Goal: Task Accomplishment & Management: Complete application form

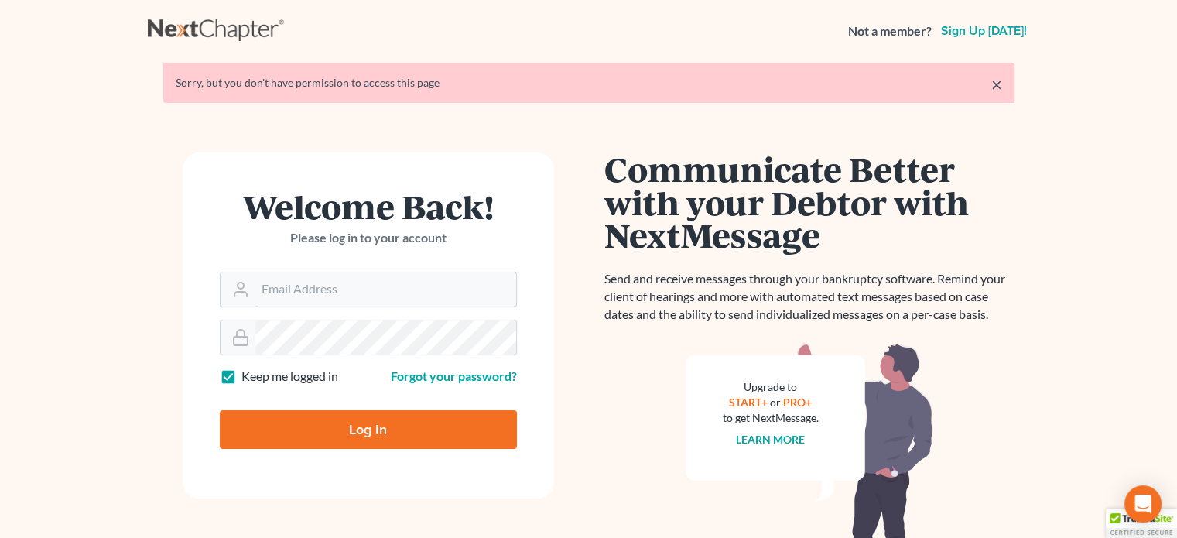
type input "[EMAIL_ADDRESS][DOMAIN_NAME]"
click at [378, 417] on input "Log In" at bounding box center [368, 429] width 297 height 39
type input "Thinking..."
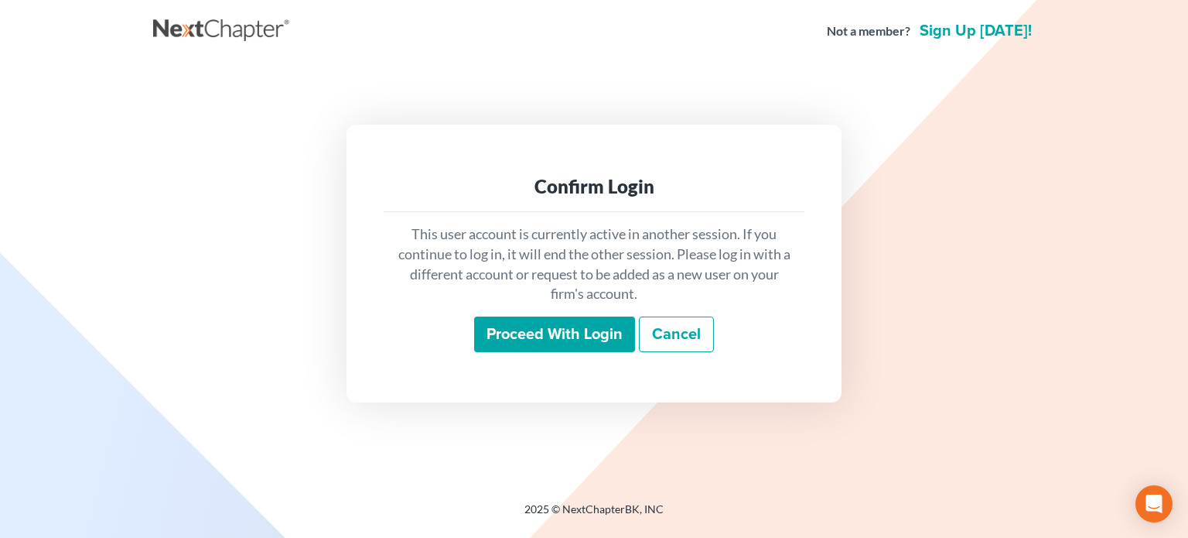
click at [542, 326] on input "Proceed with login" at bounding box center [554, 334] width 161 height 36
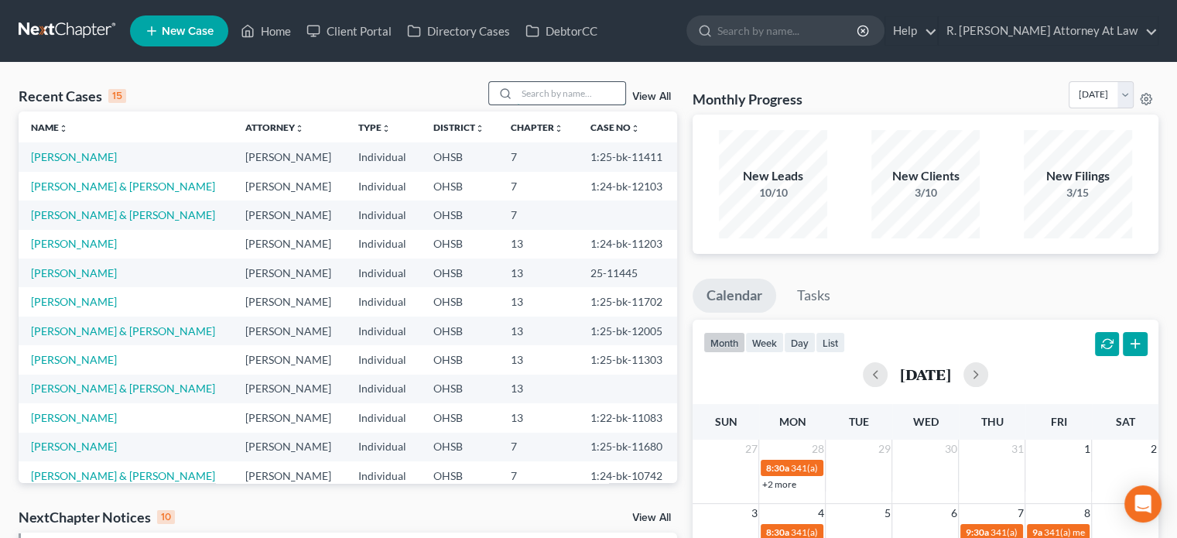
drag, startPoint x: 524, startPoint y: 98, endPoint x: 511, endPoint y: 100, distance: 13.2
click at [522, 97] on input "search" at bounding box center [571, 93] width 108 height 22
type input "[PERSON_NAME]"
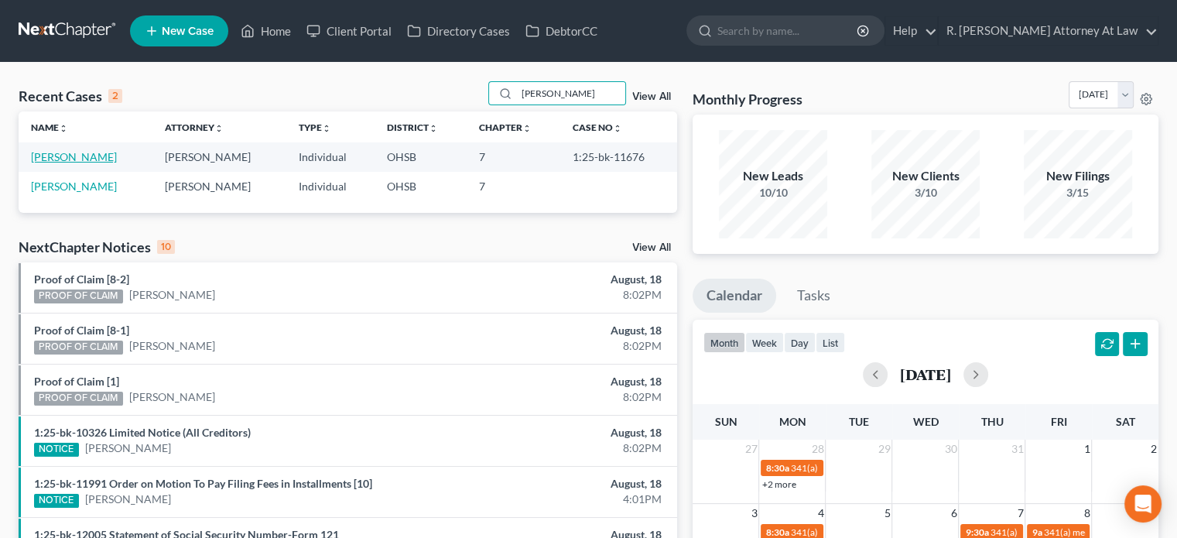
click at [75, 152] on link "[PERSON_NAME]" at bounding box center [74, 156] width 86 height 13
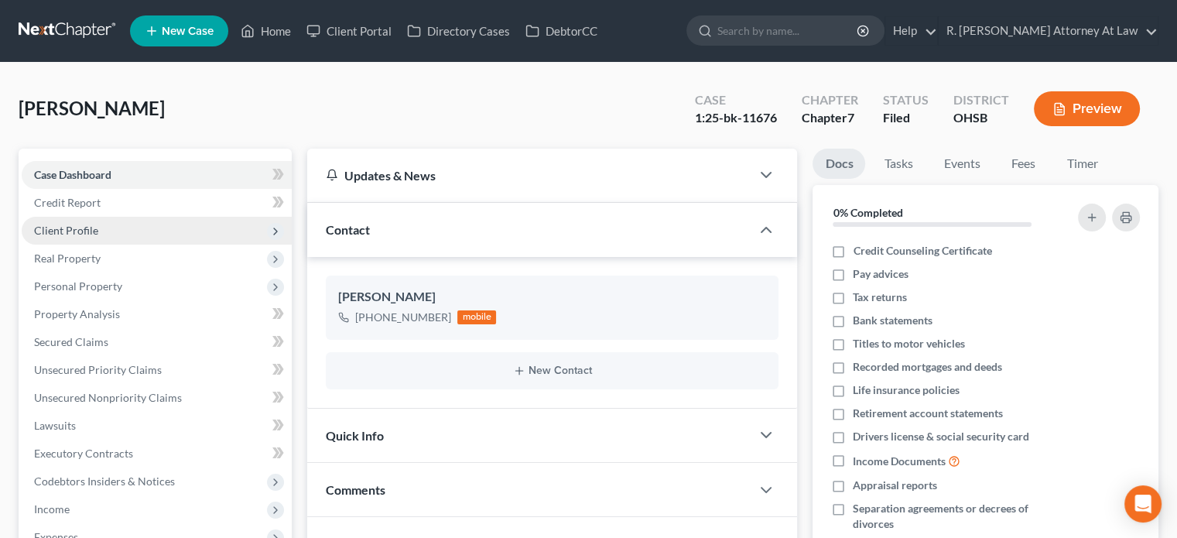
click at [62, 227] on span "Client Profile" at bounding box center [66, 230] width 64 height 13
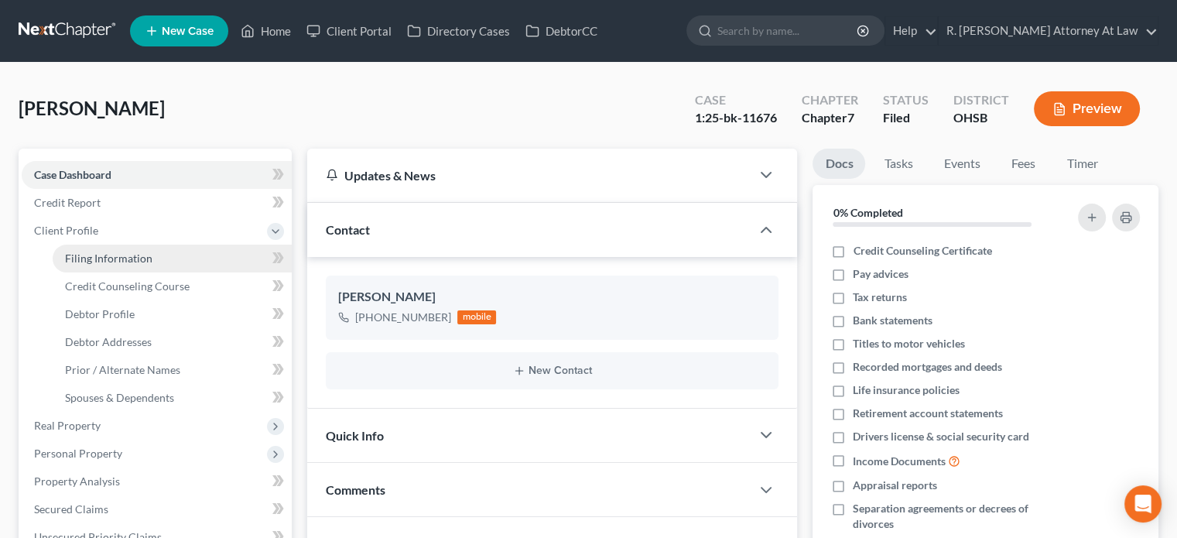
click at [77, 256] on span "Filing Information" at bounding box center [108, 257] width 87 height 13
select select "1"
select select "0"
select select "36"
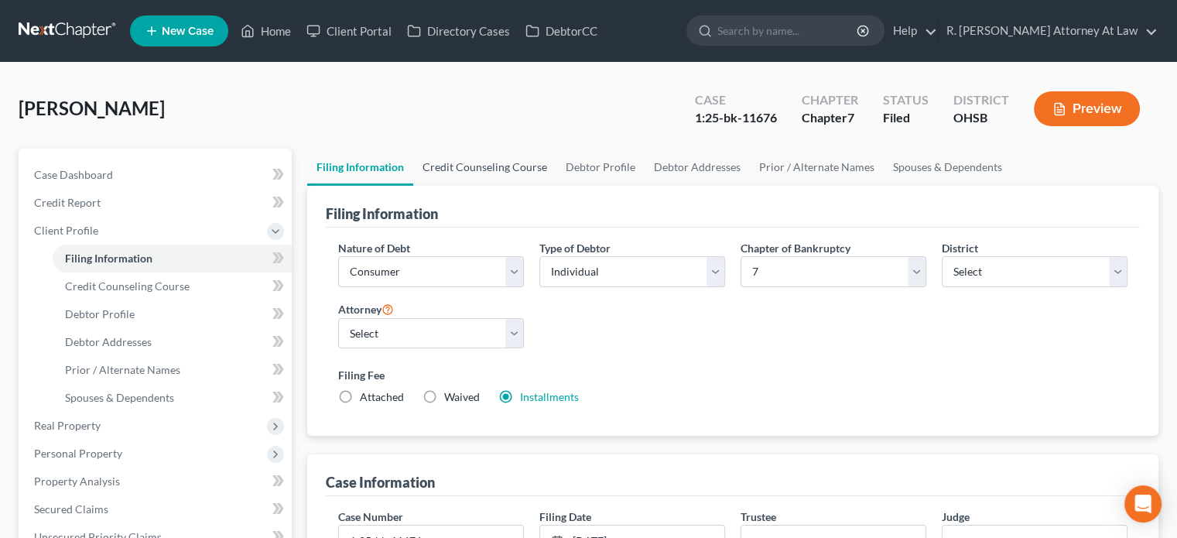
click at [488, 163] on link "Credit Counseling Course" at bounding box center [484, 167] width 143 height 37
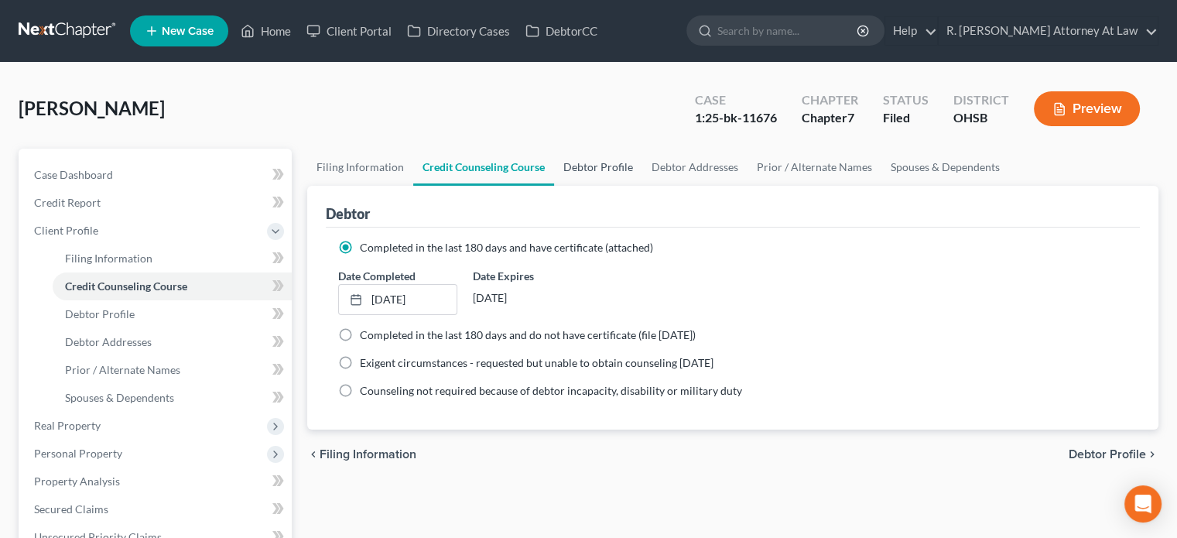
click at [607, 164] on link "Debtor Profile" at bounding box center [598, 167] width 88 height 37
select select "0"
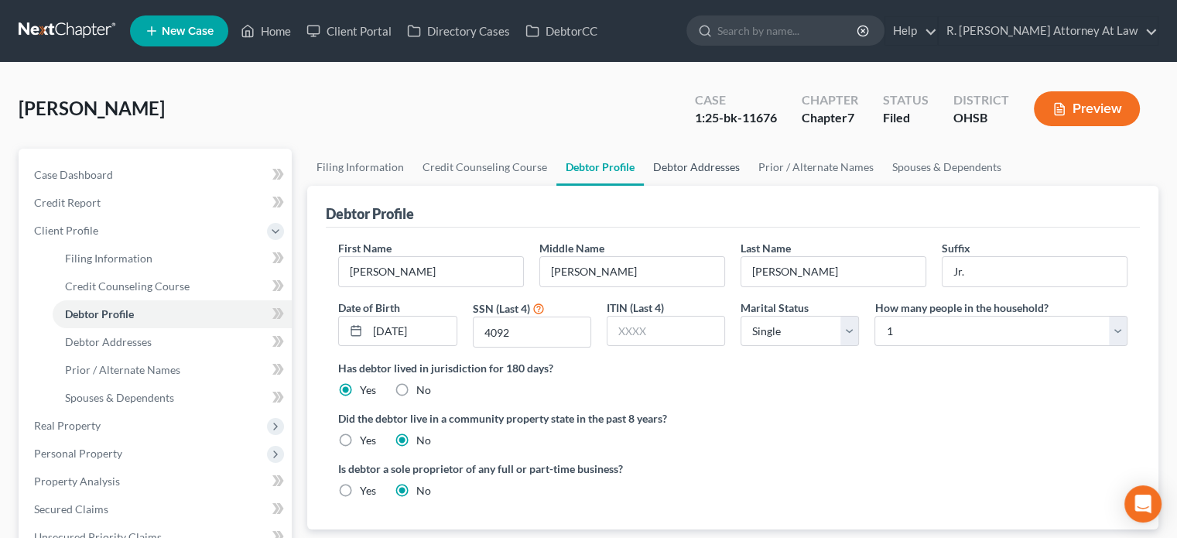
click at [690, 160] on link "Debtor Addresses" at bounding box center [696, 167] width 105 height 37
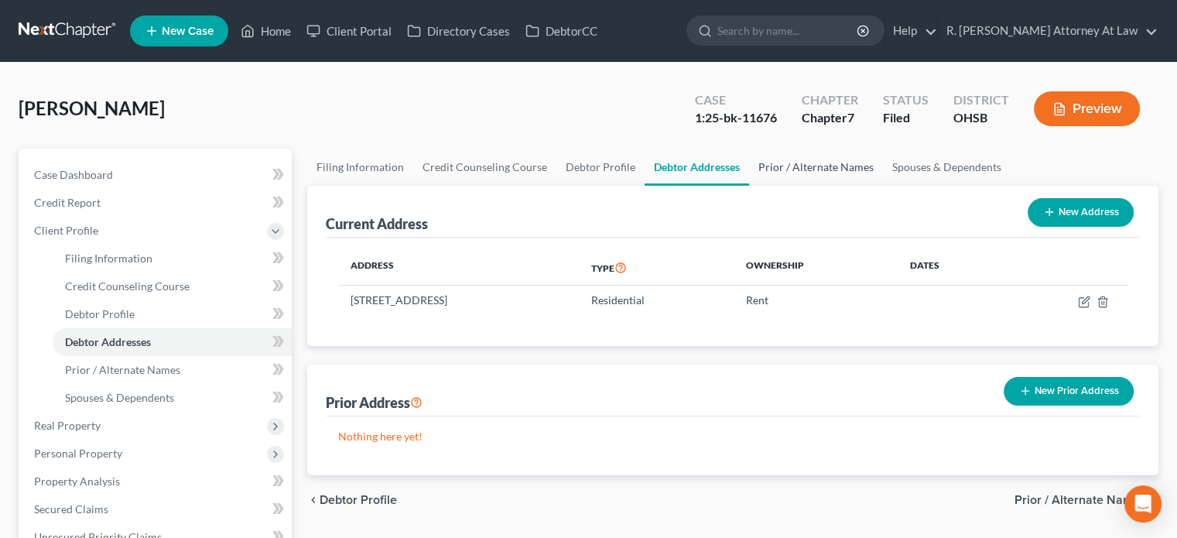
click at [808, 167] on link "Prior / Alternate Names" at bounding box center [816, 167] width 134 height 37
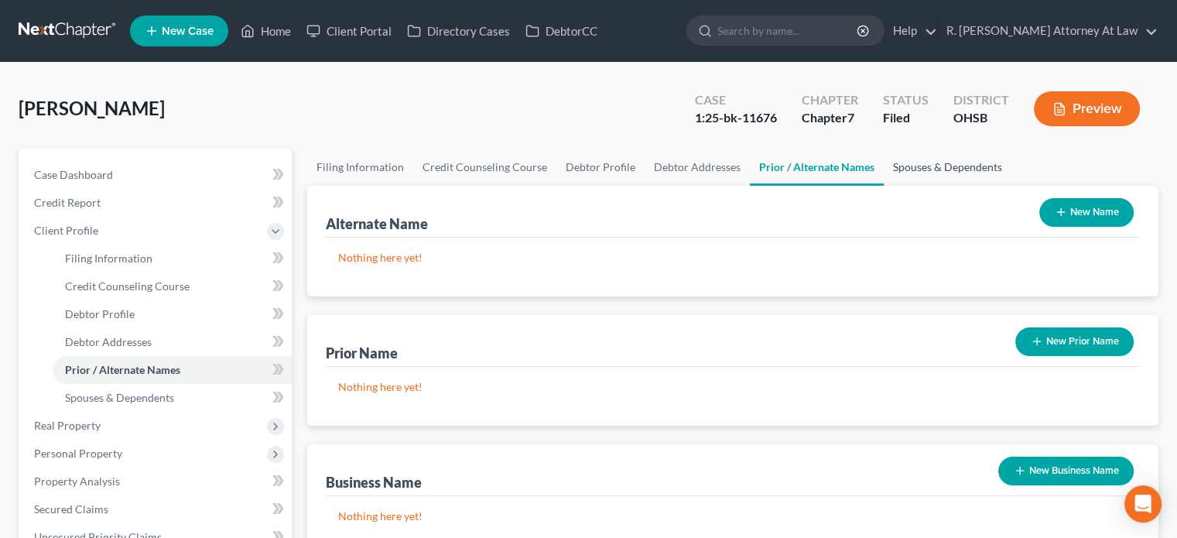
click at [922, 169] on link "Spouses & Dependents" at bounding box center [947, 167] width 128 height 37
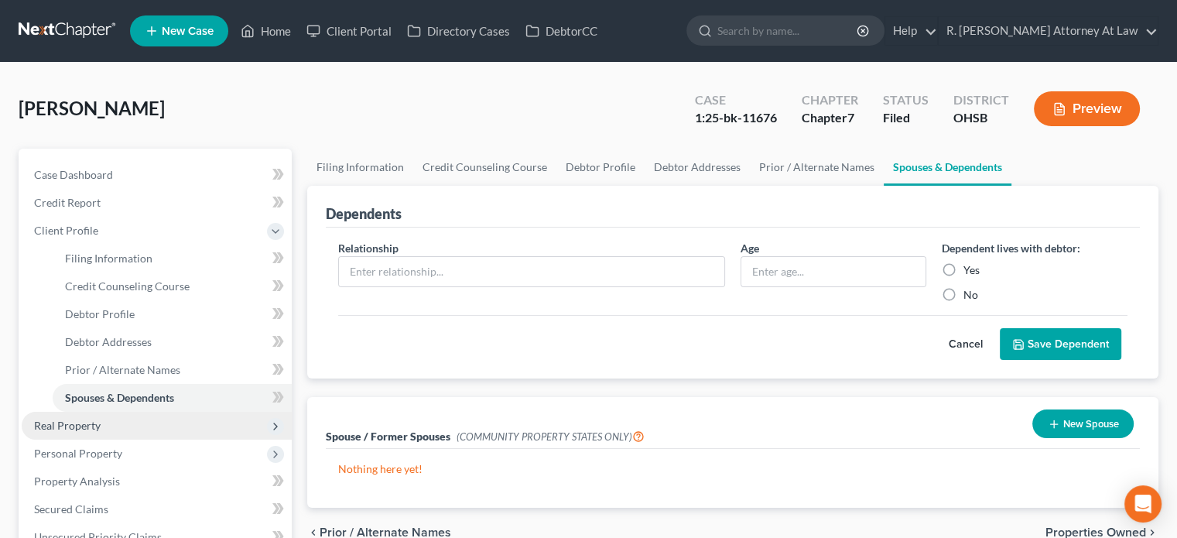
click at [84, 429] on span "Real Property" at bounding box center [67, 425] width 67 height 13
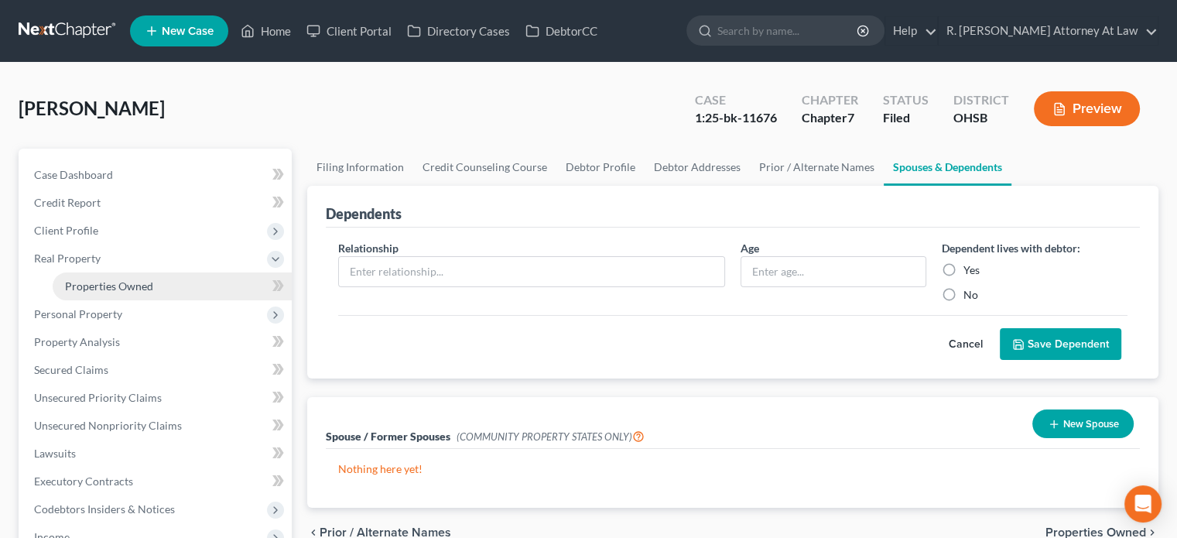
click at [96, 292] on span "Properties Owned" at bounding box center [109, 285] width 88 height 13
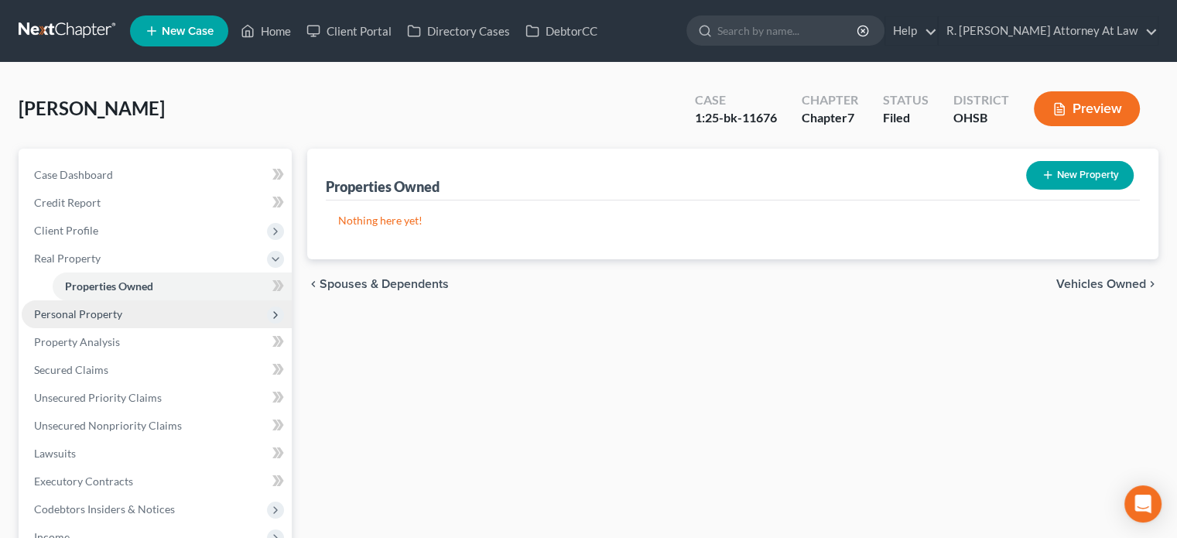
click at [97, 315] on span "Personal Property" at bounding box center [78, 313] width 88 height 13
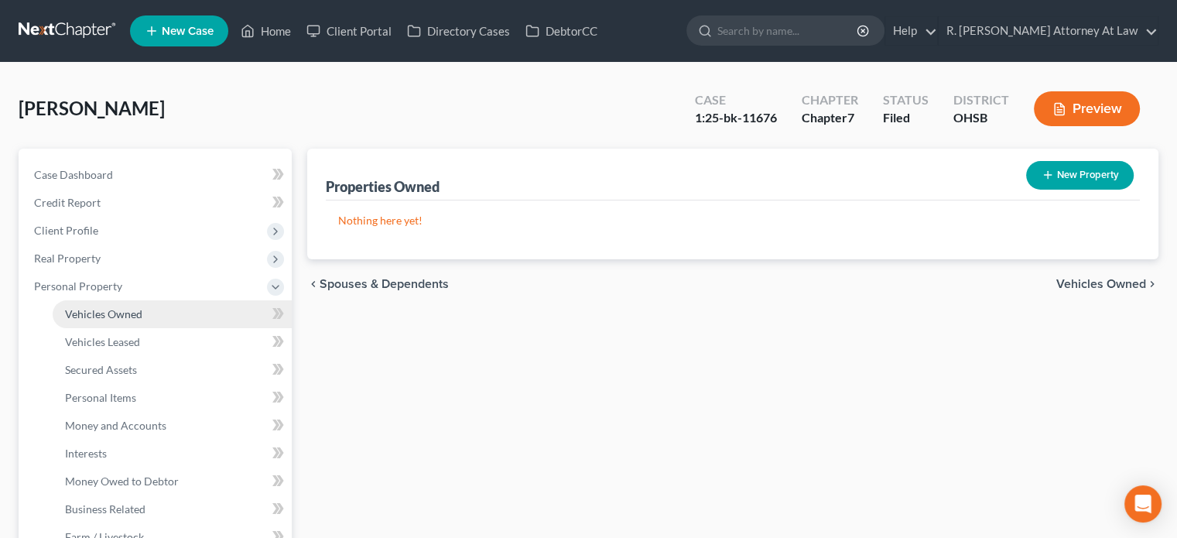
click at [97, 320] on span "Vehicles Owned" at bounding box center [103, 313] width 77 height 13
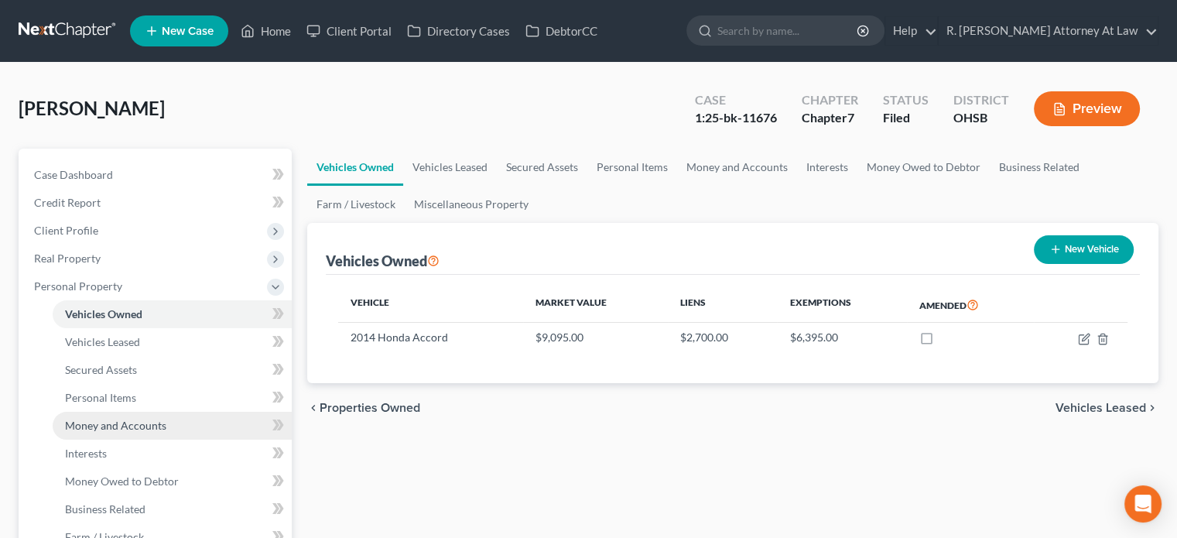
click at [74, 419] on span "Money and Accounts" at bounding box center [115, 425] width 101 height 13
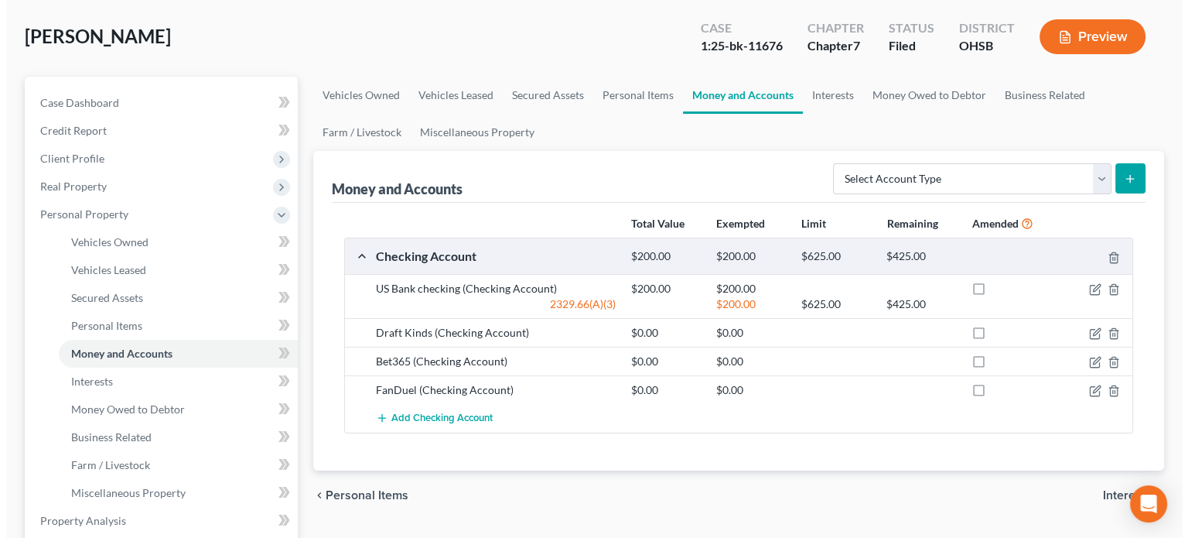
scroll to position [77, 0]
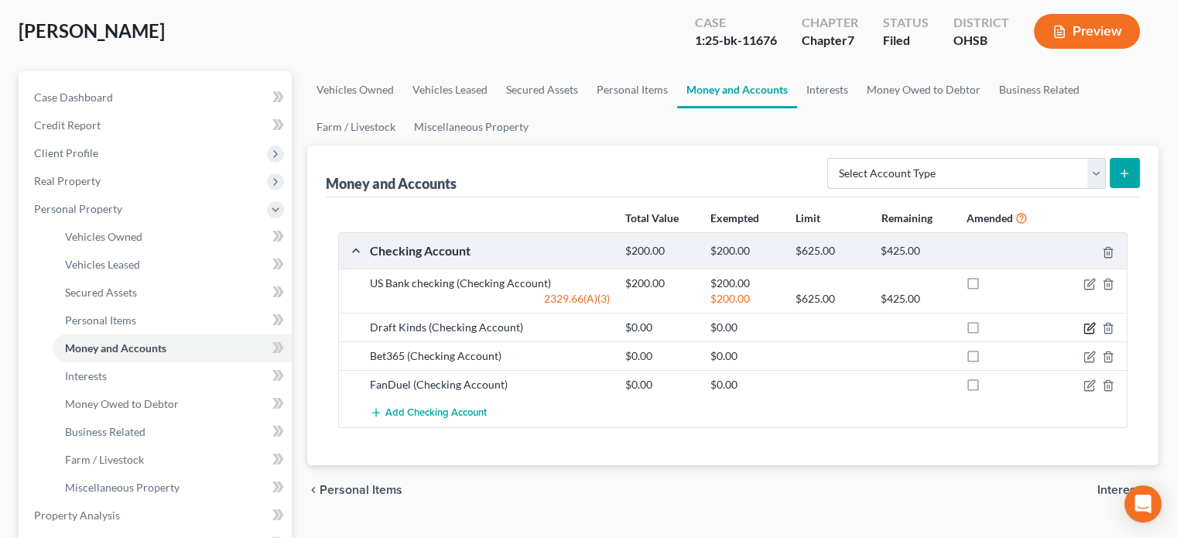
click at [1089, 322] on icon "button" at bounding box center [1089, 328] width 12 height 12
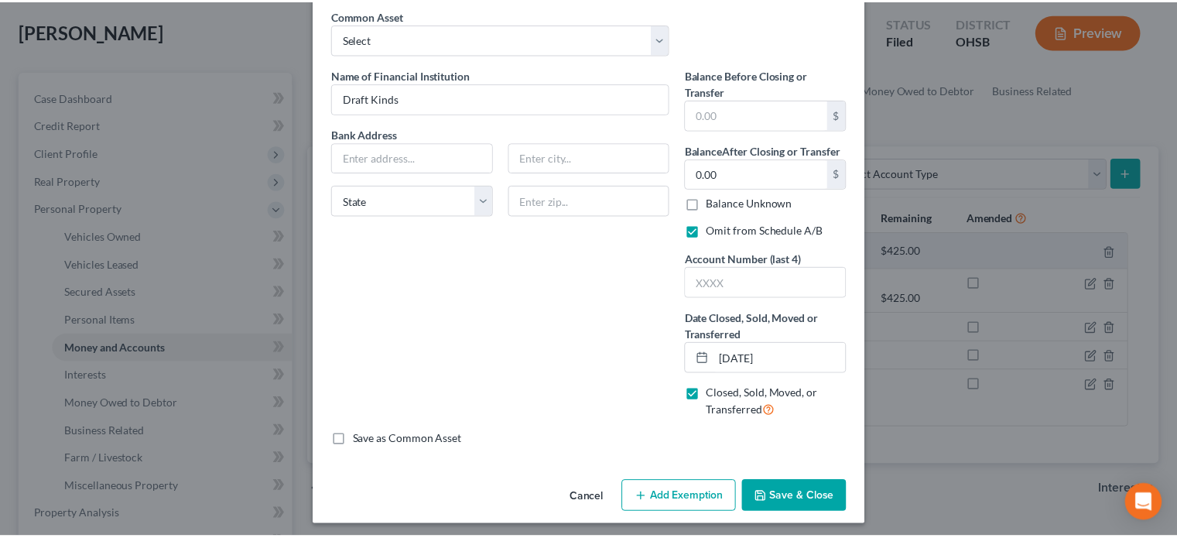
scroll to position [69, 0]
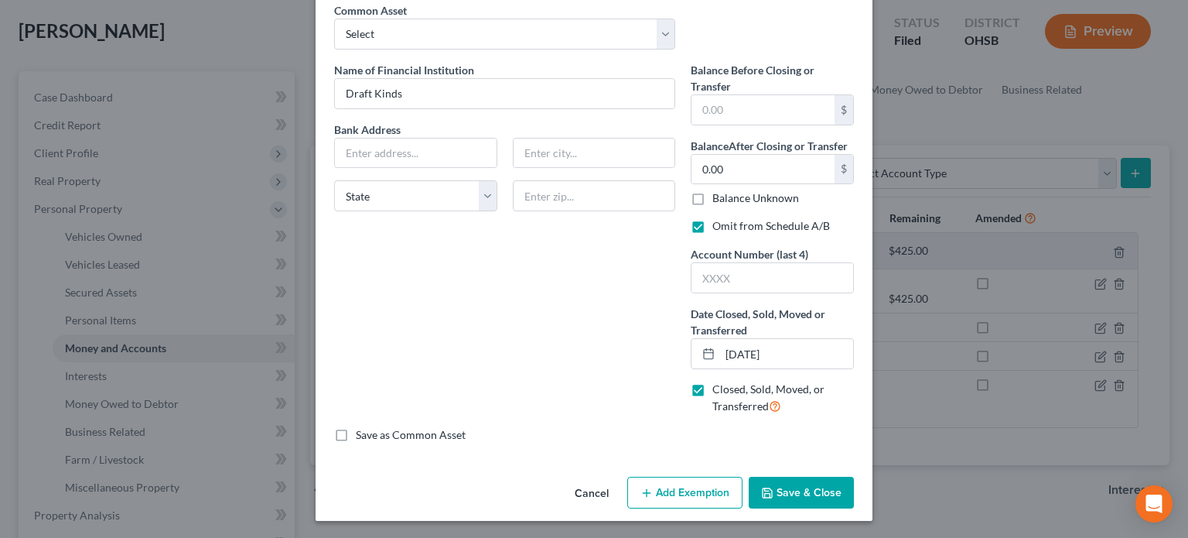
click at [804, 485] on button "Save & Close" at bounding box center [801, 493] width 105 height 32
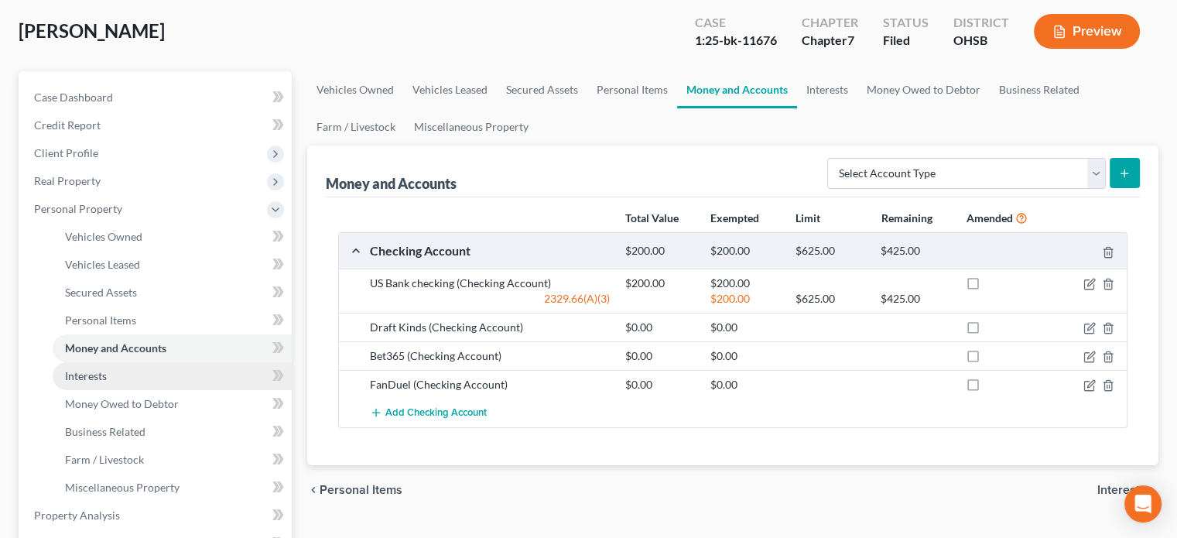
click at [95, 374] on span "Interests" at bounding box center [86, 375] width 42 height 13
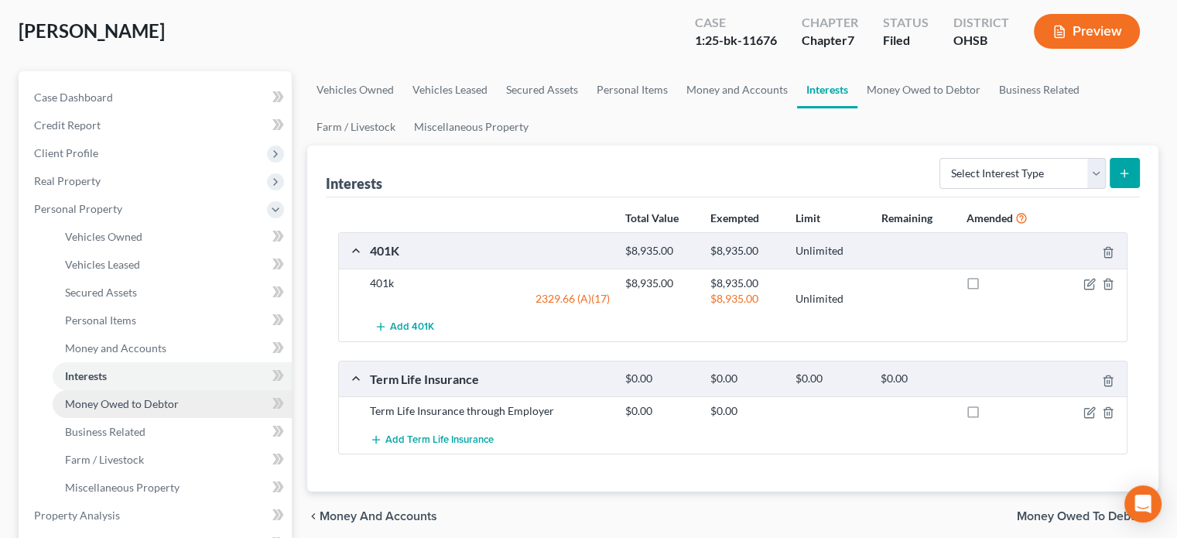
click at [135, 392] on link "Money Owed to Debtor" at bounding box center [172, 404] width 239 height 28
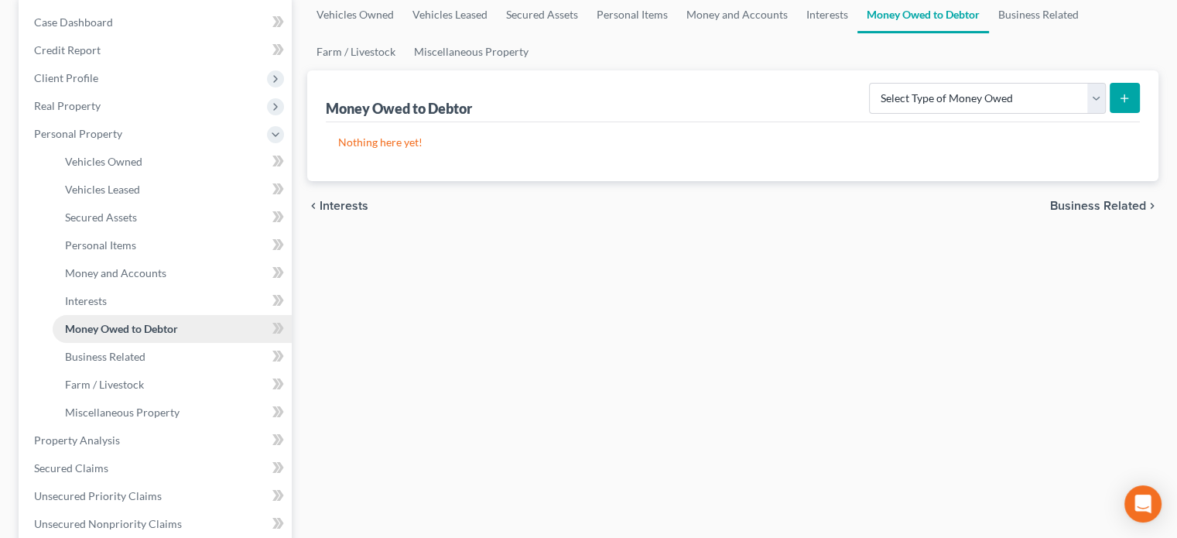
scroll to position [155, 0]
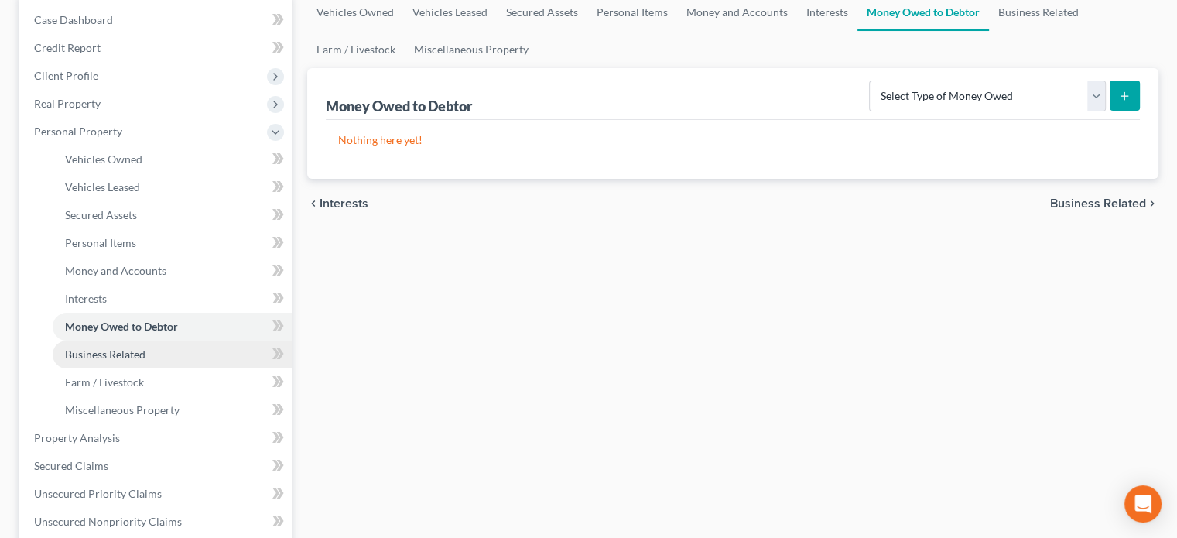
click at [101, 351] on span "Business Related" at bounding box center [105, 353] width 80 height 13
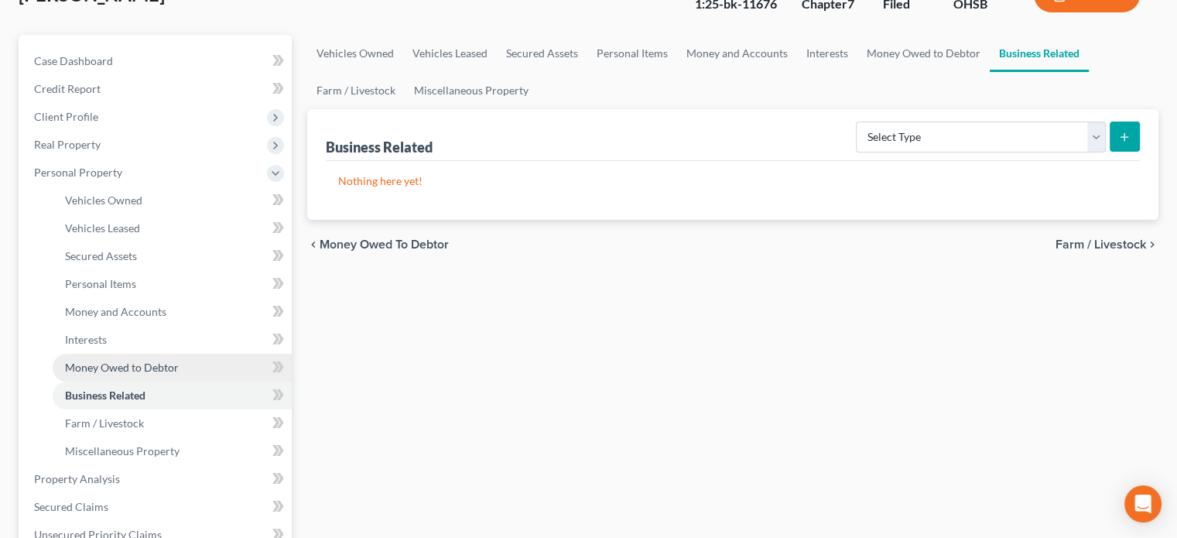
scroll to position [232, 0]
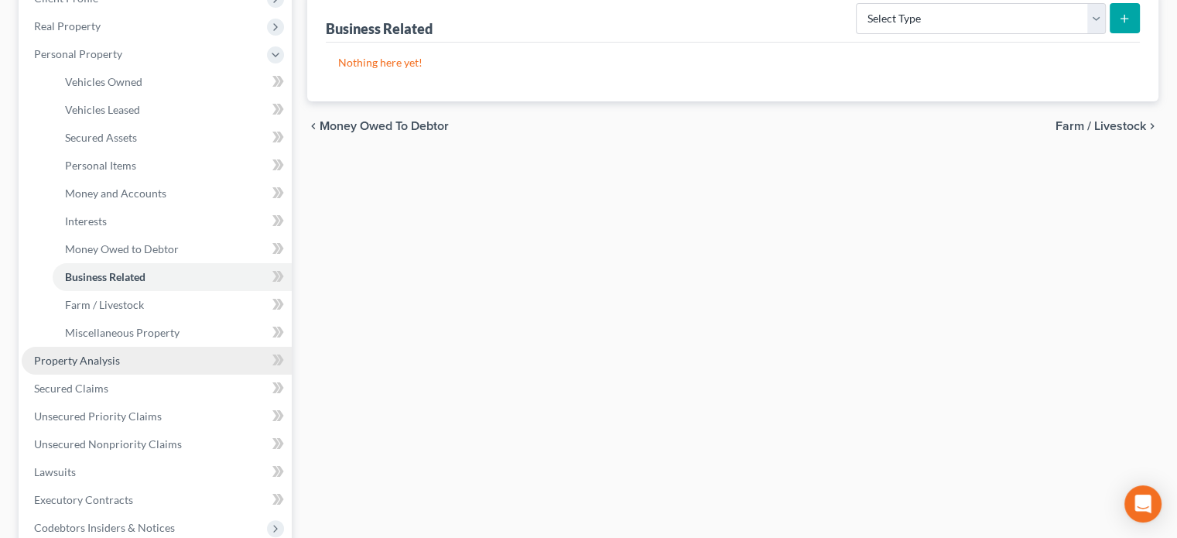
click at [74, 361] on span "Property Analysis" at bounding box center [77, 360] width 86 height 13
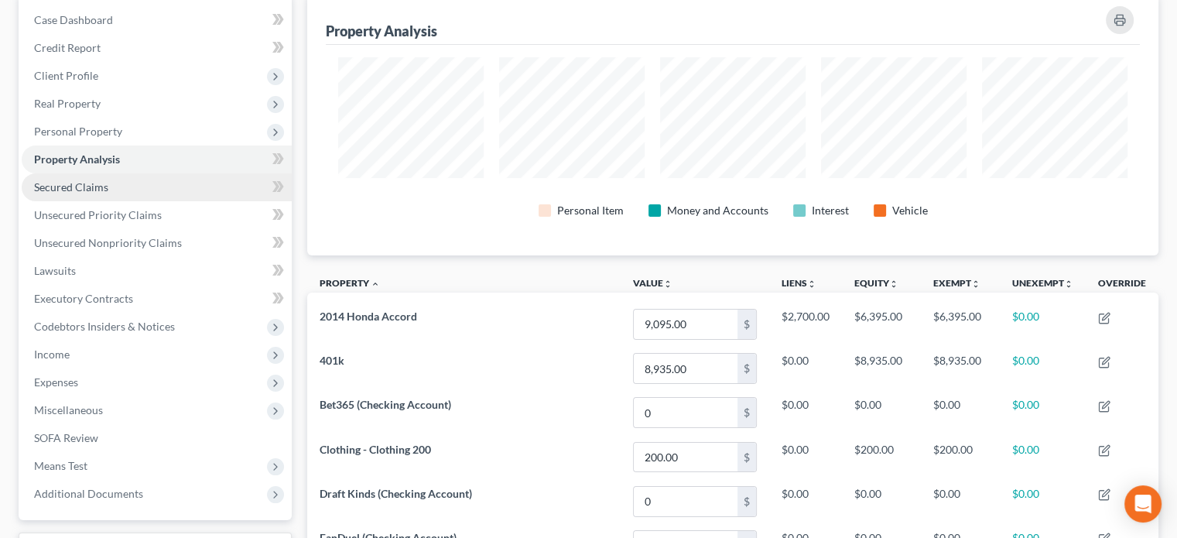
click at [53, 193] on span "Secured Claims" at bounding box center [71, 186] width 74 height 13
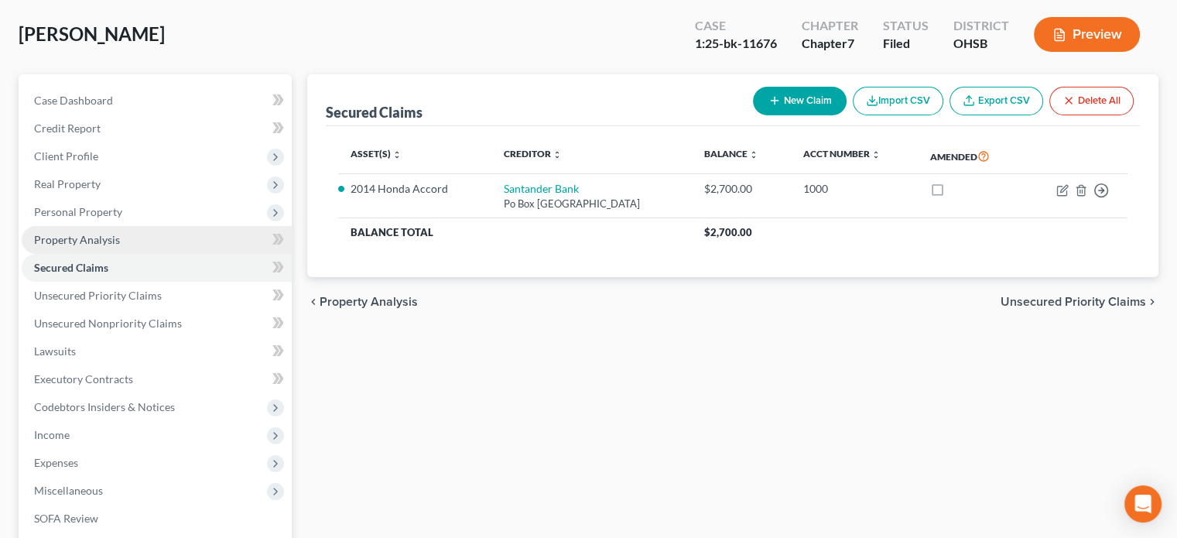
scroll to position [77, 0]
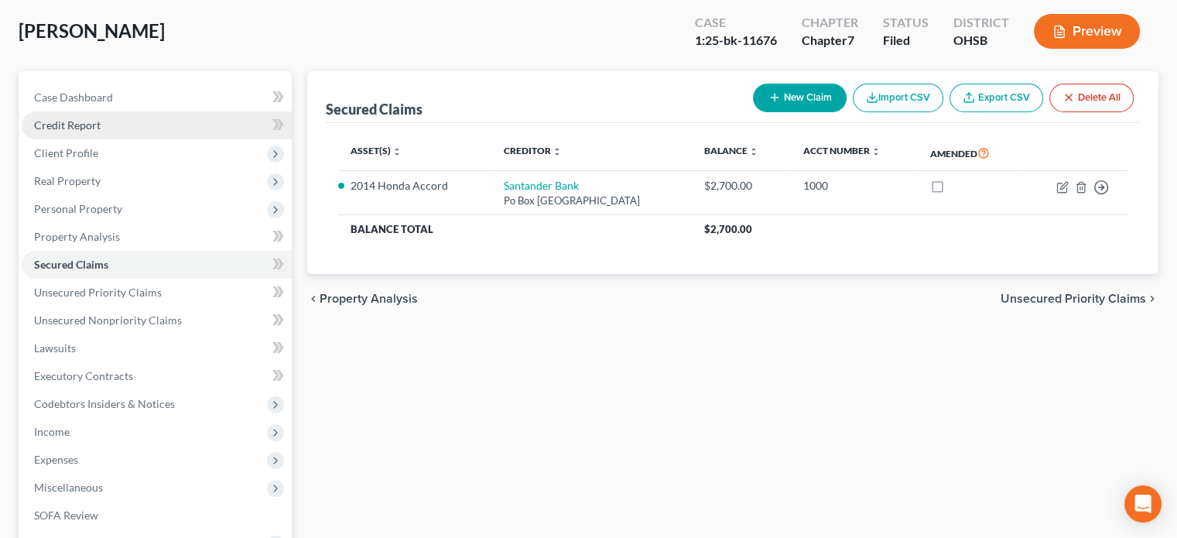
click at [70, 121] on span "Credit Report" at bounding box center [67, 124] width 67 height 13
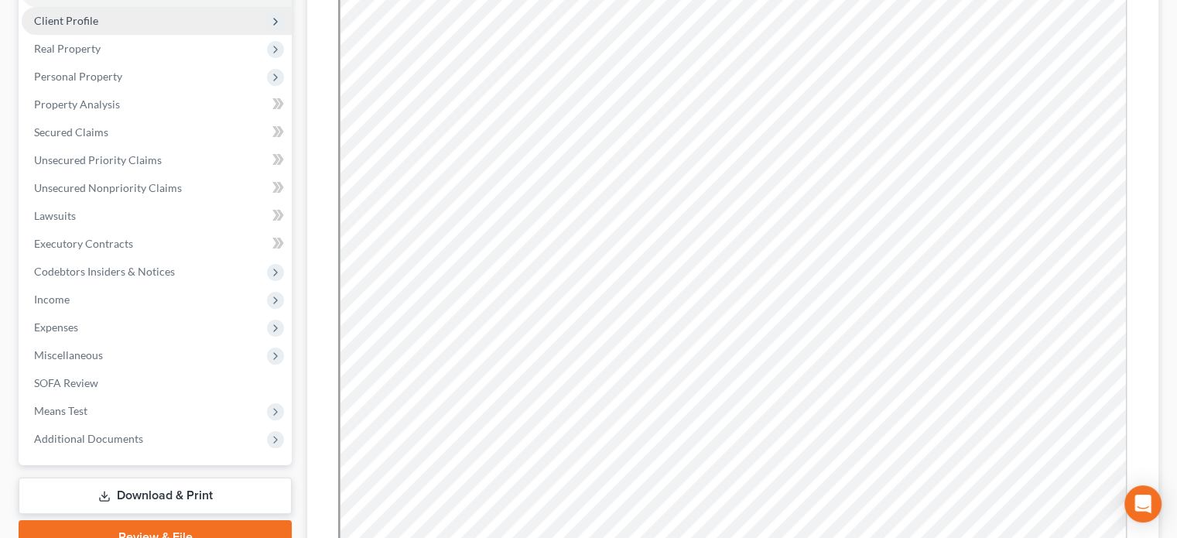
scroll to position [309, 0]
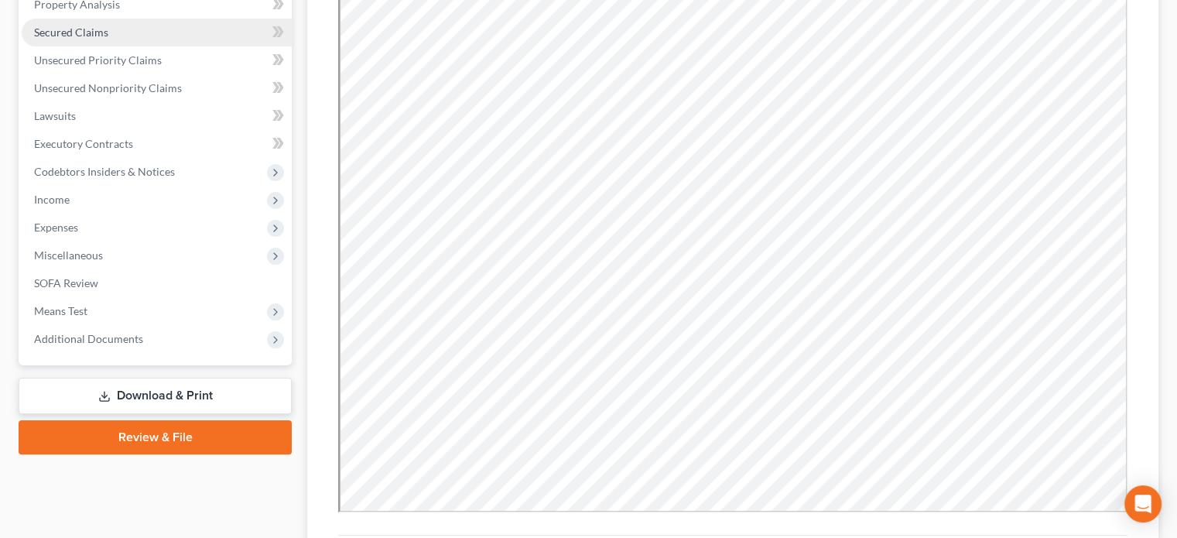
click at [56, 33] on span "Secured Claims" at bounding box center [71, 32] width 74 height 13
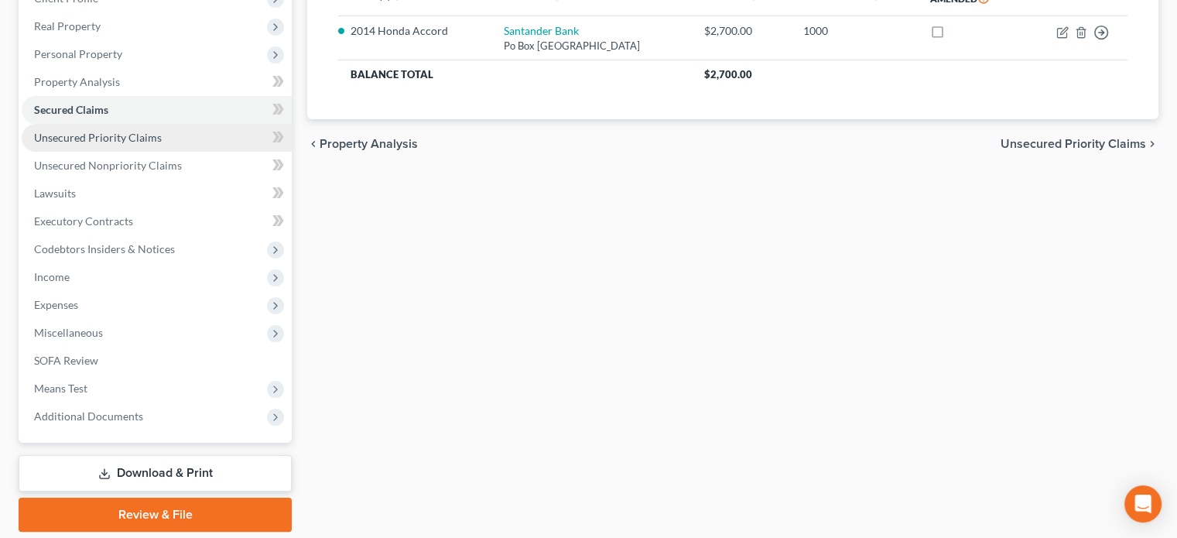
click at [74, 132] on span "Unsecured Priority Claims" at bounding box center [98, 137] width 128 height 13
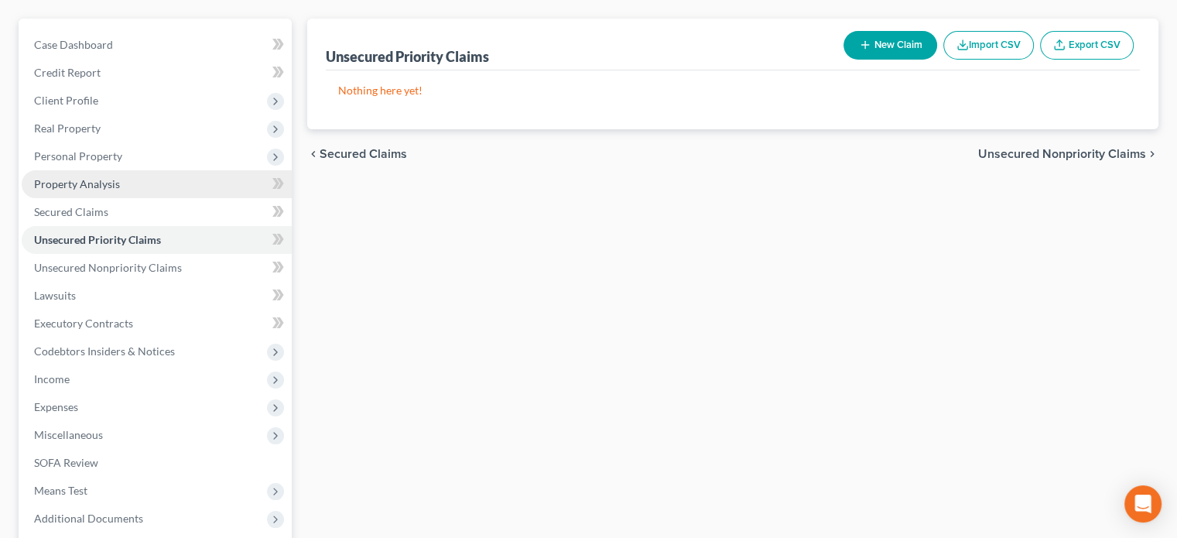
scroll to position [155, 0]
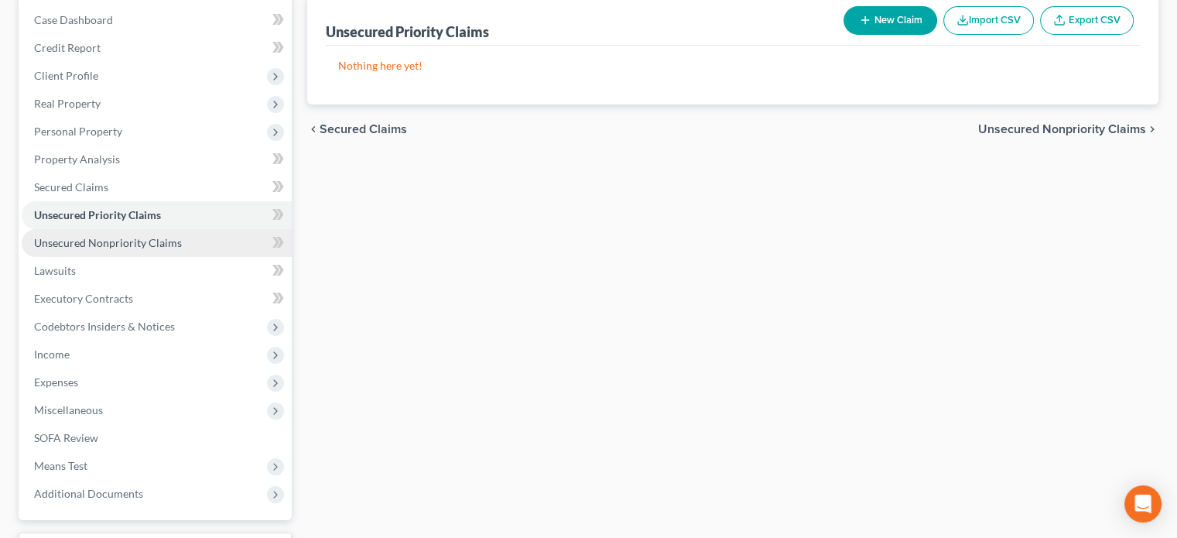
click at [136, 236] on span "Unsecured Nonpriority Claims" at bounding box center [108, 242] width 148 height 13
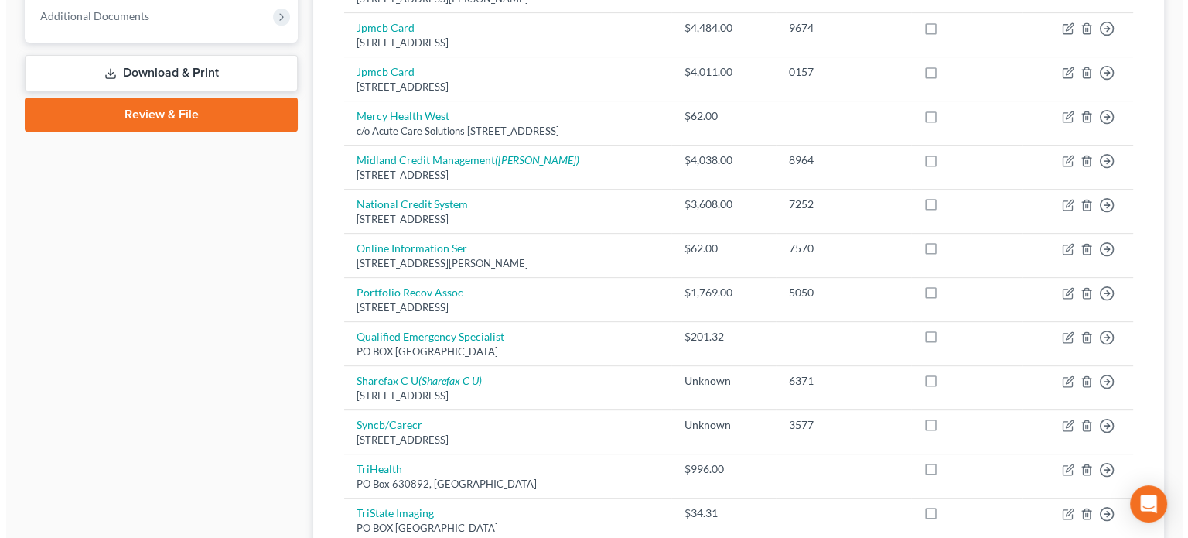
scroll to position [619, 0]
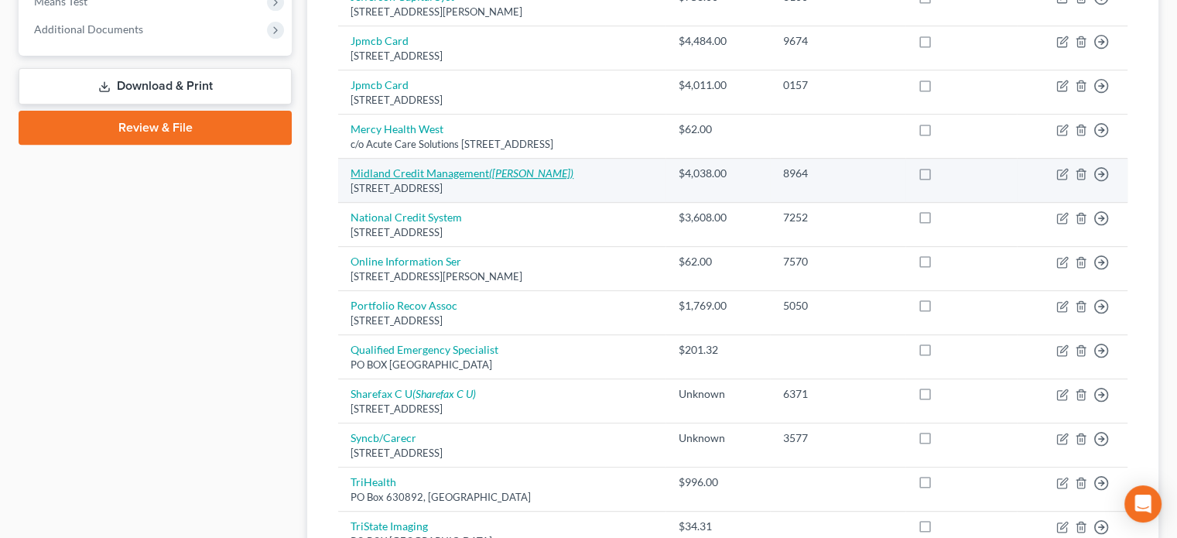
click at [455, 167] on link "Midland Credit Management (Nevenka Pavlovic)" at bounding box center [461, 172] width 223 height 13
select select "4"
select select "10"
select select "0"
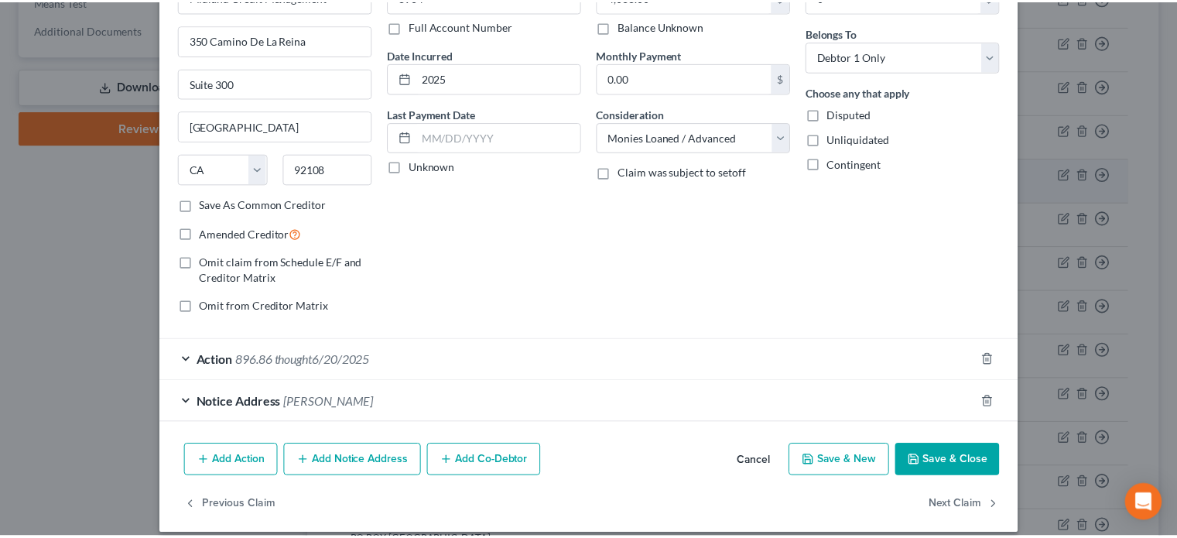
scroll to position [118, 0]
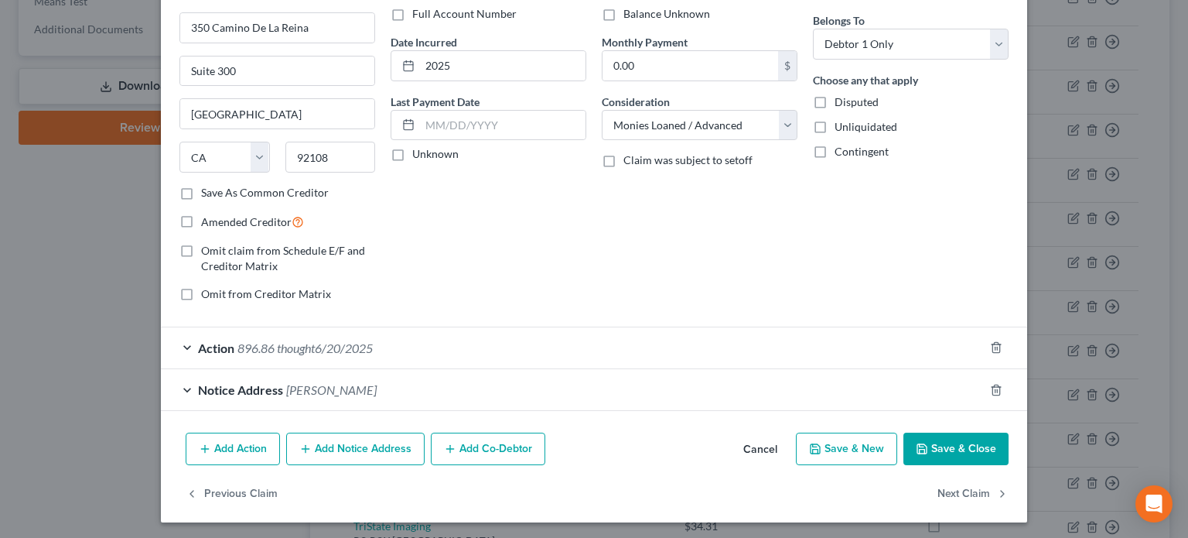
click at [959, 442] on button "Save & Close" at bounding box center [956, 448] width 105 height 32
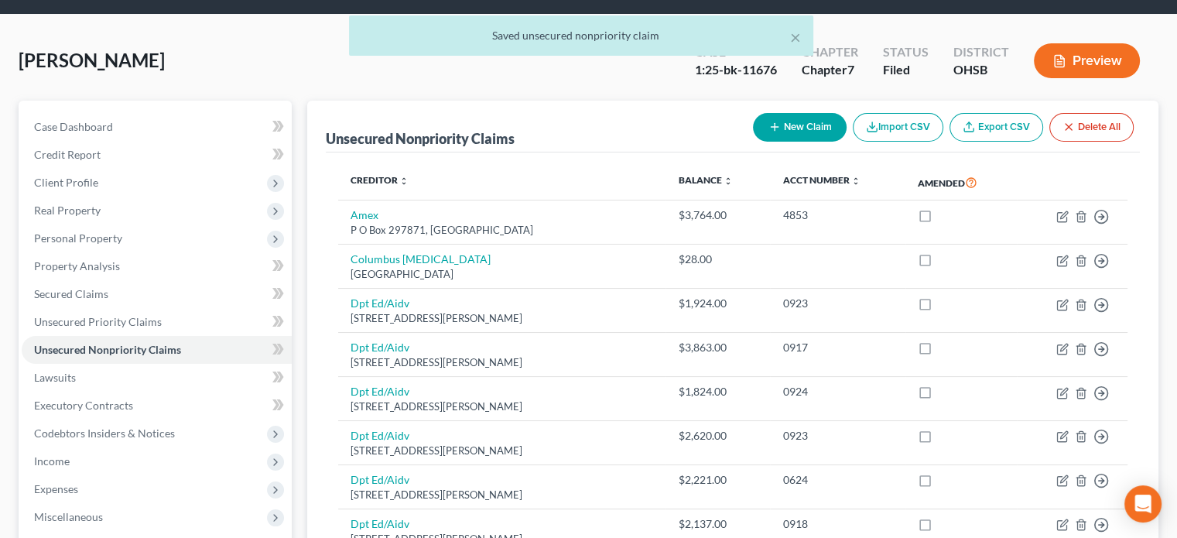
scroll to position [0, 0]
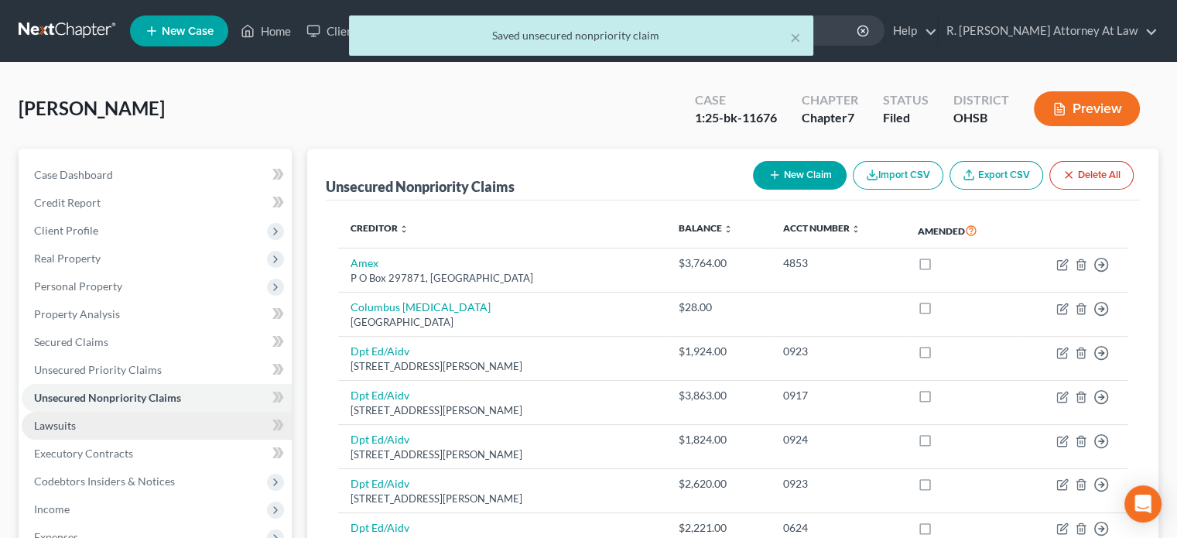
click at [87, 418] on link "Lawsuits" at bounding box center [157, 426] width 270 height 28
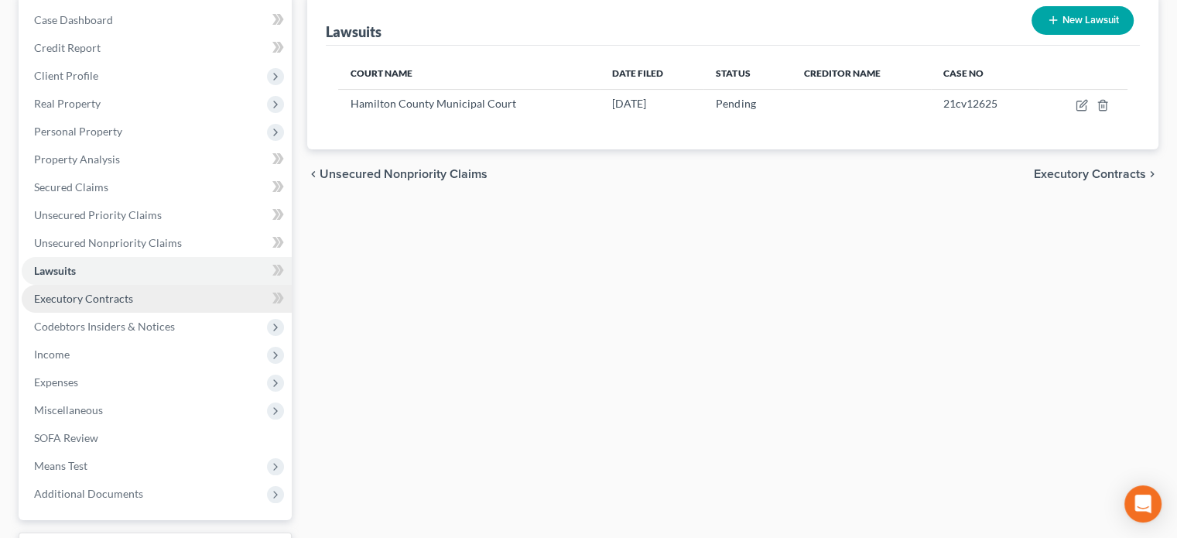
click at [64, 299] on span "Executory Contracts" at bounding box center [83, 298] width 99 height 13
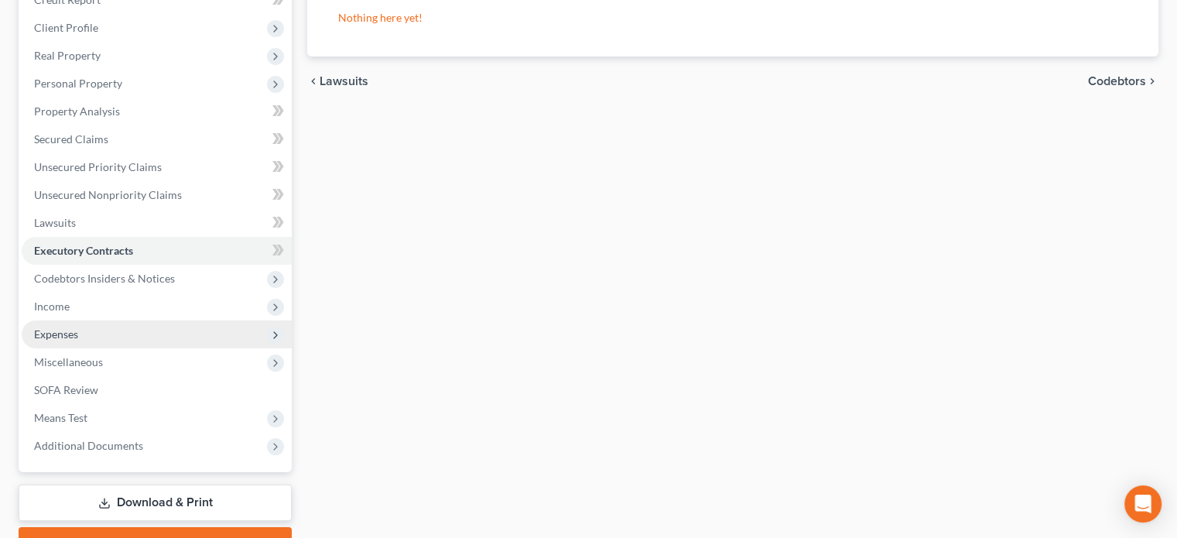
scroll to position [232, 0]
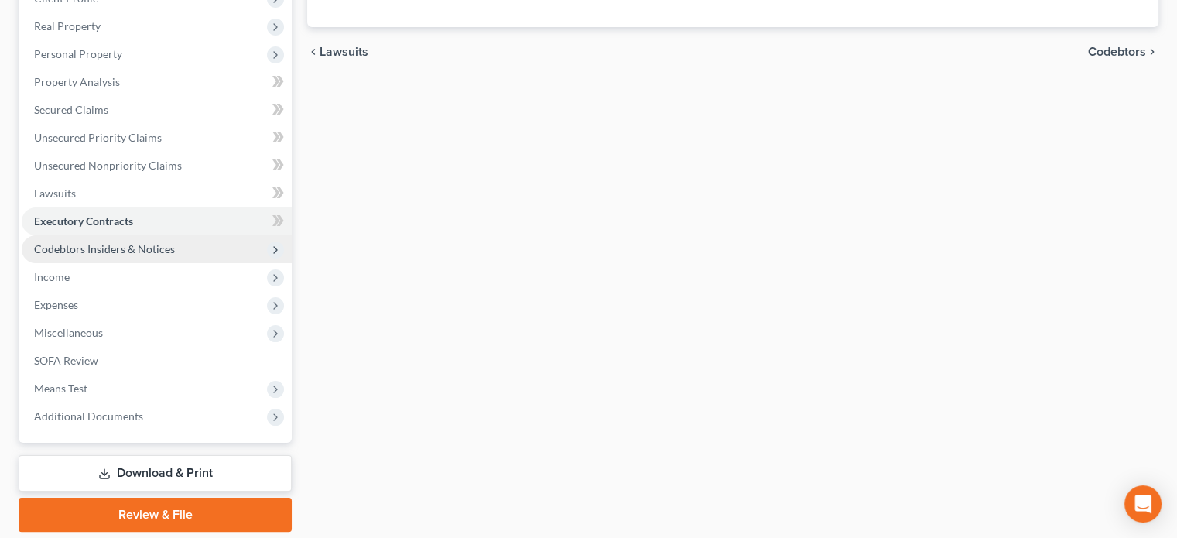
click at [59, 253] on span "Codebtors Insiders & Notices" at bounding box center [104, 248] width 141 height 13
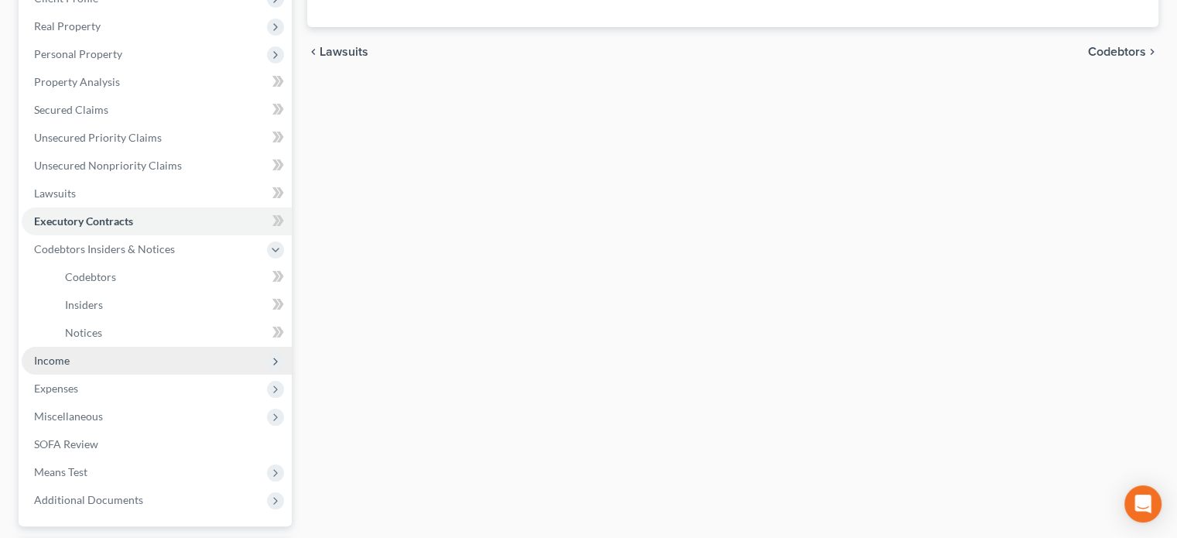
click at [63, 355] on span "Income" at bounding box center [52, 360] width 36 height 13
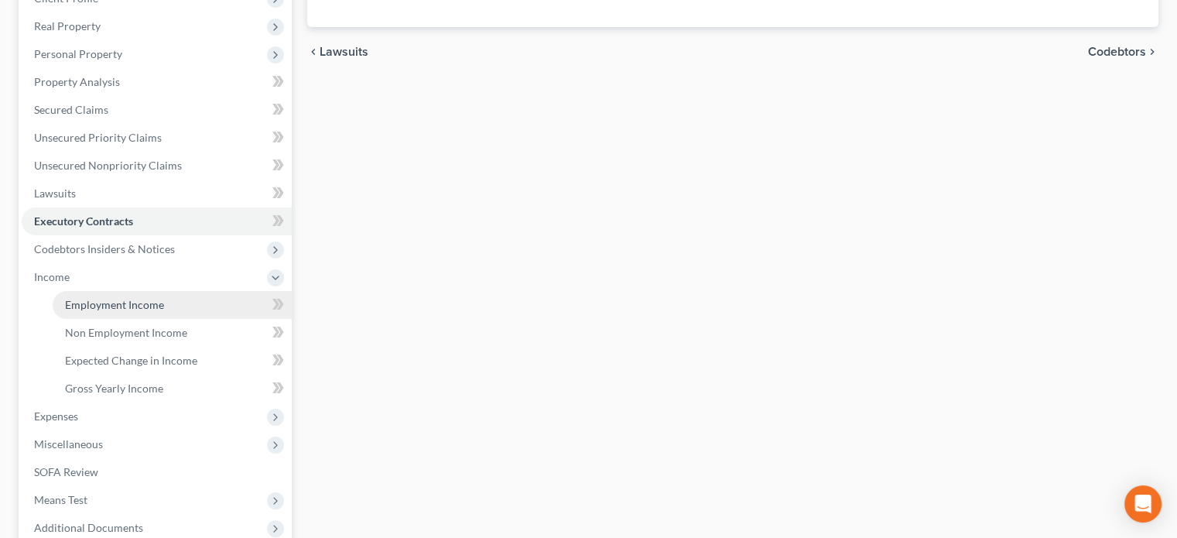
click at [87, 299] on span "Employment Income" at bounding box center [114, 304] width 99 height 13
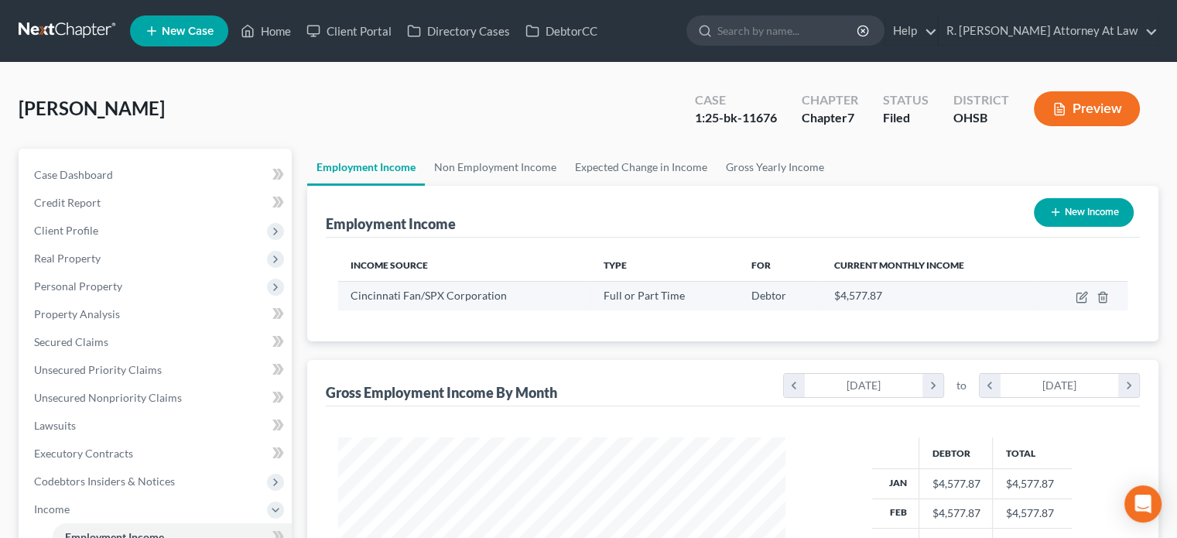
scroll to position [275, 477]
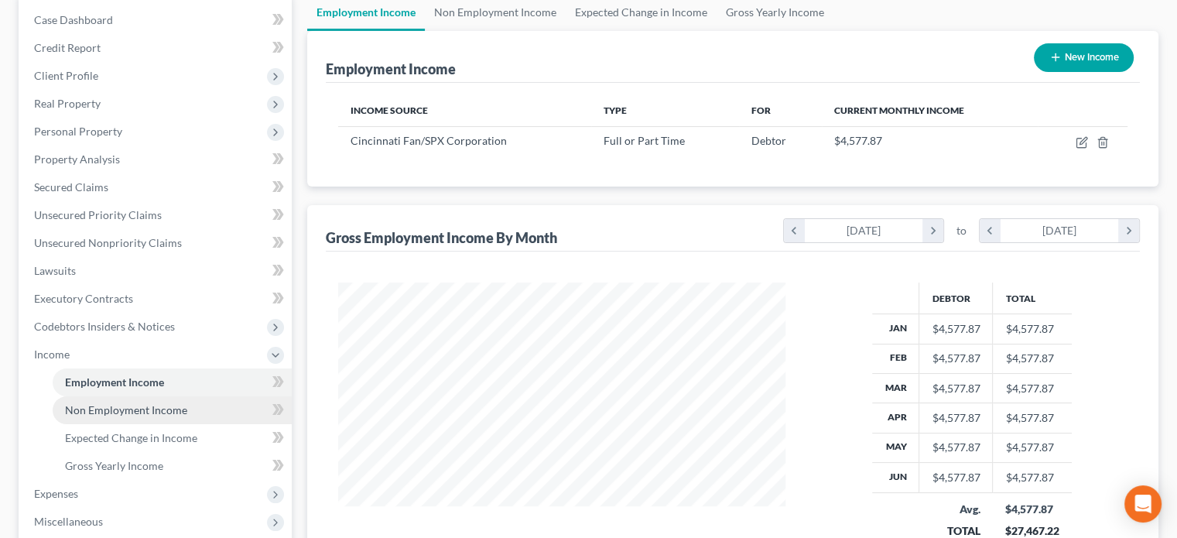
click at [82, 401] on link "Non Employment Income" at bounding box center [172, 410] width 239 height 28
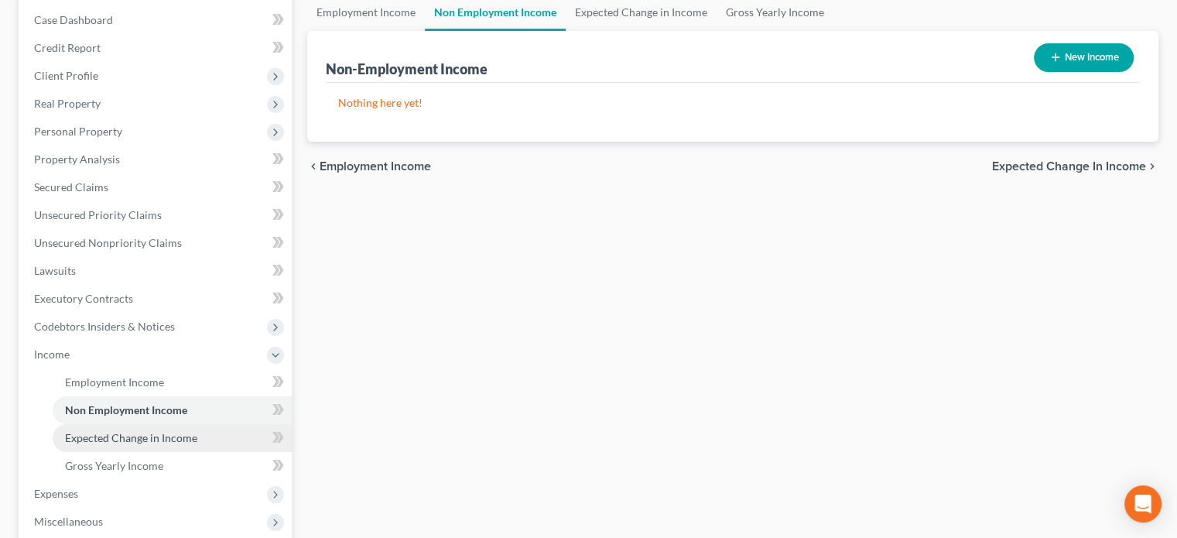
click at [103, 432] on span "Expected Change in Income" at bounding box center [131, 437] width 132 height 13
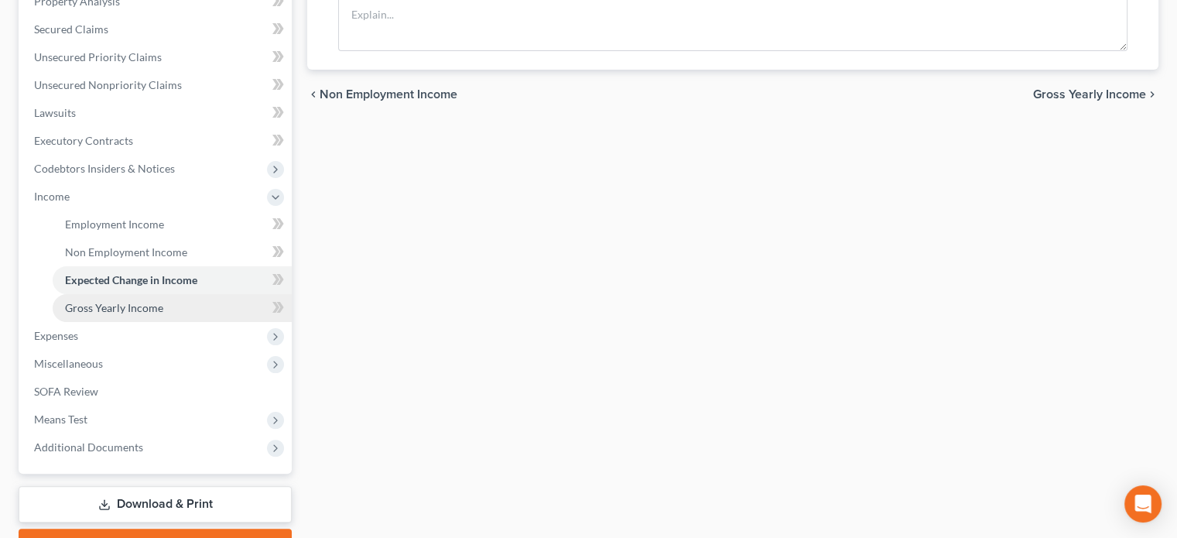
click at [99, 310] on span "Gross Yearly Income" at bounding box center [114, 307] width 98 height 13
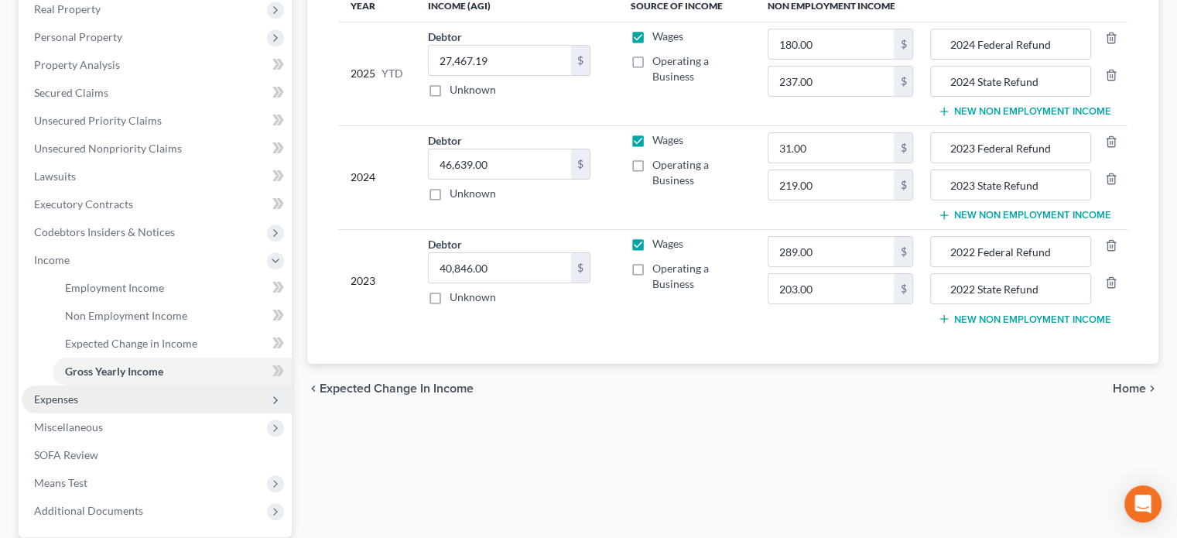
scroll to position [309, 0]
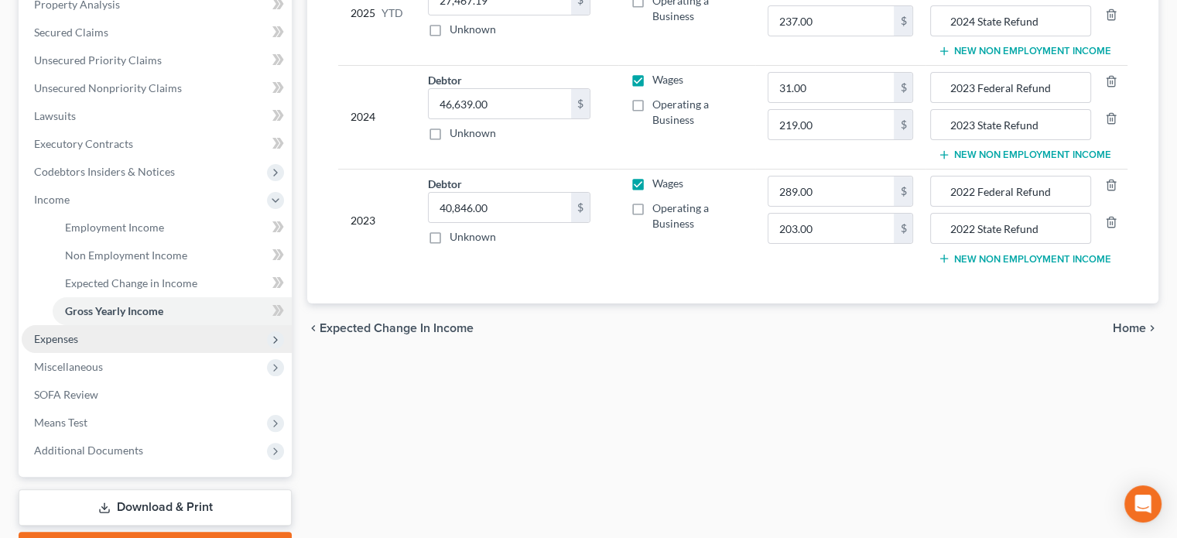
click at [63, 342] on span "Expenses" at bounding box center [56, 338] width 44 height 13
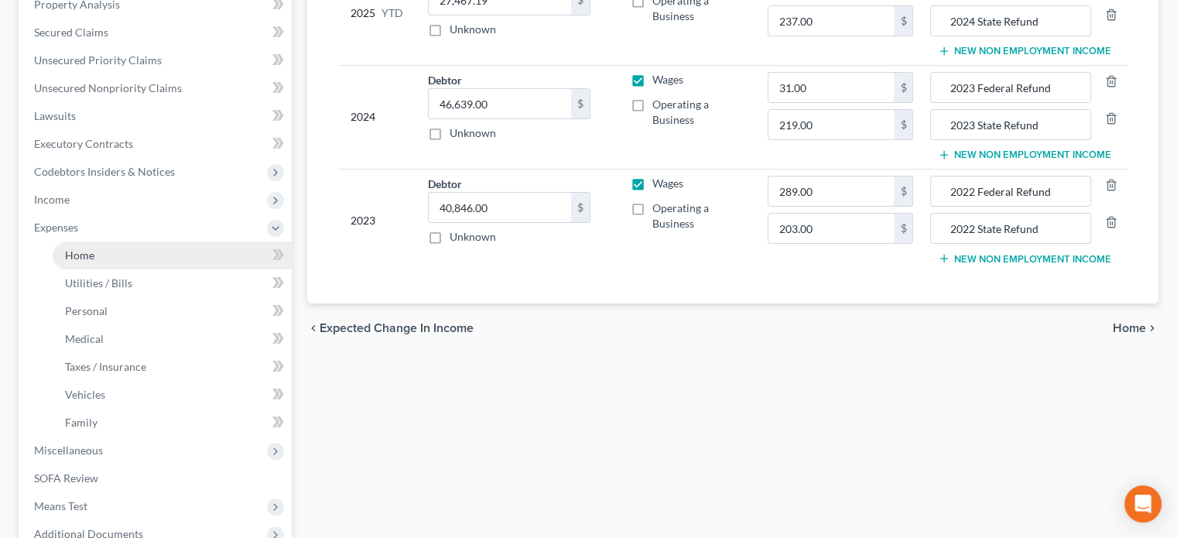
click at [69, 259] on span "Home" at bounding box center [79, 254] width 29 height 13
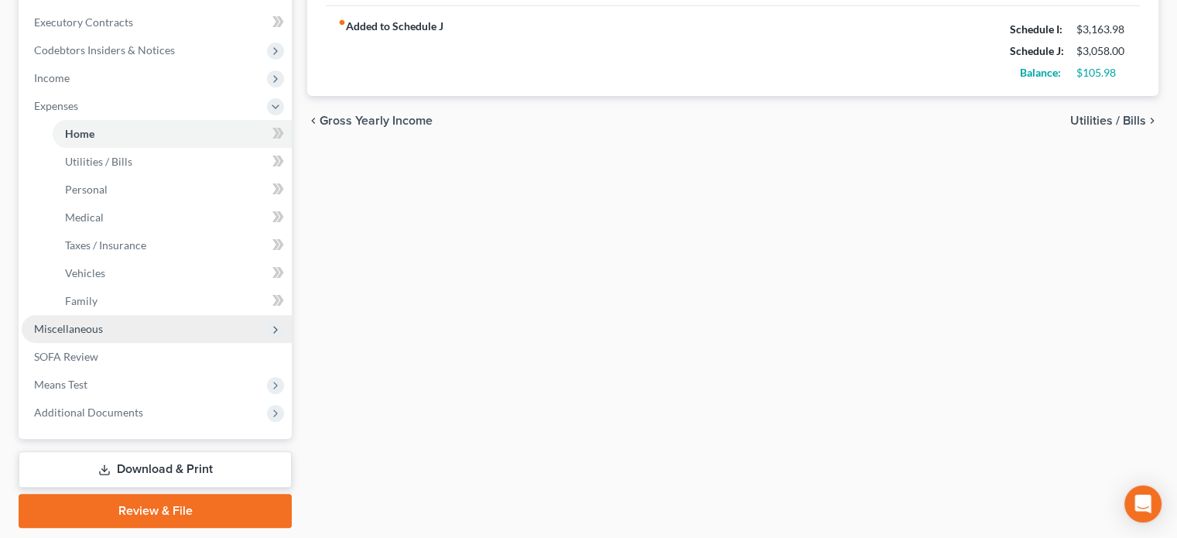
scroll to position [464, 0]
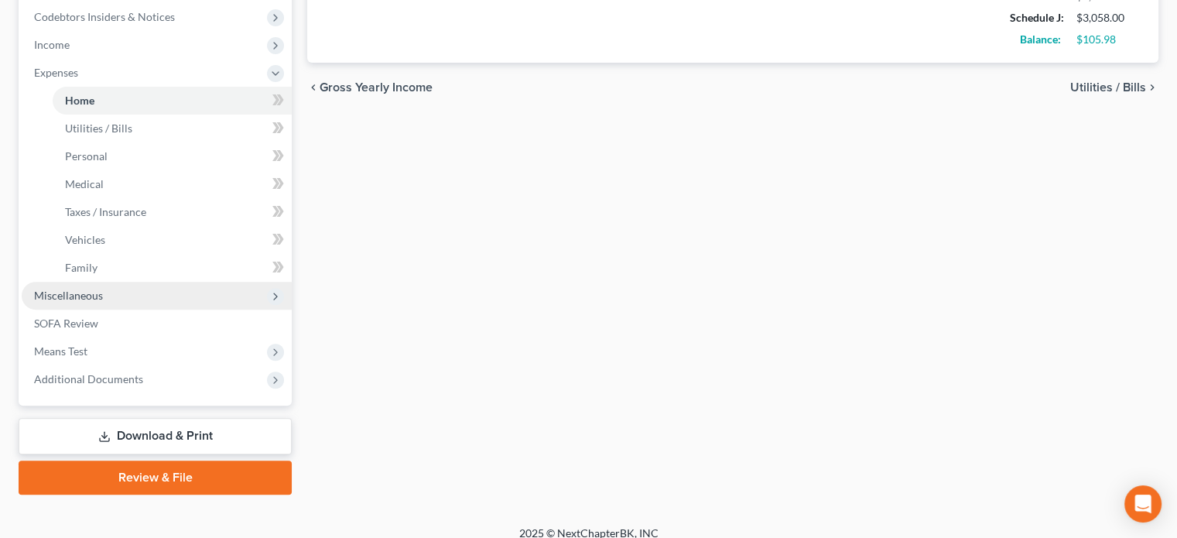
click at [83, 292] on span "Miscellaneous" at bounding box center [68, 295] width 69 height 13
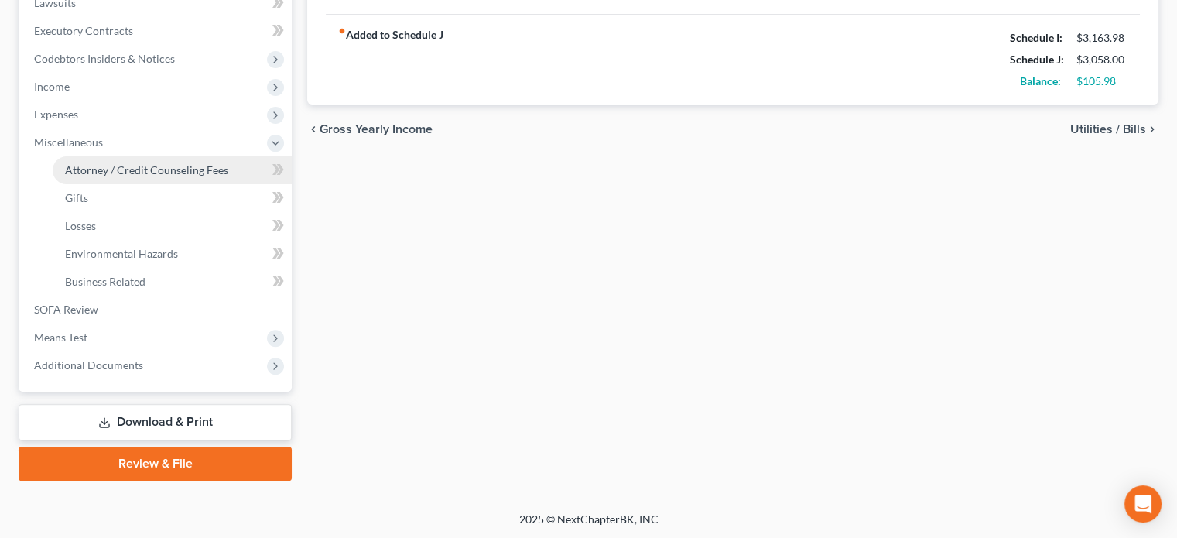
click at [98, 169] on span "Attorney / Credit Counseling Fees" at bounding box center [146, 169] width 163 height 13
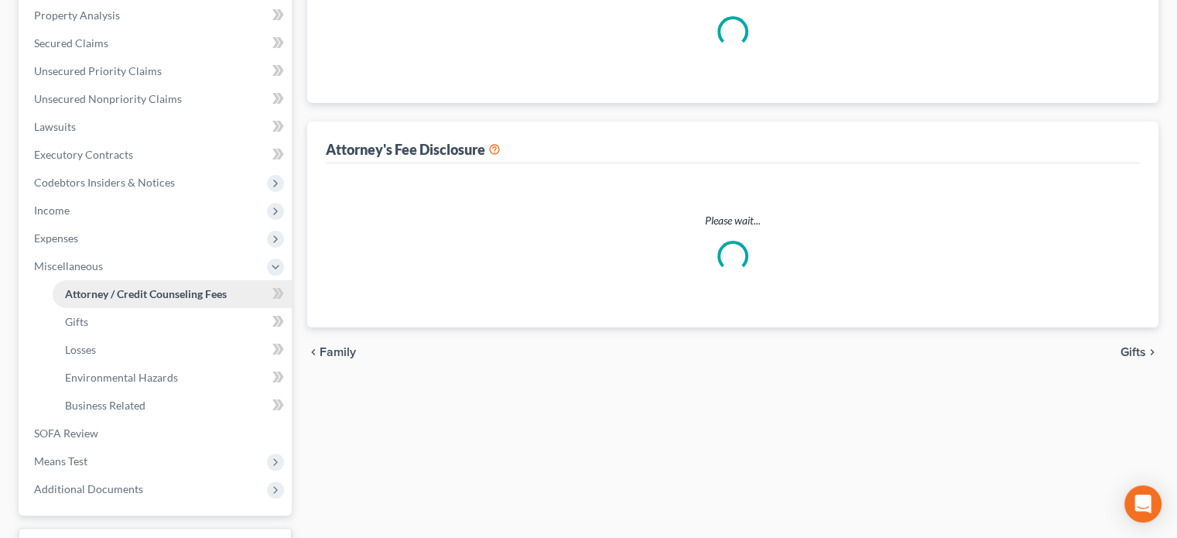
select select "1"
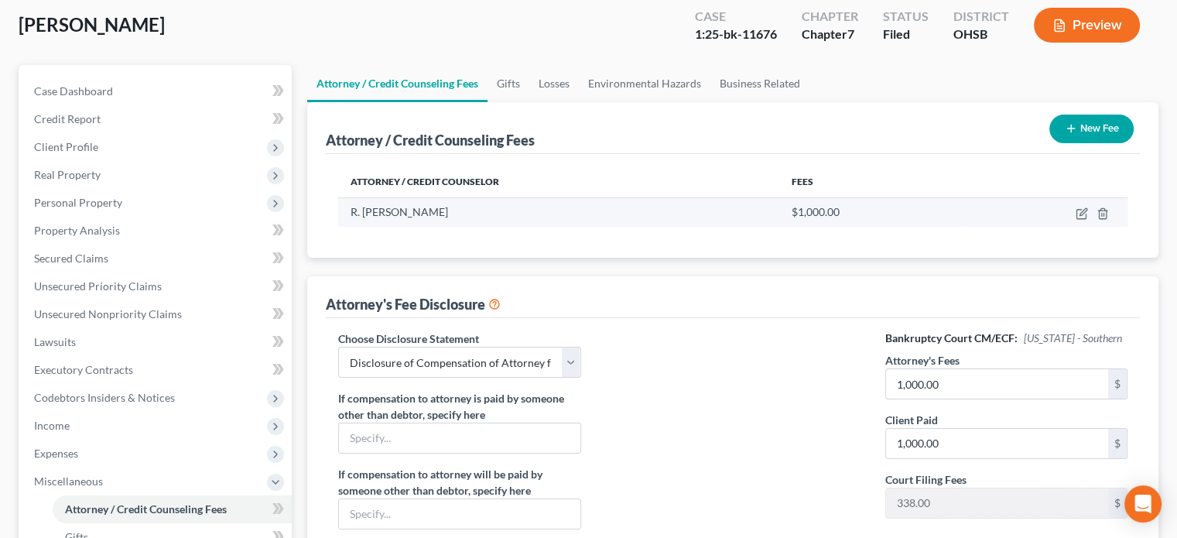
scroll to position [77, 0]
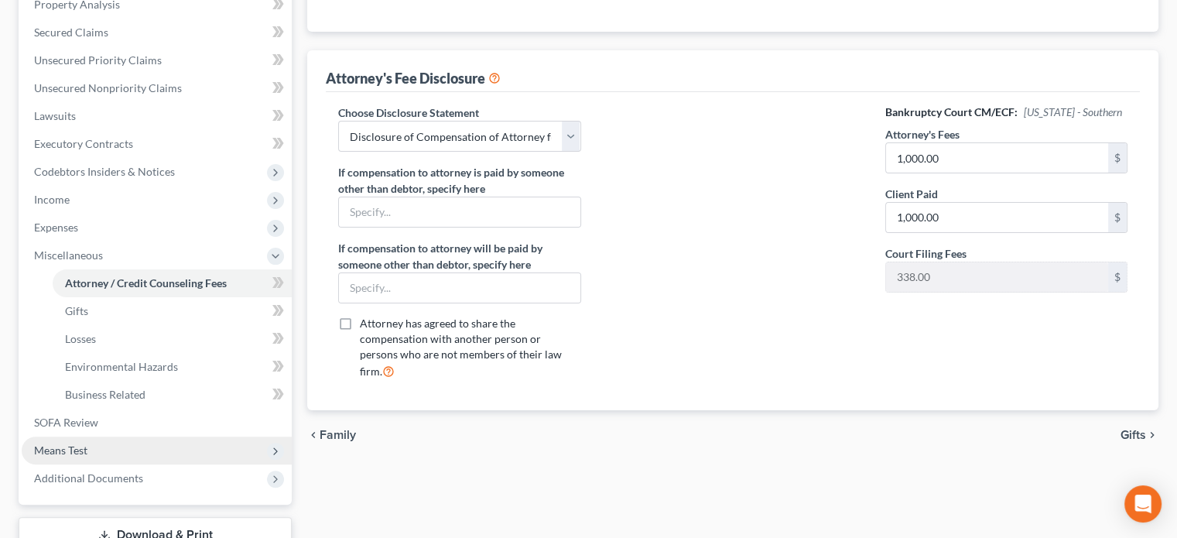
click at [69, 439] on span "Means Test" at bounding box center [157, 450] width 270 height 28
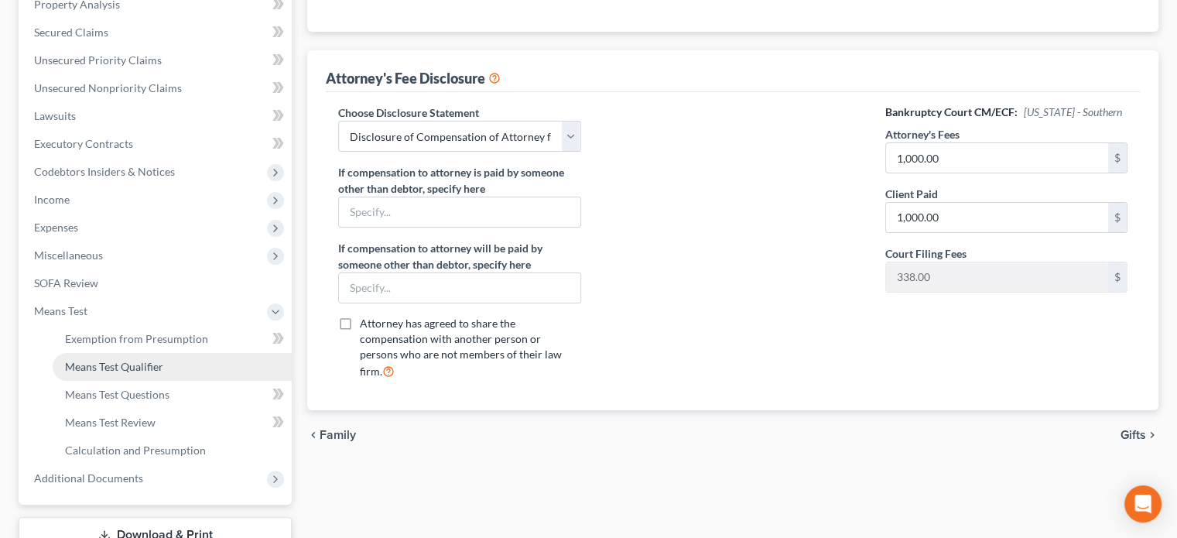
click at [96, 363] on span "Means Test Qualifier" at bounding box center [114, 366] width 98 height 13
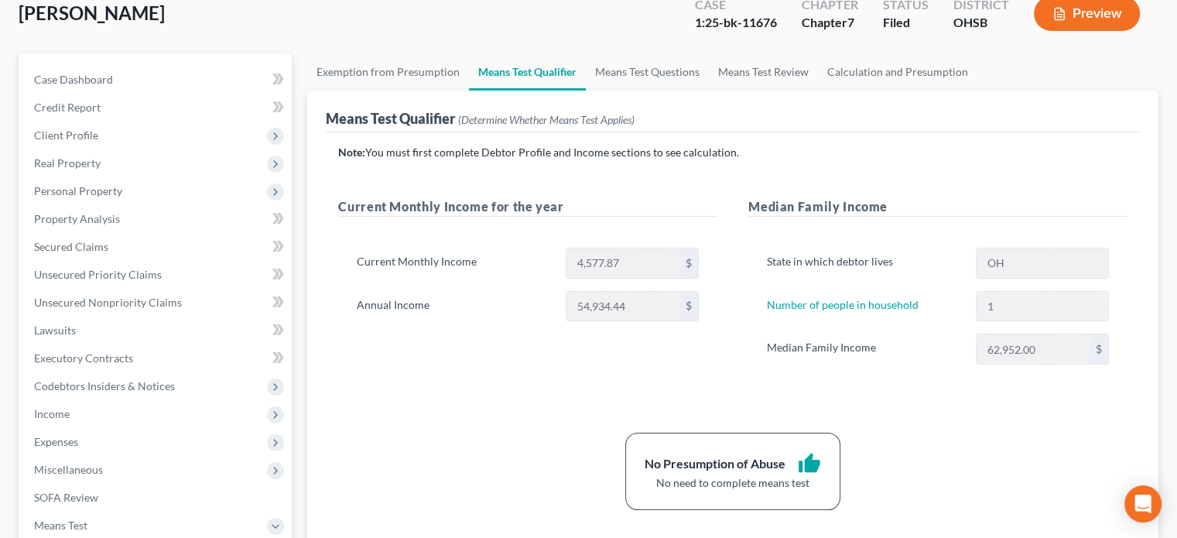
scroll to position [155, 0]
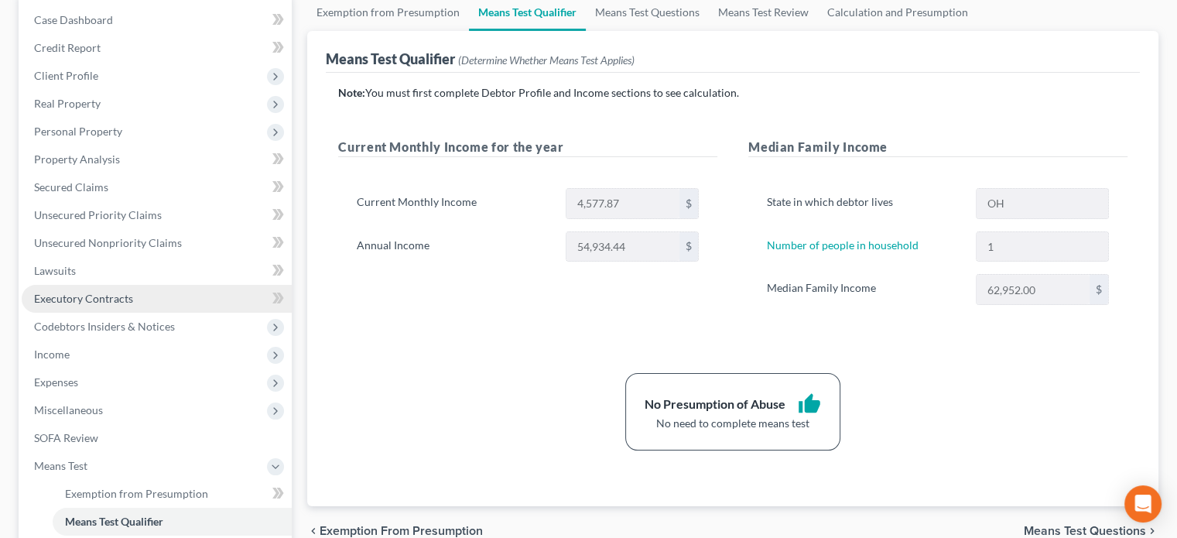
click at [65, 290] on link "Executory Contracts" at bounding box center [157, 299] width 270 height 28
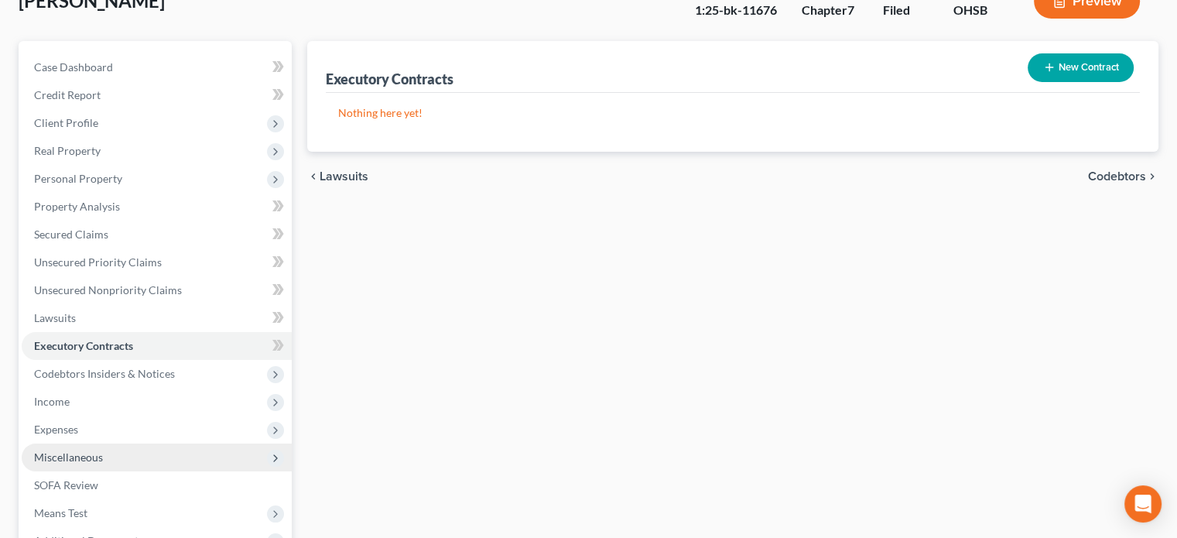
scroll to position [155, 0]
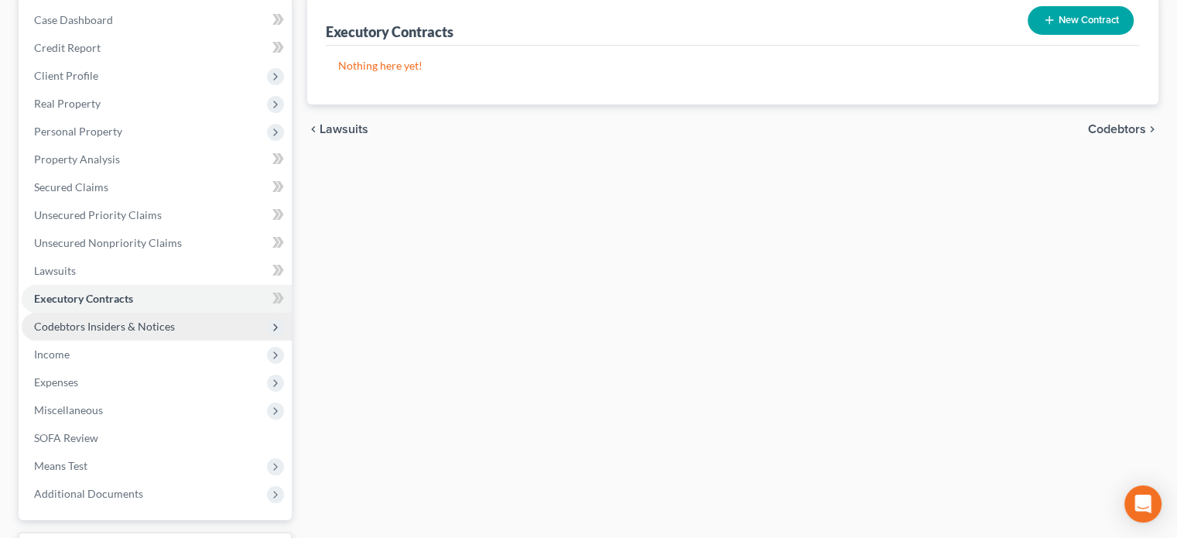
click at [70, 325] on span "Codebtors Insiders & Notices" at bounding box center [104, 326] width 141 height 13
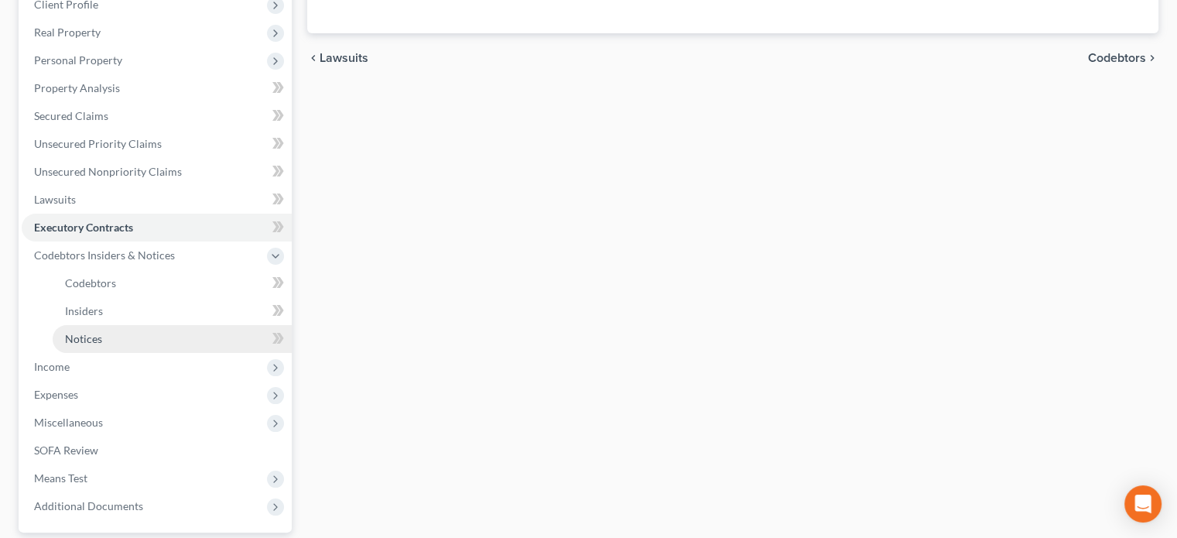
scroll to position [232, 0]
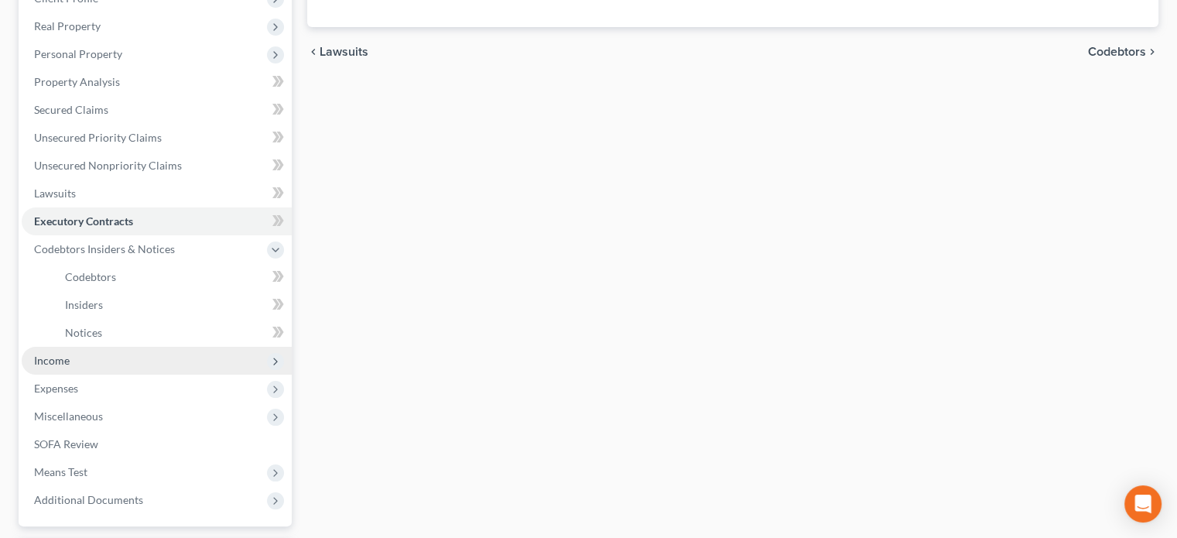
click at [63, 356] on span "Income" at bounding box center [52, 360] width 36 height 13
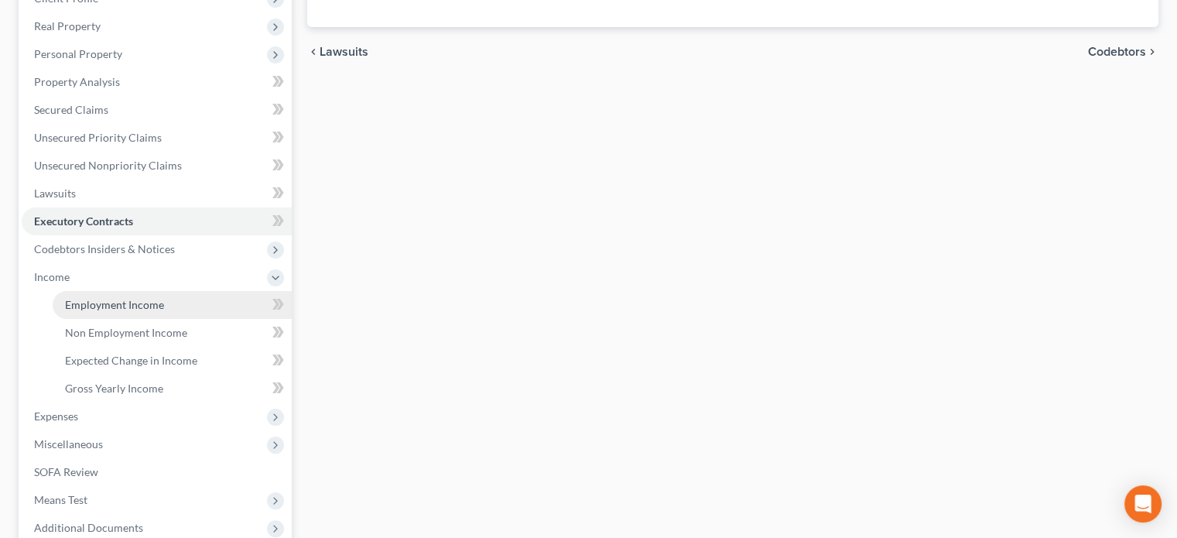
click at [87, 309] on span "Employment Income" at bounding box center [114, 304] width 99 height 13
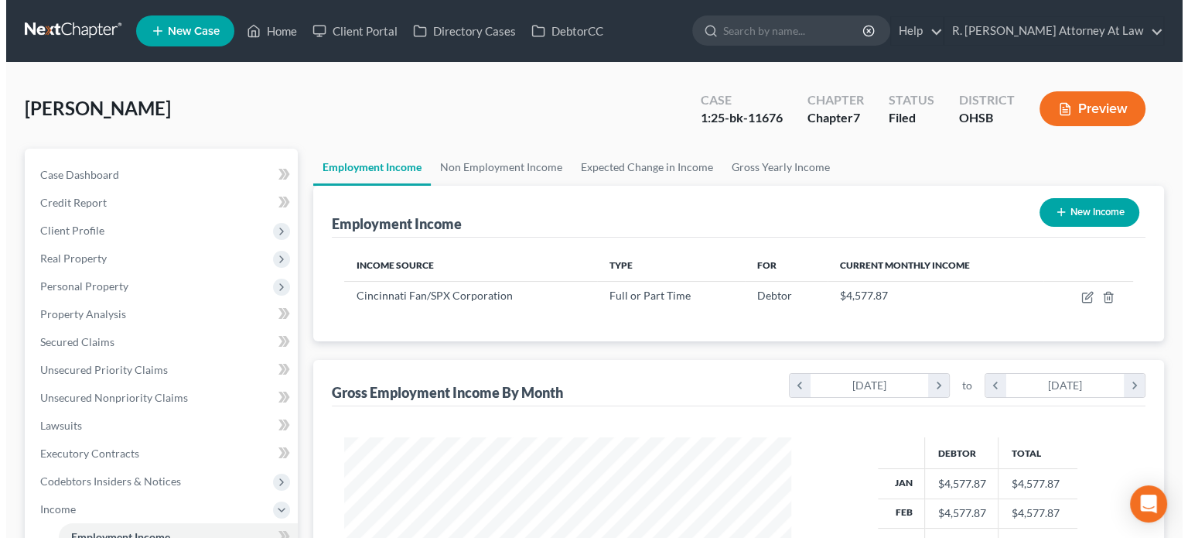
scroll to position [275, 477]
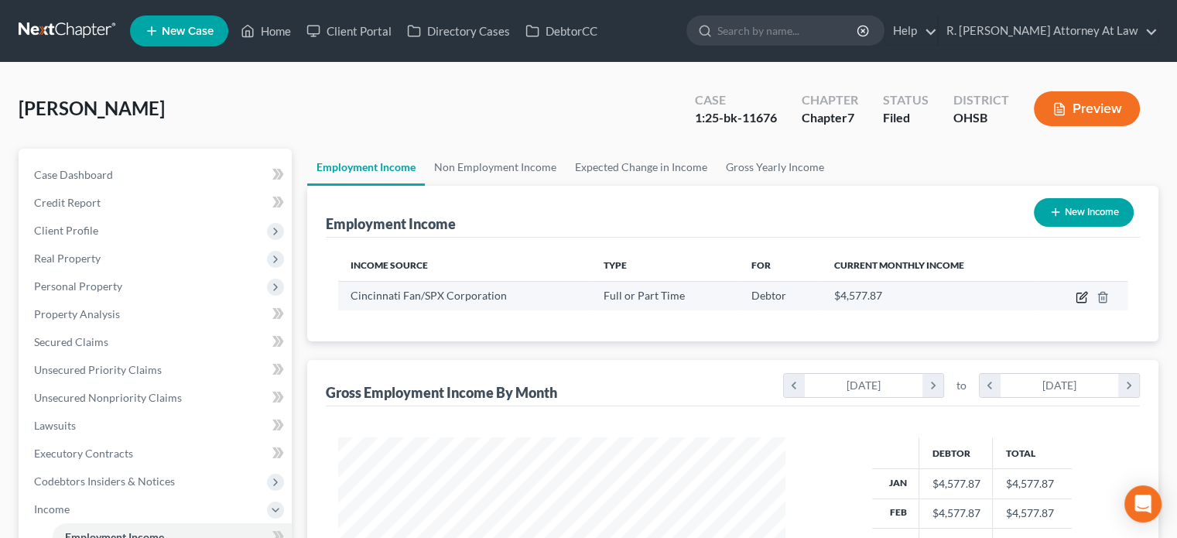
click at [1082, 296] on icon "button" at bounding box center [1082, 295] width 7 height 7
select select "0"
select select "36"
select select "0"
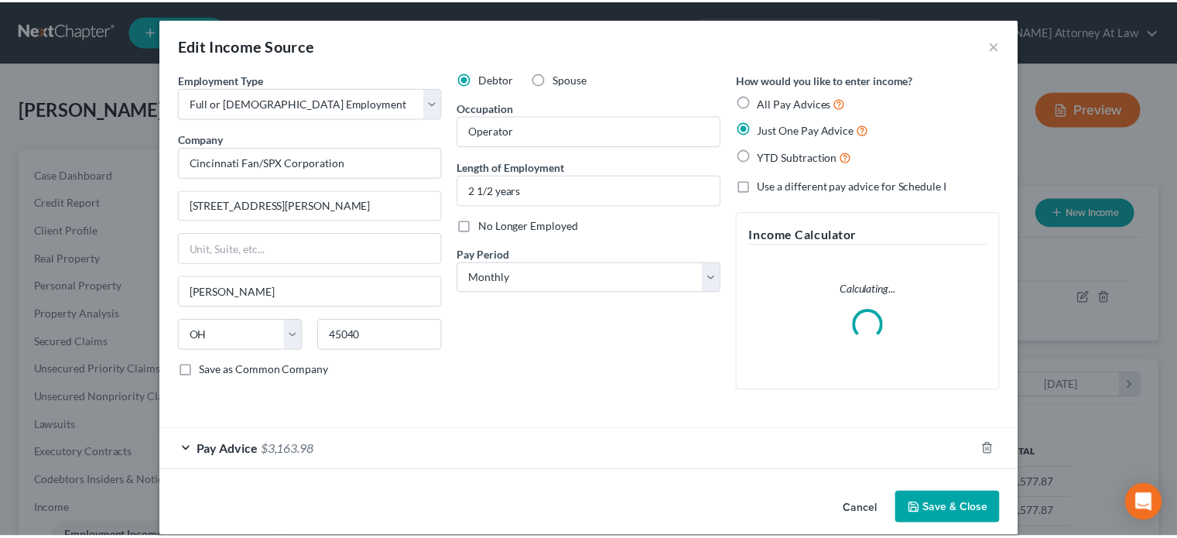
scroll to position [275, 483]
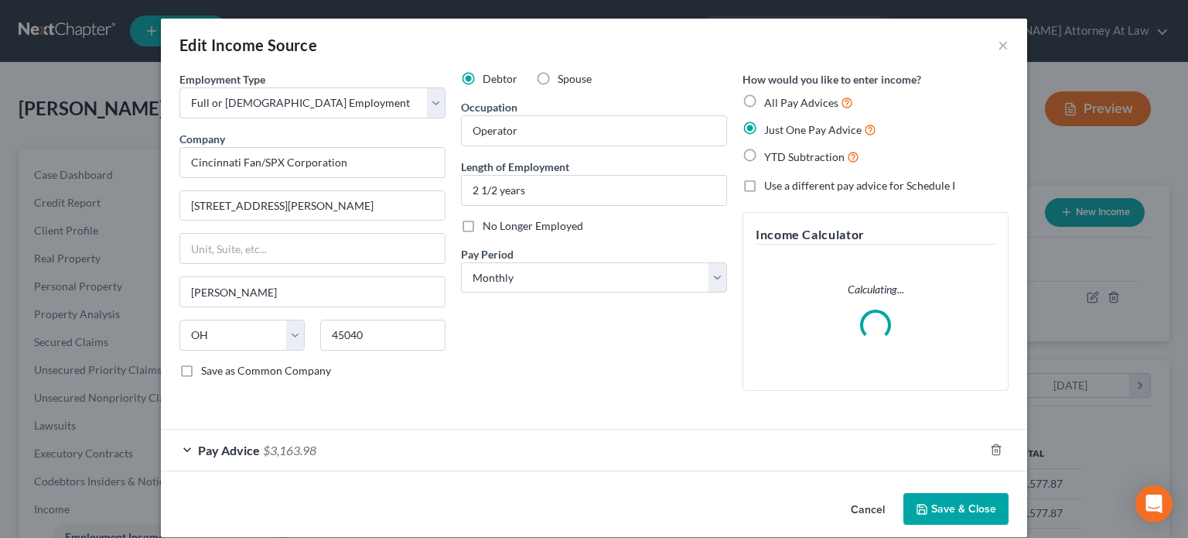
click at [934, 508] on button "Save & Close" at bounding box center [956, 509] width 105 height 32
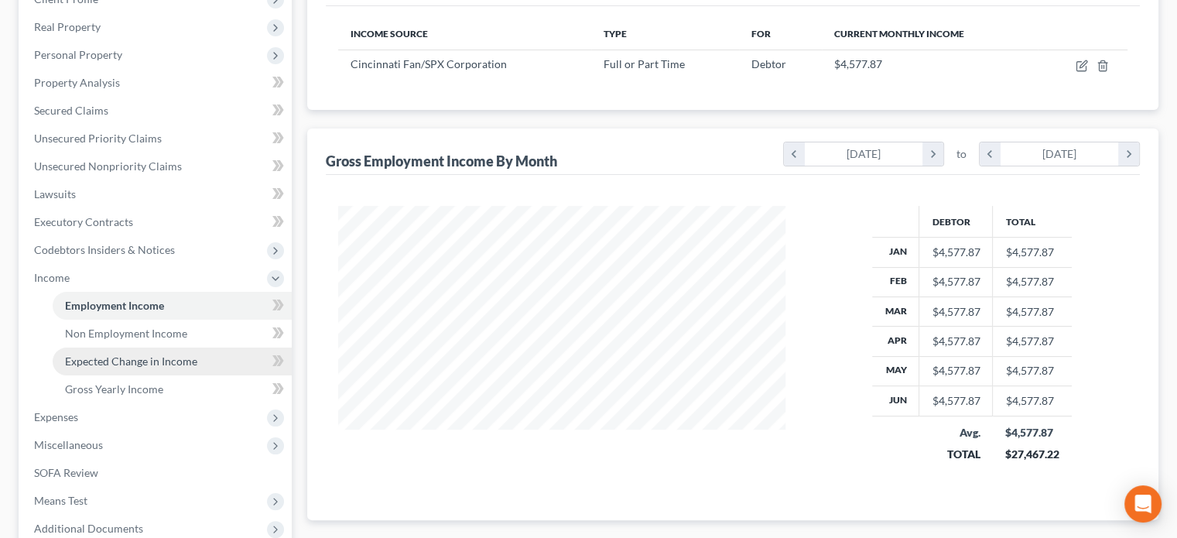
scroll to position [232, 0]
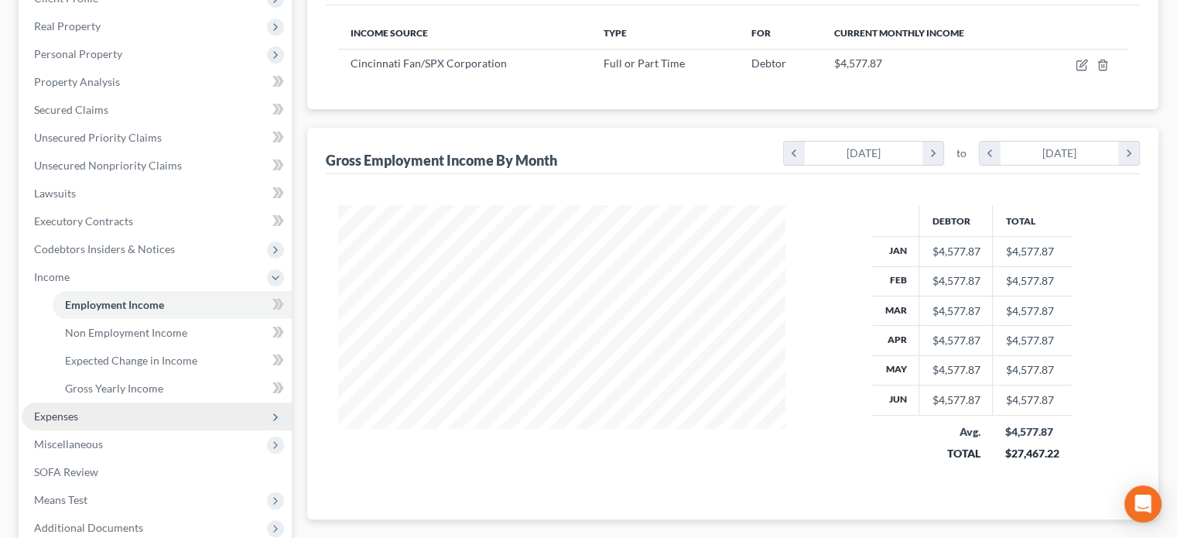
click at [80, 411] on span "Expenses" at bounding box center [157, 416] width 270 height 28
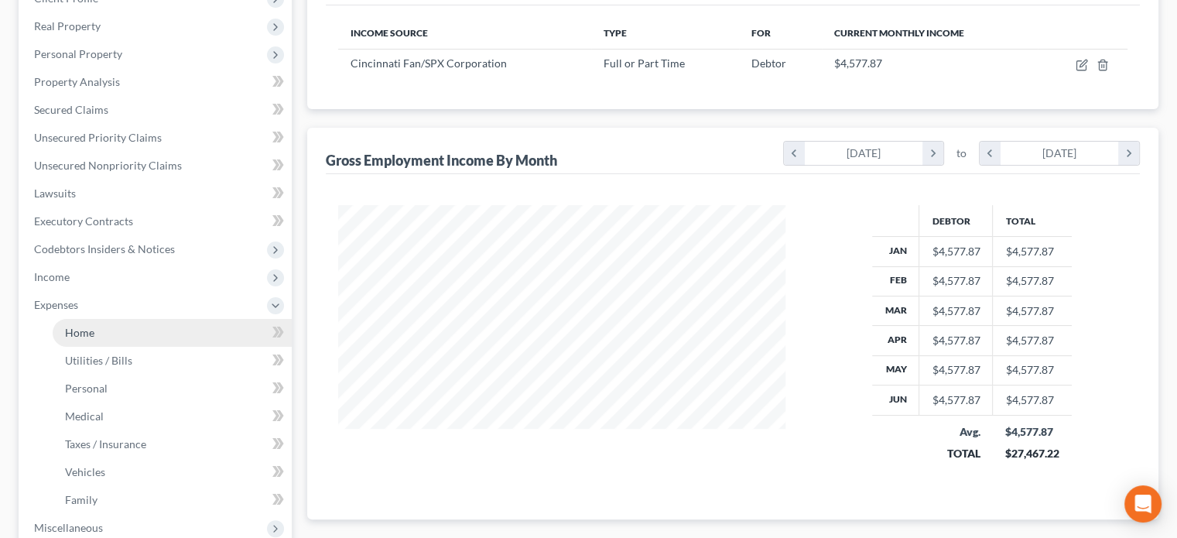
click at [74, 333] on span "Home" at bounding box center [79, 332] width 29 height 13
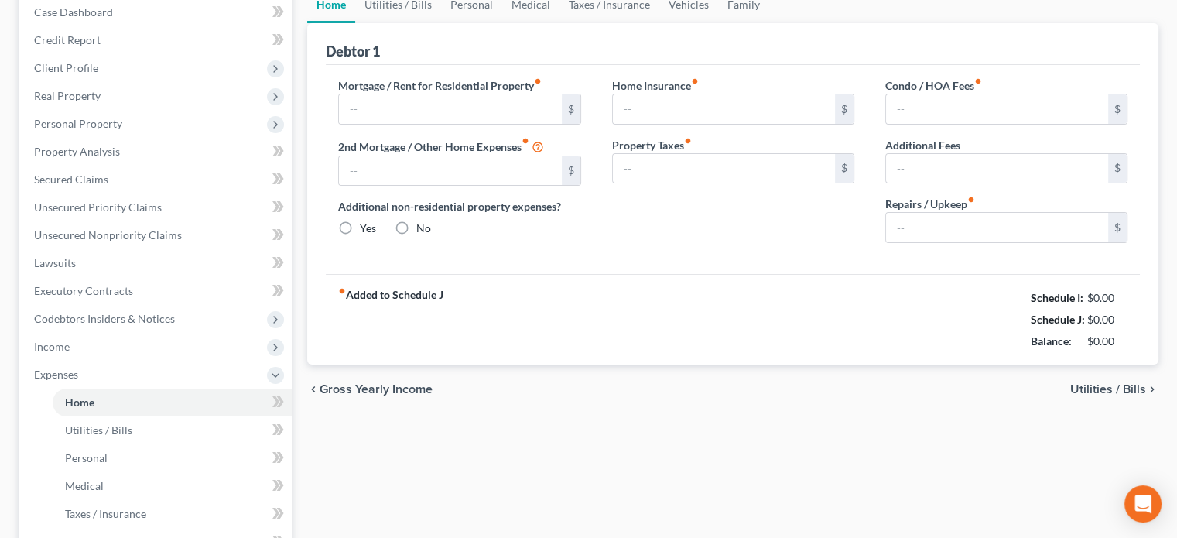
type input "1,000.00"
type input "0.00"
radio input "true"
type input "0.00"
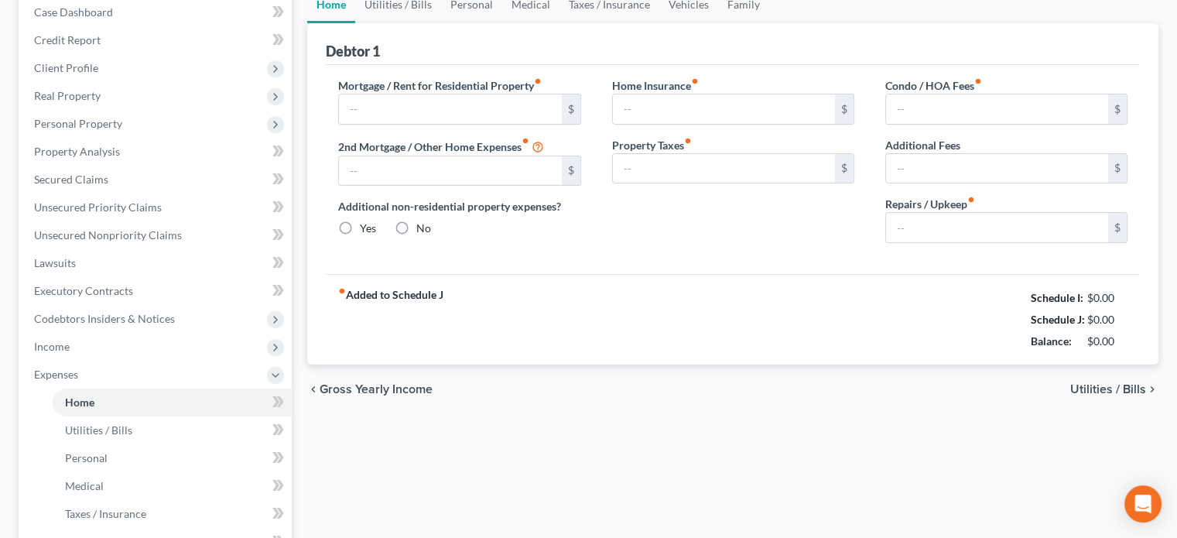
type input "0.00"
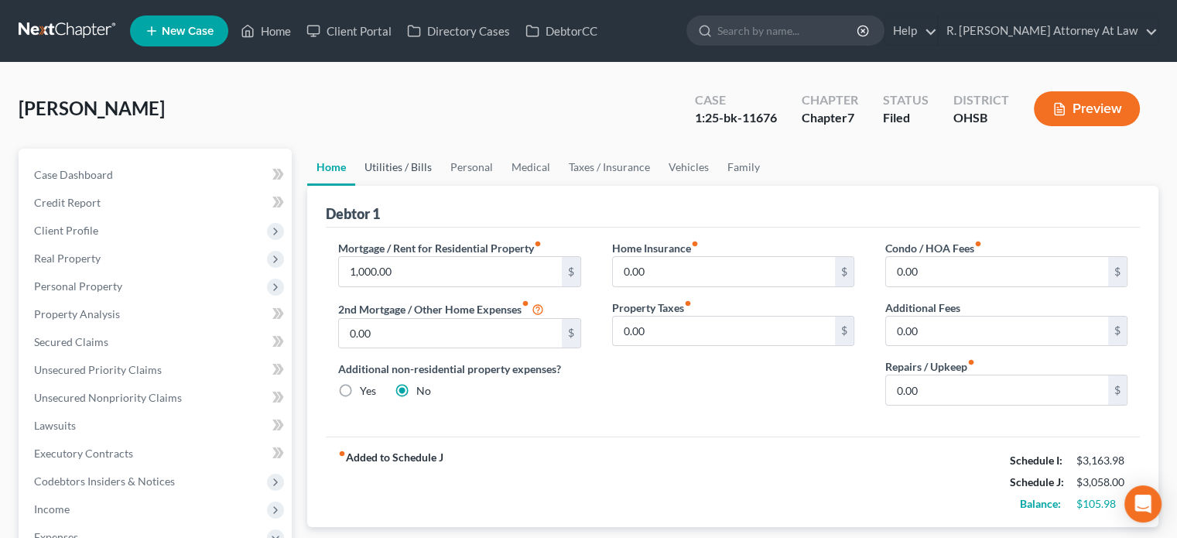
click at [387, 159] on link "Utilities / Bills" at bounding box center [398, 167] width 86 height 37
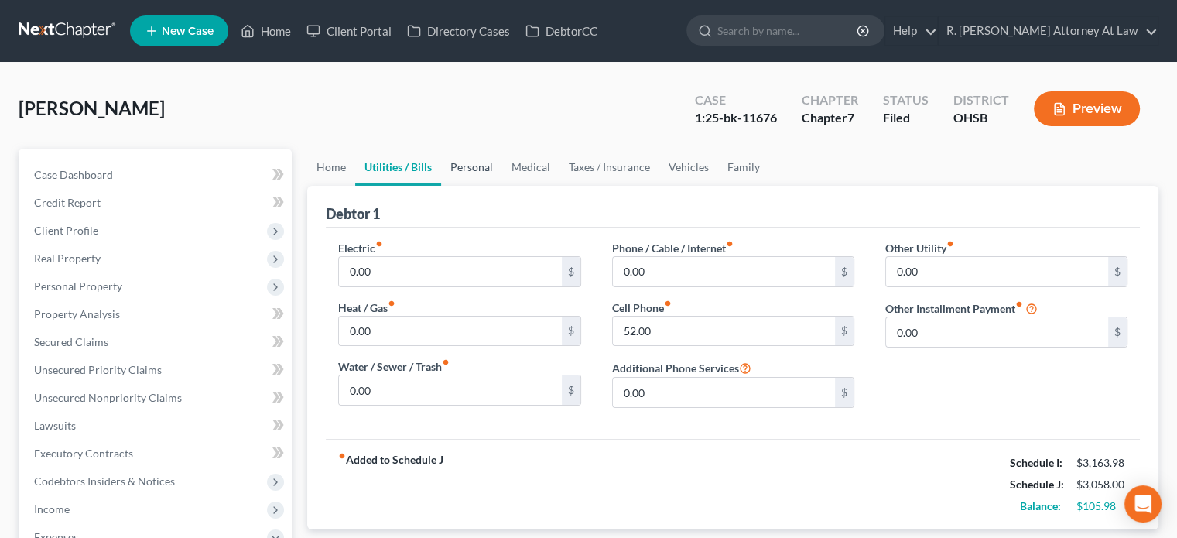
click at [497, 165] on link "Personal" at bounding box center [471, 167] width 61 height 37
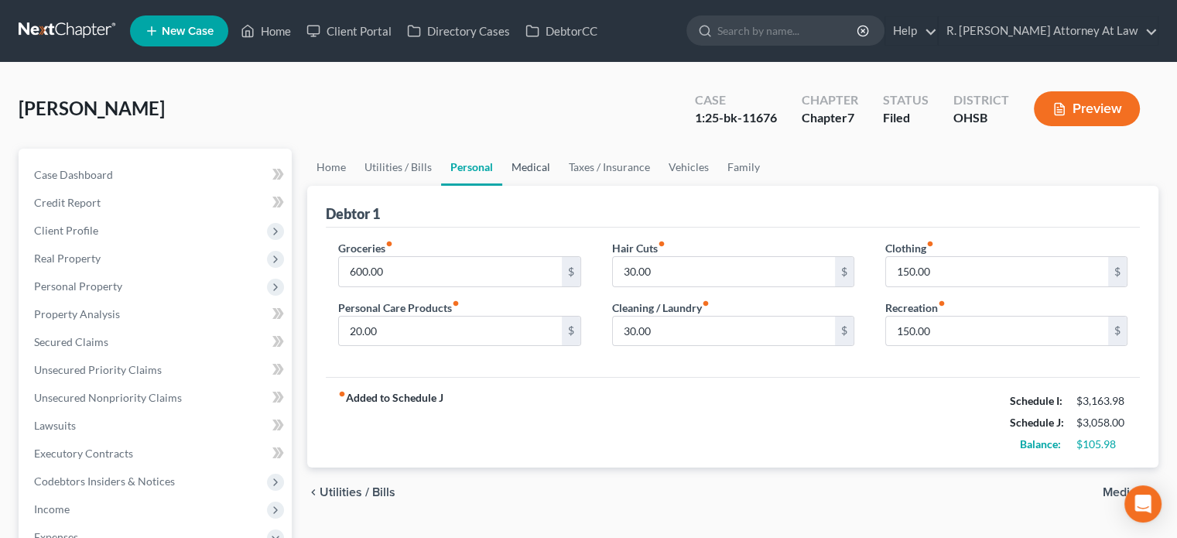
click at [531, 161] on link "Medical" at bounding box center [530, 167] width 57 height 37
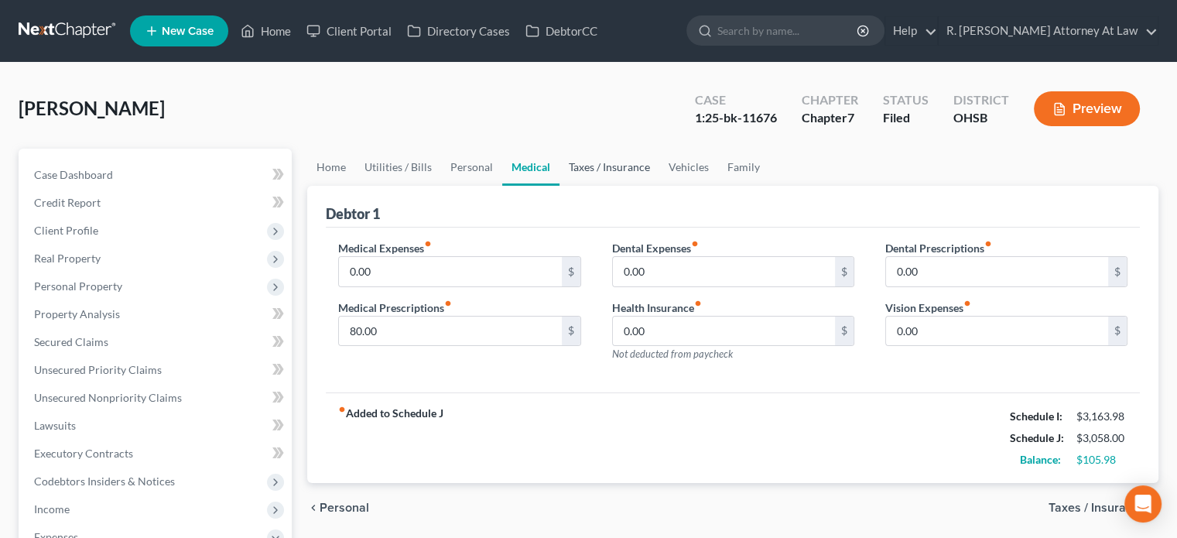
click at [610, 163] on link "Taxes / Insurance" at bounding box center [609, 167] width 100 height 37
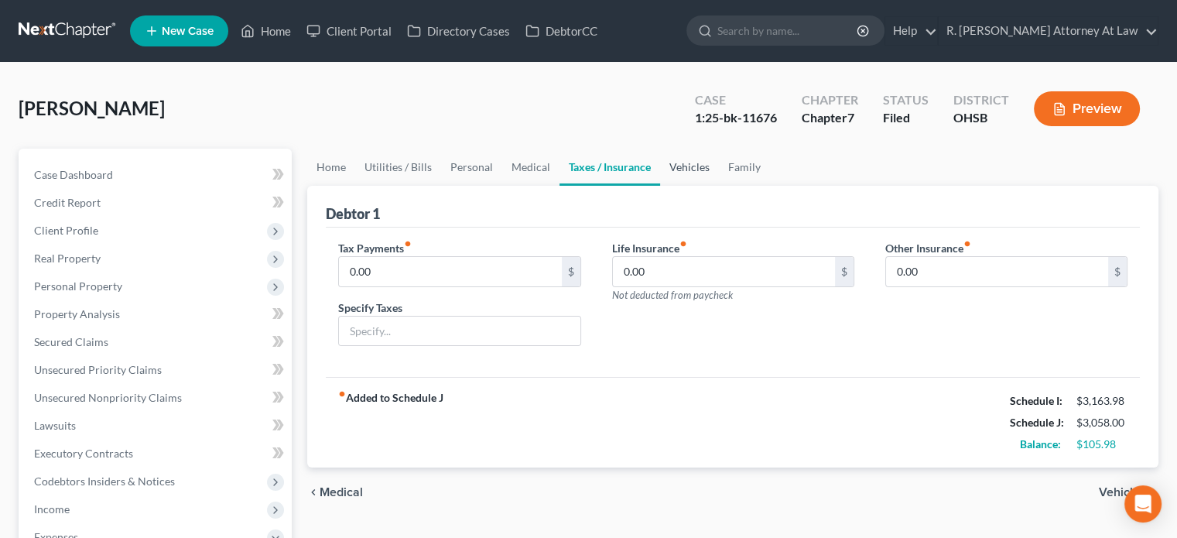
click at [690, 163] on link "Vehicles" at bounding box center [689, 167] width 59 height 37
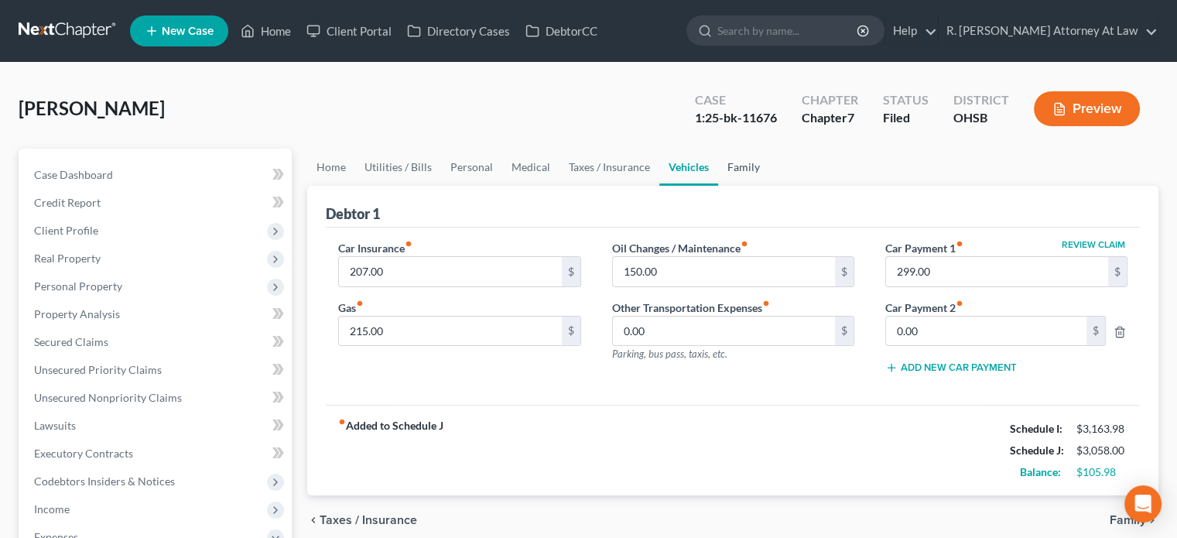
click at [743, 166] on link "Family" at bounding box center [743, 167] width 51 height 37
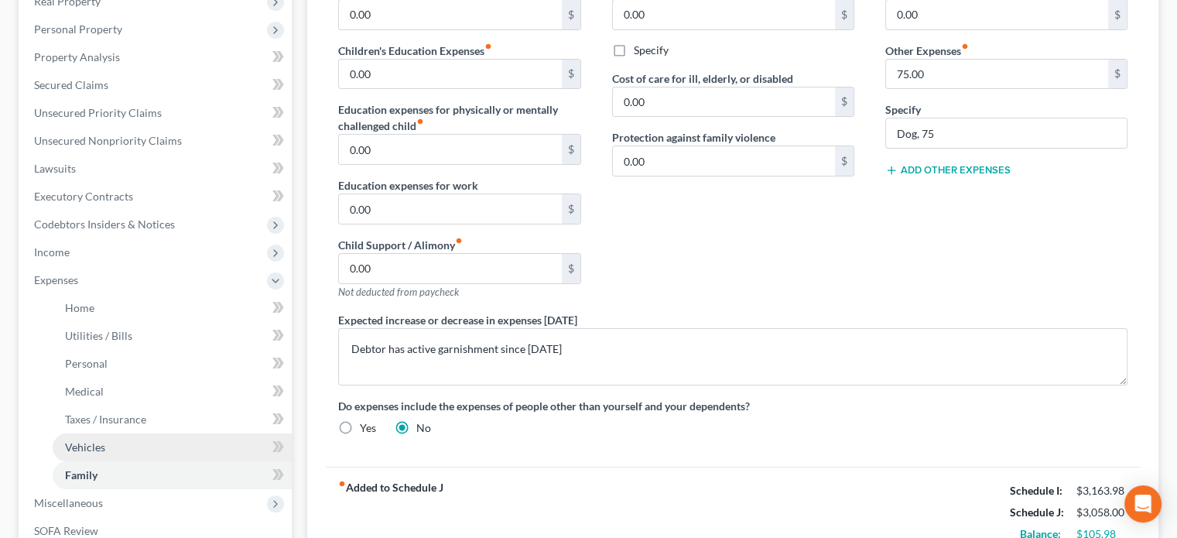
scroll to position [246, 0]
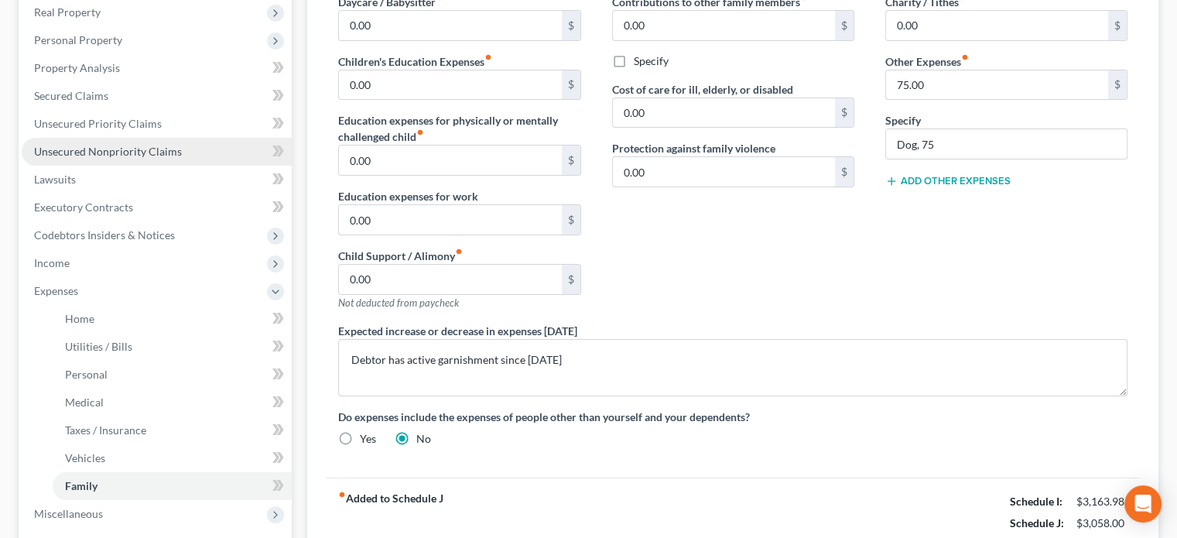
click at [77, 148] on span "Unsecured Nonpriority Claims" at bounding box center [108, 151] width 148 height 13
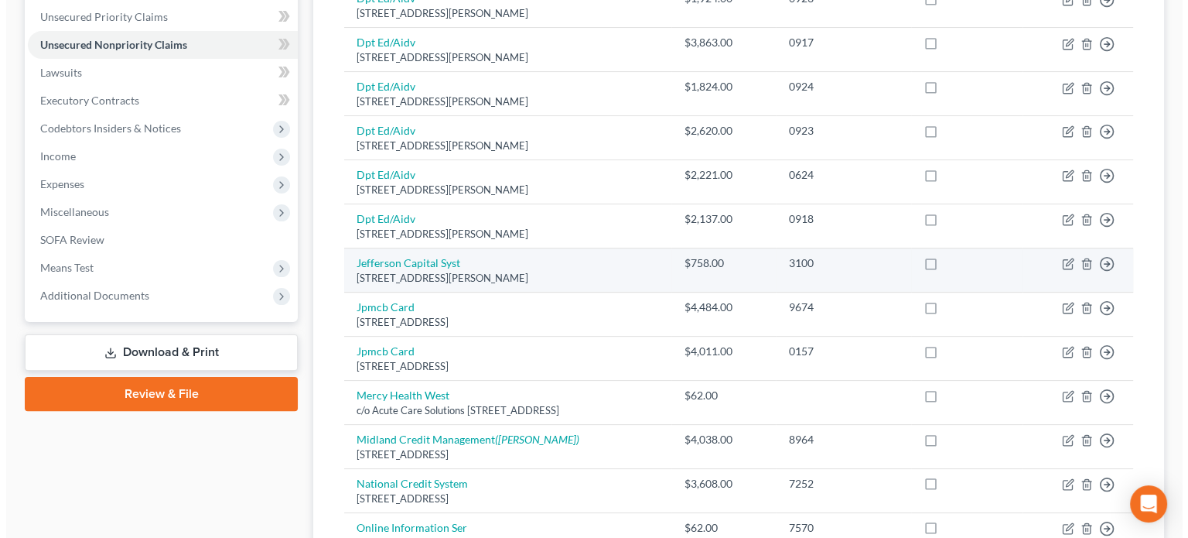
scroll to position [387, 0]
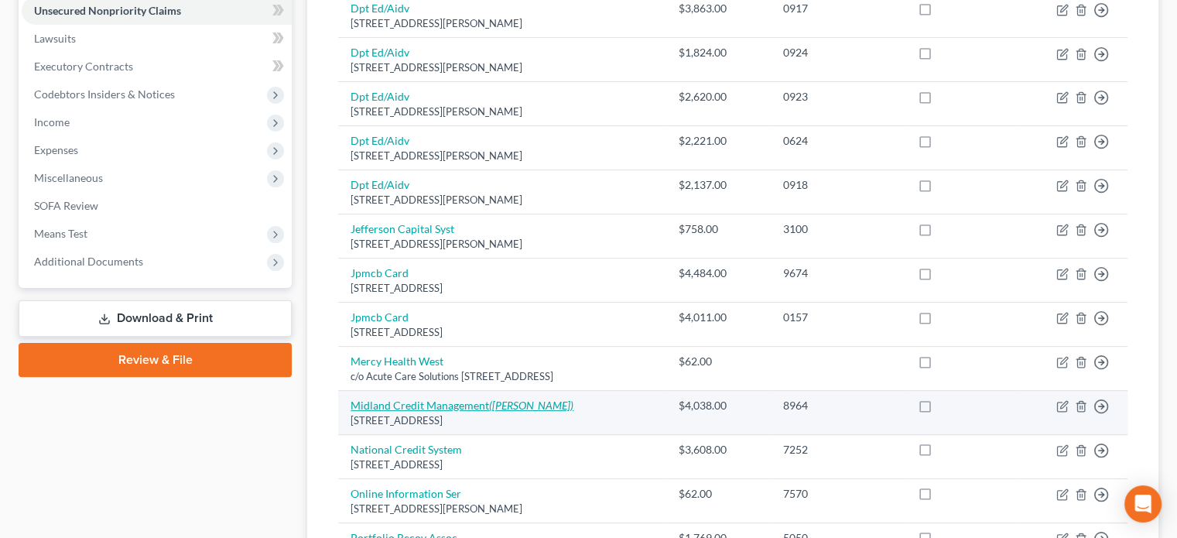
click at [483, 408] on link "Midland Credit Management (Nevenka Pavlovic)" at bounding box center [461, 404] width 223 height 13
select select "4"
select select "10"
select select "0"
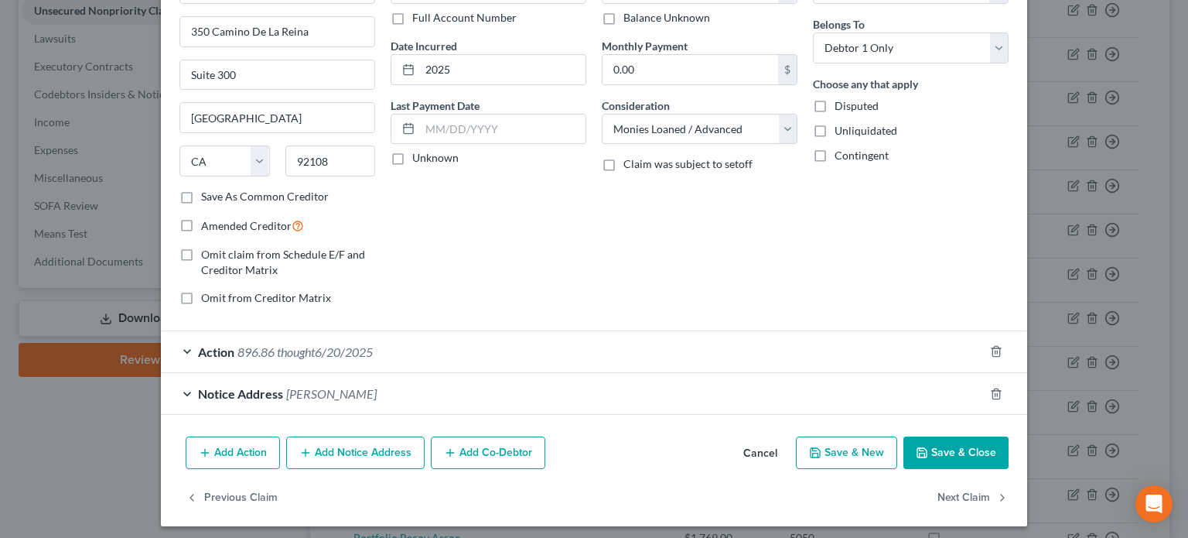
scroll to position [118, 0]
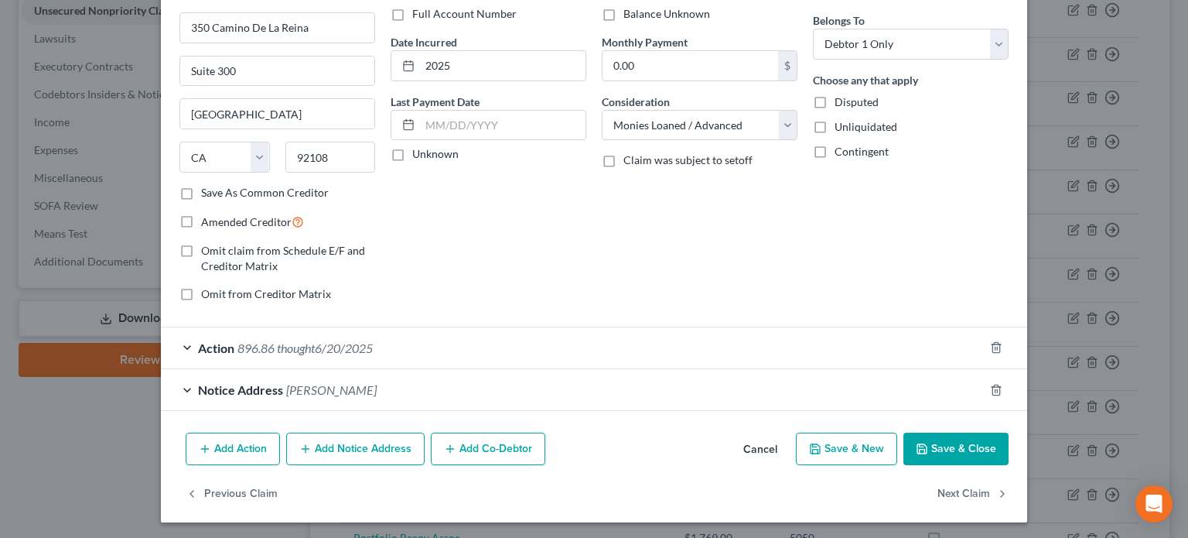
click at [400, 340] on div "Action 896.86 thought6/20/2025" at bounding box center [572, 347] width 823 height 41
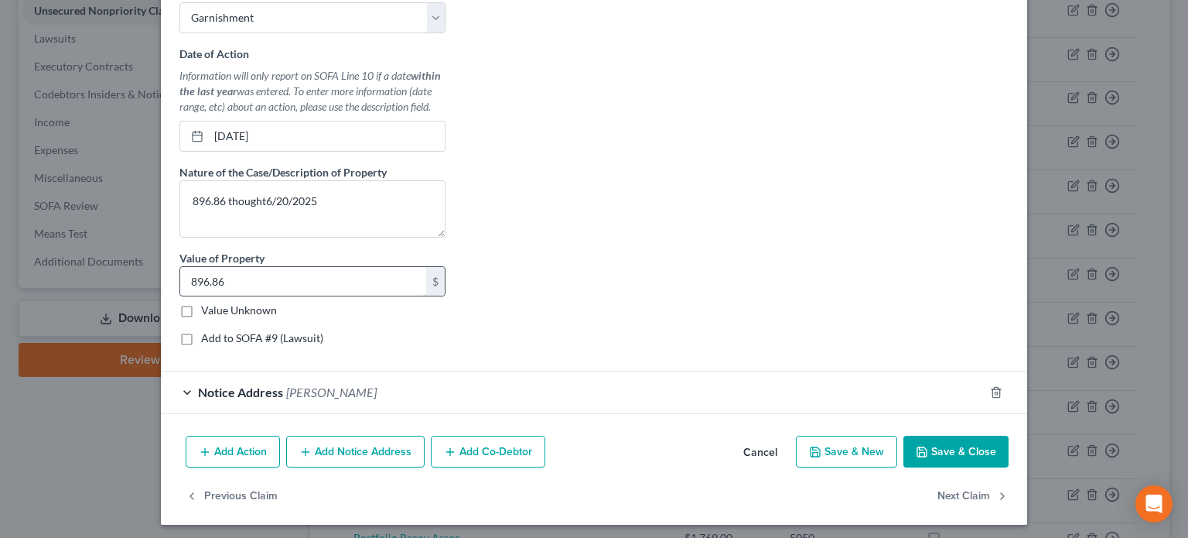
scroll to position [537, 0]
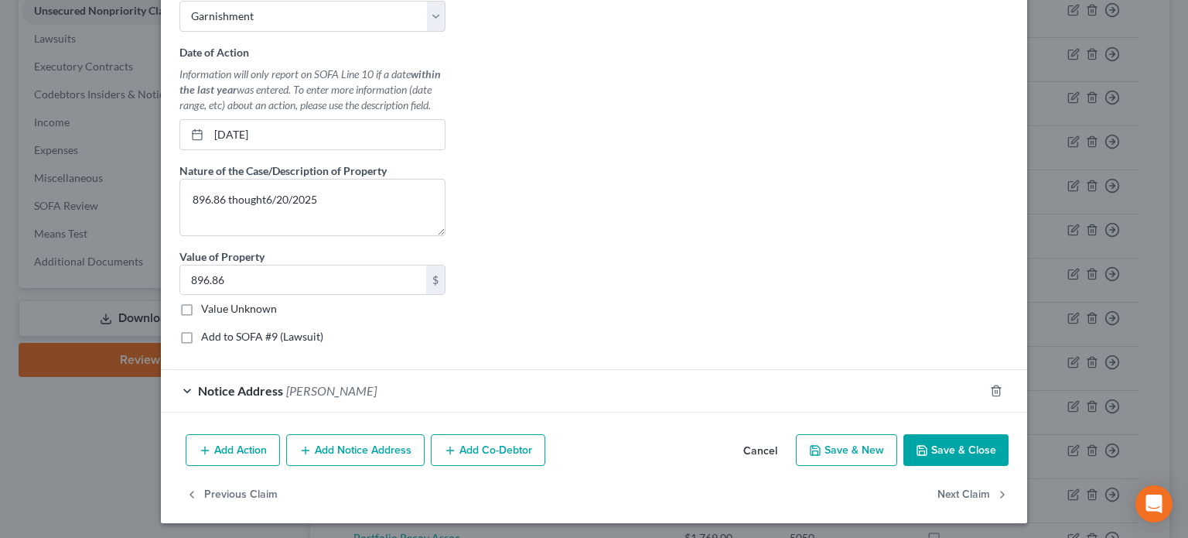
click at [948, 434] on button "Save & Close" at bounding box center [956, 450] width 105 height 32
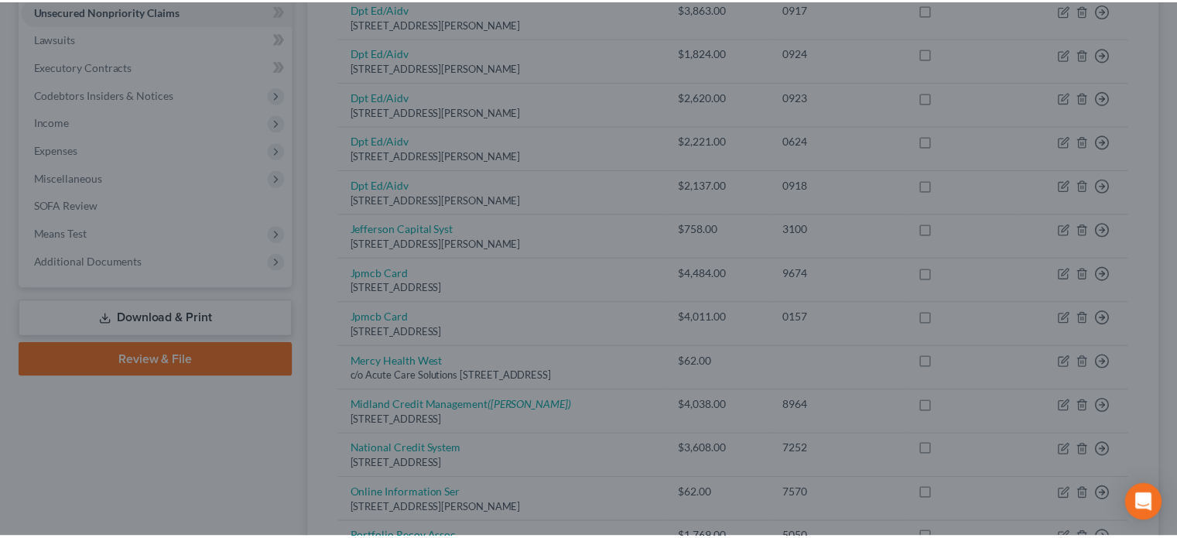
scroll to position [0, 0]
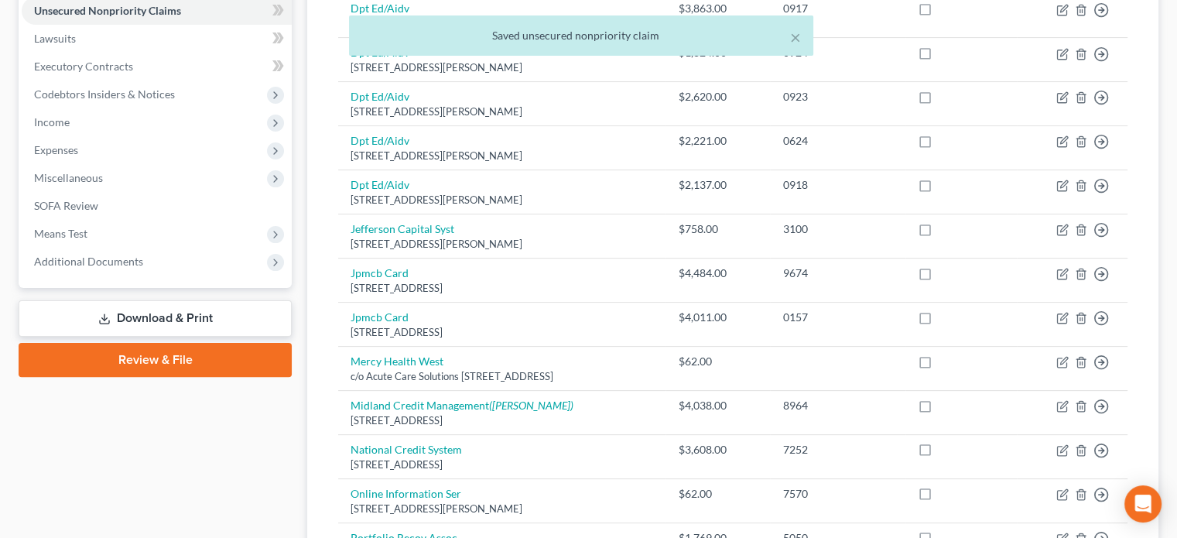
click at [46, 35] on div "× Saved unsecured nonpriority claim" at bounding box center [580, 39] width 1177 height 48
click at [50, 37] on div "× Saved unsecured nonpriority claim" at bounding box center [580, 39] width 1177 height 48
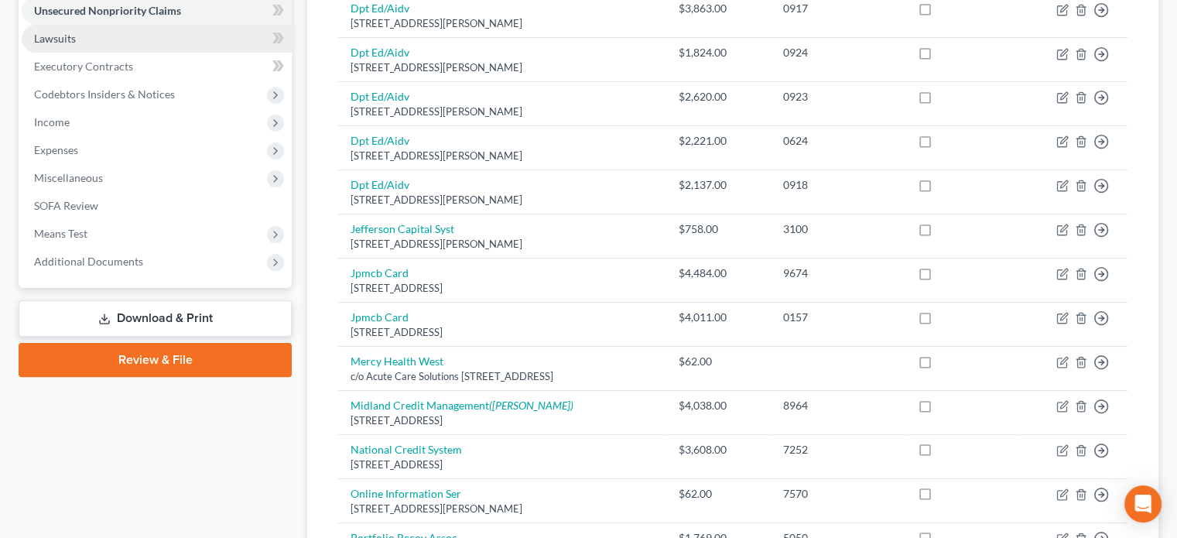
click at [53, 40] on span "Lawsuits" at bounding box center [55, 38] width 42 height 13
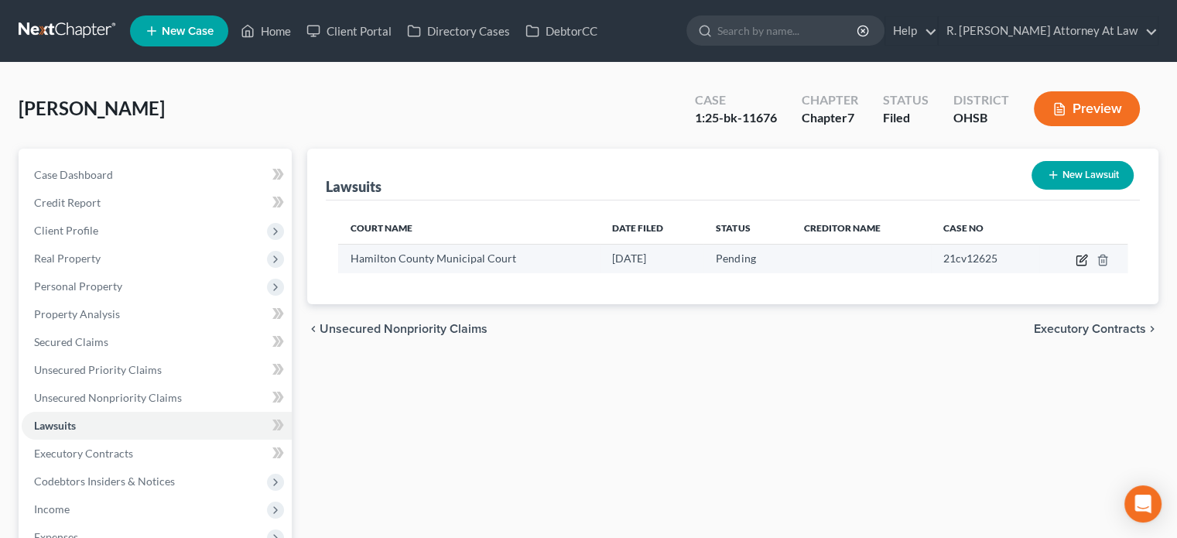
click at [1078, 258] on icon "button" at bounding box center [1081, 260] width 12 height 12
select select "36"
select select "0"
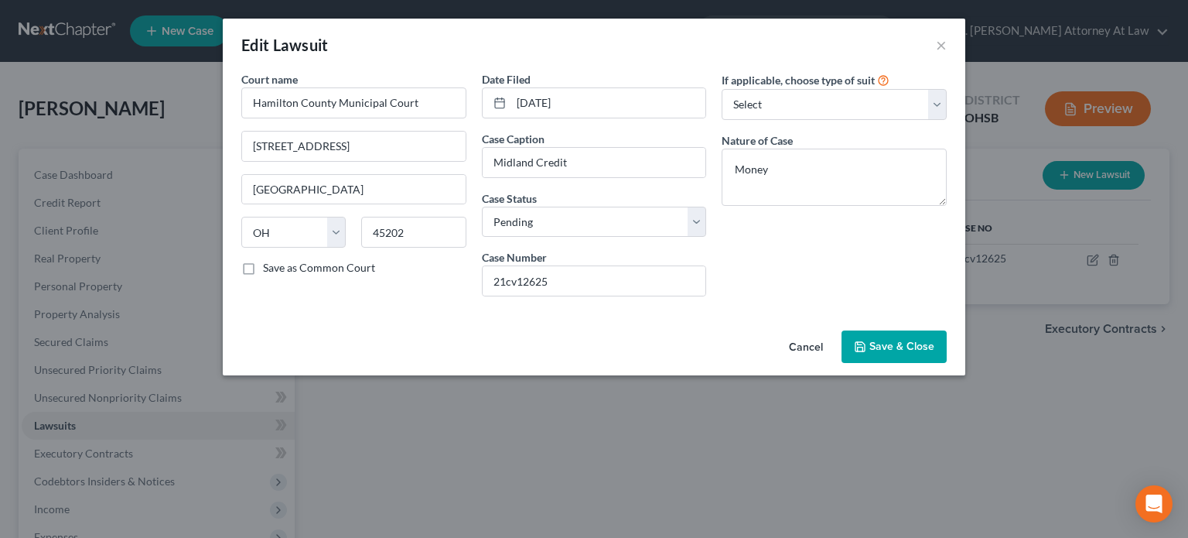
click at [876, 336] on button "Save & Close" at bounding box center [894, 346] width 105 height 32
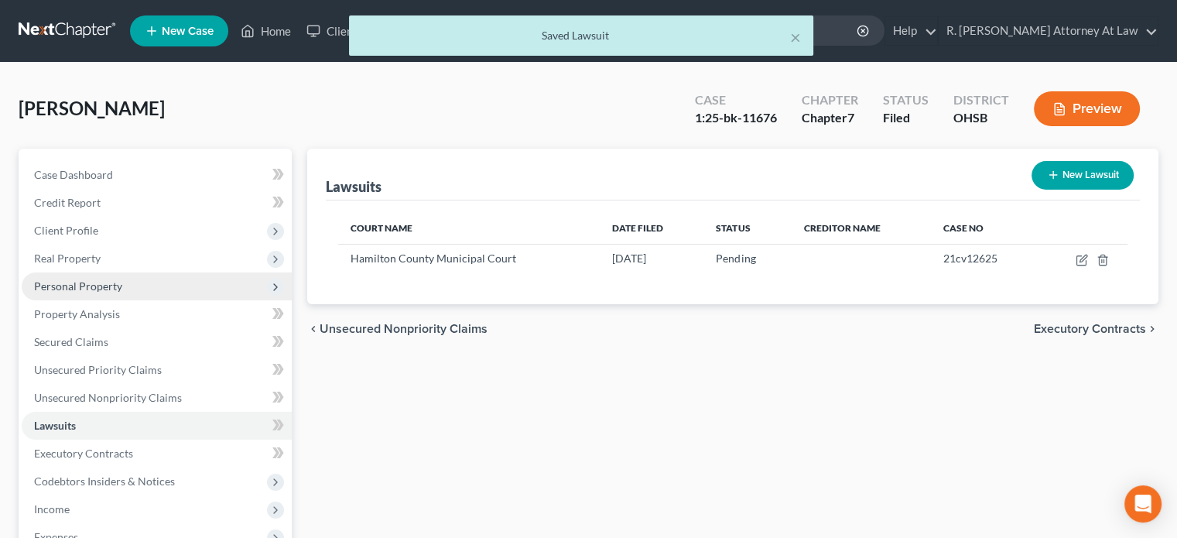
click at [50, 285] on span "Personal Property" at bounding box center [78, 285] width 88 height 13
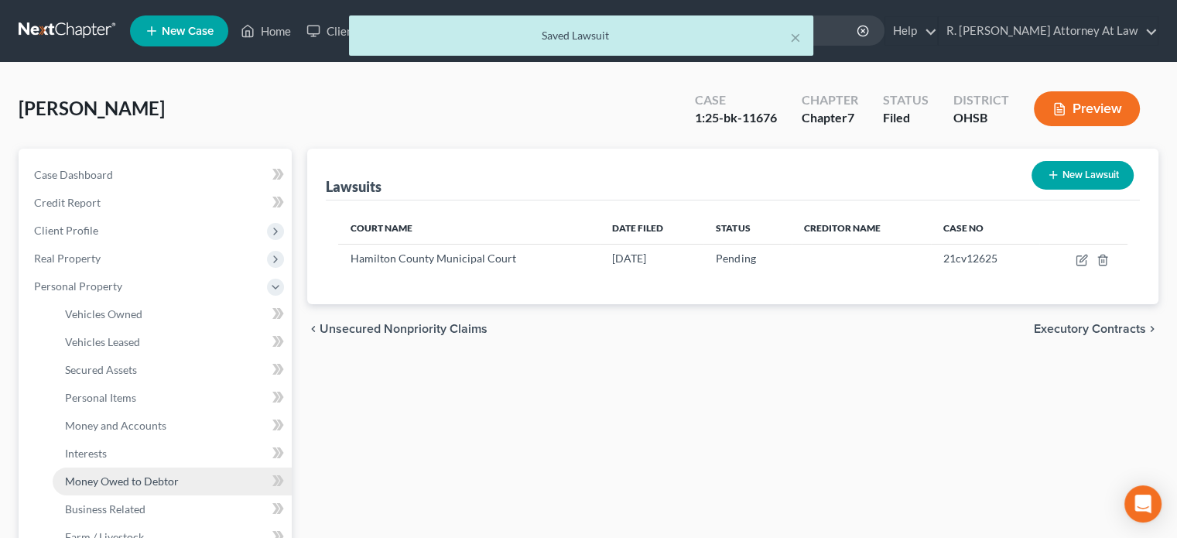
click at [93, 477] on span "Money Owed to Debtor" at bounding box center [122, 480] width 114 height 13
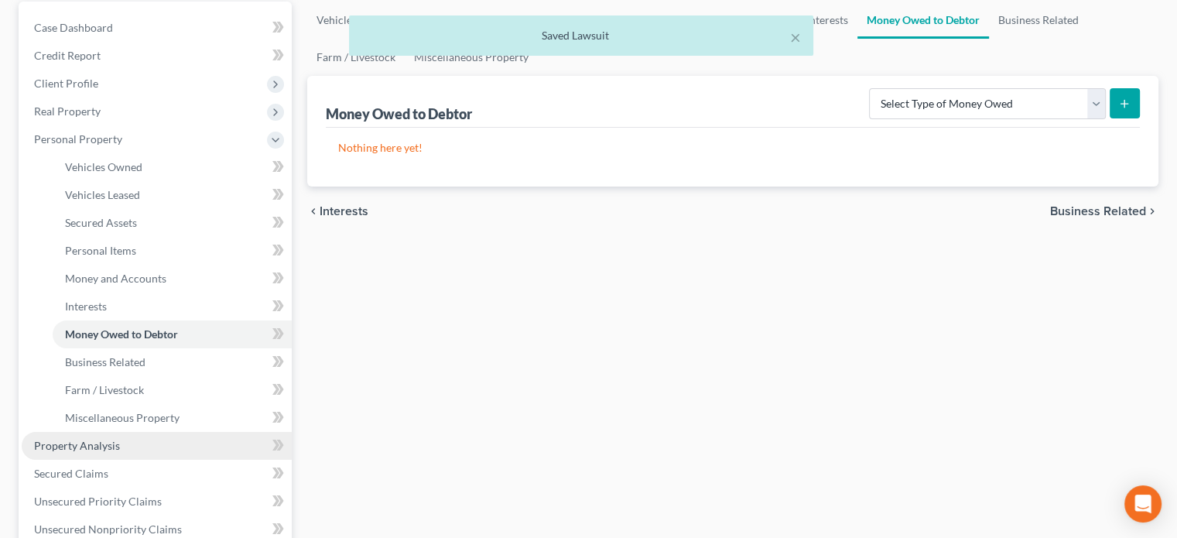
scroll to position [155, 0]
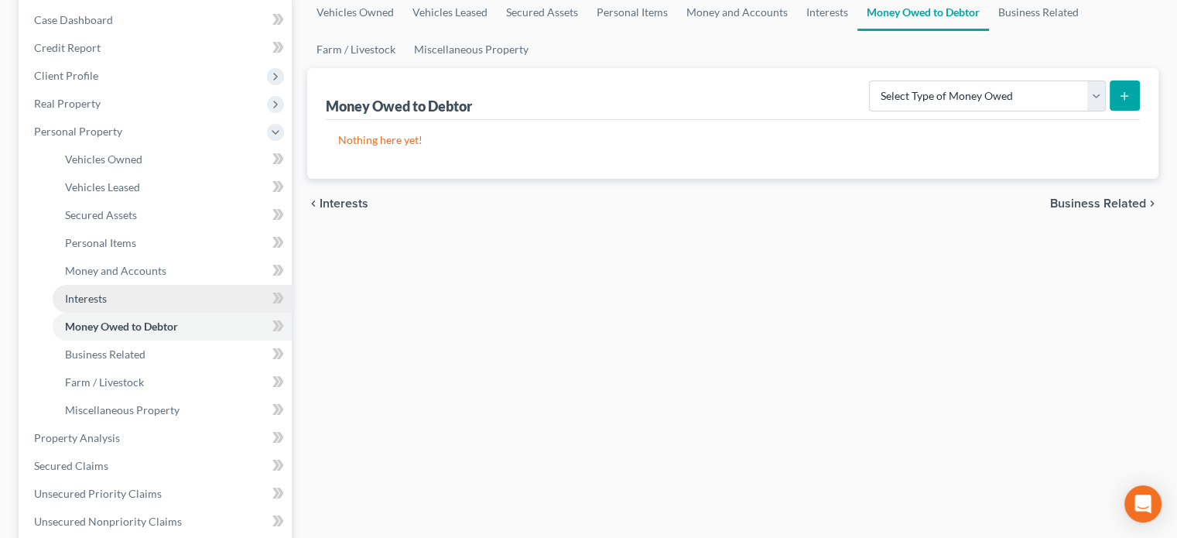
click at [79, 292] on span "Interests" at bounding box center [86, 298] width 42 height 13
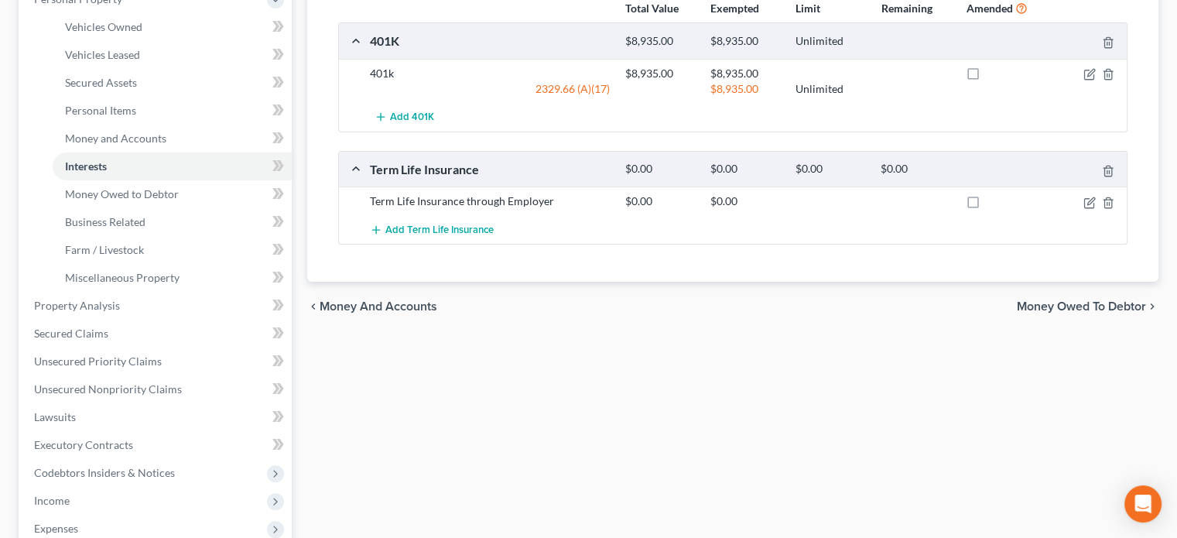
scroll to position [309, 0]
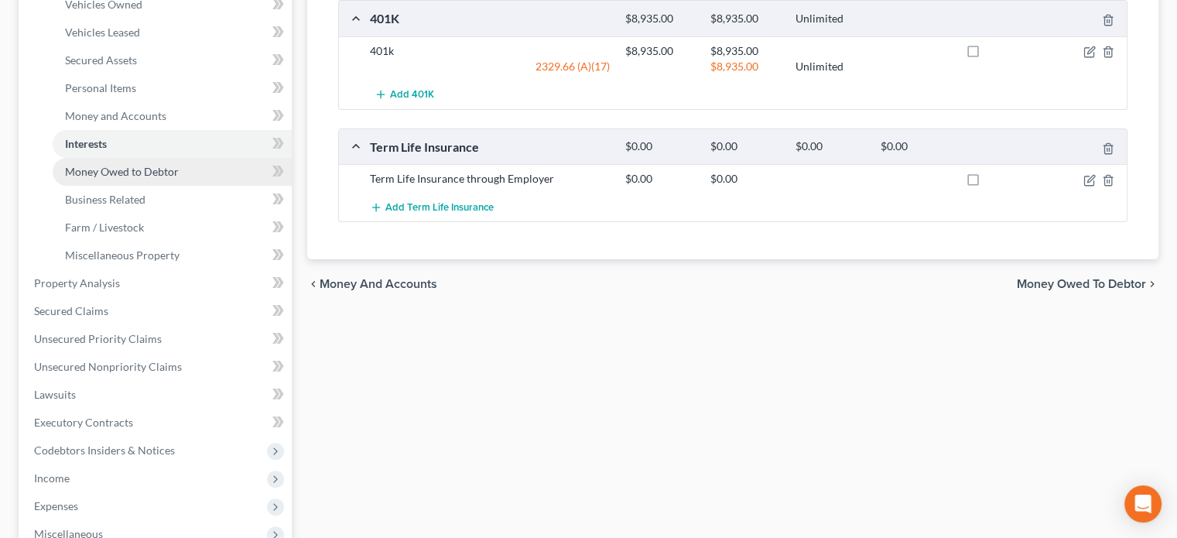
click at [117, 168] on span "Money Owed to Debtor" at bounding box center [122, 171] width 114 height 13
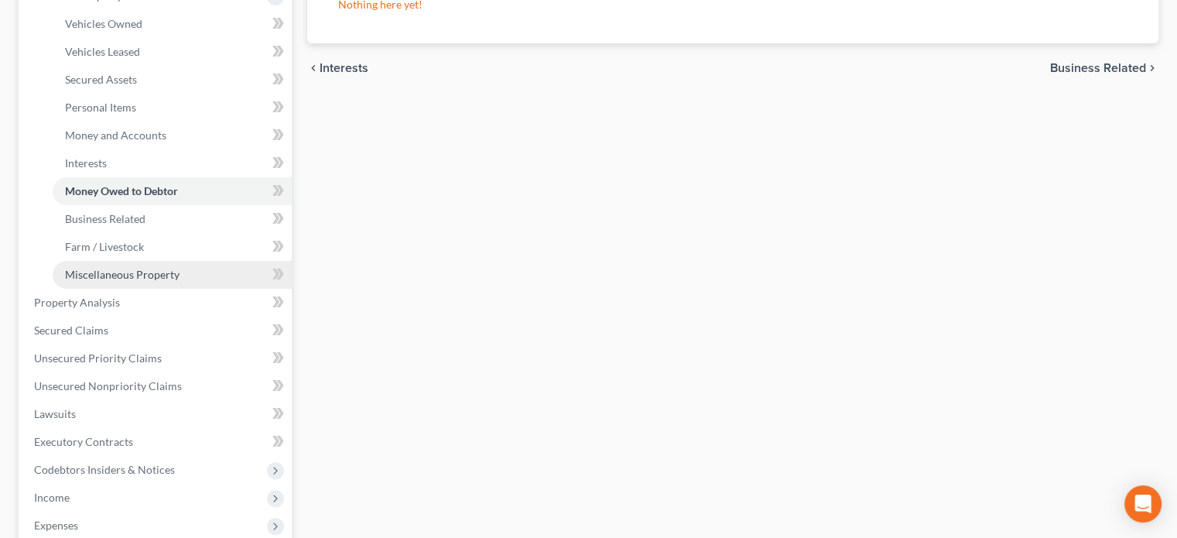
scroll to position [464, 0]
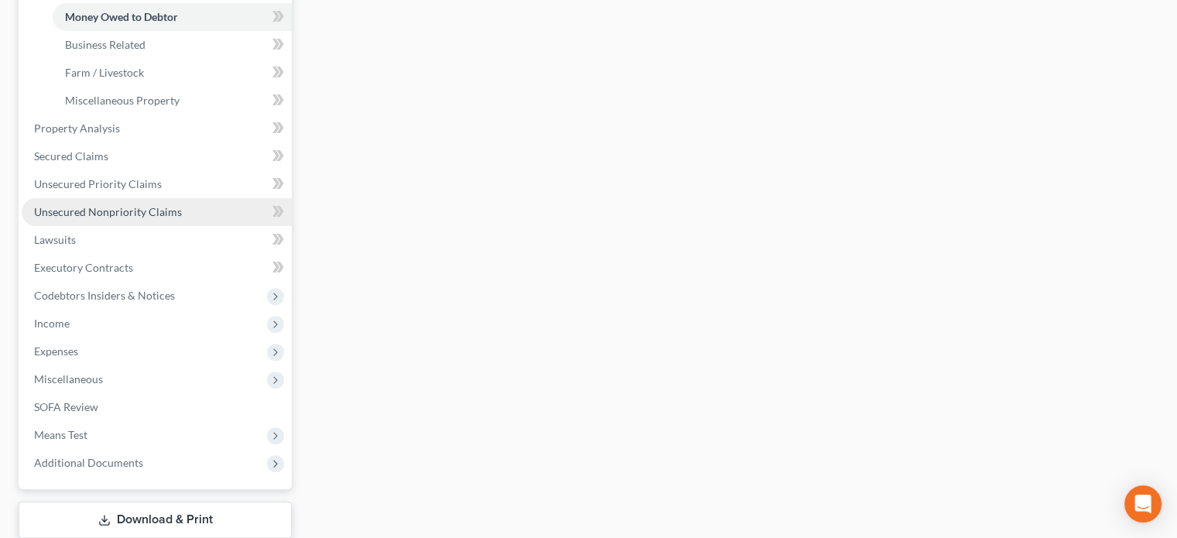
click at [80, 213] on span "Unsecured Nonpriority Claims" at bounding box center [108, 211] width 148 height 13
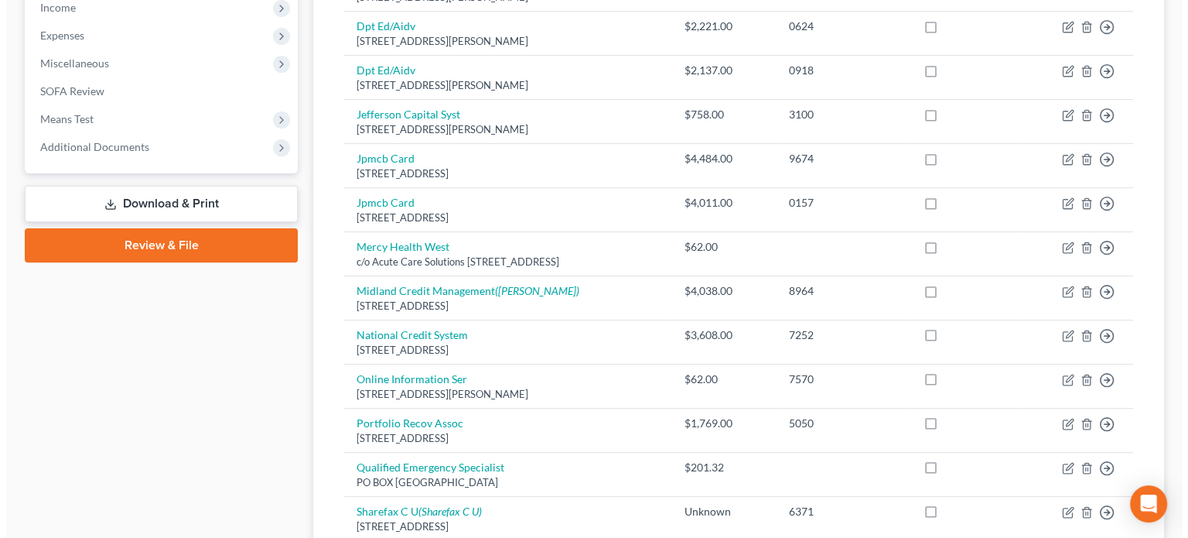
scroll to position [542, 0]
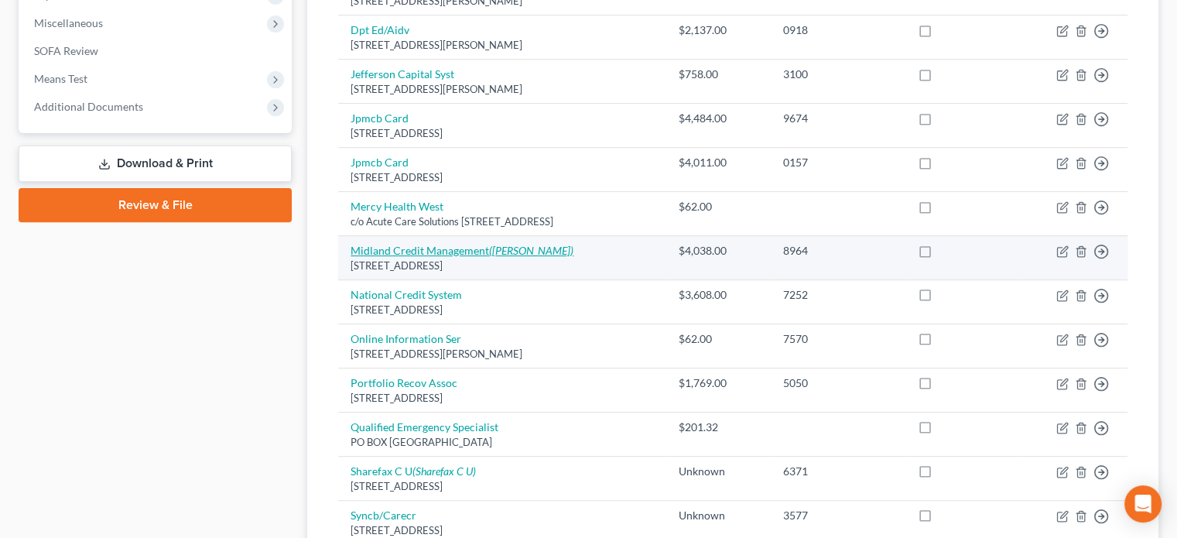
click at [436, 244] on link "Midland Credit Management (Nevenka Pavlovic)" at bounding box center [461, 250] width 223 height 13
select select "4"
select select "10"
select select "0"
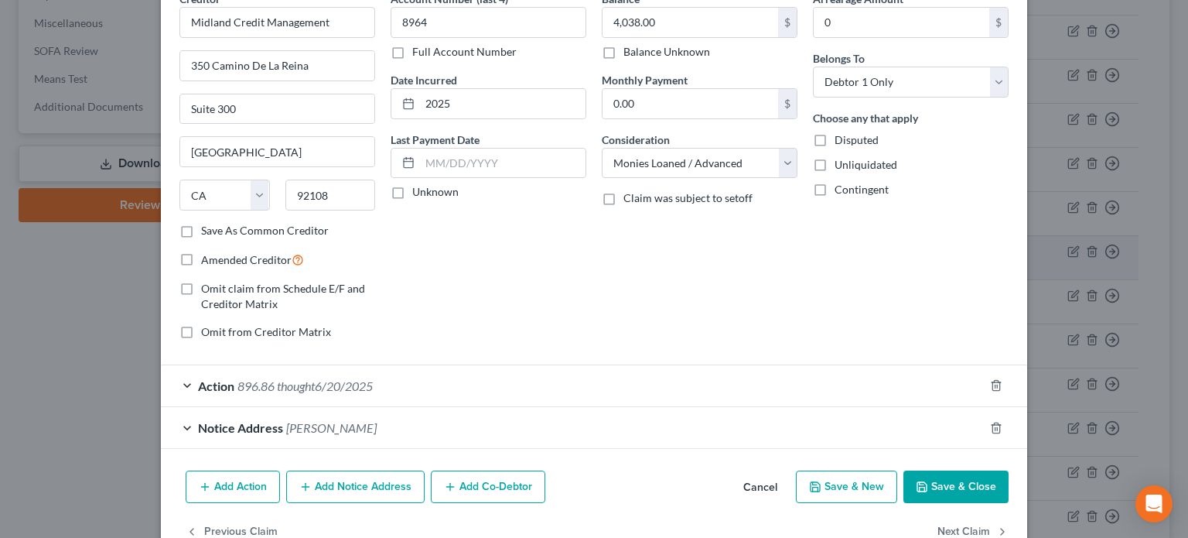
scroll to position [118, 0]
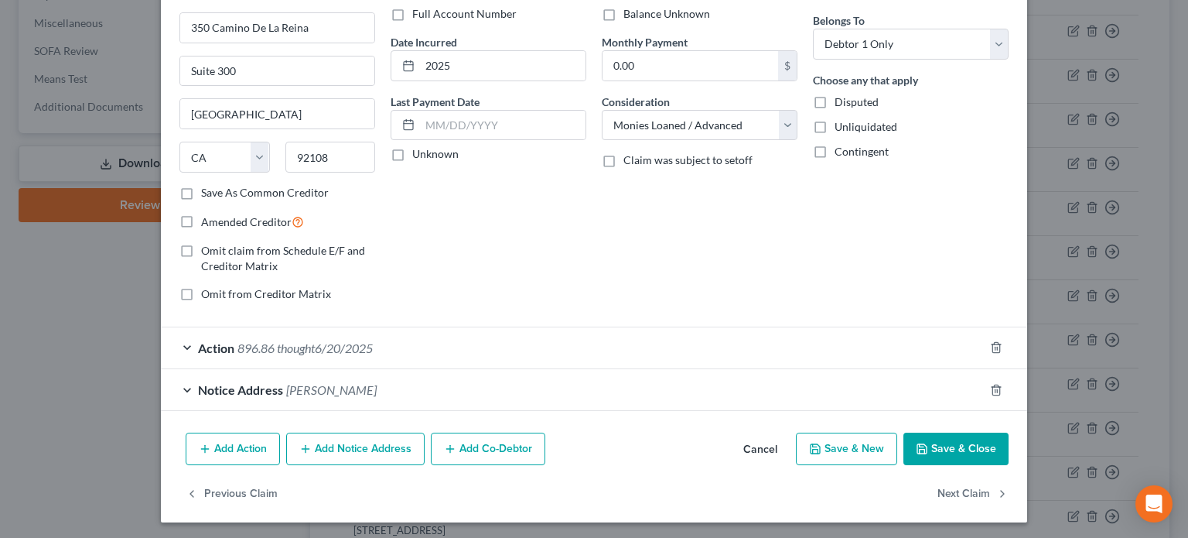
click at [450, 388] on div "Notice Address Nevenka Pavlovic" at bounding box center [572, 389] width 823 height 41
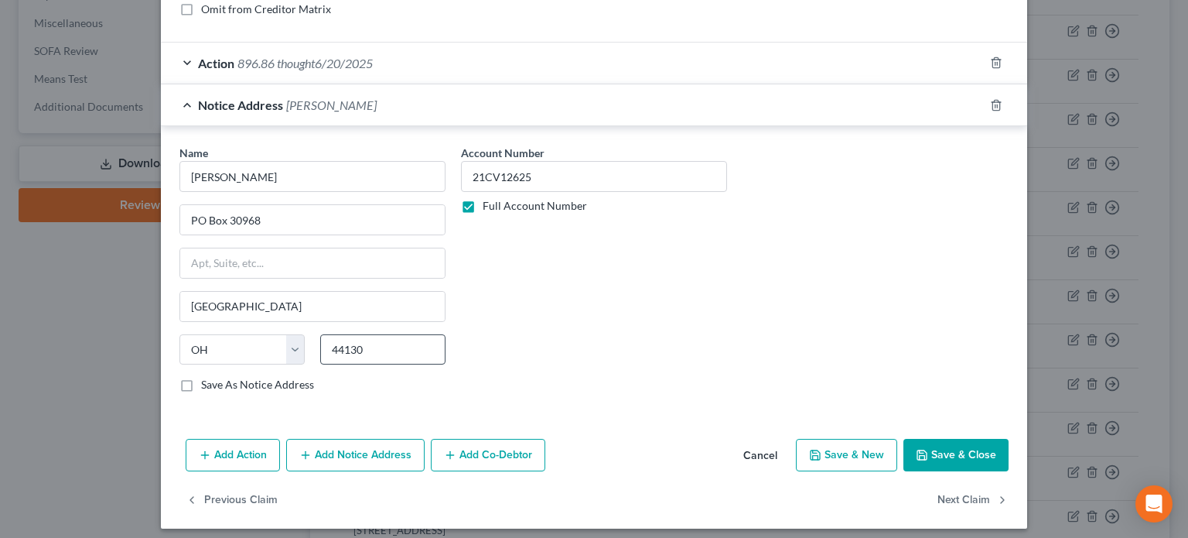
scroll to position [408, 0]
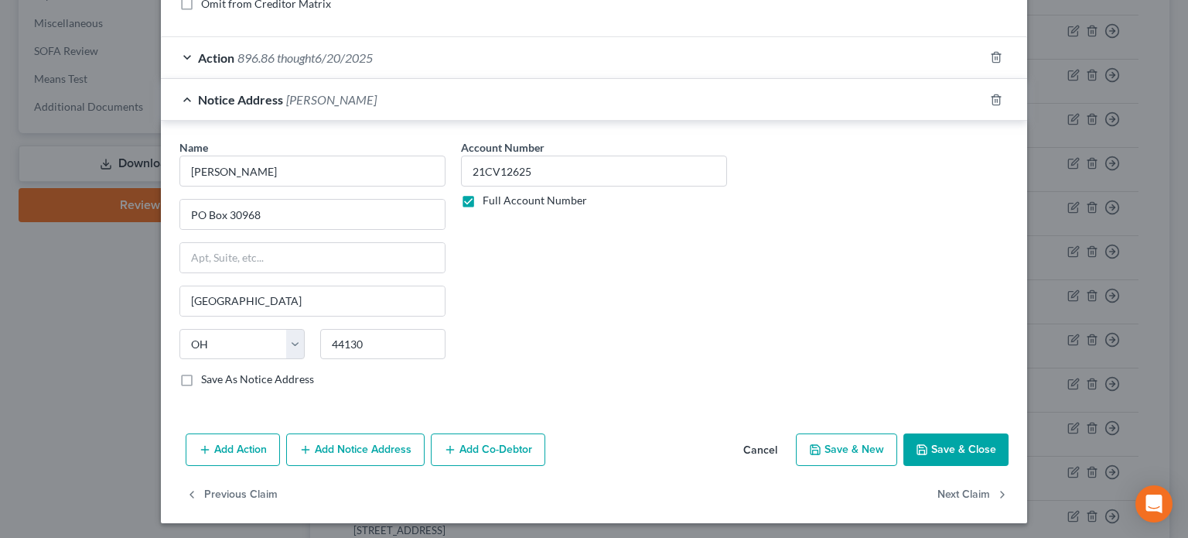
drag, startPoint x: 925, startPoint y: 448, endPoint x: 462, endPoint y: 2, distance: 642.9
click at [925, 446] on button "Save & Close" at bounding box center [956, 449] width 105 height 32
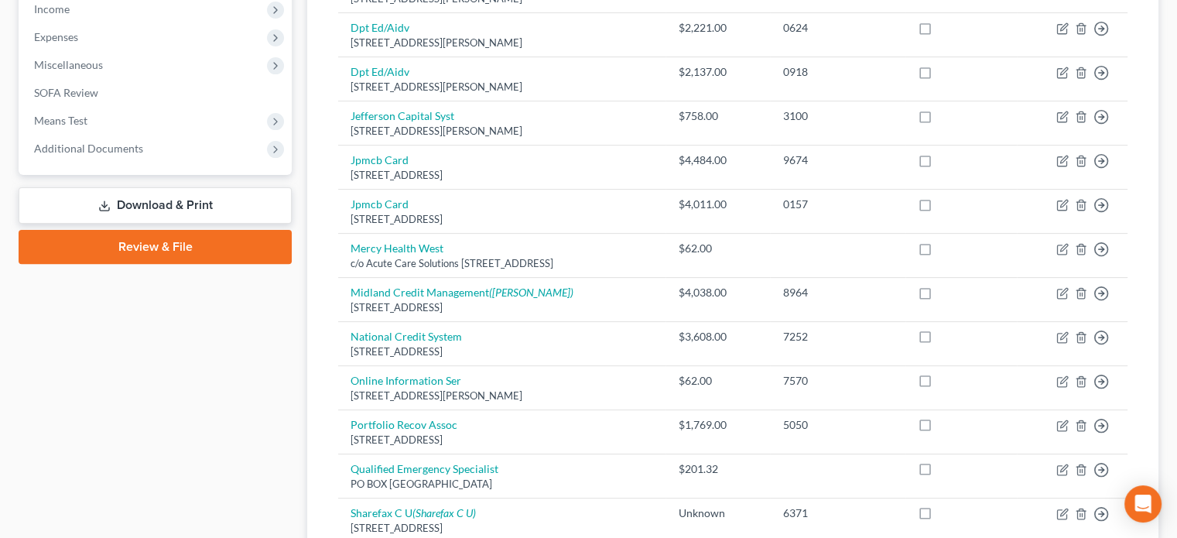
scroll to position [309, 0]
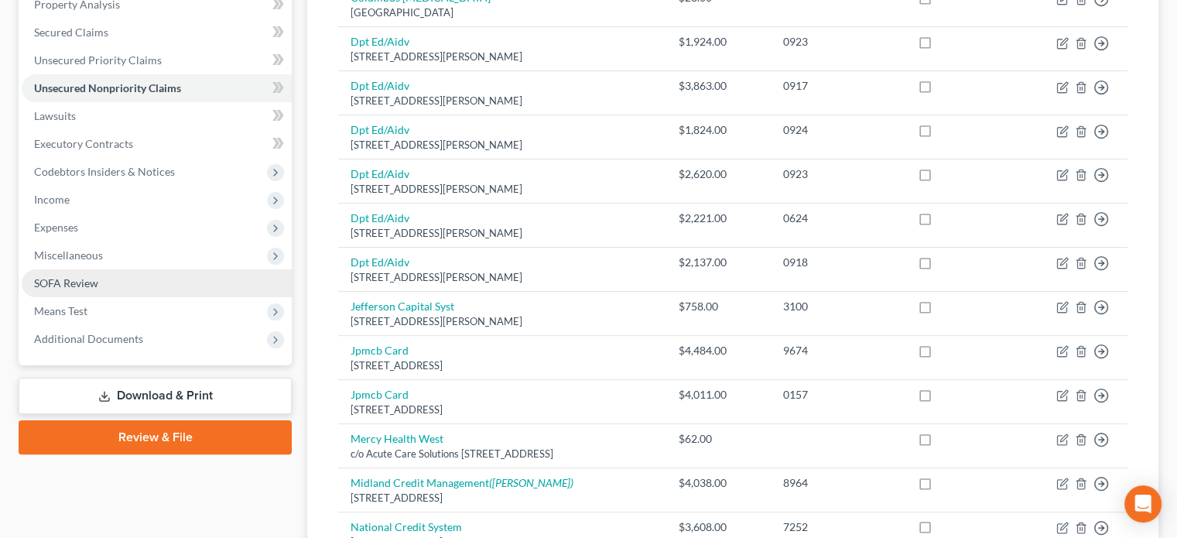
click at [90, 279] on span "SOFA Review" at bounding box center [66, 282] width 64 height 13
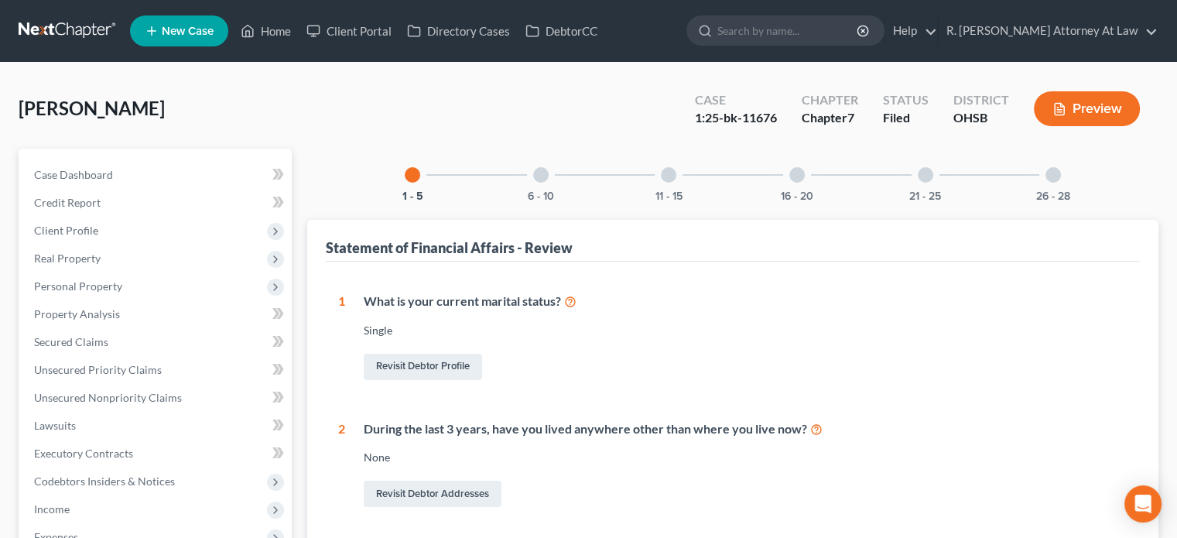
click at [543, 173] on div at bounding box center [540, 174] width 15 height 15
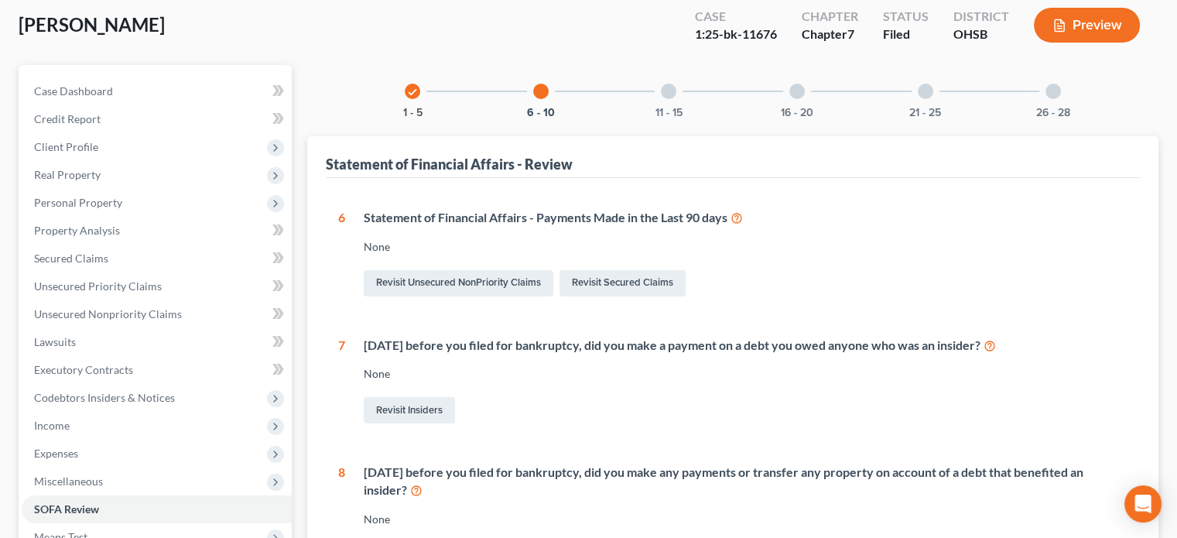
scroll to position [77, 0]
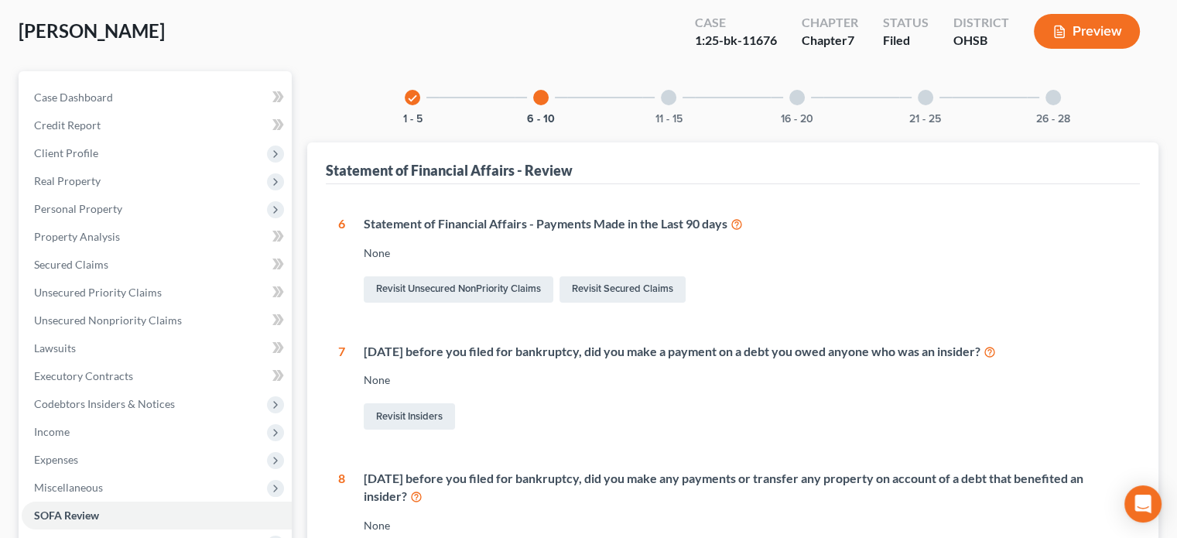
click at [668, 92] on div at bounding box center [668, 97] width 15 height 15
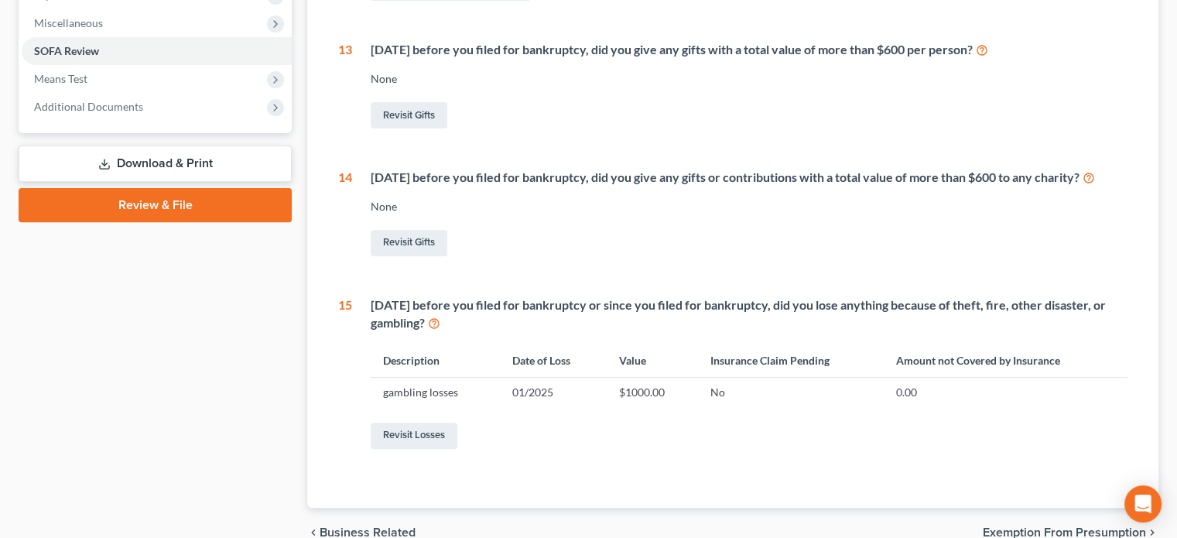
scroll to position [0, 0]
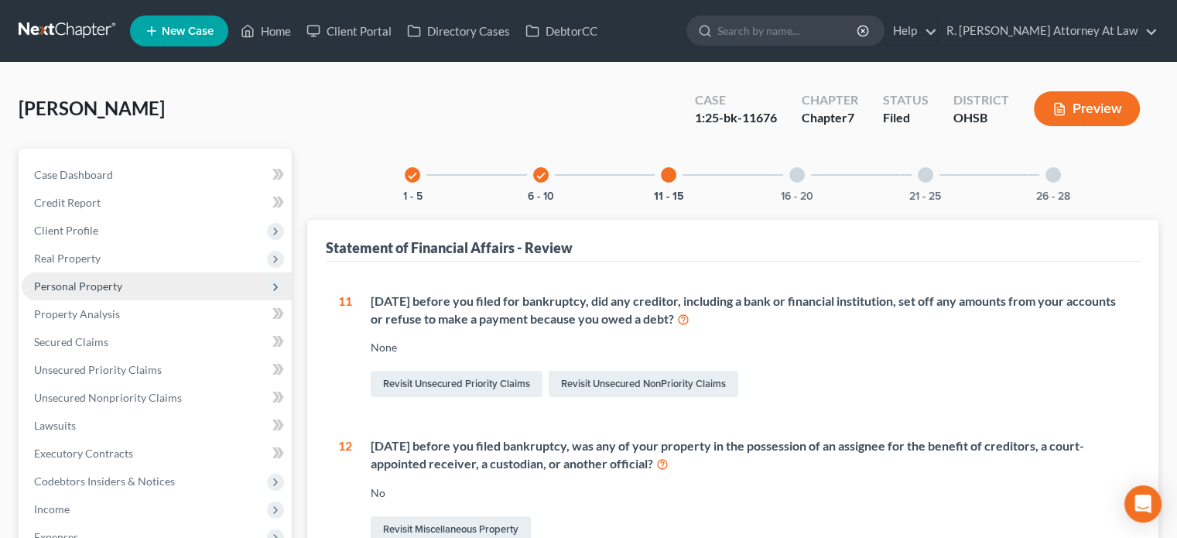
click at [61, 280] on span "Personal Property" at bounding box center [78, 285] width 88 height 13
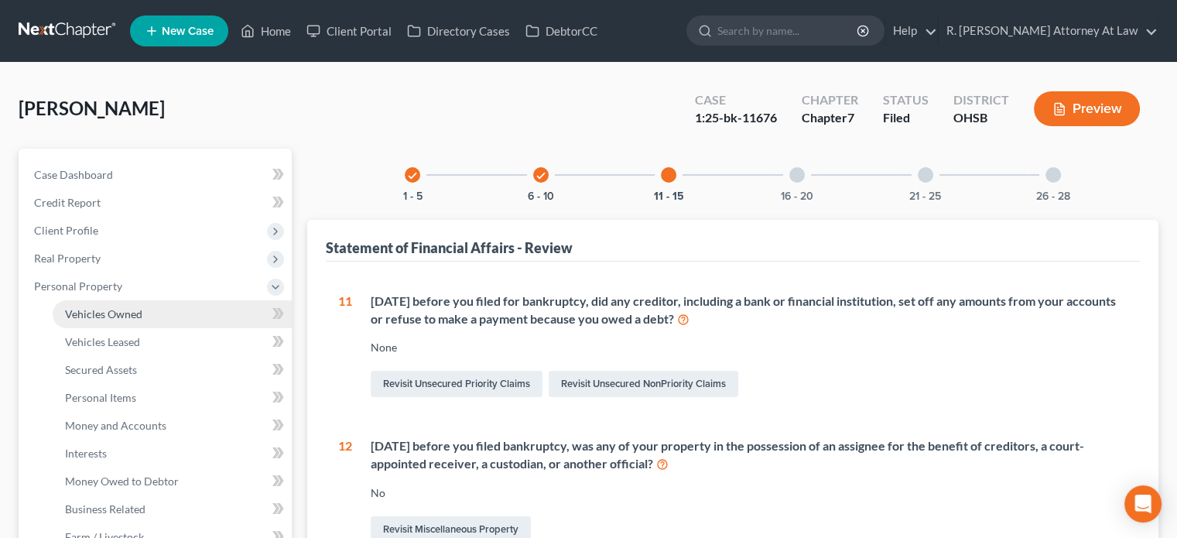
click at [101, 318] on span "Vehicles Owned" at bounding box center [103, 313] width 77 height 13
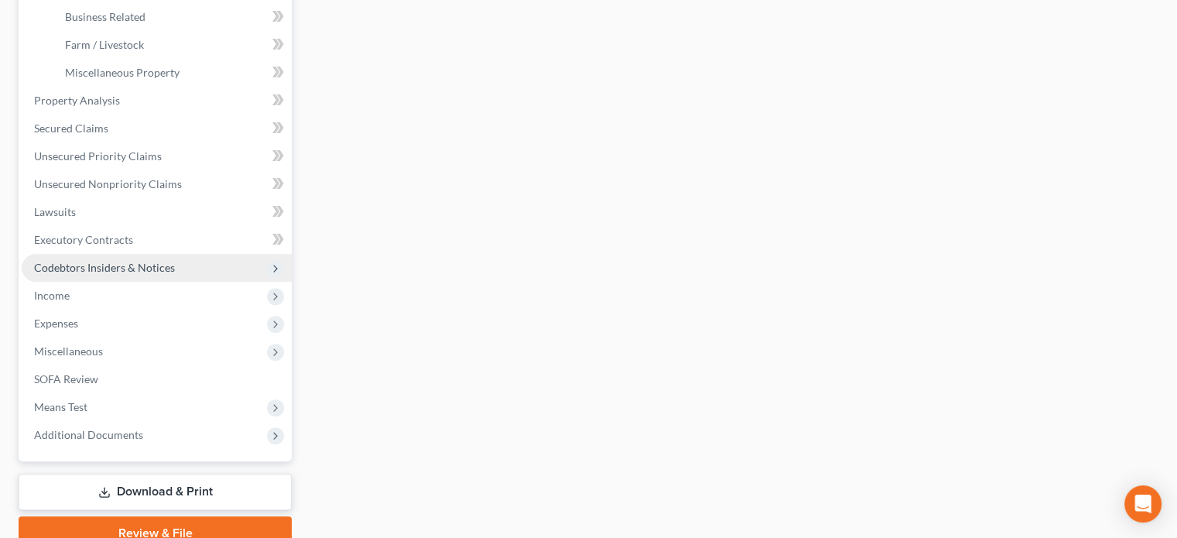
scroll to position [562, 0]
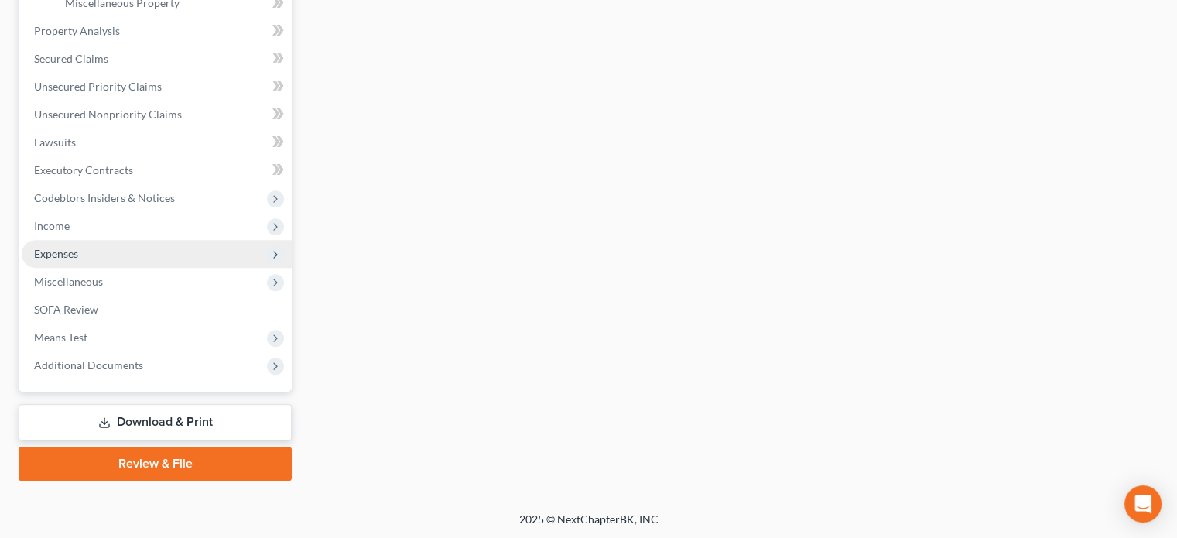
click at [72, 253] on span "Expenses" at bounding box center [56, 253] width 44 height 13
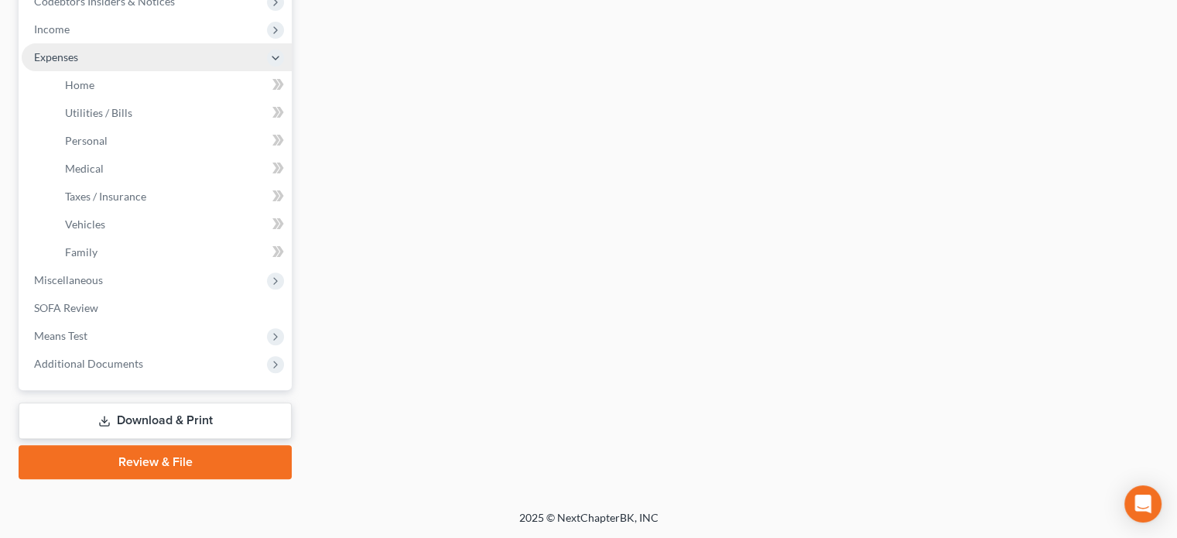
scroll to position [478, 0]
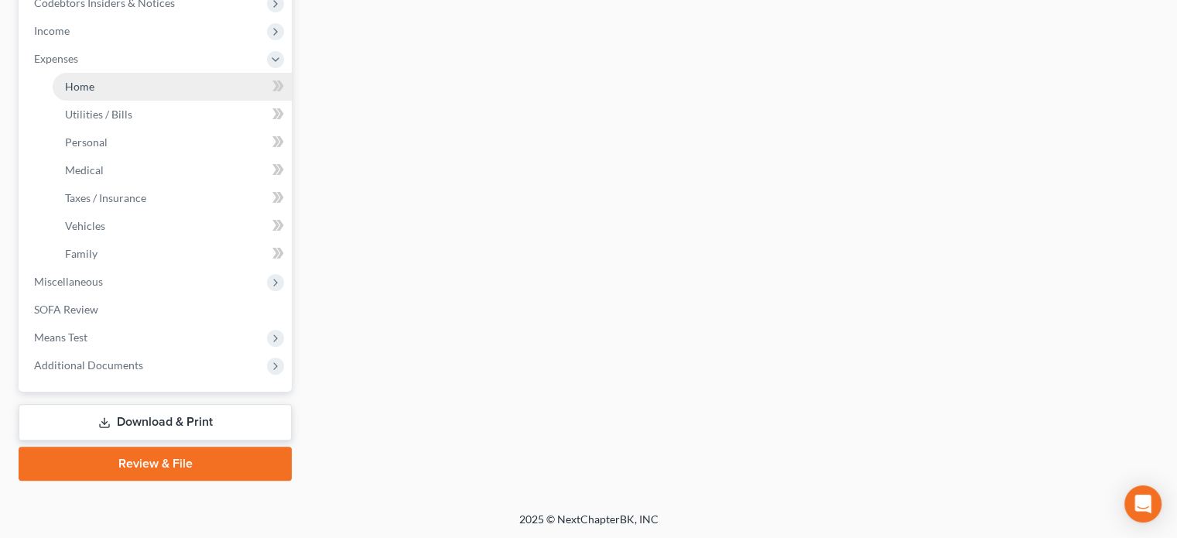
click at [82, 84] on span "Home" at bounding box center [79, 86] width 29 height 13
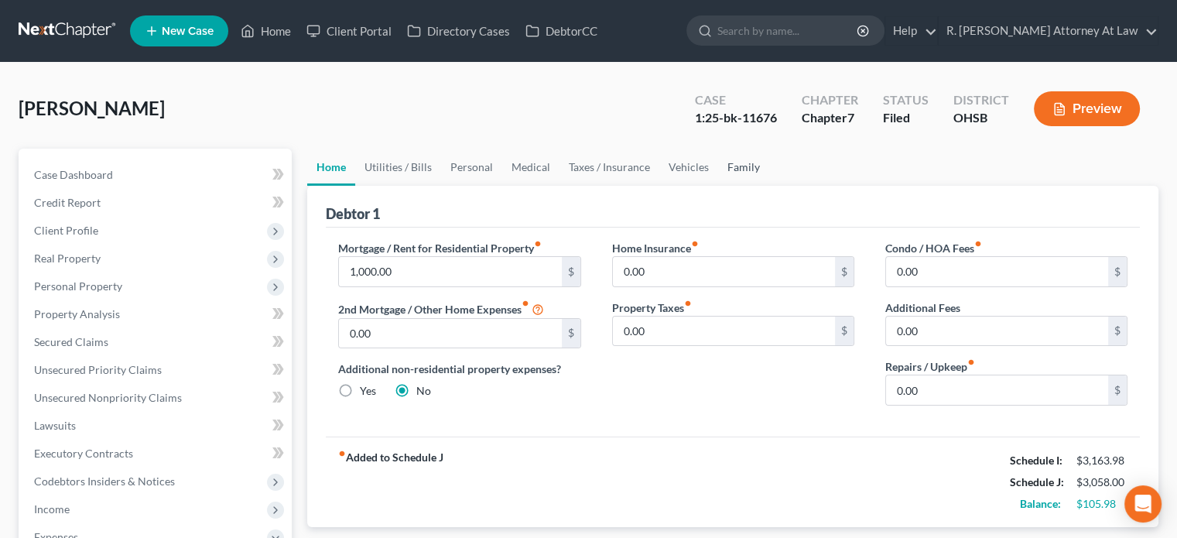
click at [746, 166] on link "Family" at bounding box center [743, 167] width 51 height 37
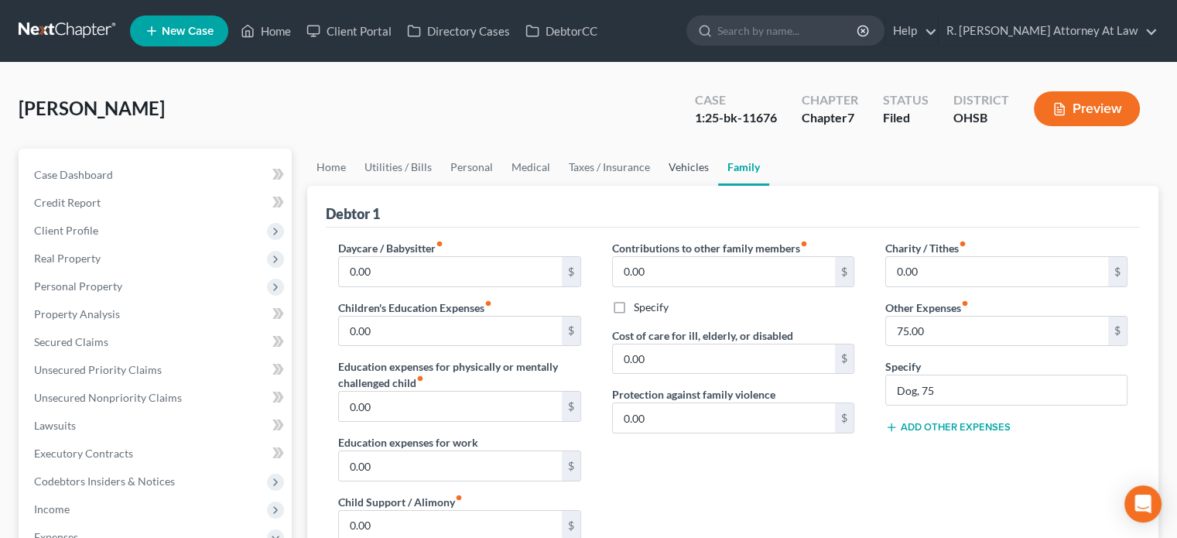
click at [662, 155] on link "Vehicles" at bounding box center [688, 167] width 59 height 37
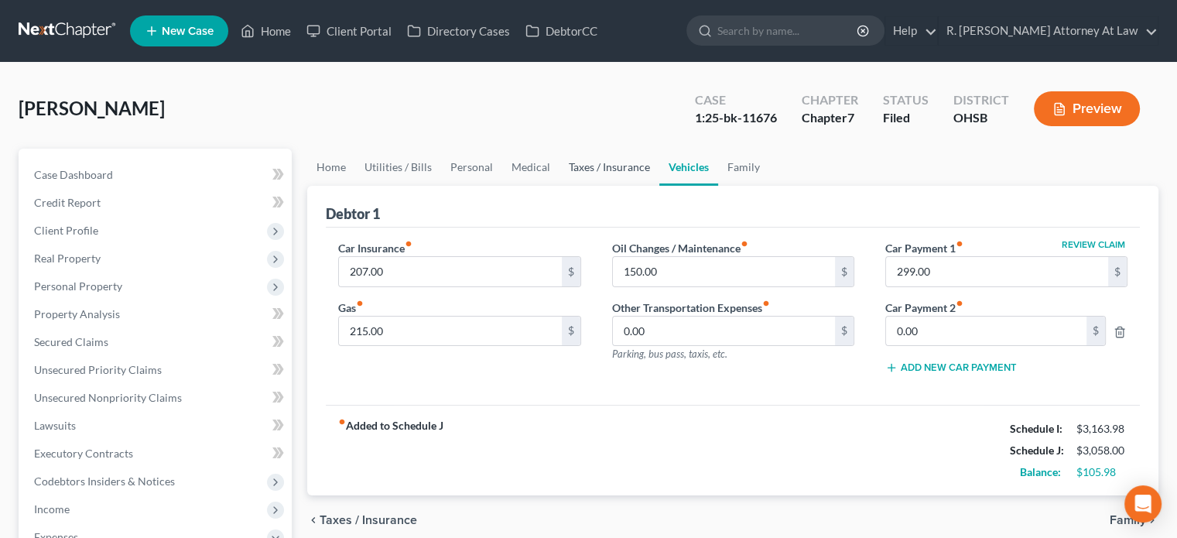
click at [621, 169] on link "Taxes / Insurance" at bounding box center [609, 167] width 100 height 37
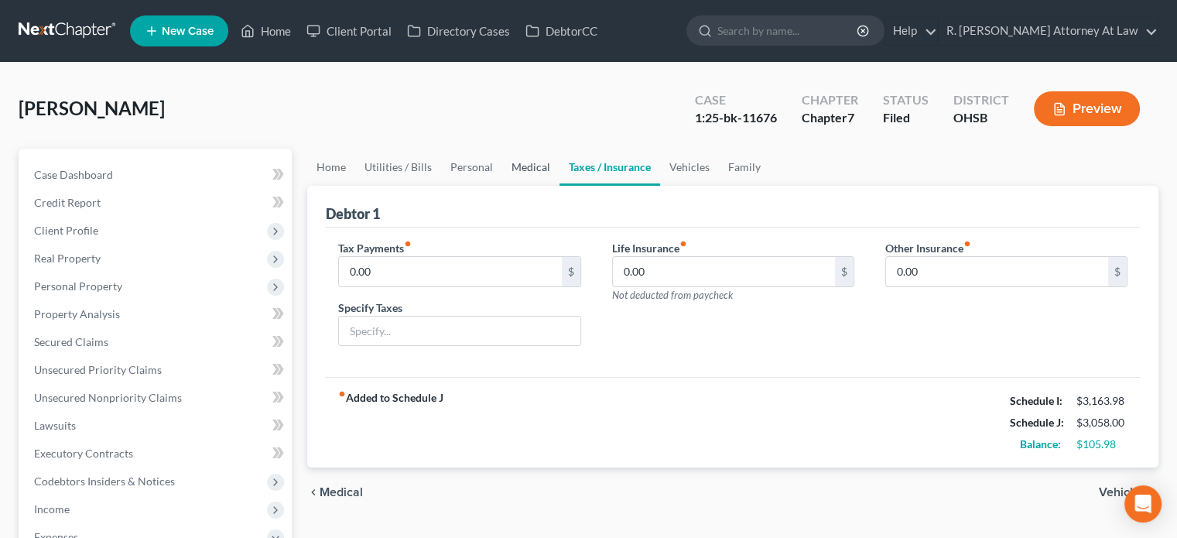
click at [525, 161] on link "Medical" at bounding box center [530, 167] width 57 height 37
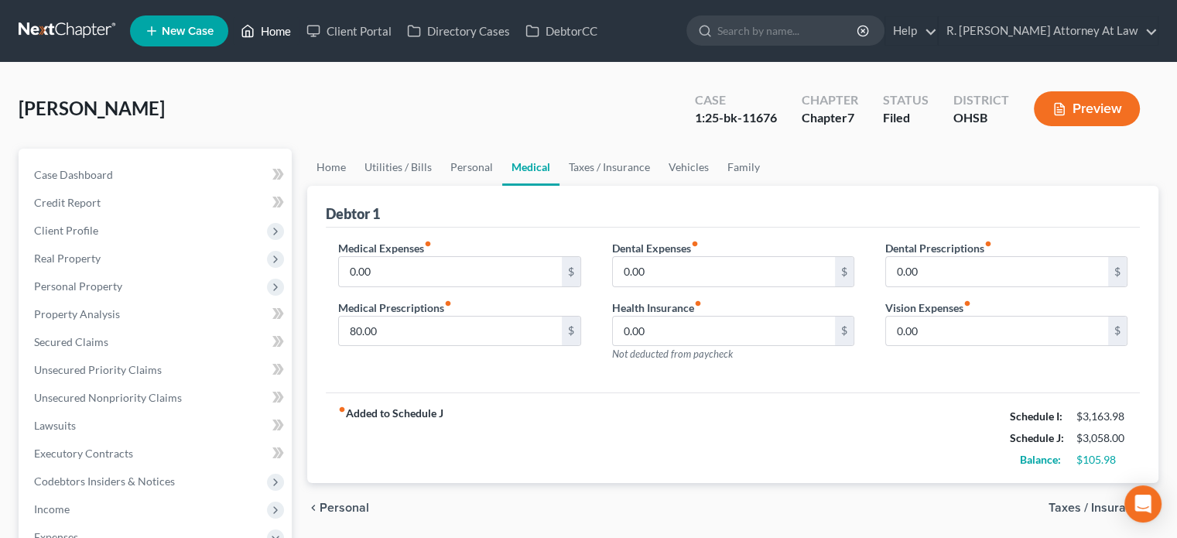
click at [278, 29] on link "Home" at bounding box center [266, 31] width 66 height 28
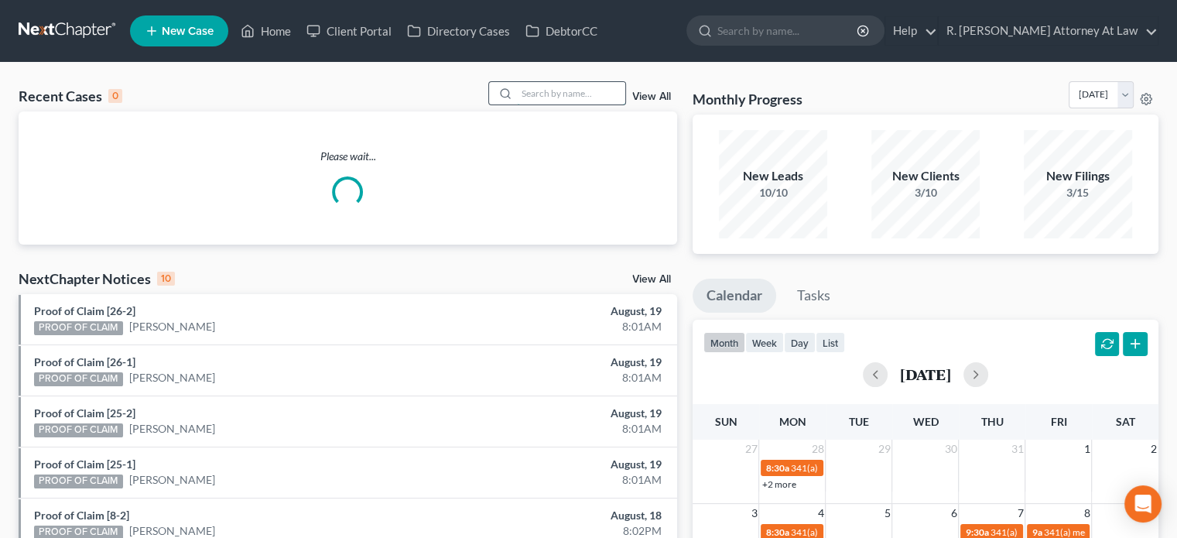
click at [557, 99] on input "search" at bounding box center [571, 93] width 108 height 22
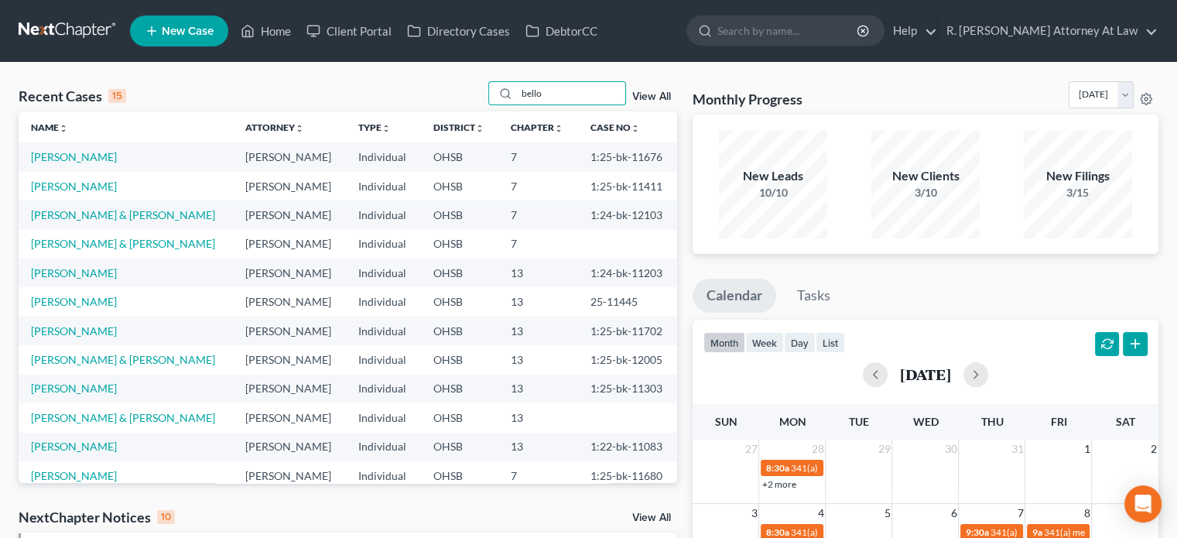
type input "bello"
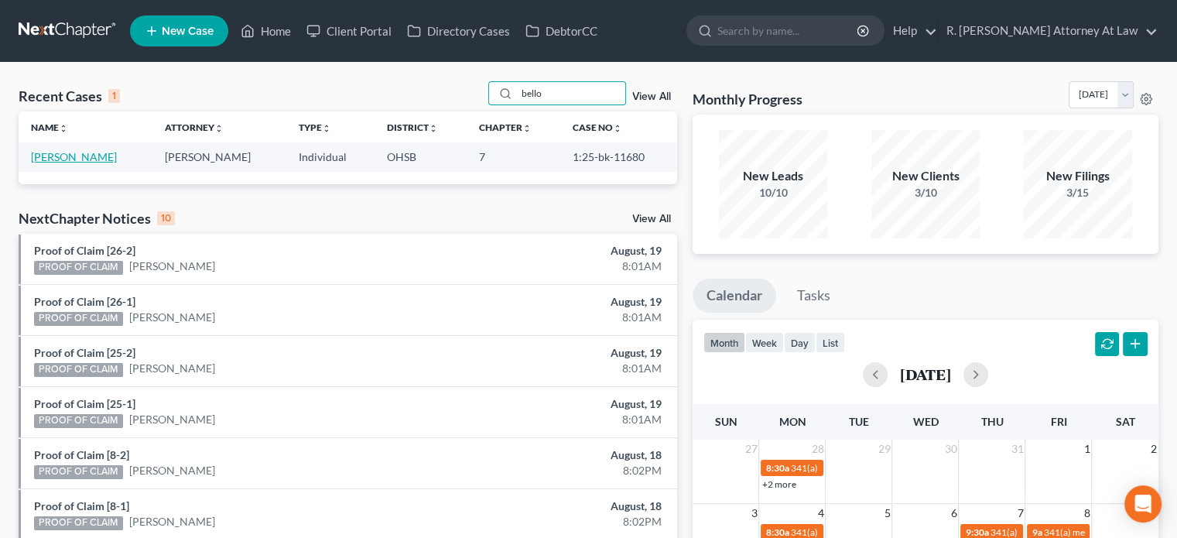
click at [82, 156] on link "Bello, Jessica" at bounding box center [74, 156] width 86 height 13
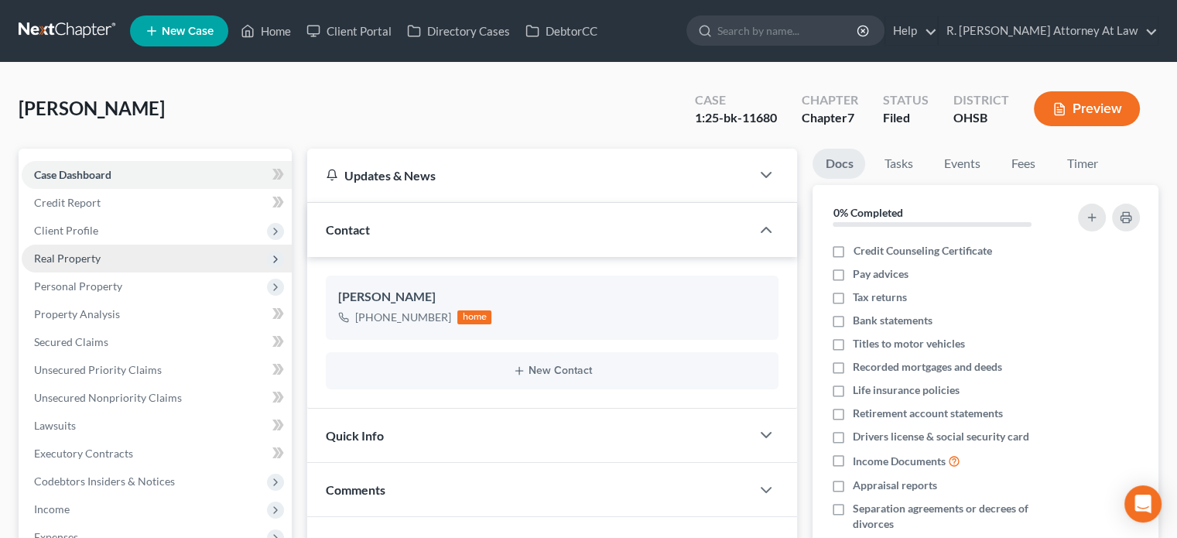
click at [51, 259] on span "Real Property" at bounding box center [67, 257] width 67 height 13
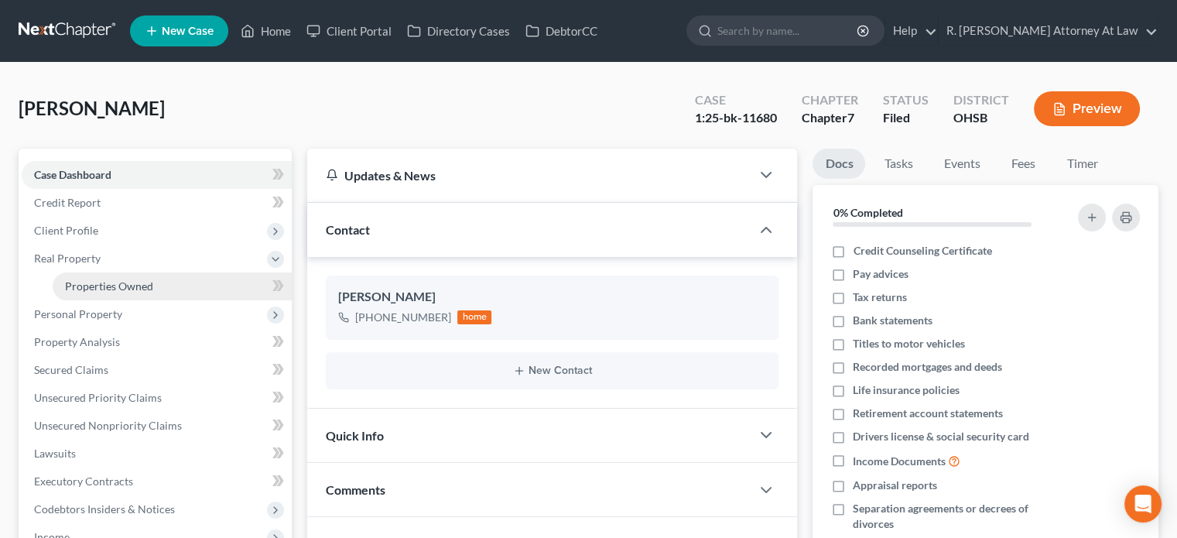
click at [73, 281] on span "Properties Owned" at bounding box center [109, 285] width 88 height 13
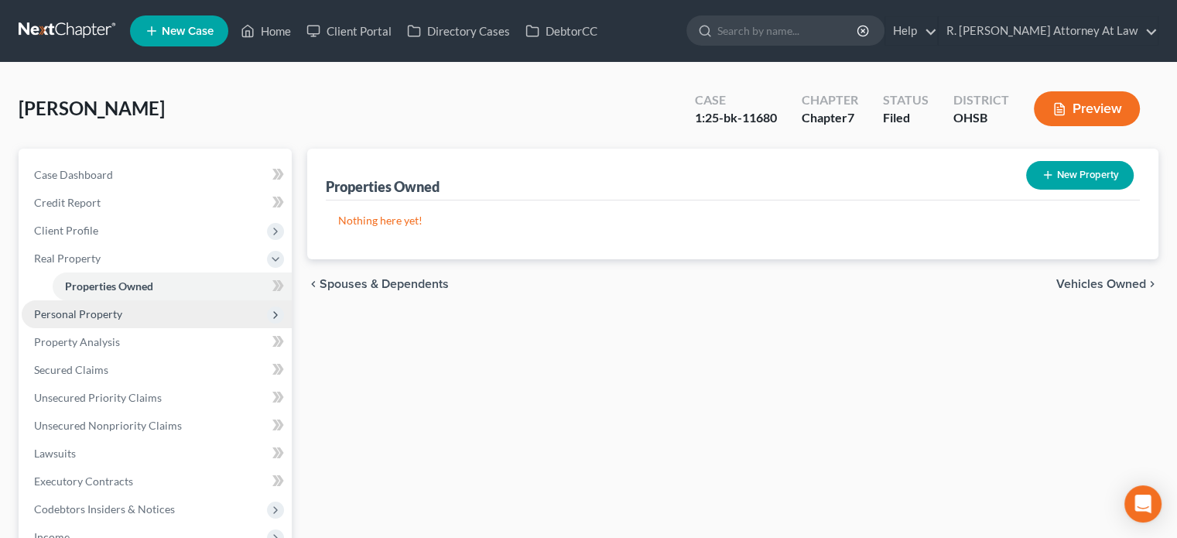
click at [73, 309] on span "Personal Property" at bounding box center [78, 313] width 88 height 13
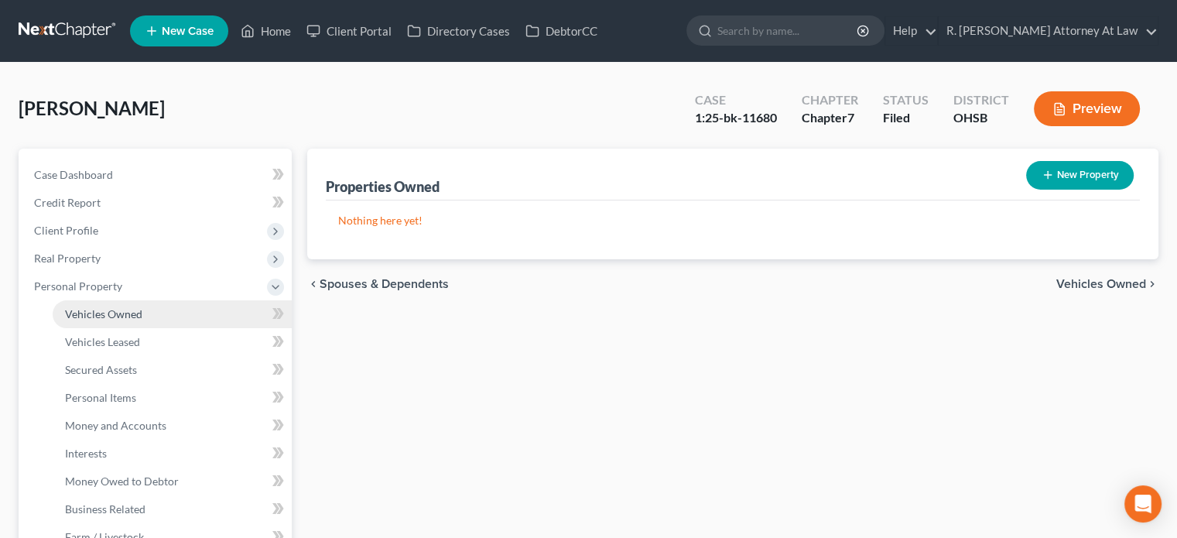
click at [82, 315] on span "Vehicles Owned" at bounding box center [103, 313] width 77 height 13
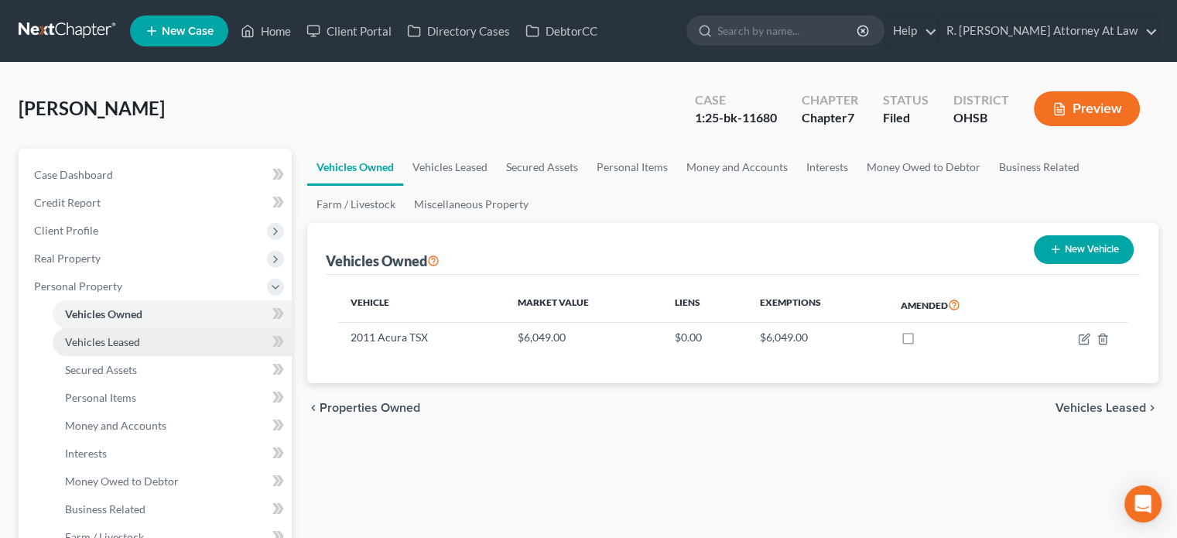
click at [104, 340] on span "Vehicles Leased" at bounding box center [102, 341] width 75 height 13
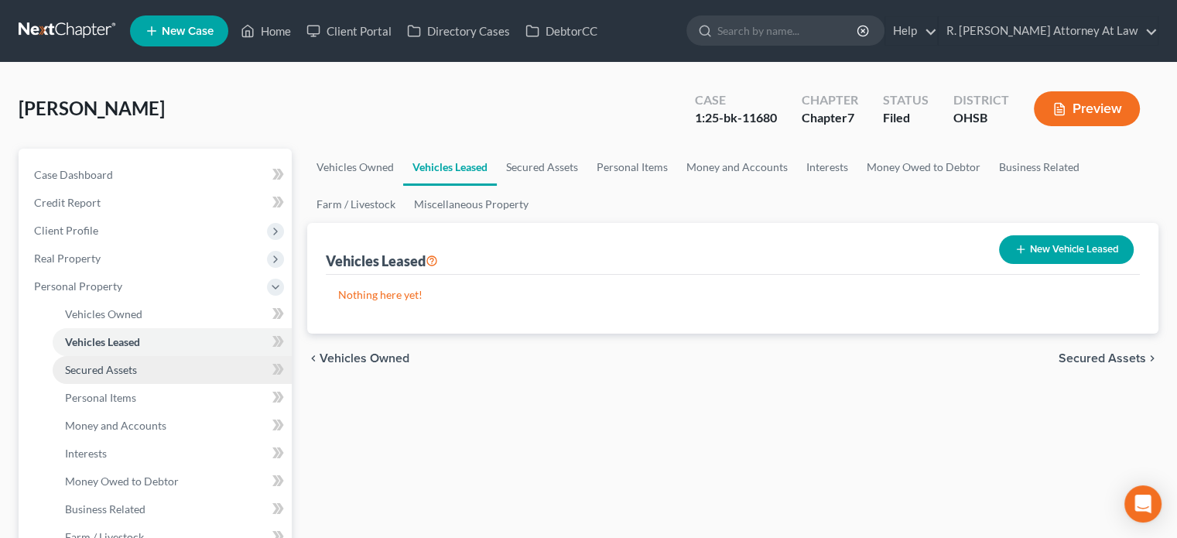
click at [103, 366] on span "Secured Assets" at bounding box center [101, 369] width 72 height 13
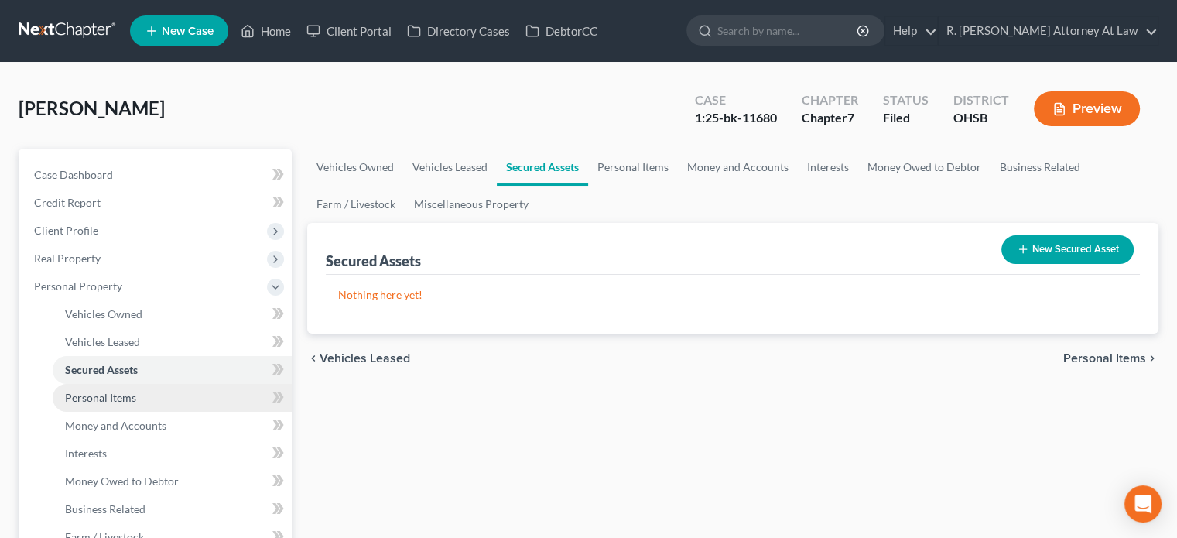
click at [104, 398] on span "Personal Items" at bounding box center [100, 397] width 71 height 13
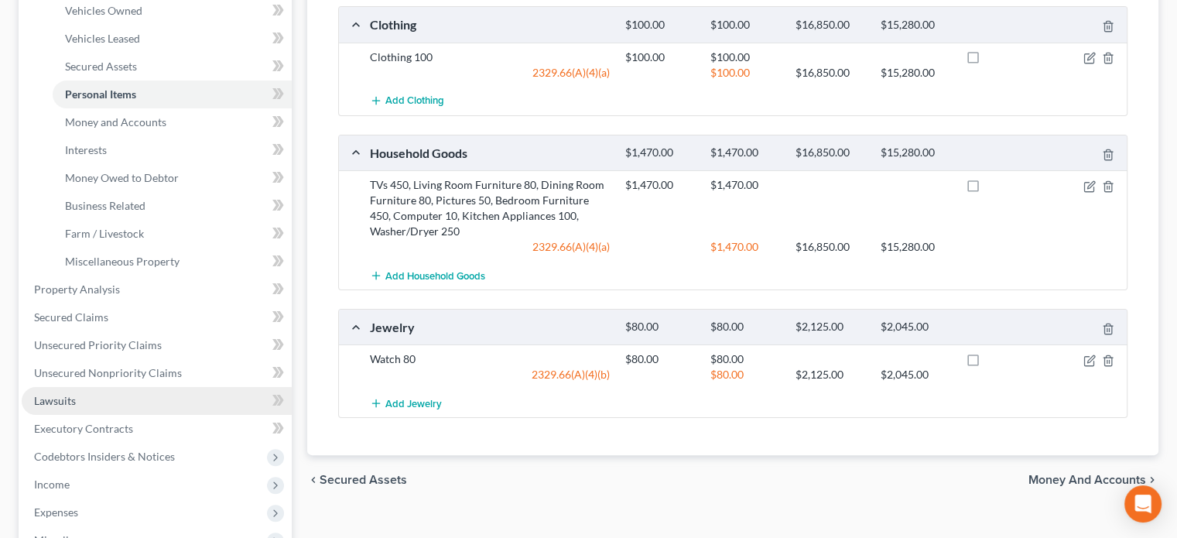
scroll to position [309, 0]
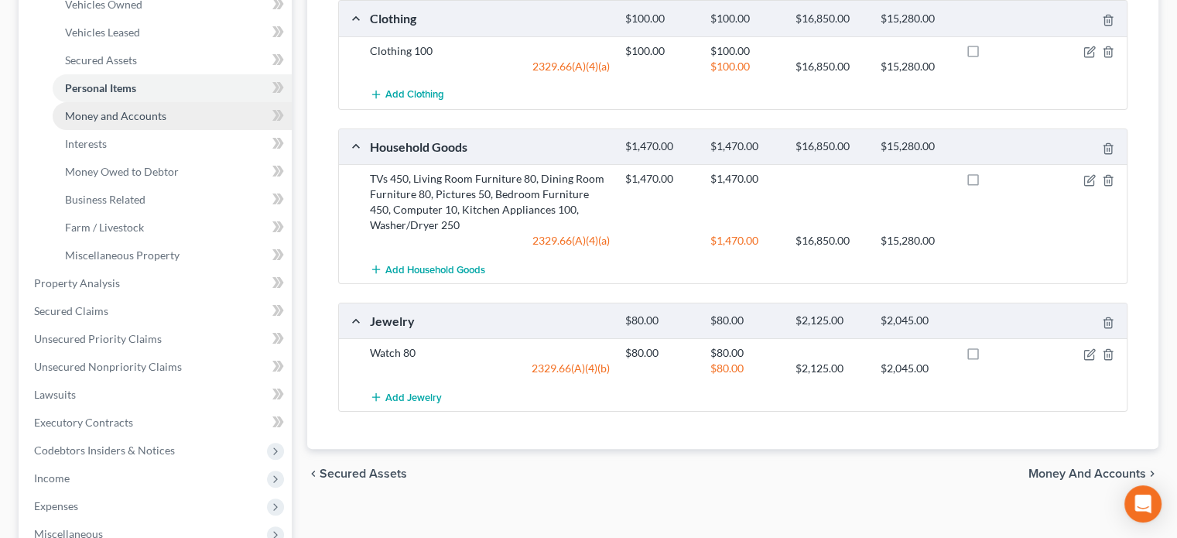
click at [83, 118] on span "Money and Accounts" at bounding box center [115, 115] width 101 height 13
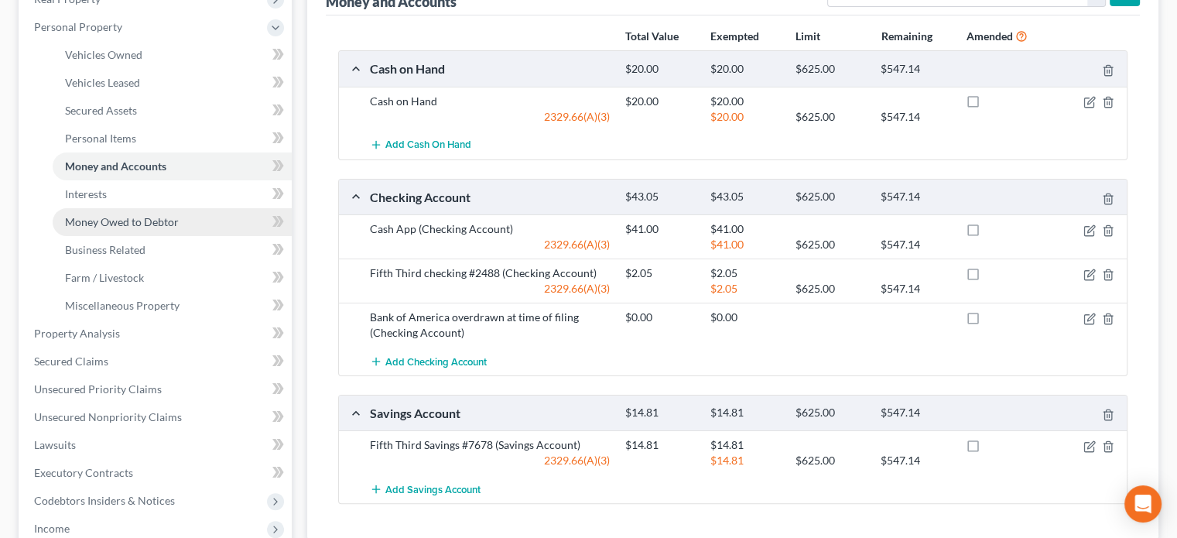
scroll to position [309, 0]
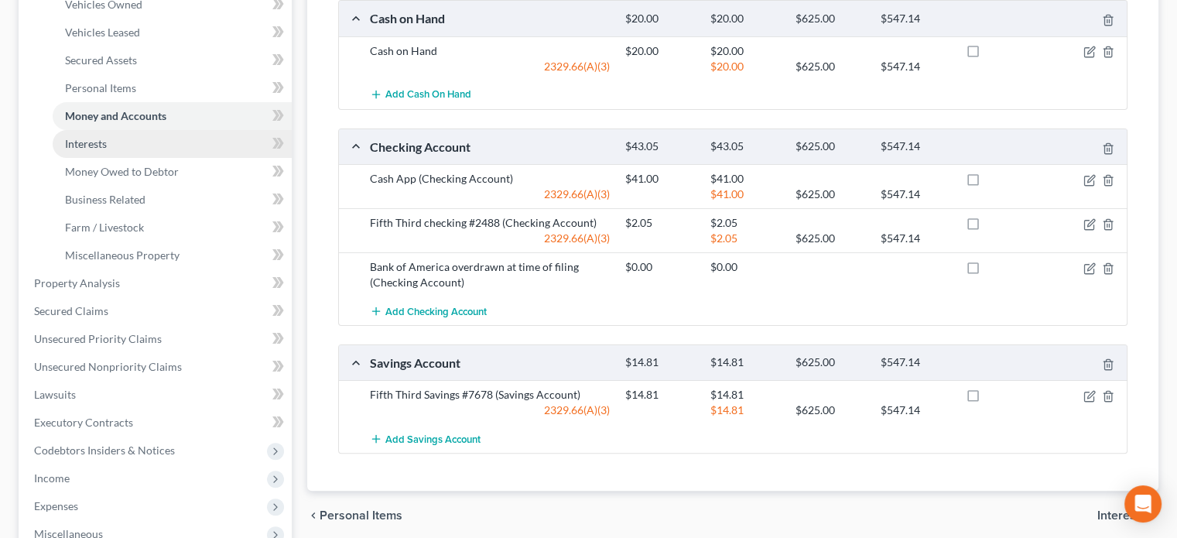
click at [77, 145] on span "Interests" at bounding box center [86, 143] width 42 height 13
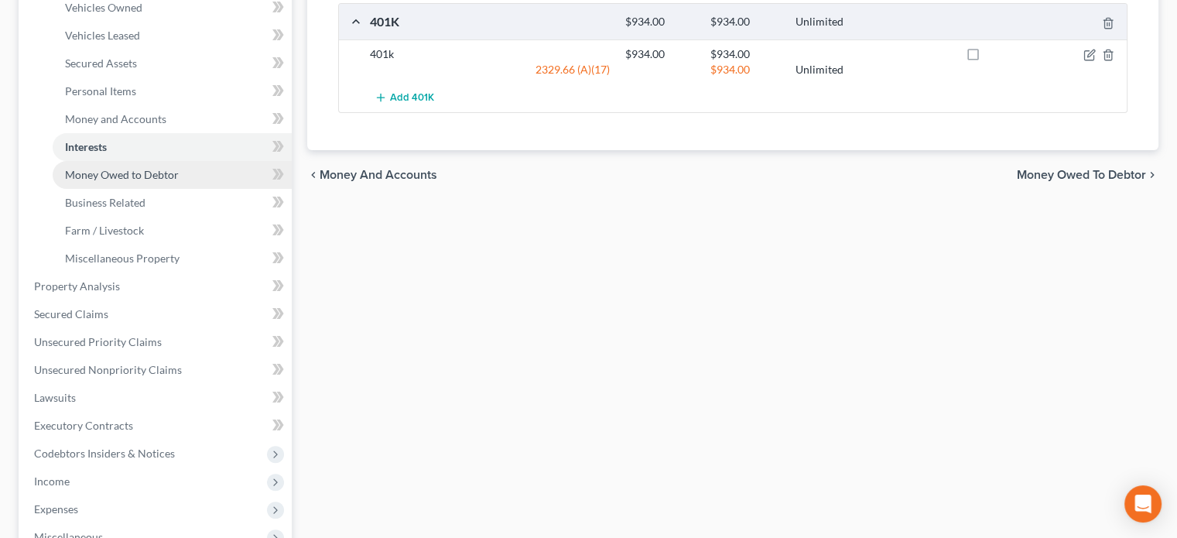
scroll to position [309, 0]
click at [74, 172] on span "Money Owed to Debtor" at bounding box center [122, 171] width 114 height 13
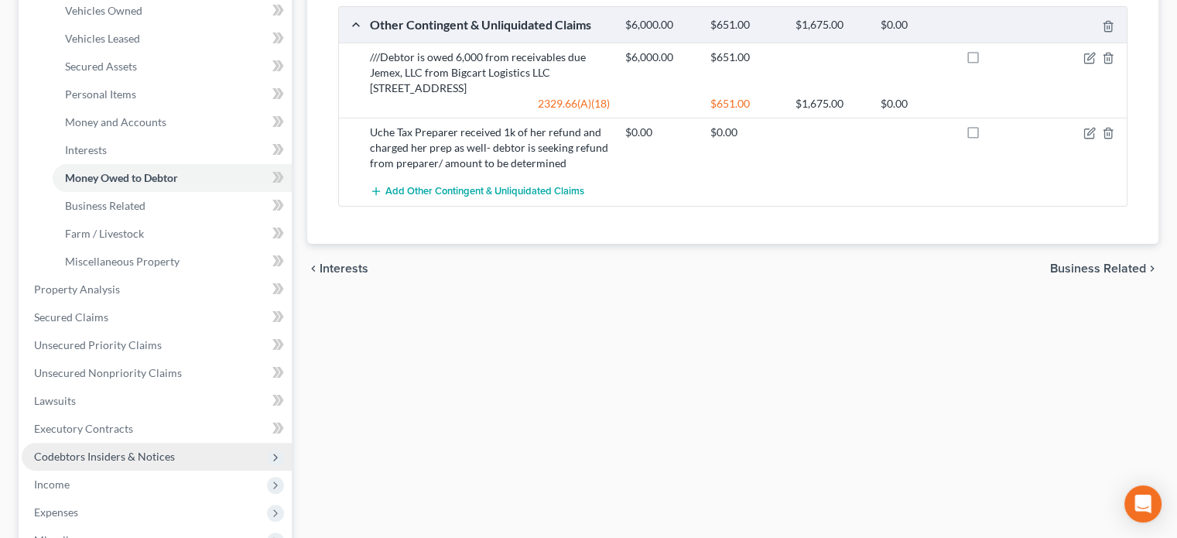
scroll to position [464, 0]
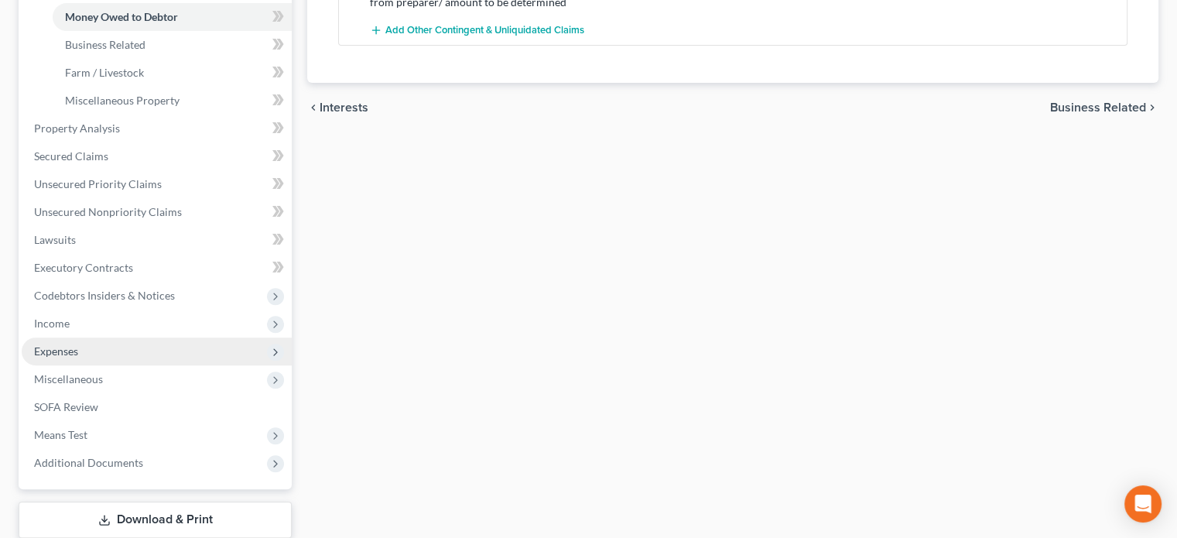
click at [68, 352] on span "Expenses" at bounding box center [56, 350] width 44 height 13
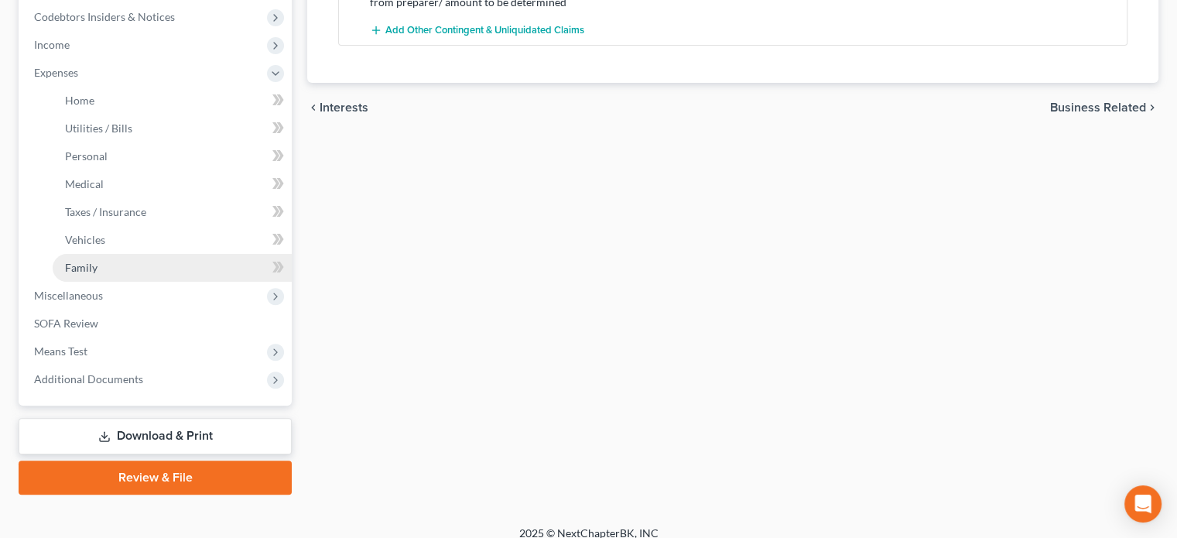
click at [83, 265] on span "Family" at bounding box center [81, 267] width 32 height 13
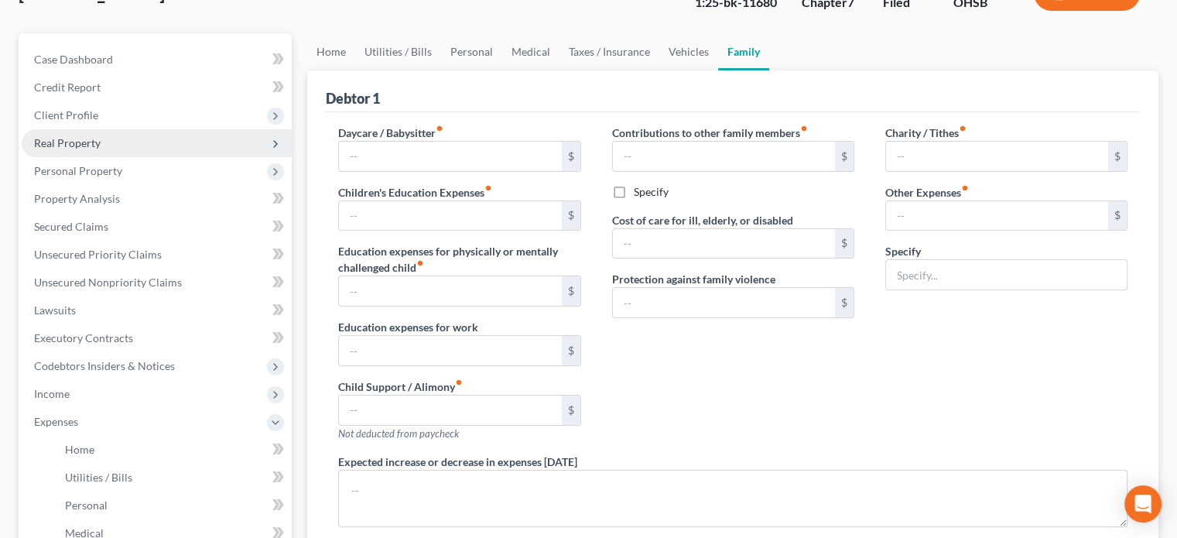
type input "0.00"
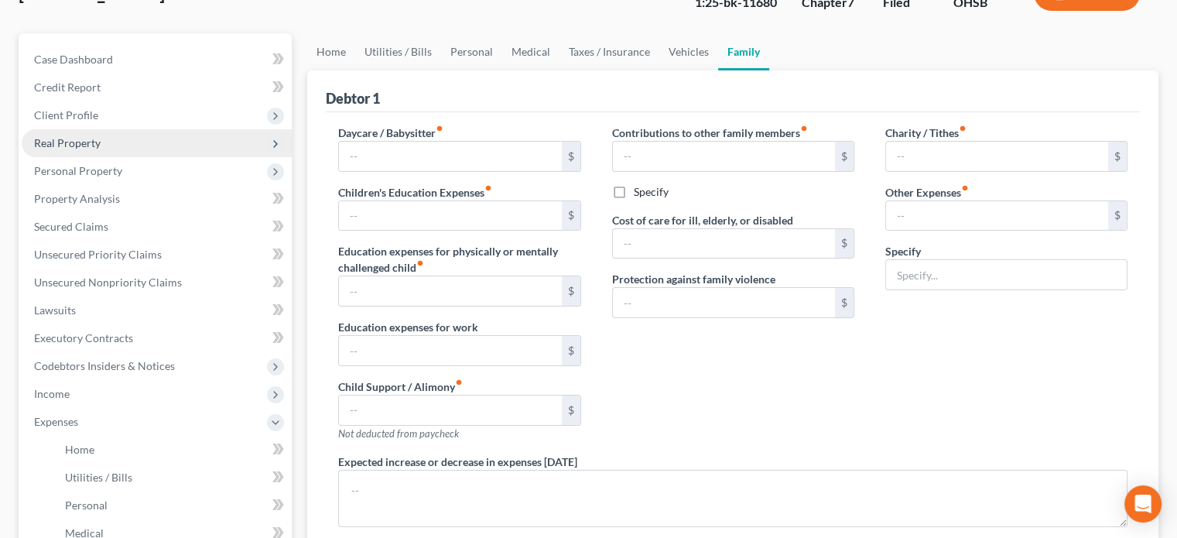
type input "0.00"
type textarea "Debtor received approximately $5,000 from her 2024 refund the balance was retai…"
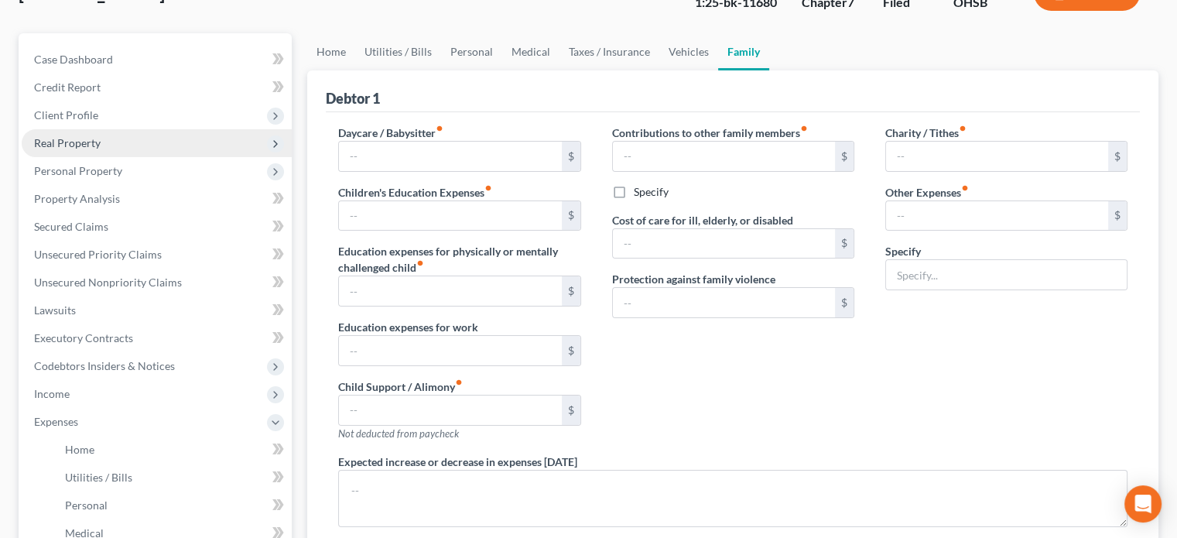
radio input "true"
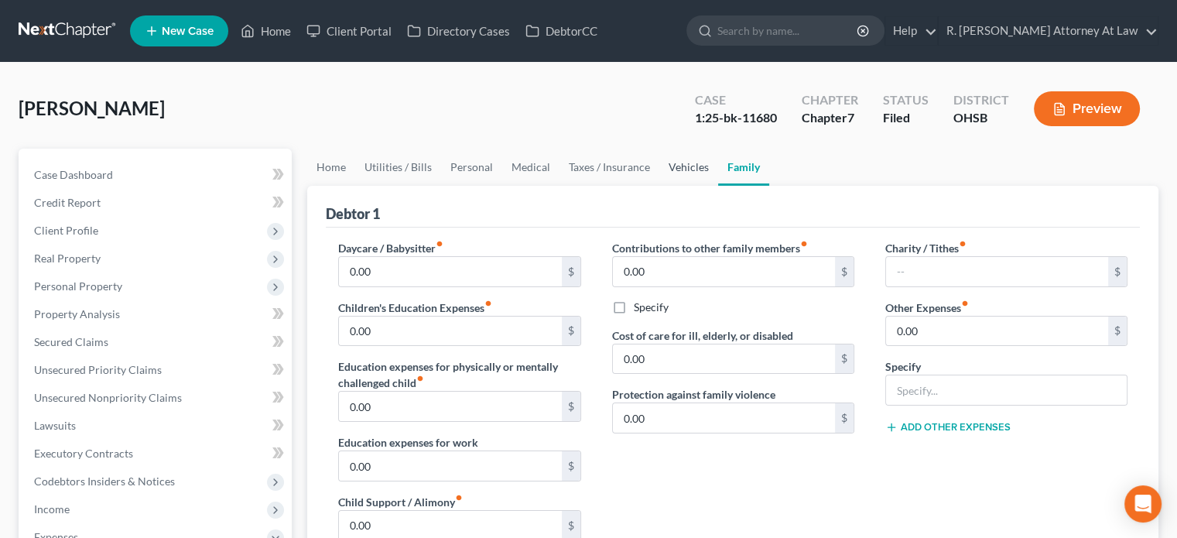
click at [675, 163] on link "Vehicles" at bounding box center [688, 167] width 59 height 37
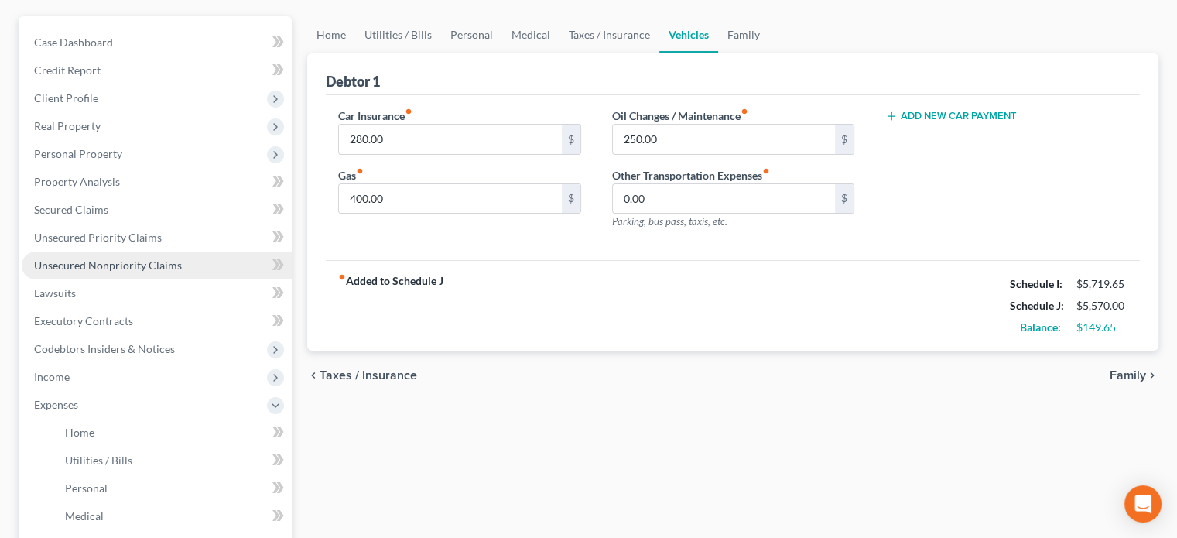
scroll to position [155, 0]
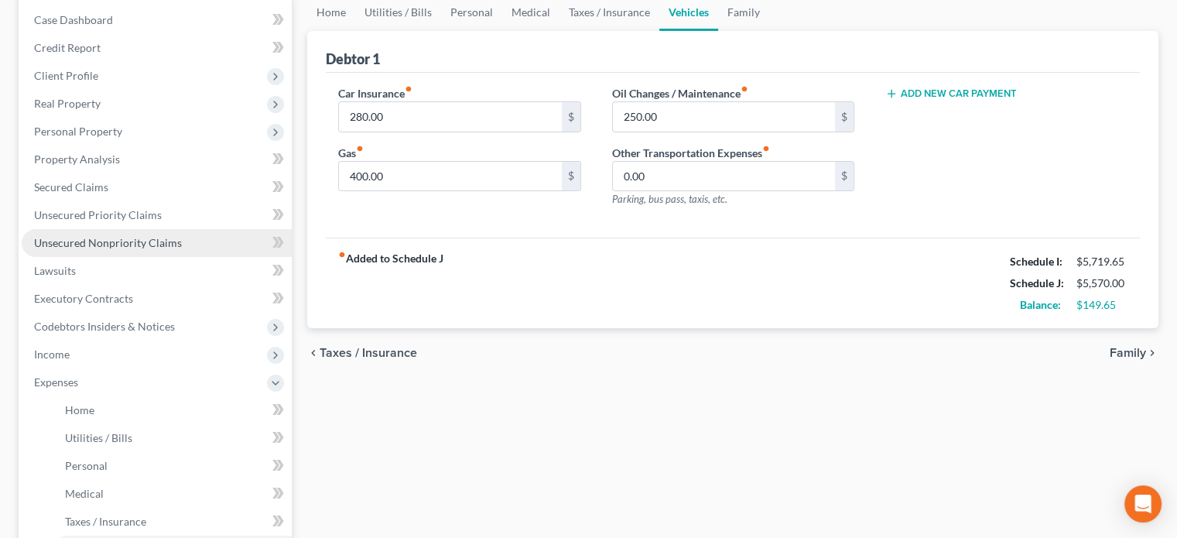
click at [114, 241] on span "Unsecured Nonpriority Claims" at bounding box center [108, 242] width 148 height 13
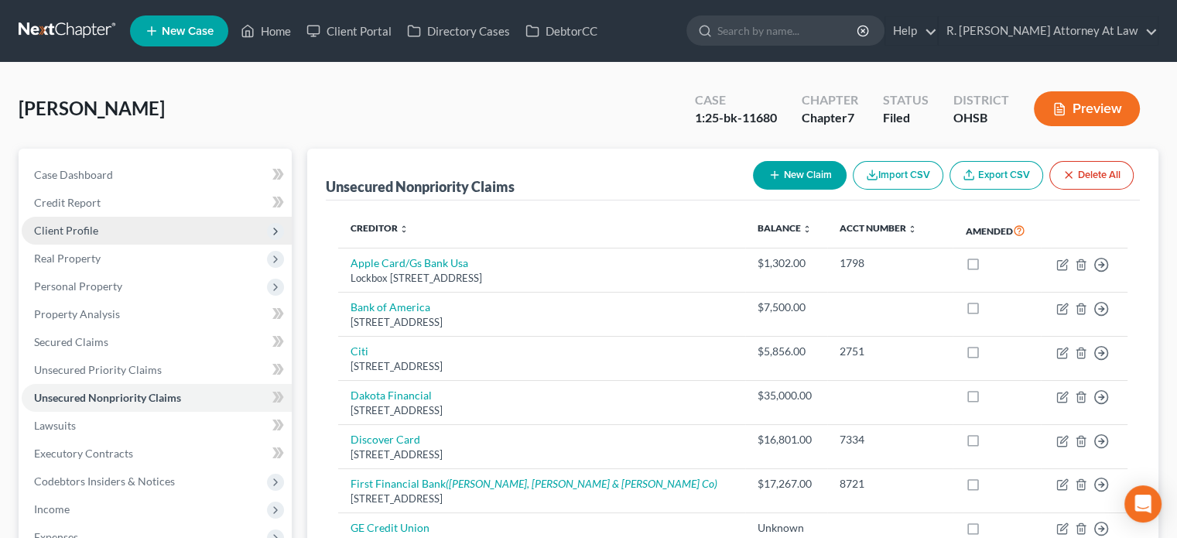
click at [78, 221] on span "Client Profile" at bounding box center [157, 231] width 270 height 28
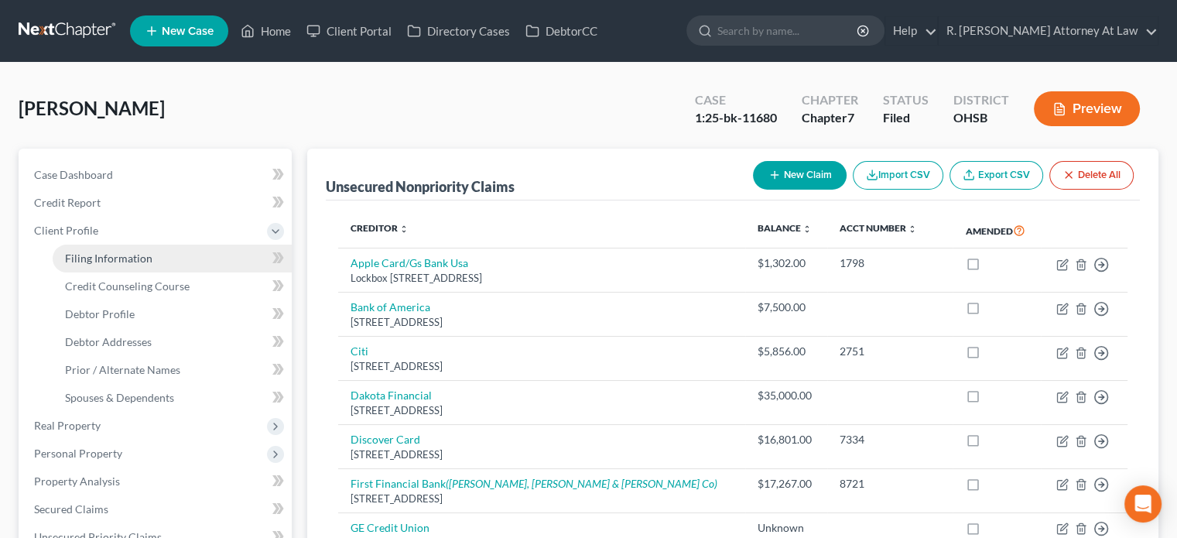
click at [97, 256] on span "Filing Information" at bounding box center [108, 257] width 87 height 13
select select "0"
select select "3"
select select "0"
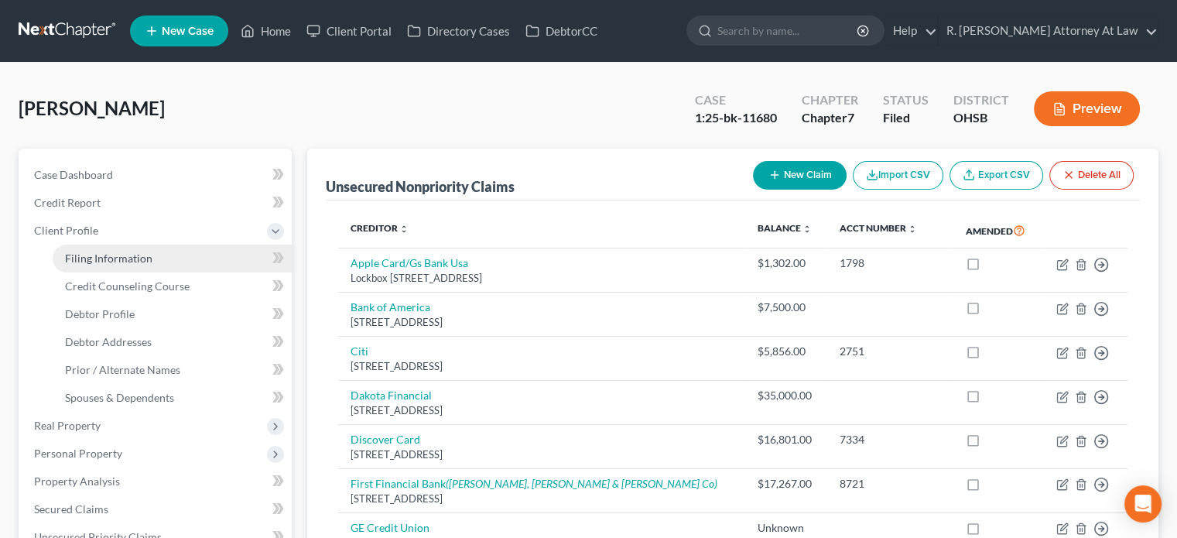
select select "62"
select select "0"
select select "36"
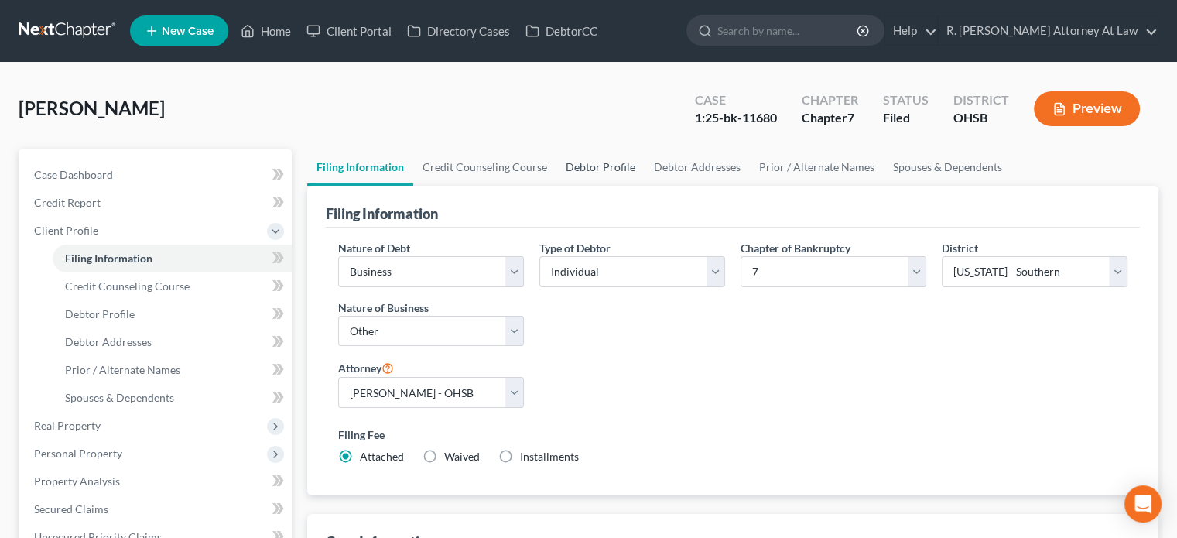
click at [607, 166] on link "Debtor Profile" at bounding box center [600, 167] width 88 height 37
select select "3"
select select "2"
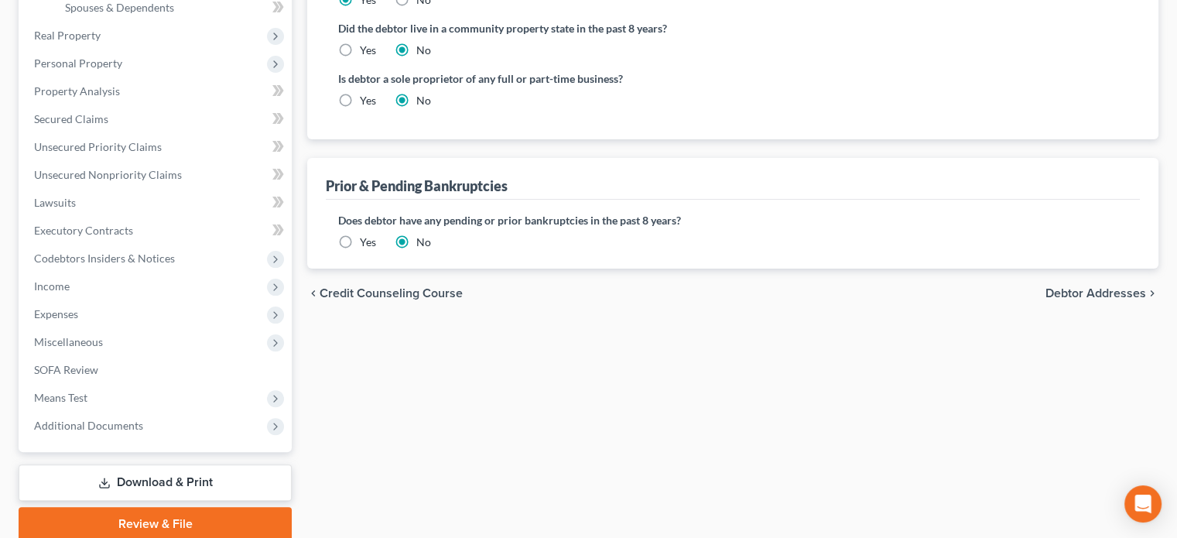
scroll to position [450, 0]
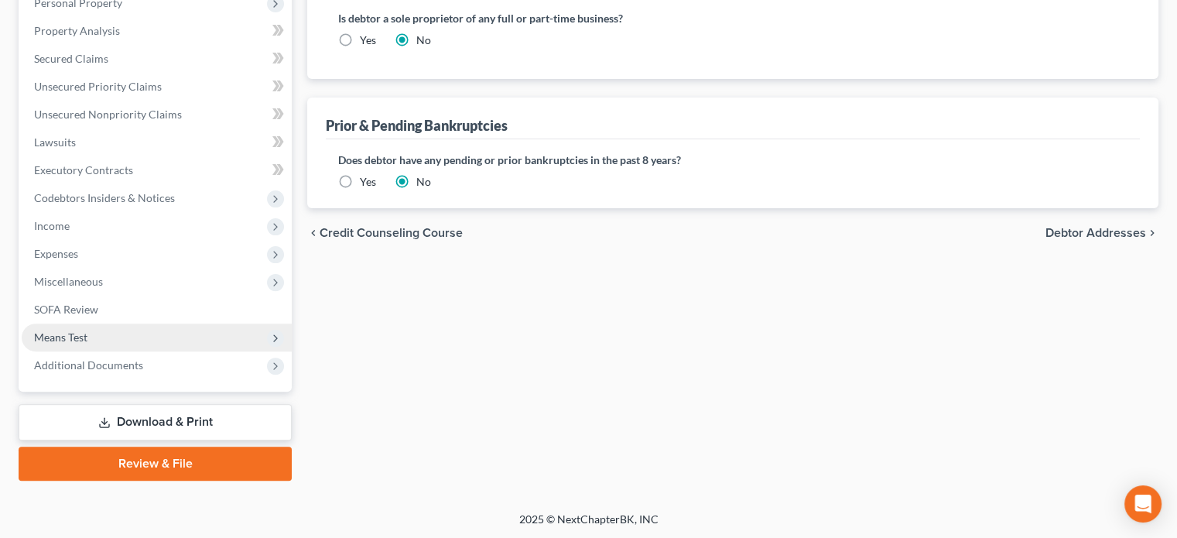
click at [64, 332] on span "Means Test" at bounding box center [60, 336] width 53 height 13
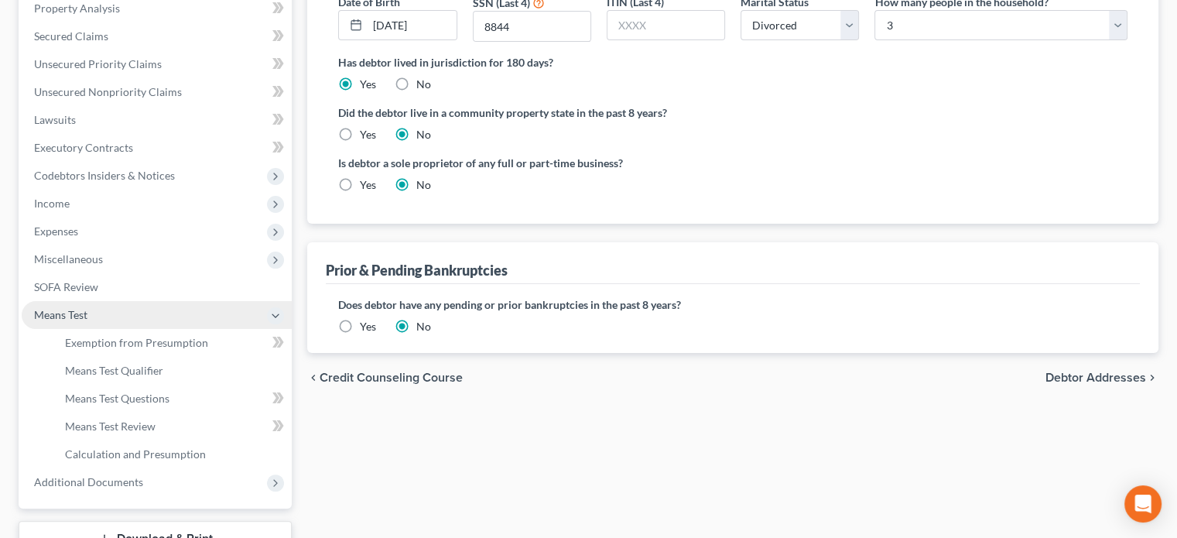
scroll to position [283, 0]
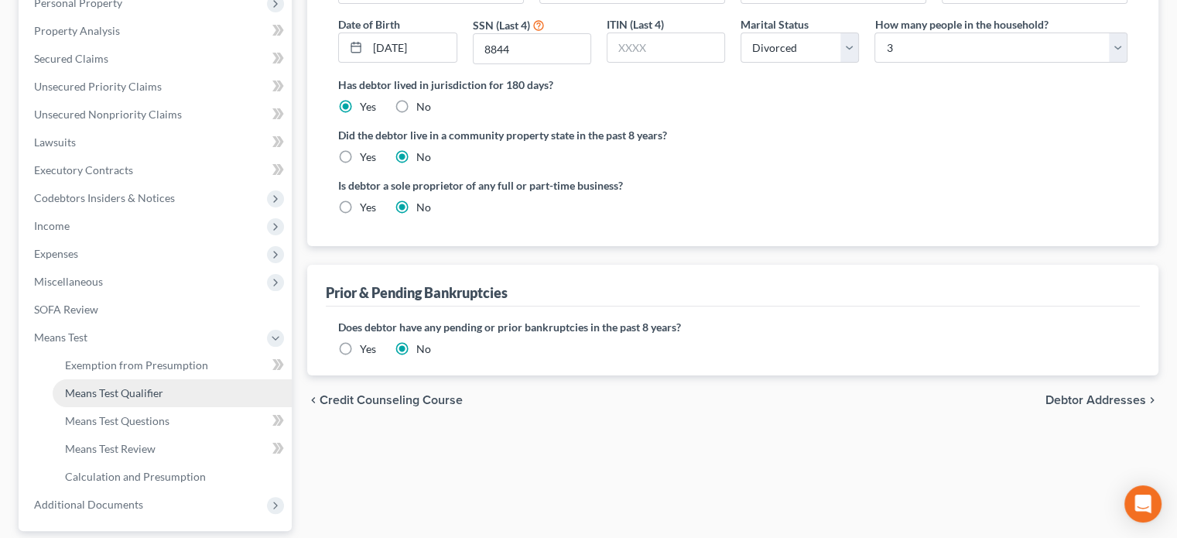
click at [89, 396] on span "Means Test Qualifier" at bounding box center [114, 392] width 98 height 13
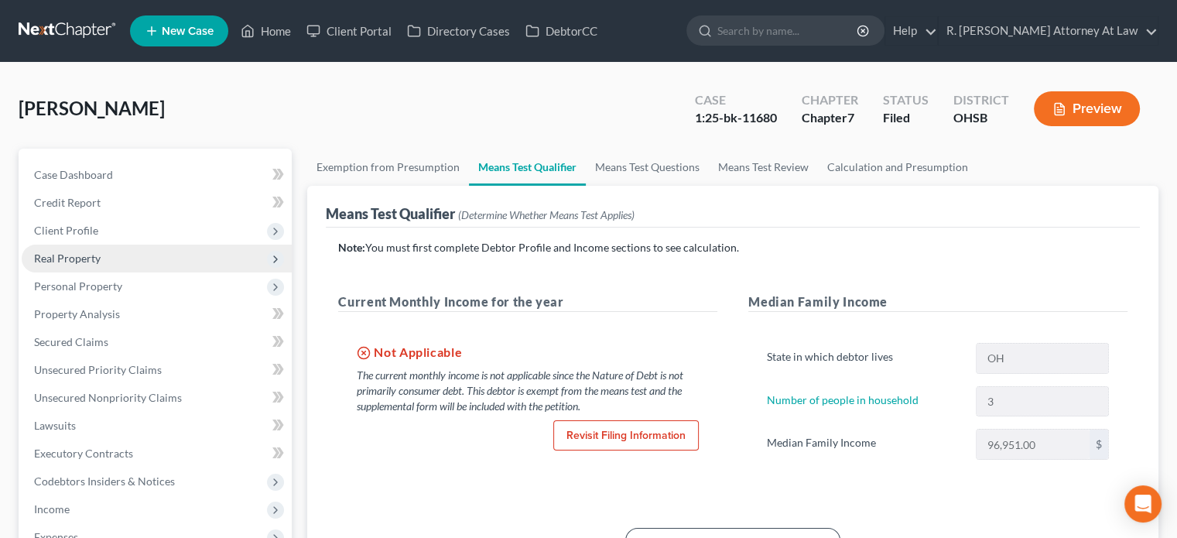
click at [50, 253] on span "Real Property" at bounding box center [67, 257] width 67 height 13
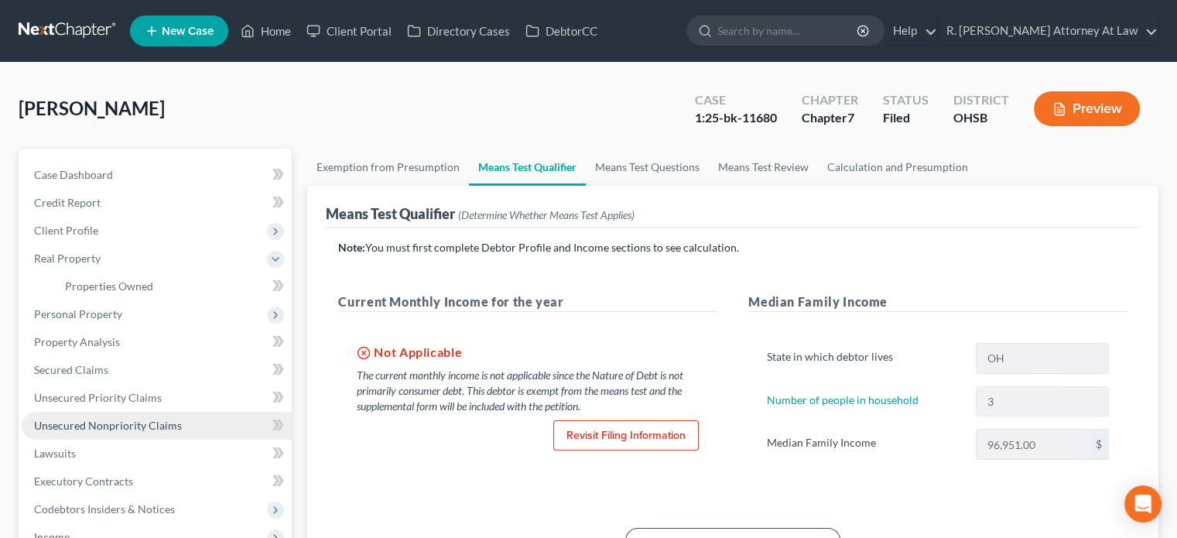
click at [62, 417] on link "Unsecured Nonpriority Claims" at bounding box center [157, 426] width 270 height 28
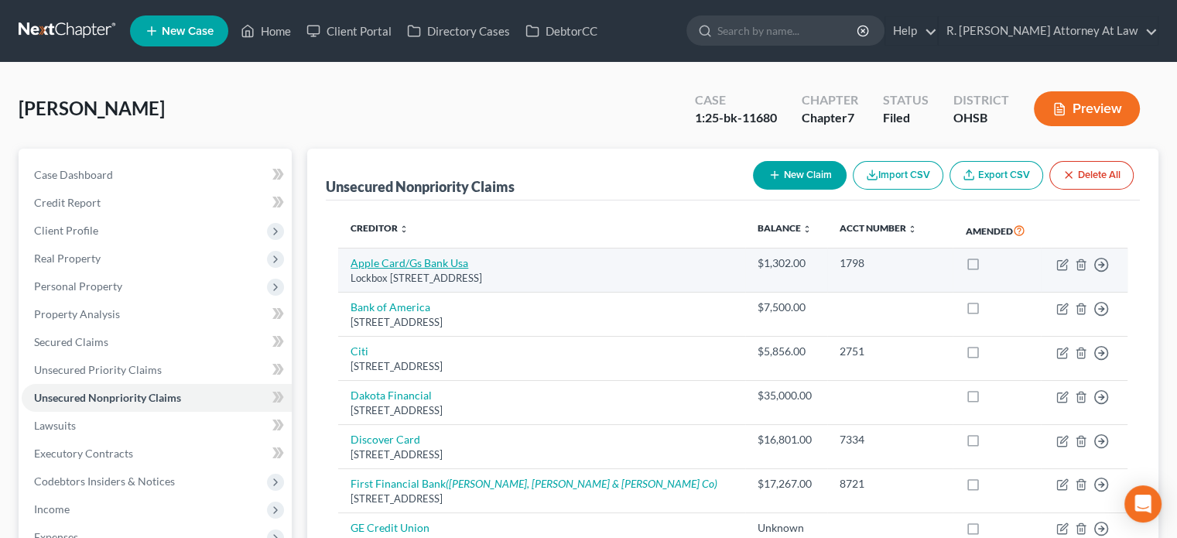
click at [373, 265] on link "Apple Card/Gs Bank Usa" at bounding box center [409, 262] width 118 height 13
select select "39"
select select "2"
select select "0"
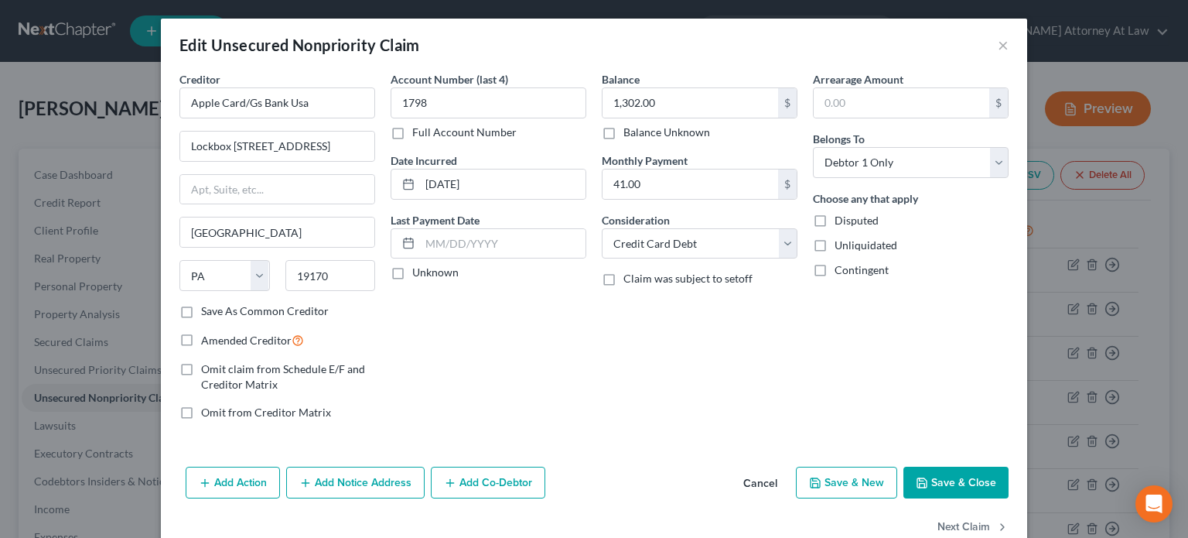
click at [946, 487] on button "Save & Close" at bounding box center [956, 482] width 105 height 32
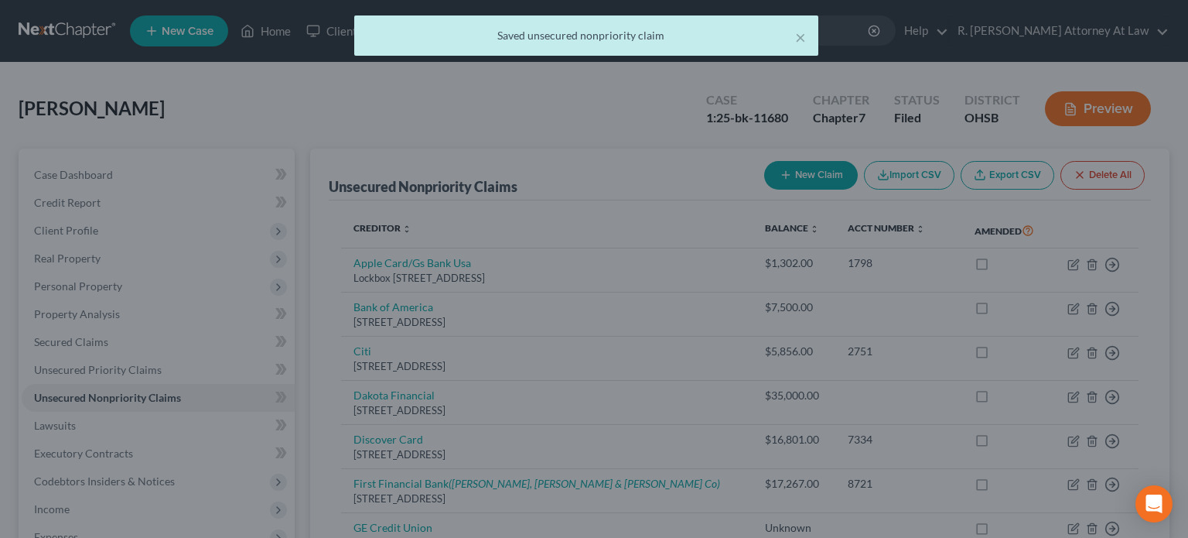
type input "0"
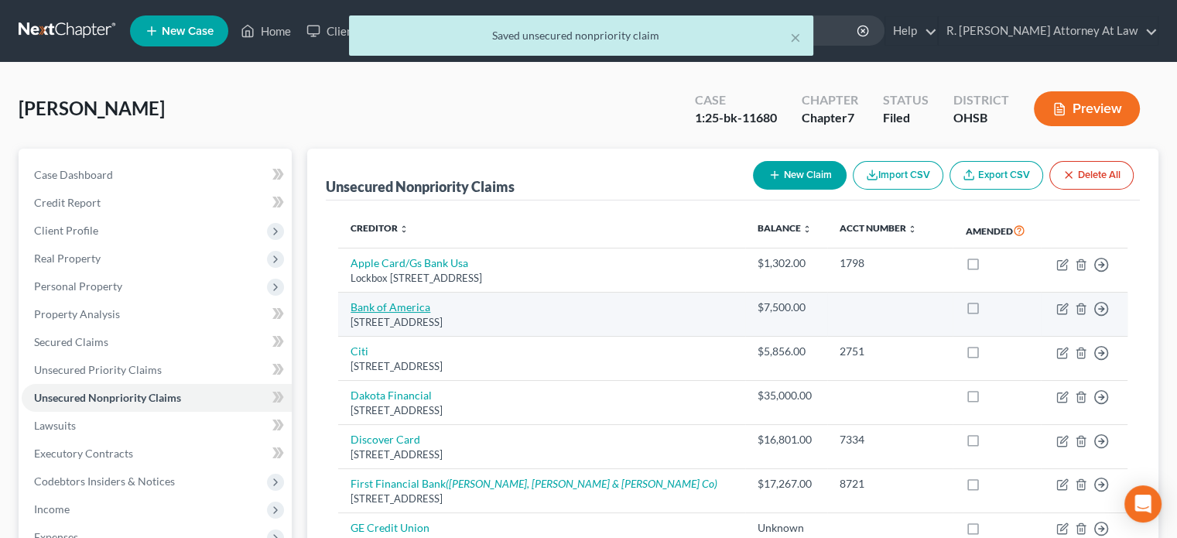
click at [411, 307] on link "Bank of America" at bounding box center [390, 306] width 80 height 13
select select "45"
select select "14"
select select "0"
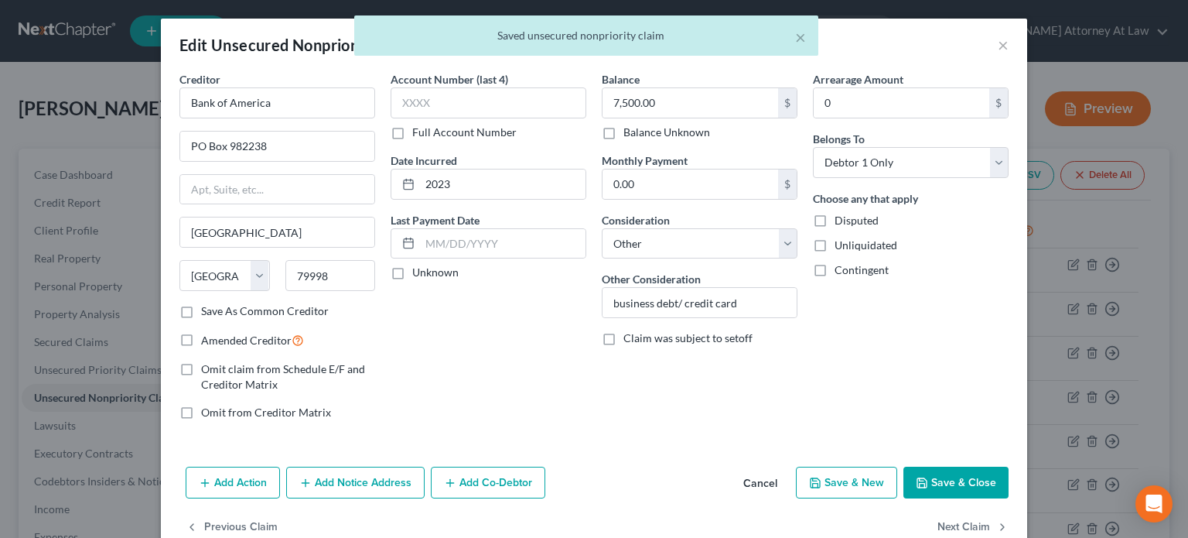
click at [916, 488] on button "Save & Close" at bounding box center [956, 482] width 105 height 32
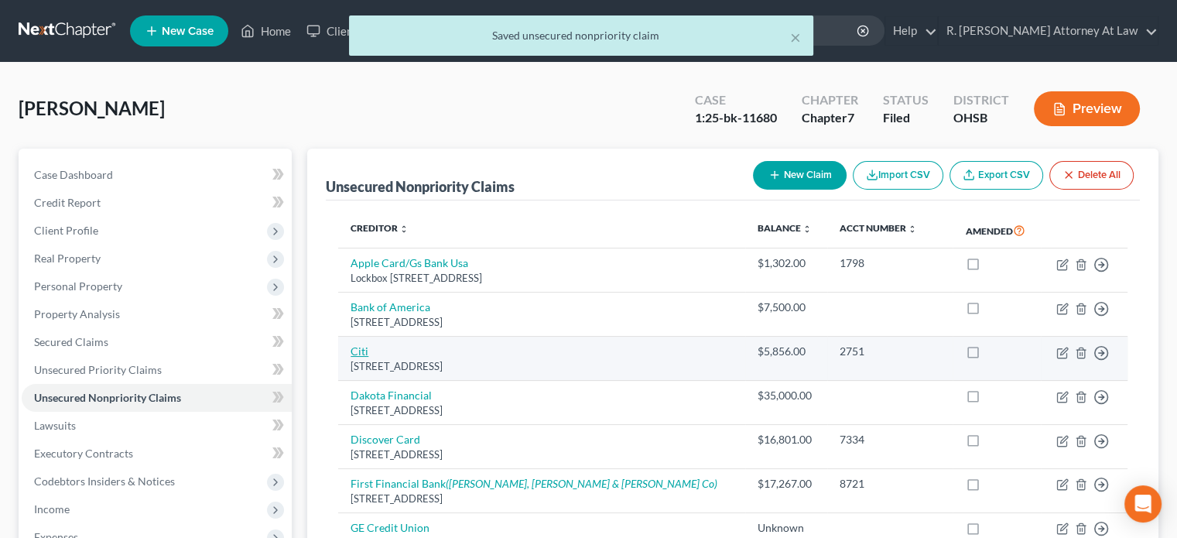
click at [367, 351] on link "Citi" at bounding box center [359, 350] width 18 height 13
select select "43"
select select "2"
select select "0"
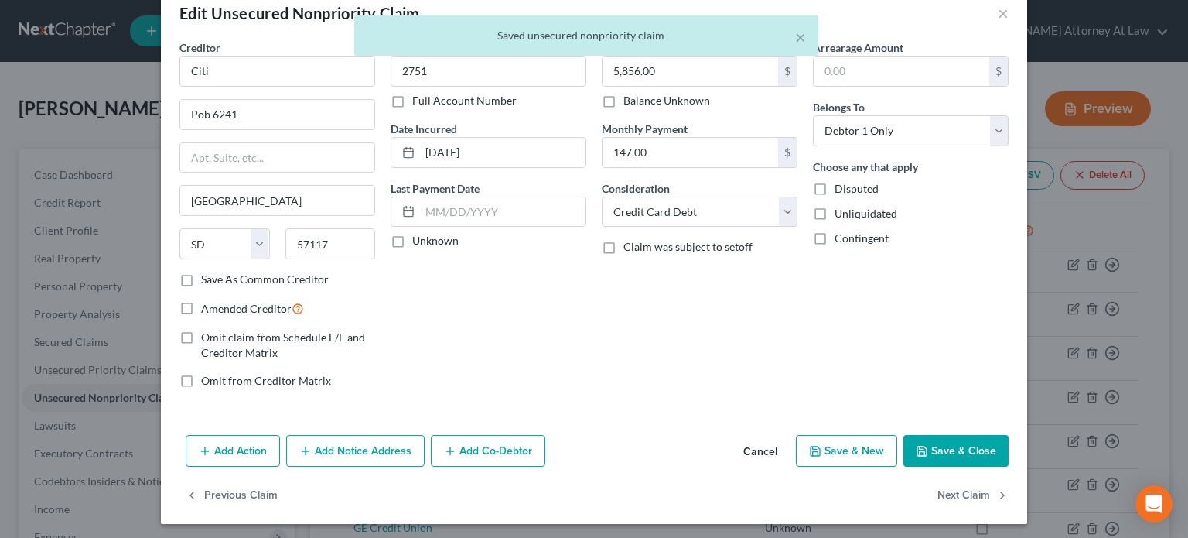
scroll to position [34, 0]
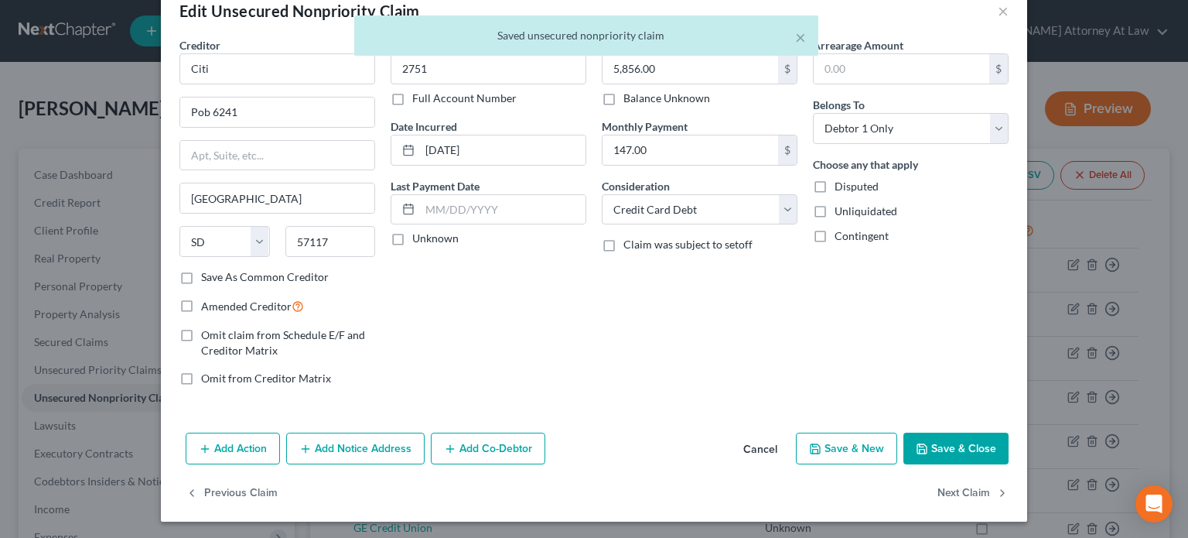
drag, startPoint x: 929, startPoint y: 452, endPoint x: 801, endPoint y: 398, distance: 138.7
click at [929, 451] on button "Save & Close" at bounding box center [956, 448] width 105 height 32
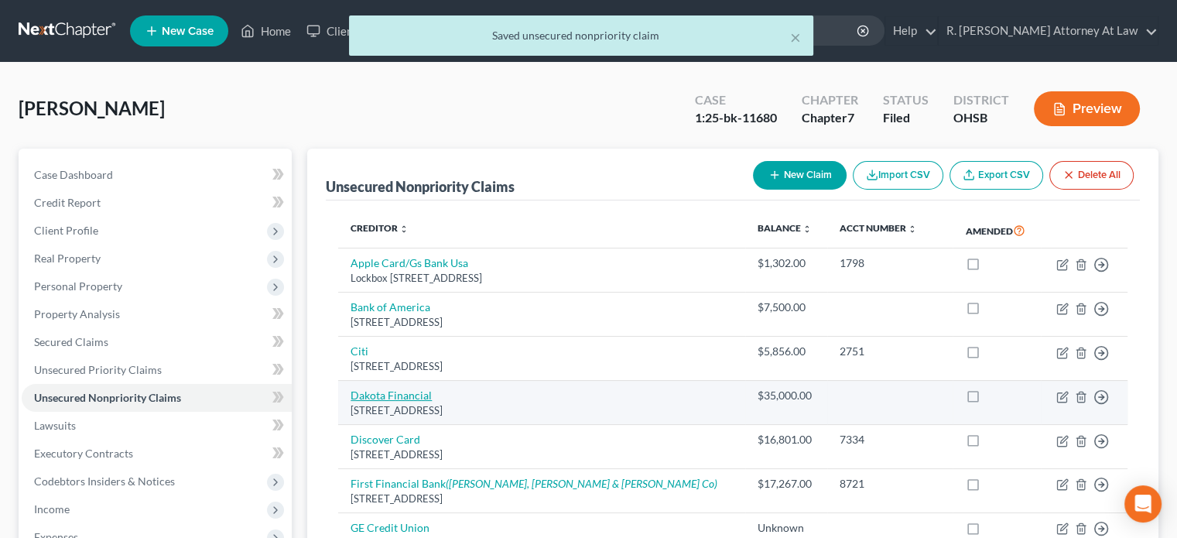
click at [370, 392] on link "Dakota Financial" at bounding box center [390, 394] width 81 height 13
select select "4"
select select "14"
select select "0"
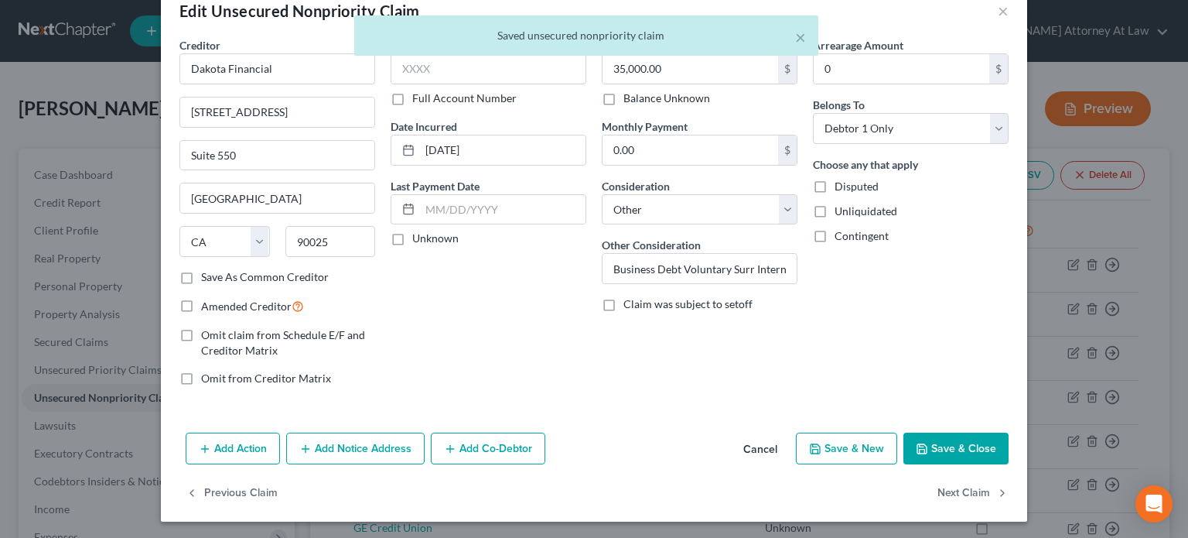
click at [925, 453] on button "Save & Close" at bounding box center [956, 448] width 105 height 32
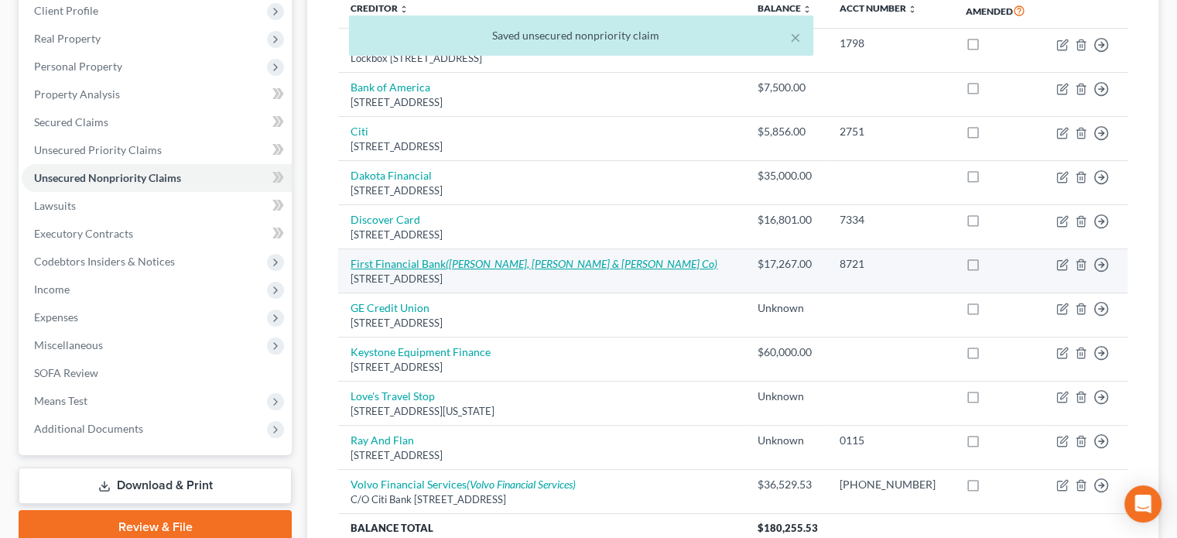
scroll to position [232, 0]
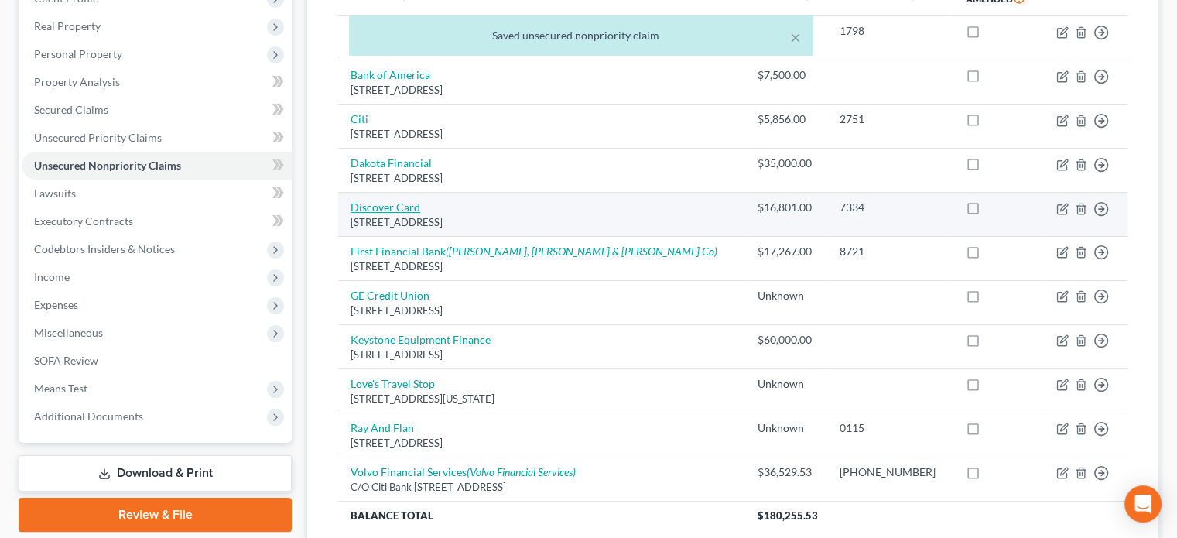
click at [373, 206] on link "Discover Card" at bounding box center [385, 206] width 70 height 13
select select "7"
select select "14"
select select "0"
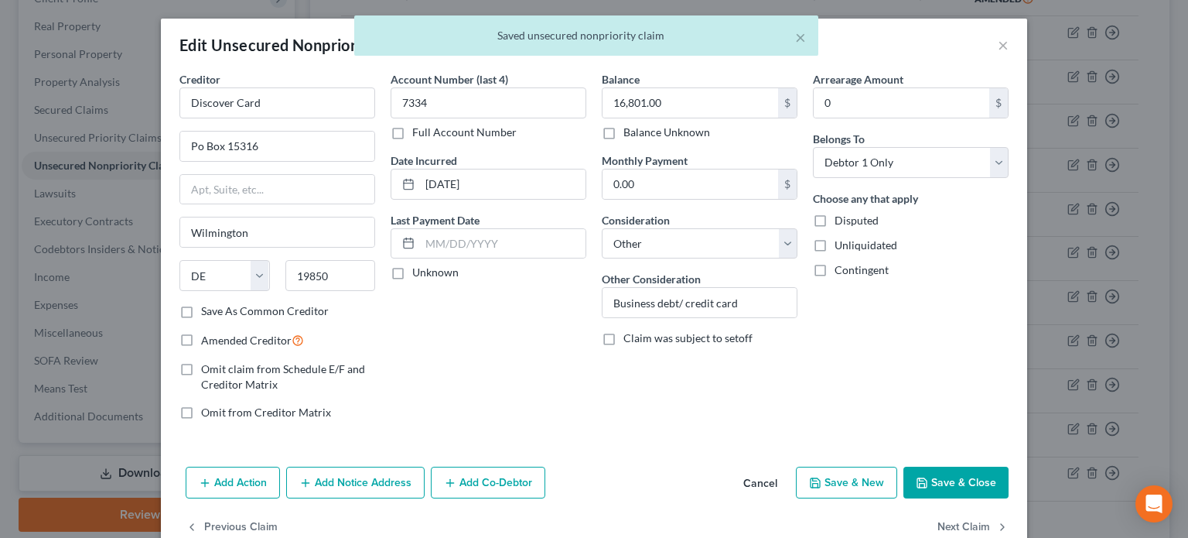
click at [931, 490] on button "Save & Close" at bounding box center [956, 482] width 105 height 32
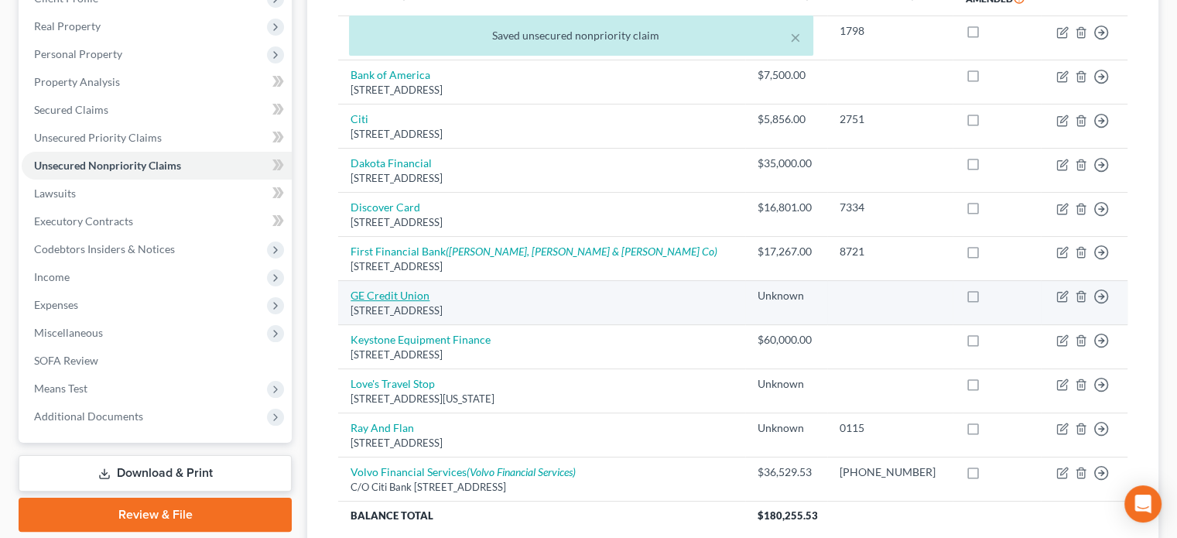
click at [363, 292] on link "GE Credit Union" at bounding box center [389, 295] width 79 height 13
select select "36"
select select "14"
select select "0"
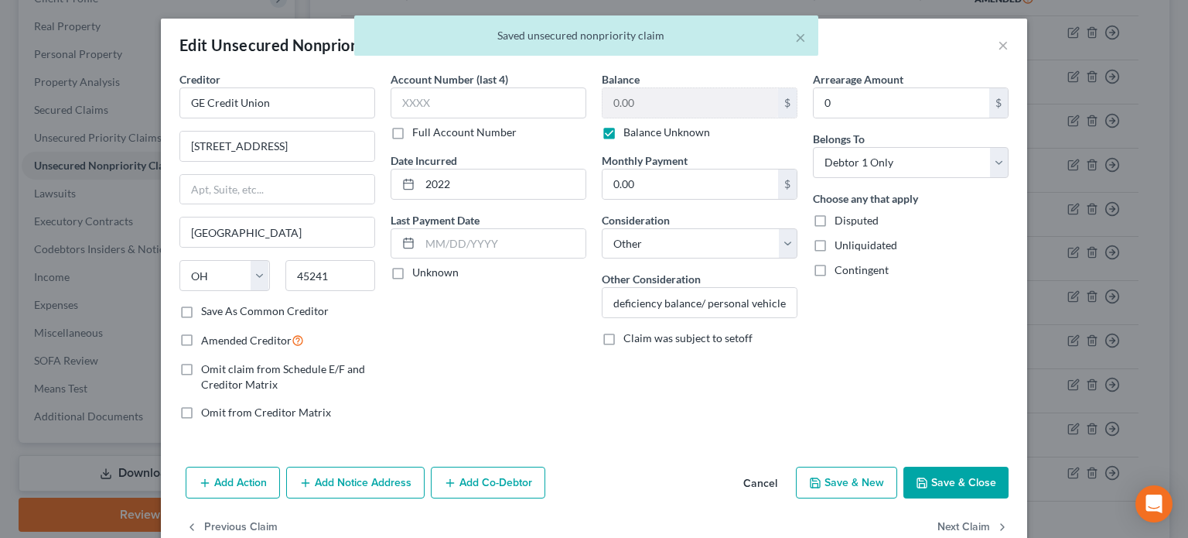
click at [928, 477] on button "Save & Close" at bounding box center [956, 482] width 105 height 32
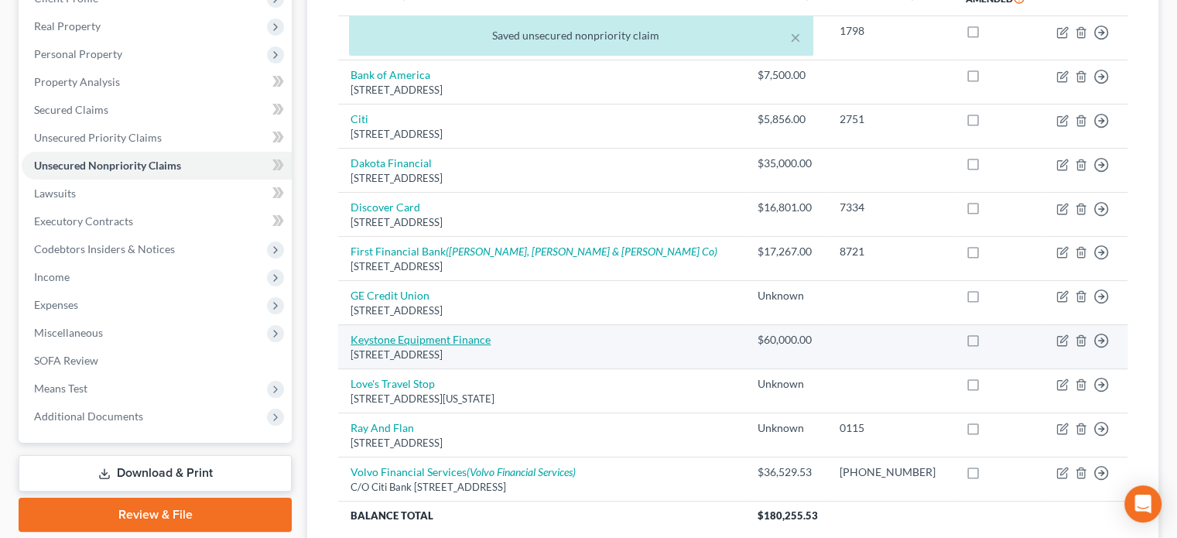
click at [361, 342] on link "Keystone Equipment Finance" at bounding box center [420, 339] width 140 height 13
select select "6"
select select "14"
select select "0"
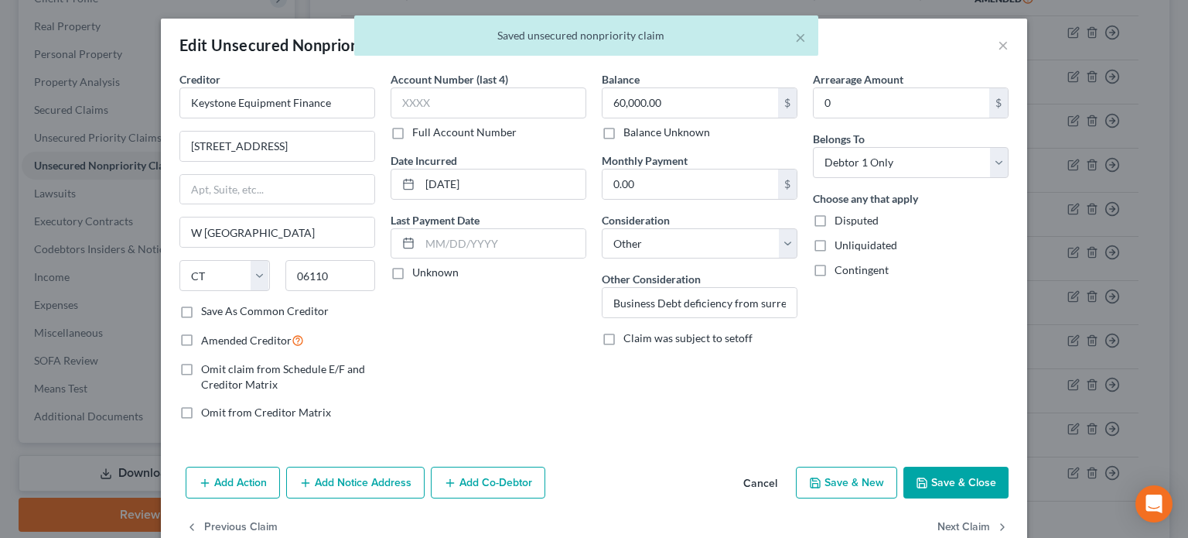
click at [922, 479] on icon "button" at bounding box center [922, 482] width 9 height 9
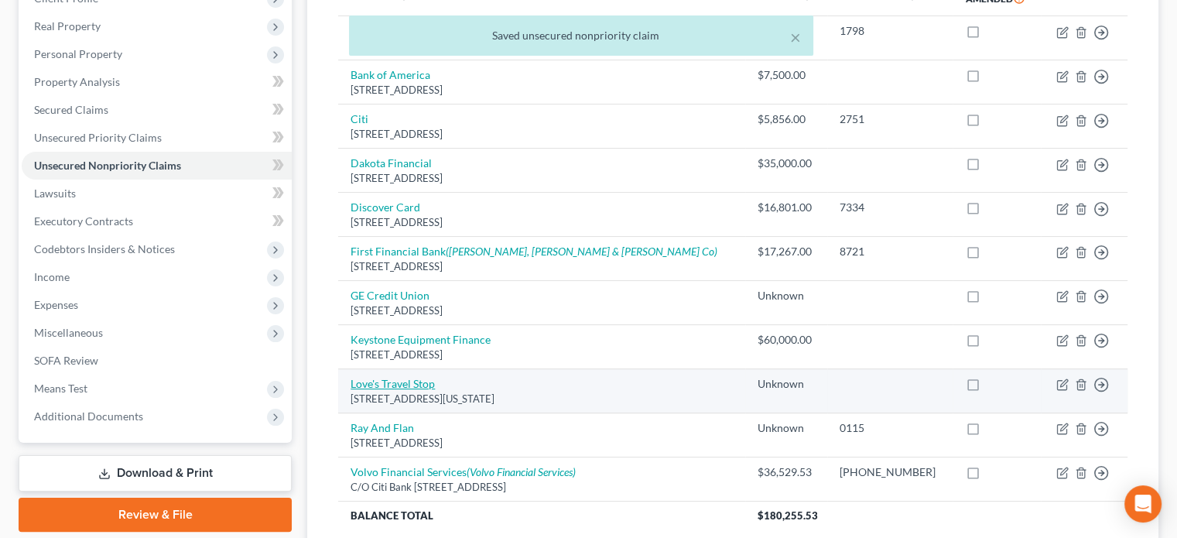
click at [368, 383] on link "Love's Travel Stop" at bounding box center [392, 383] width 84 height 13
select select "37"
select select "10"
select select "0"
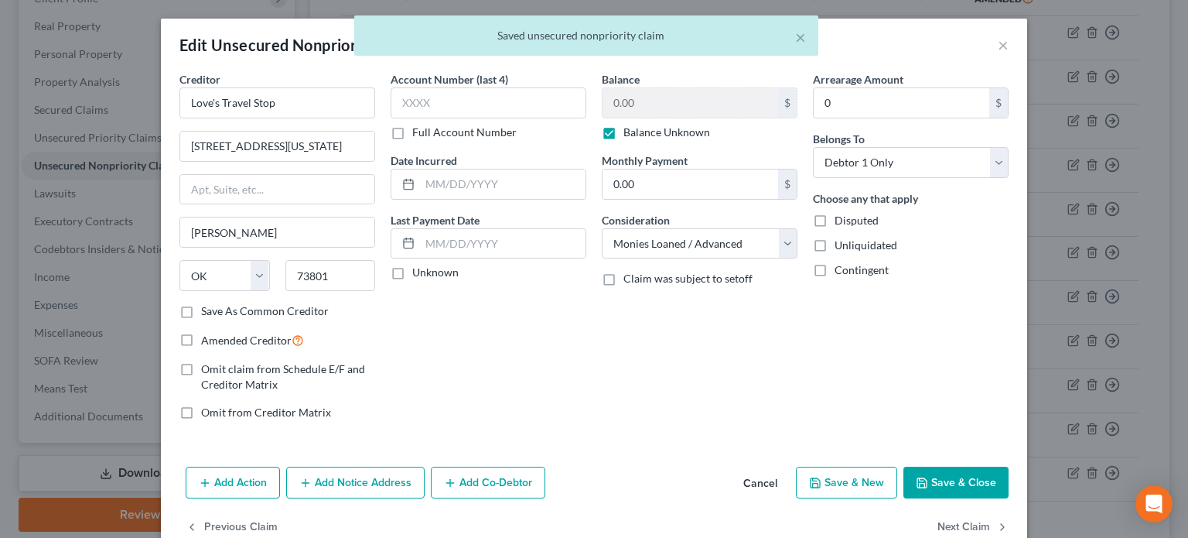
click at [919, 479] on icon "button" at bounding box center [922, 483] width 12 height 12
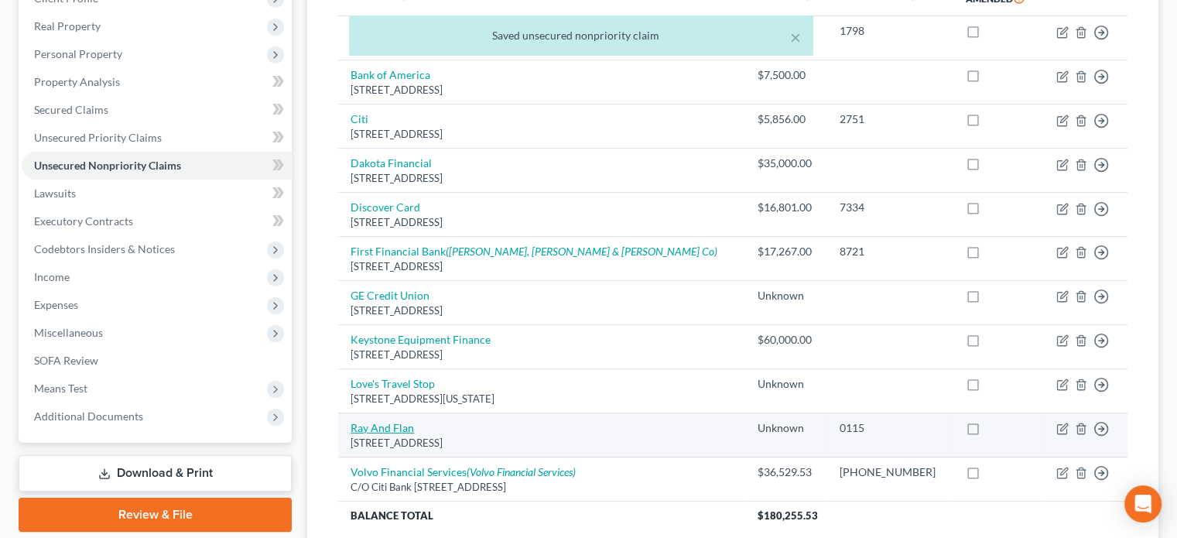
click at [399, 425] on link "Ray And Flan" at bounding box center [381, 427] width 63 height 13
select select "33"
select select "2"
select select "0"
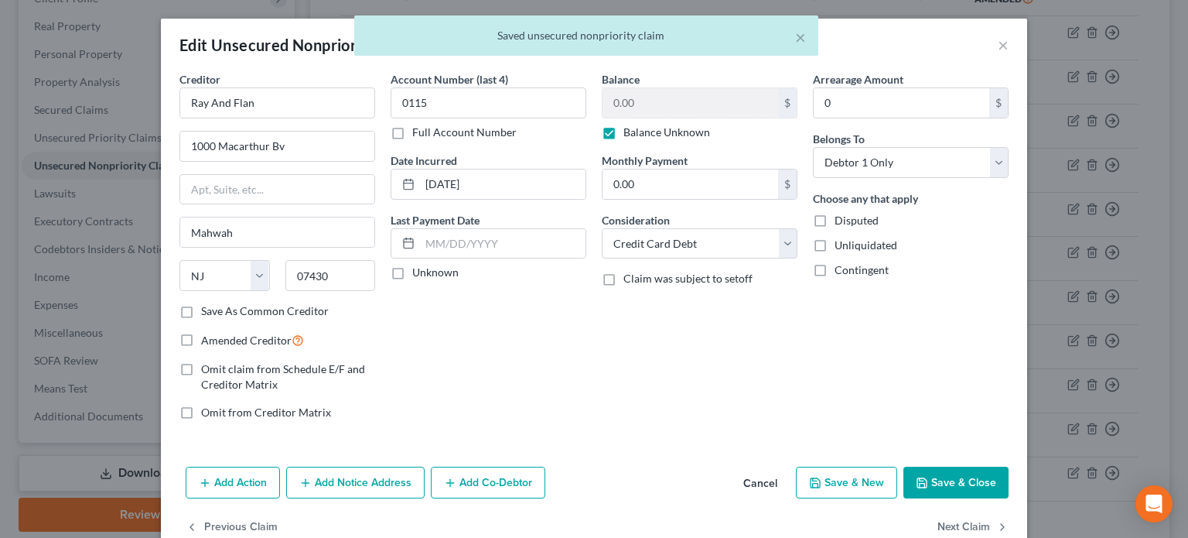
click at [936, 479] on button "Save & Close" at bounding box center [956, 482] width 105 height 32
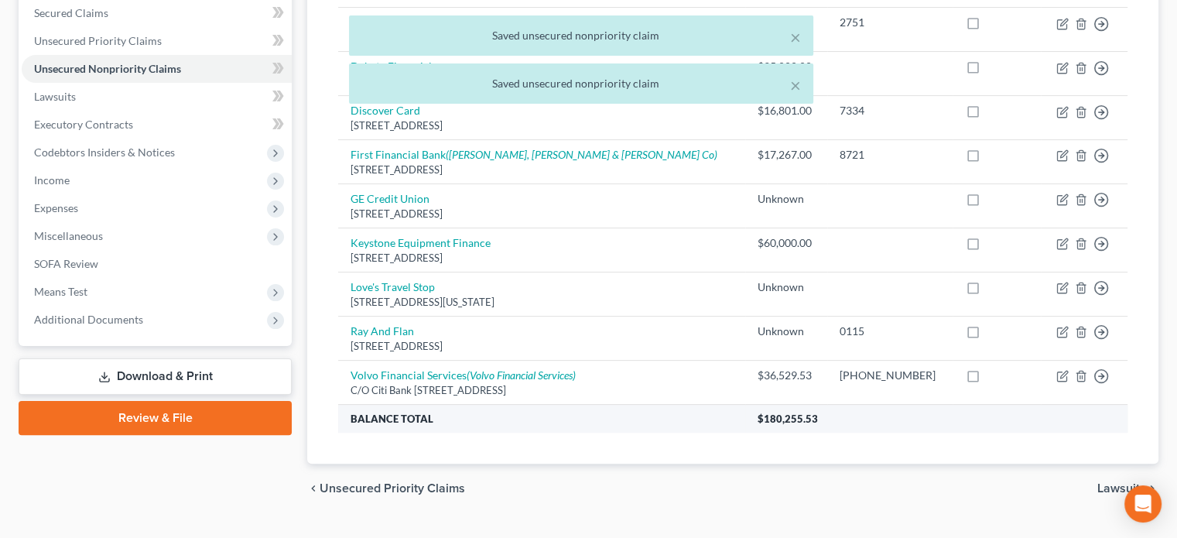
scroll to position [360, 0]
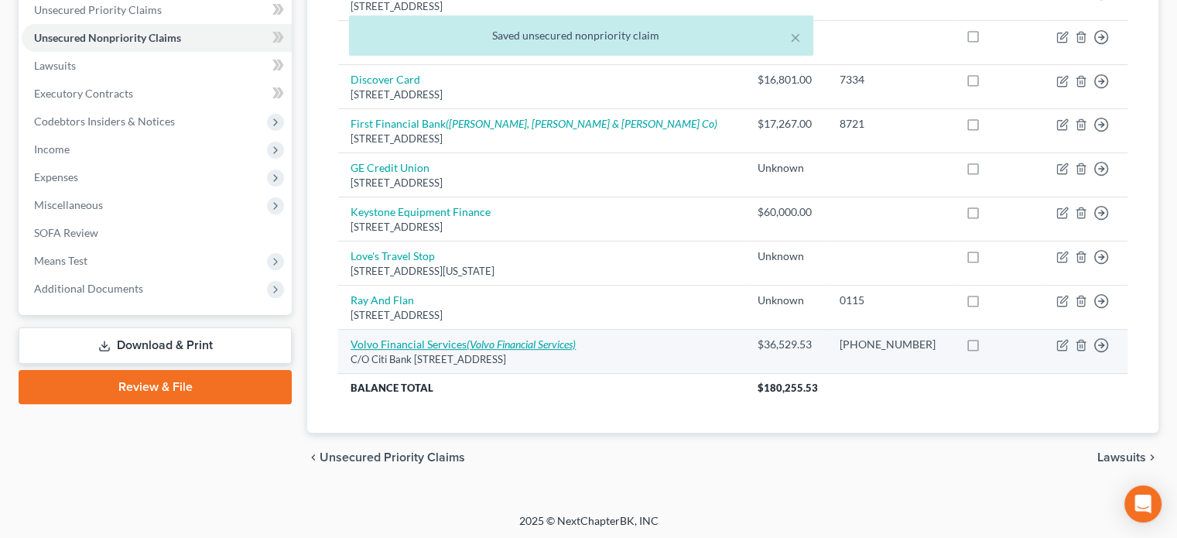
click at [381, 340] on link "Volvo Financial Services (Volvo Financial Services)" at bounding box center [462, 343] width 225 height 13
select select "39"
select select "14"
select select "0"
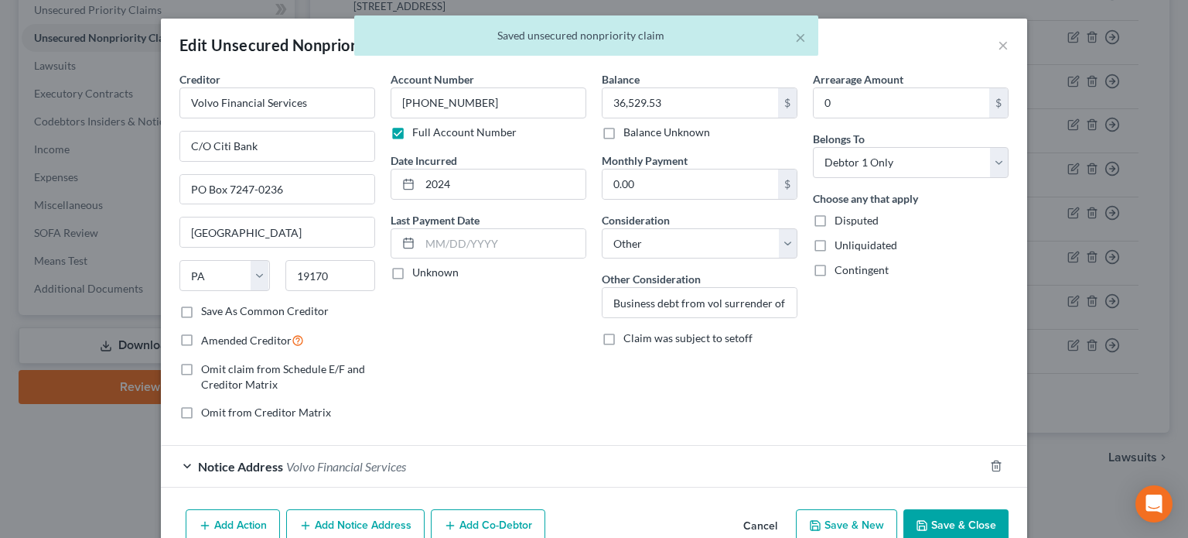
click at [910, 521] on button "Save & Close" at bounding box center [956, 525] width 105 height 32
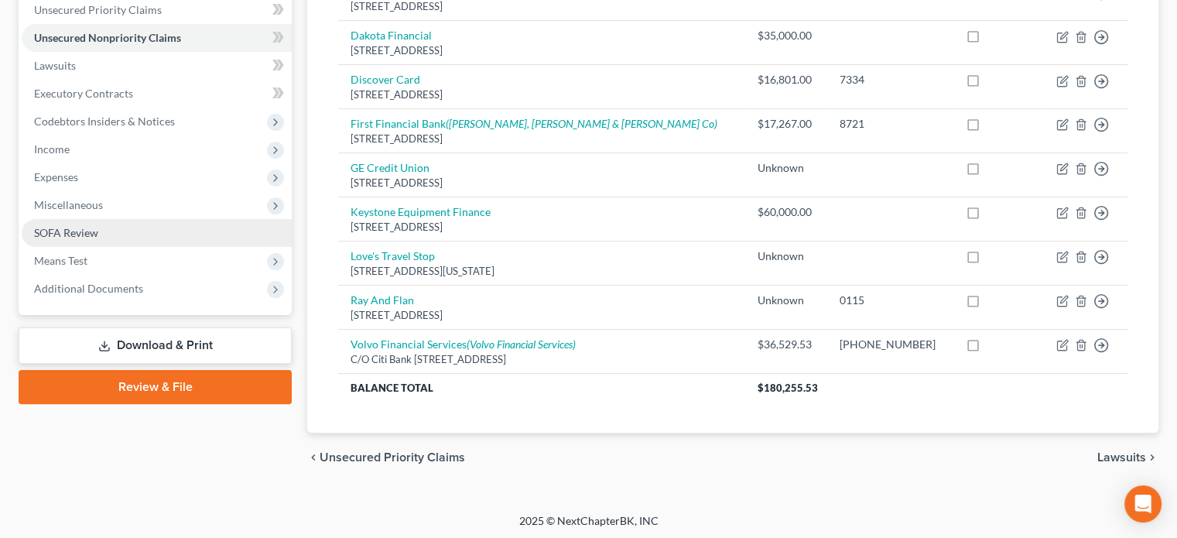
click at [60, 236] on span "SOFA Review" at bounding box center [66, 232] width 64 height 13
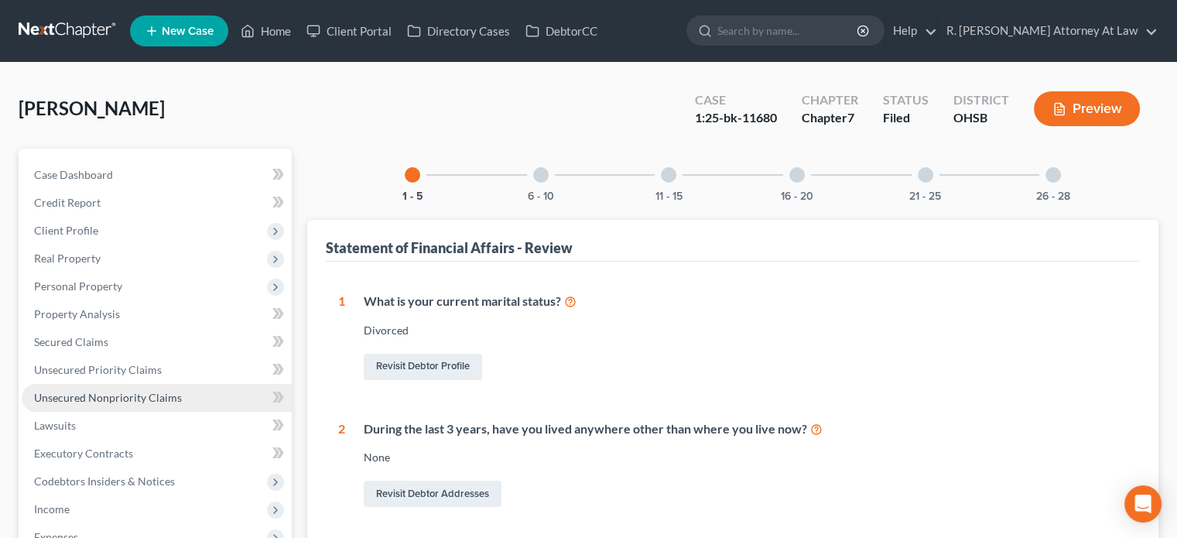
click at [99, 392] on span "Unsecured Nonpriority Claims" at bounding box center [108, 397] width 148 height 13
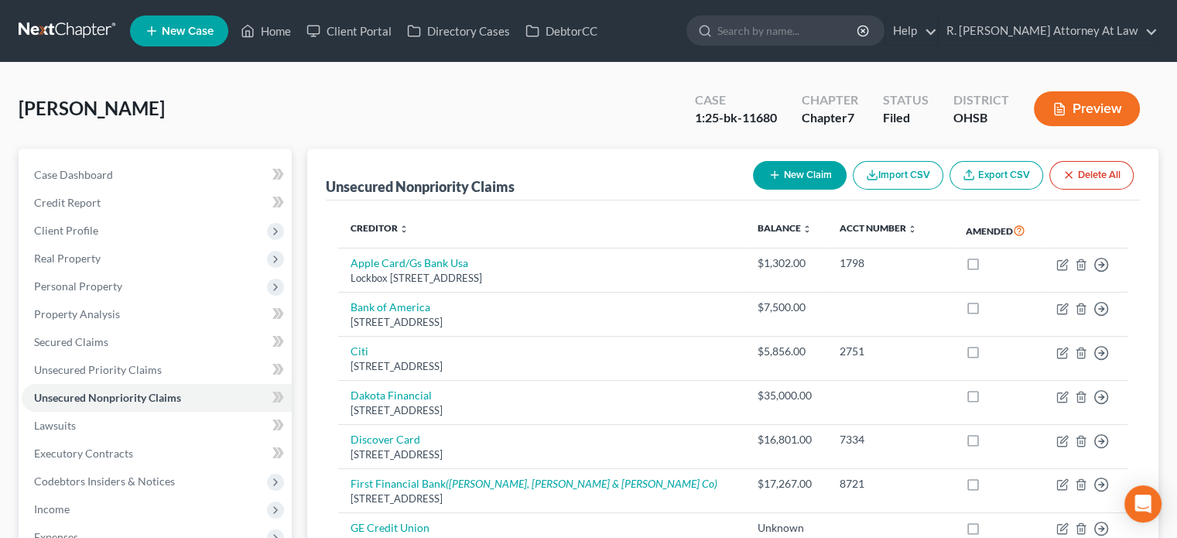
click at [768, 172] on icon "button" at bounding box center [774, 175] width 12 height 12
select select "0"
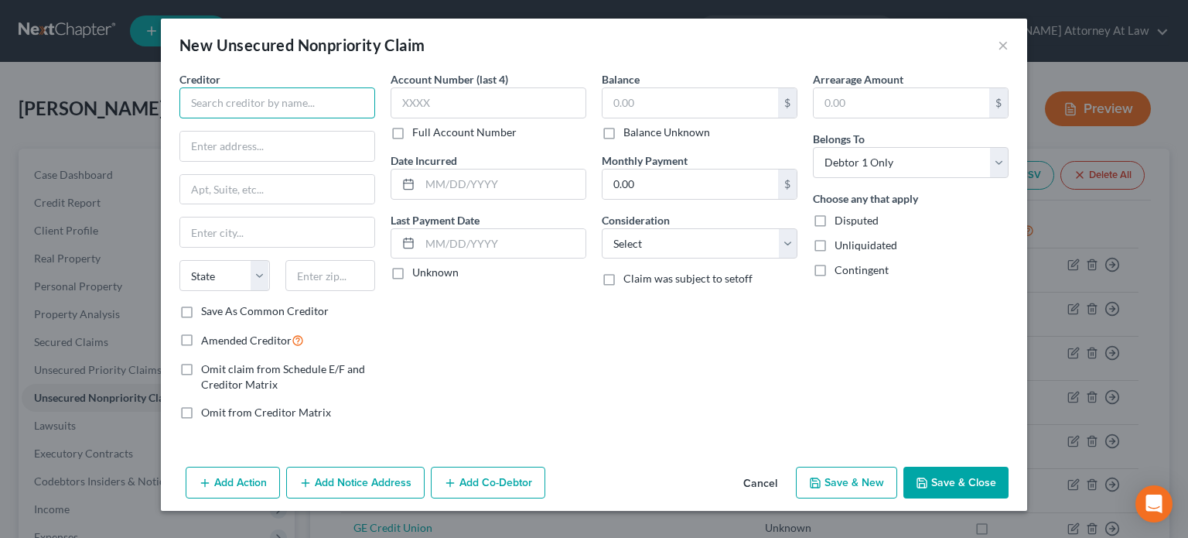
drag, startPoint x: 214, startPoint y: 104, endPoint x: 217, endPoint y: 5, distance: 99.8
click at [214, 104] on input "text" at bounding box center [277, 102] width 196 height 31
type input "Jessica Tavarez"
drag, startPoint x: 458, startPoint y: 183, endPoint x: 469, endPoint y: 176, distance: 13.3
click at [465, 181] on input "text" at bounding box center [503, 183] width 166 height 29
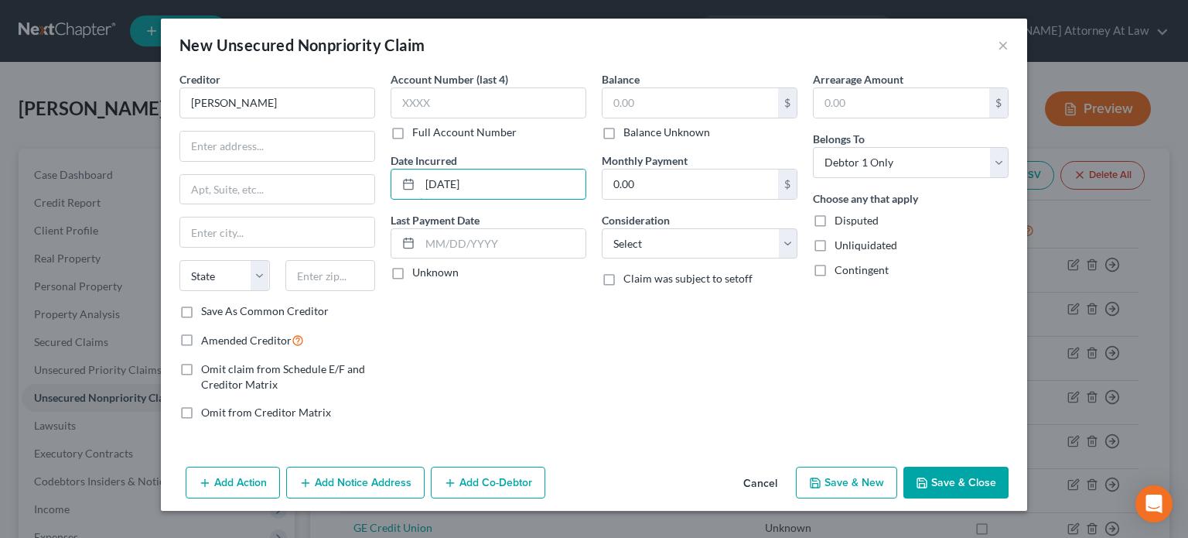
type input "04/15/2025"
drag, startPoint x: 186, startPoint y: 366, endPoint x: 188, endPoint y: 407, distance: 41.0
click at [201, 367] on label "Omit claim from Schedule E/F and Creditor Matrix" at bounding box center [288, 376] width 174 height 31
click at [207, 367] on input "Omit claim from Schedule E/F and Creditor Matrix" at bounding box center [212, 366] width 10 height 10
checkbox input "true"
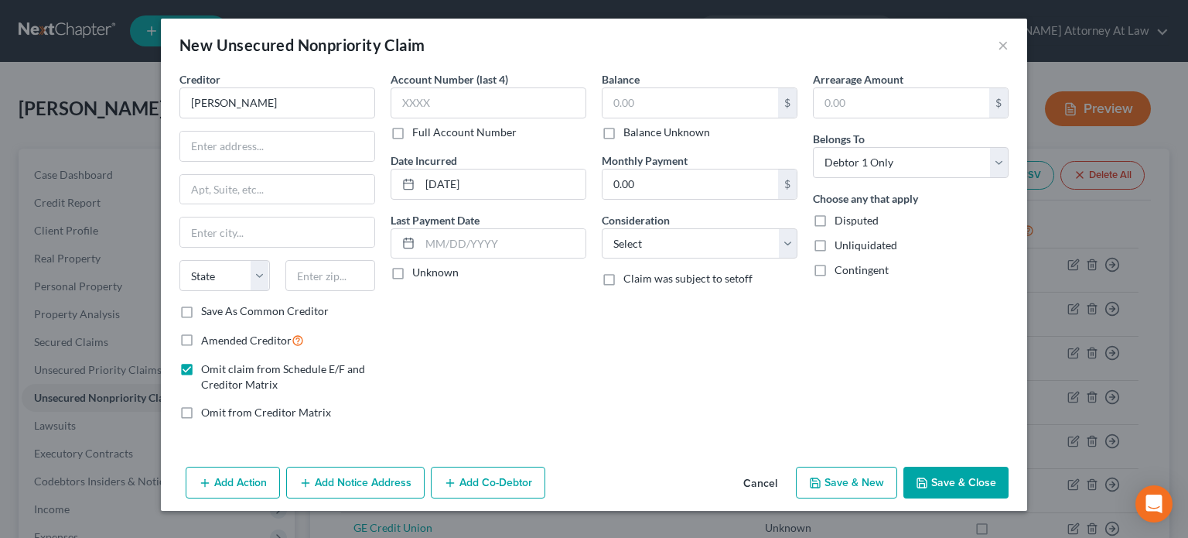
click at [201, 407] on label "Omit from Creditor Matrix" at bounding box center [266, 412] width 130 height 15
click at [207, 407] on input "Omit from Creditor Matrix" at bounding box center [212, 410] width 10 height 10
checkbox input "true"
click at [946, 474] on button "Save & Close" at bounding box center [956, 482] width 105 height 32
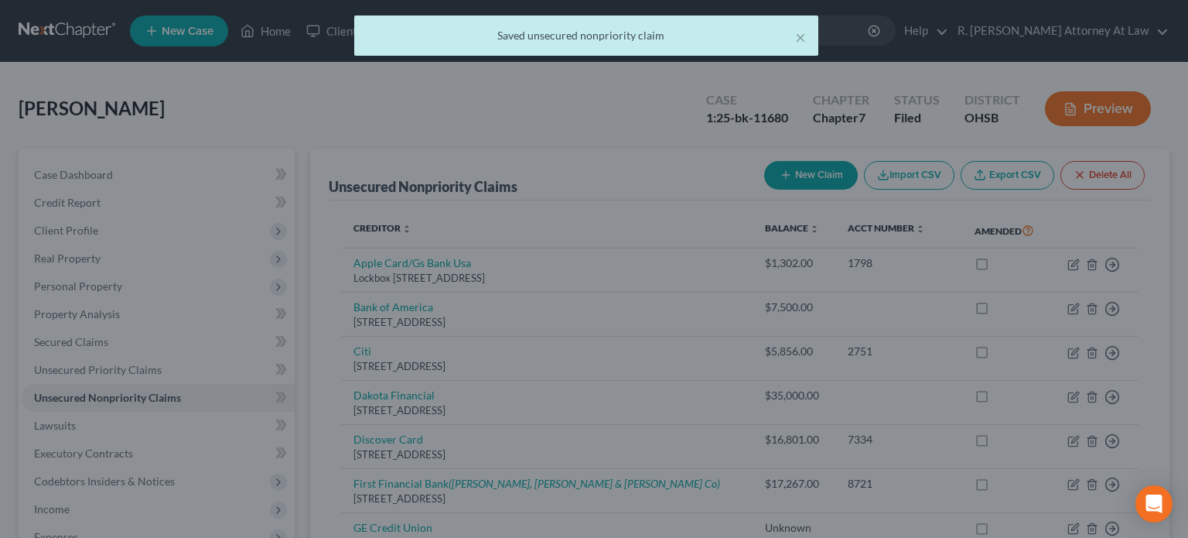
type input "0.00"
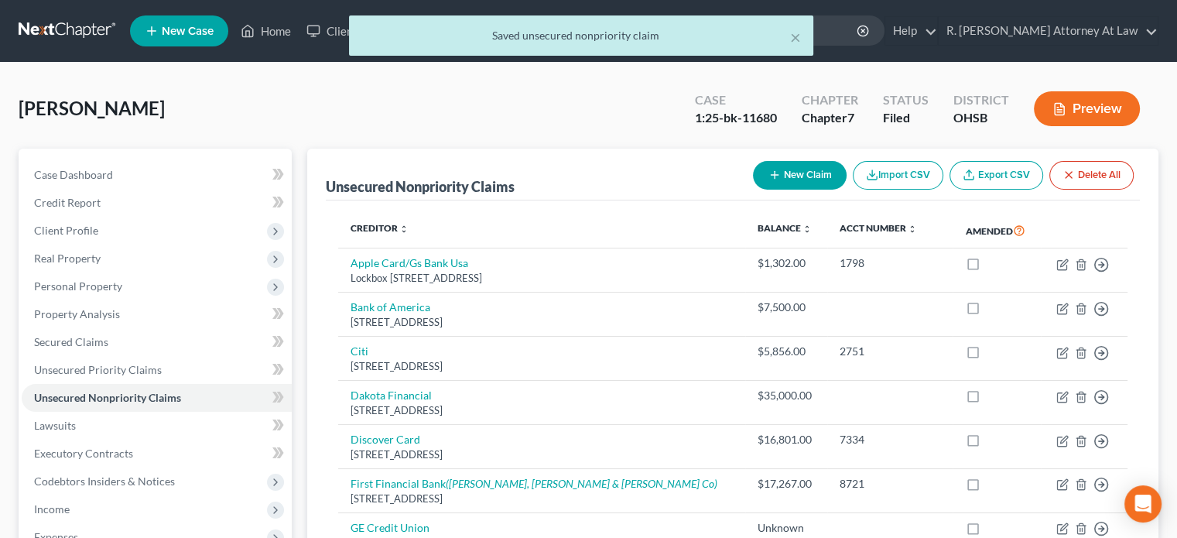
scroll to position [391, 0]
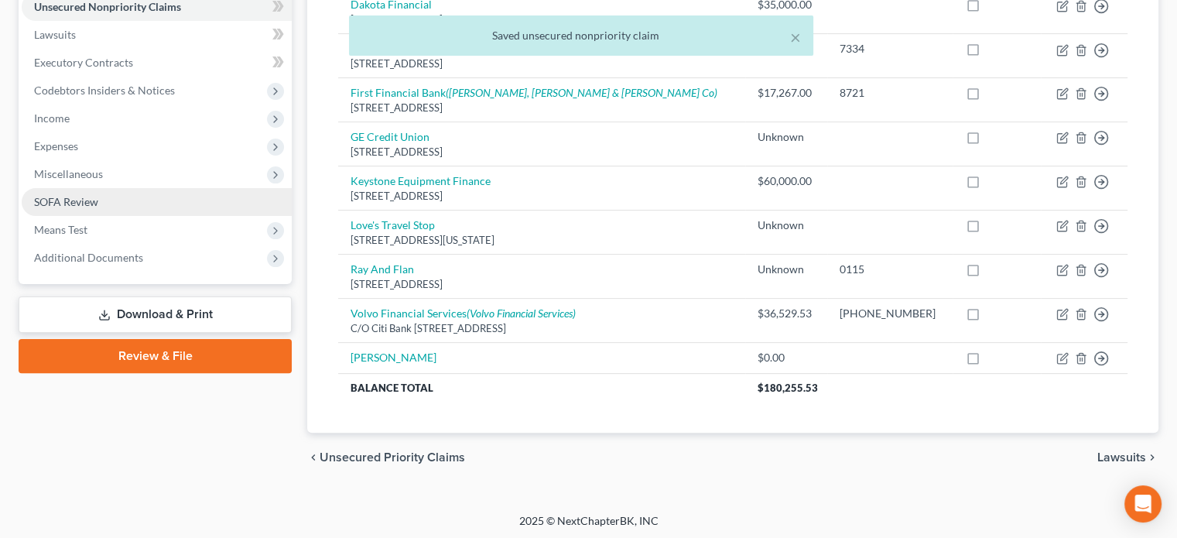
click at [71, 206] on span "SOFA Review" at bounding box center [66, 201] width 64 height 13
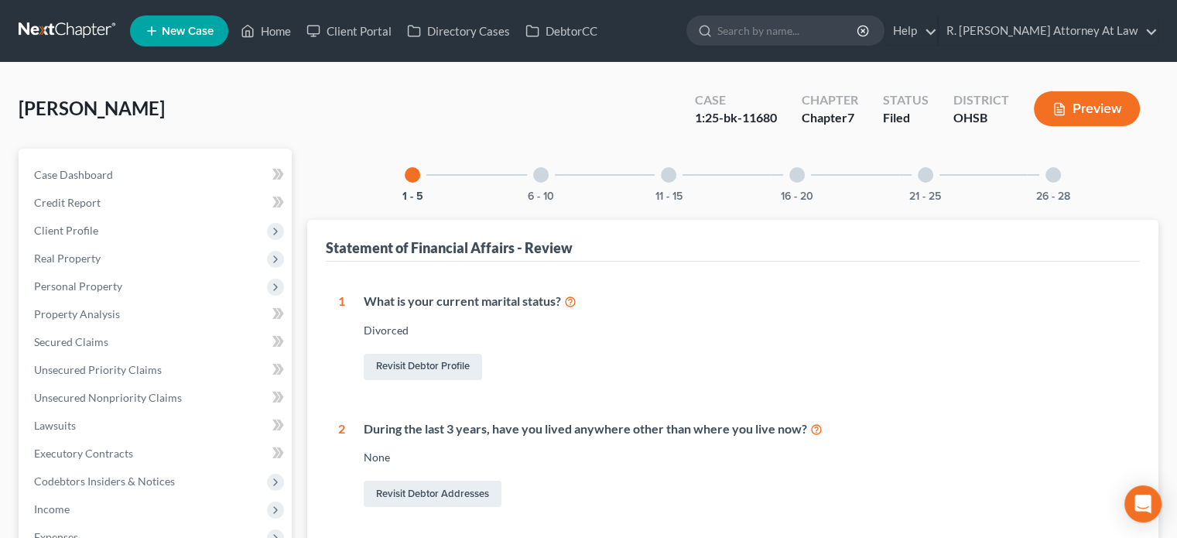
click at [542, 168] on div at bounding box center [540, 174] width 15 height 15
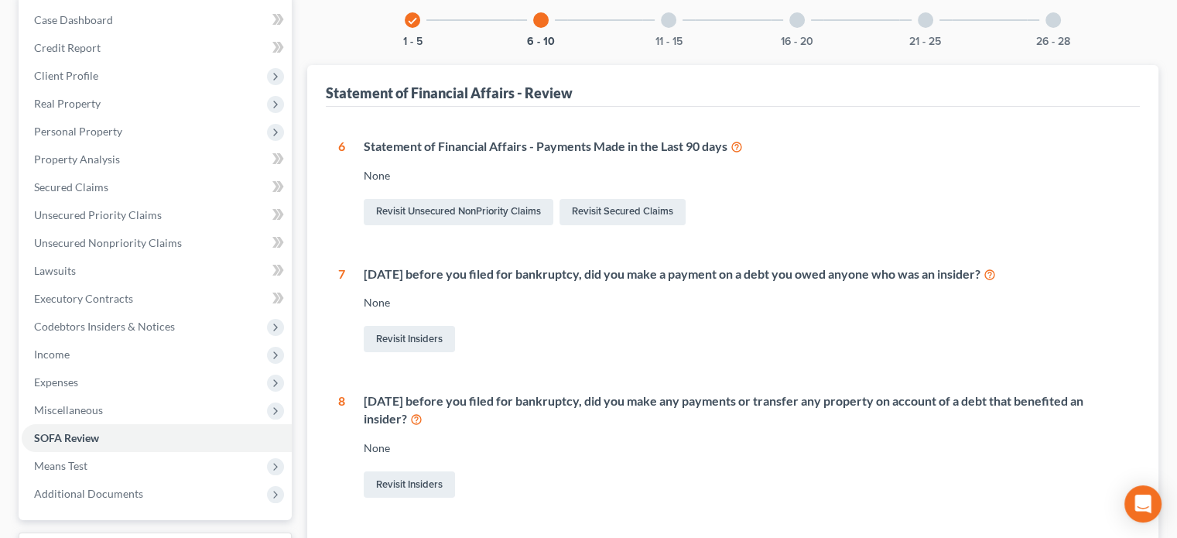
scroll to position [149, 0]
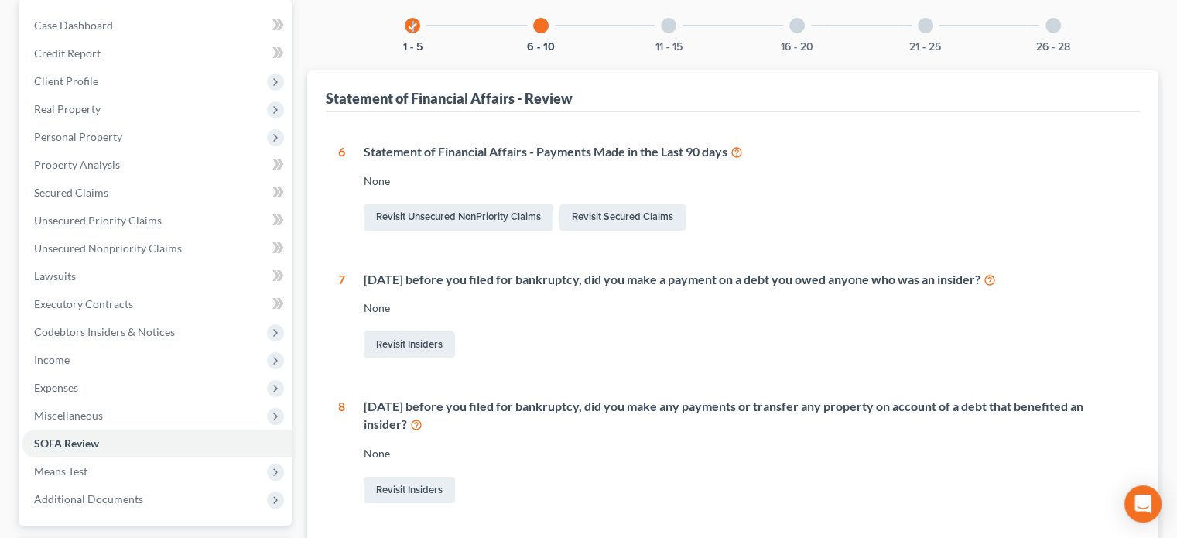
click at [412, 28] on icon "check" at bounding box center [412, 26] width 11 height 11
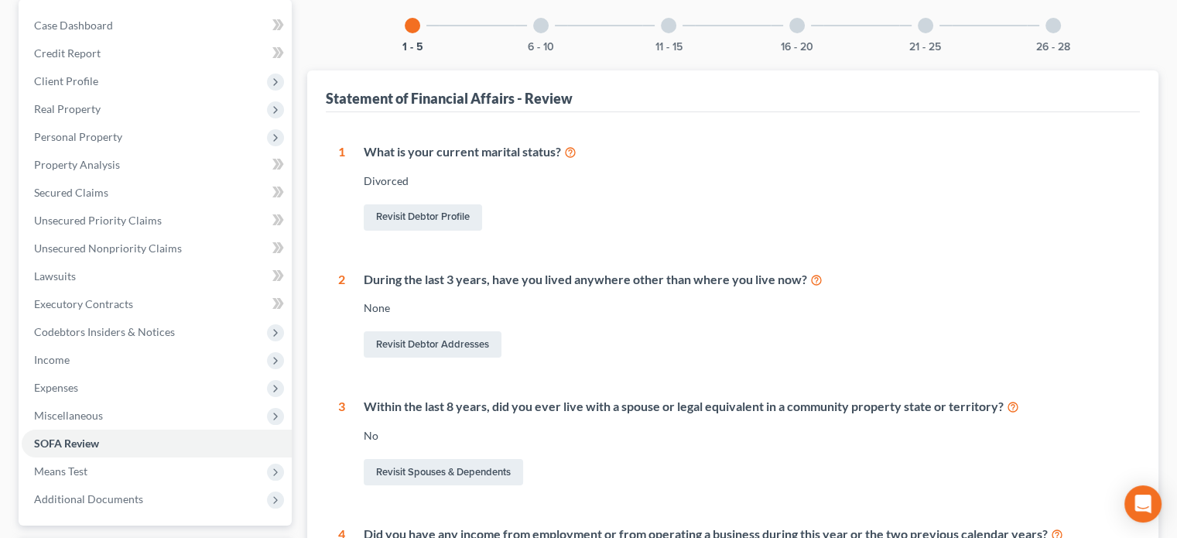
click at [538, 21] on div at bounding box center [540, 25] width 15 height 15
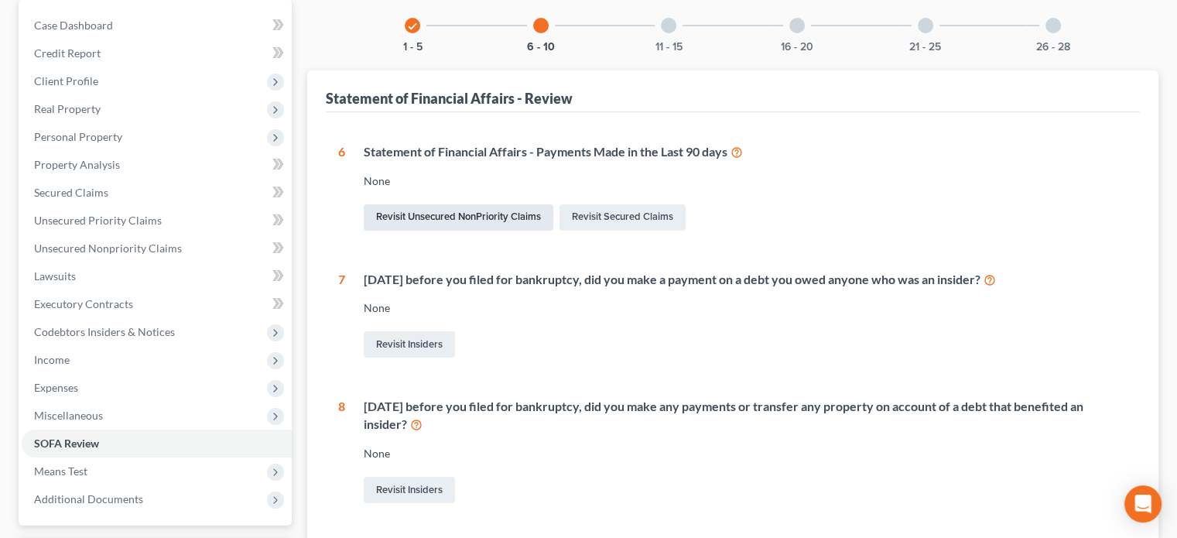
click at [460, 213] on link "Revisit Unsecured NonPriority Claims" at bounding box center [459, 217] width 190 height 26
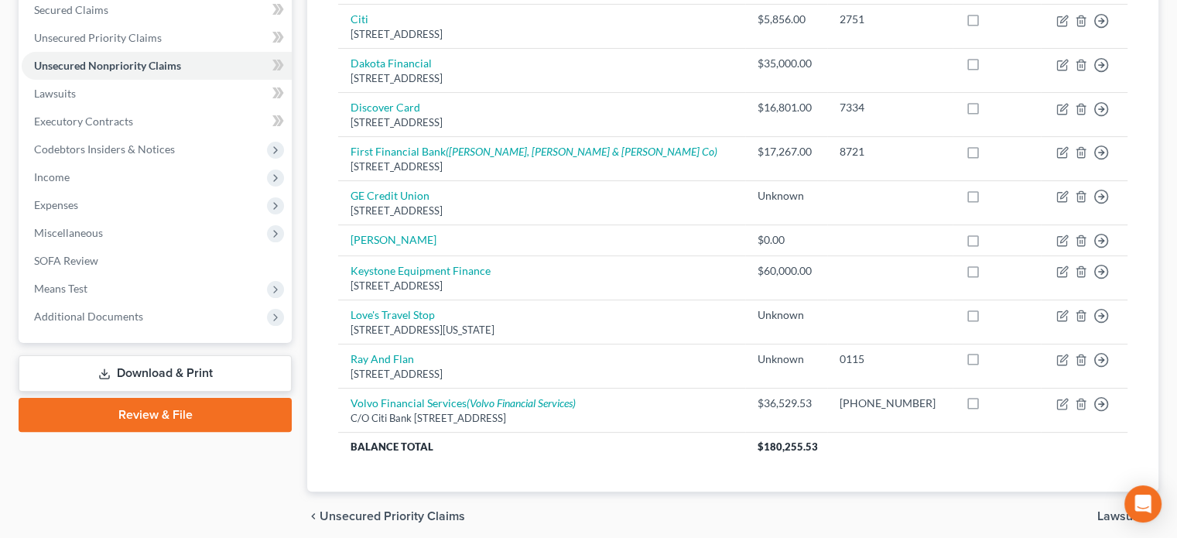
scroll to position [387, 0]
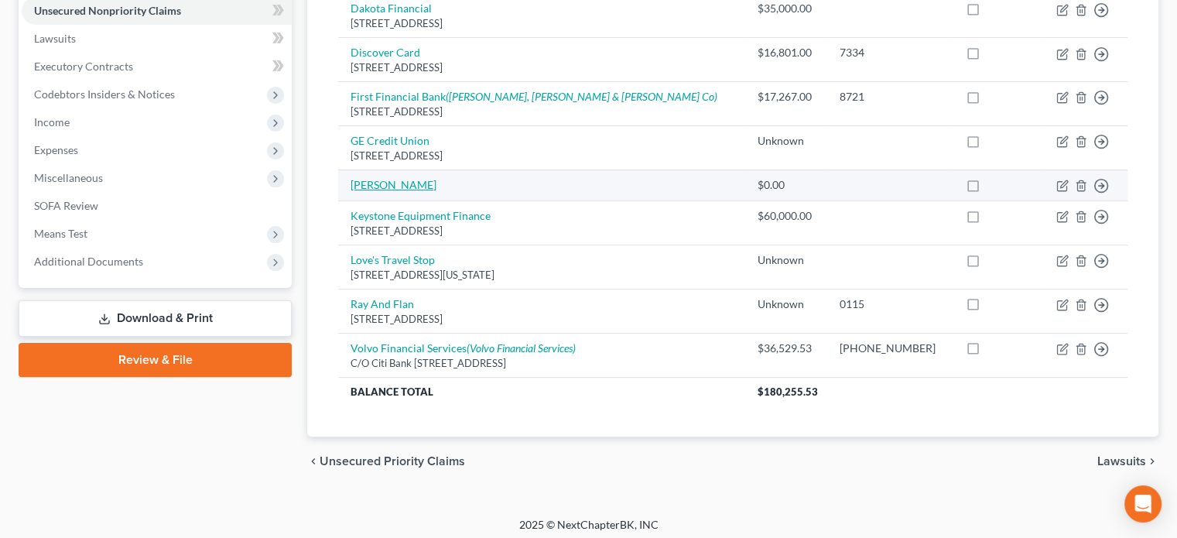
click at [381, 182] on link "Jessica Tavarez" at bounding box center [393, 184] width 86 height 13
select select "0"
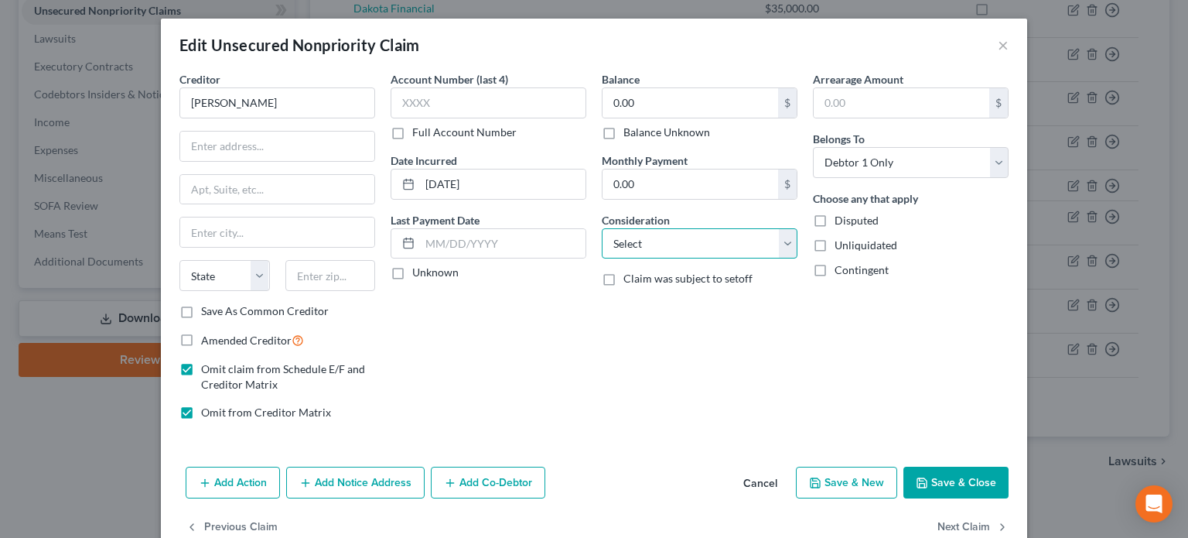
click at [639, 239] on select "Select Cable / Satellite Services Collection Agency Credit Card Debt Debt Couns…" at bounding box center [700, 243] width 196 height 31
click at [939, 472] on button "Save & Close" at bounding box center [956, 482] width 105 height 32
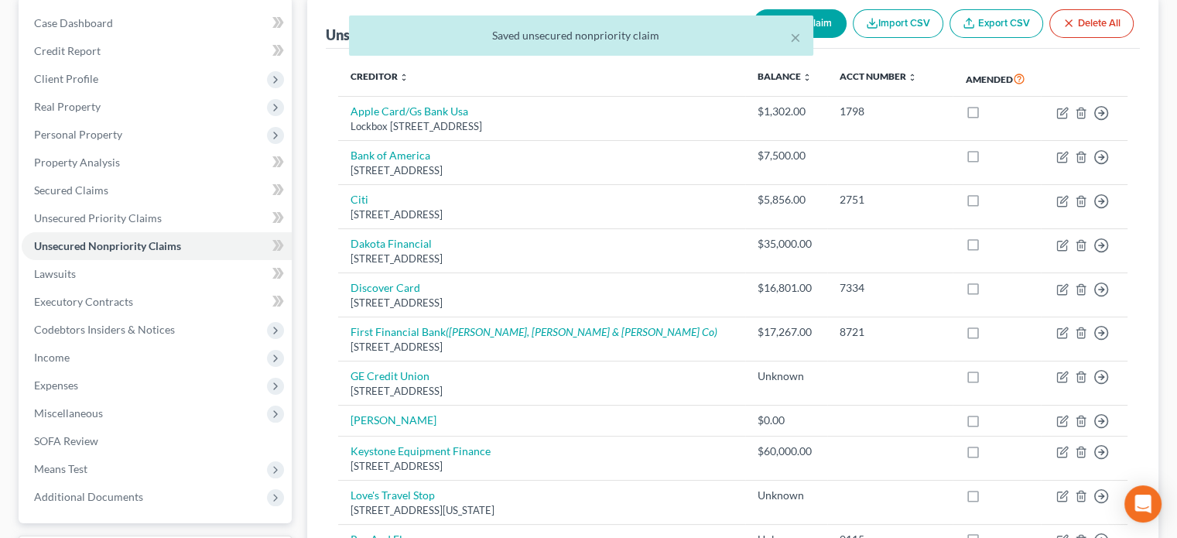
scroll to position [0, 0]
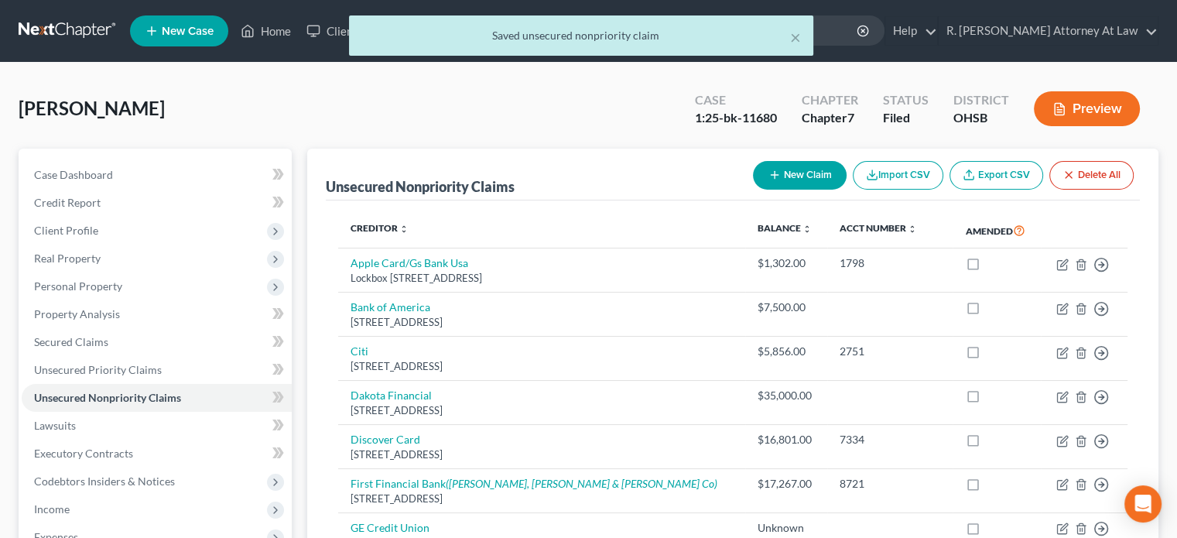
click at [271, 29] on div "× Saved unsecured nonpriority claim" at bounding box center [580, 39] width 1177 height 48
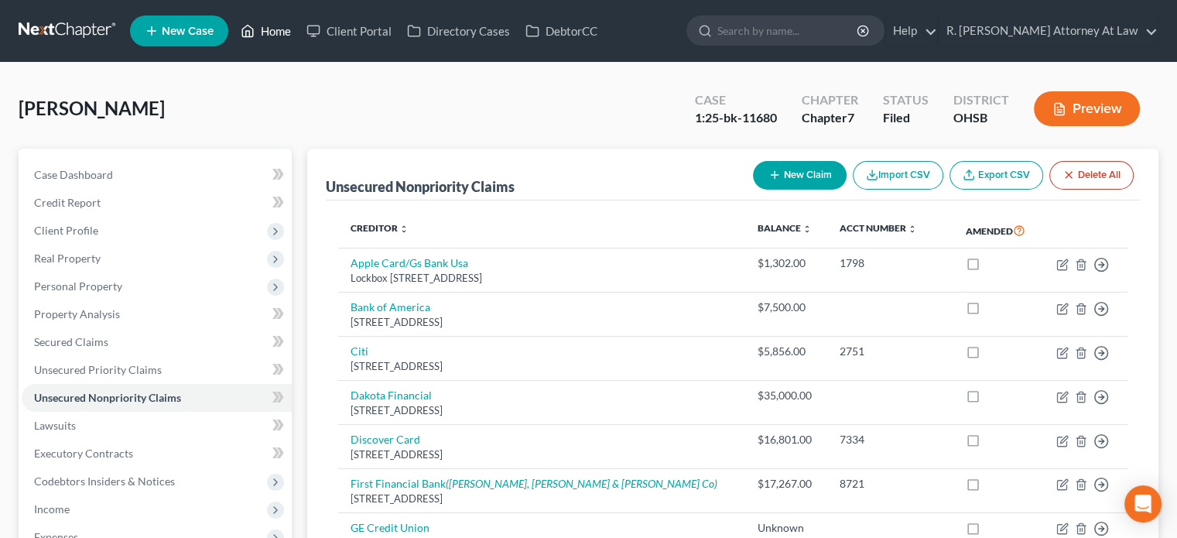
click at [283, 31] on link "Home" at bounding box center [266, 31] width 66 height 28
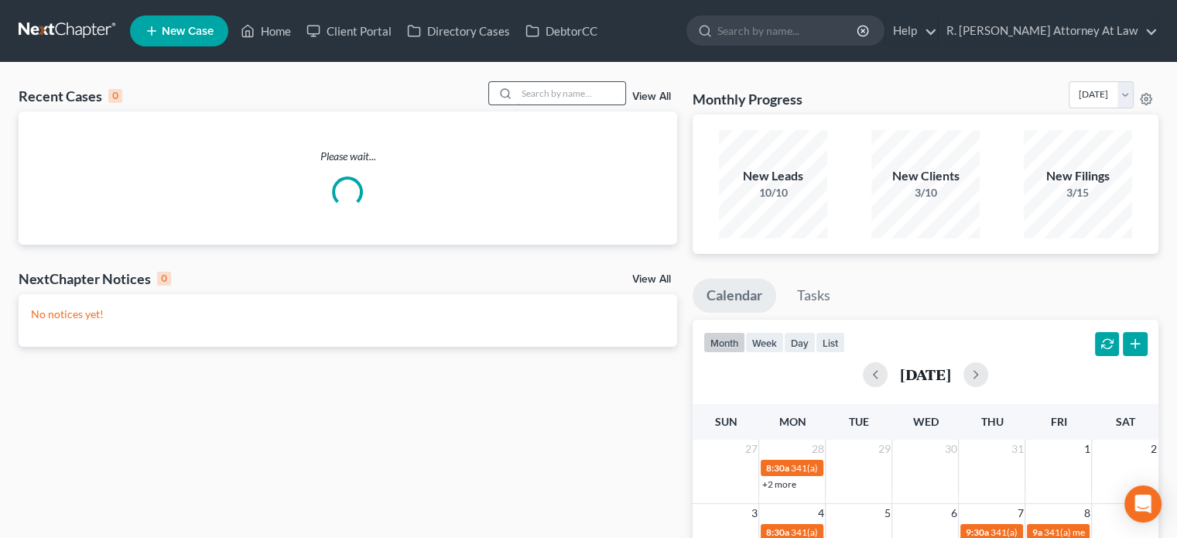
click at [531, 93] on input "search" at bounding box center [571, 93] width 108 height 22
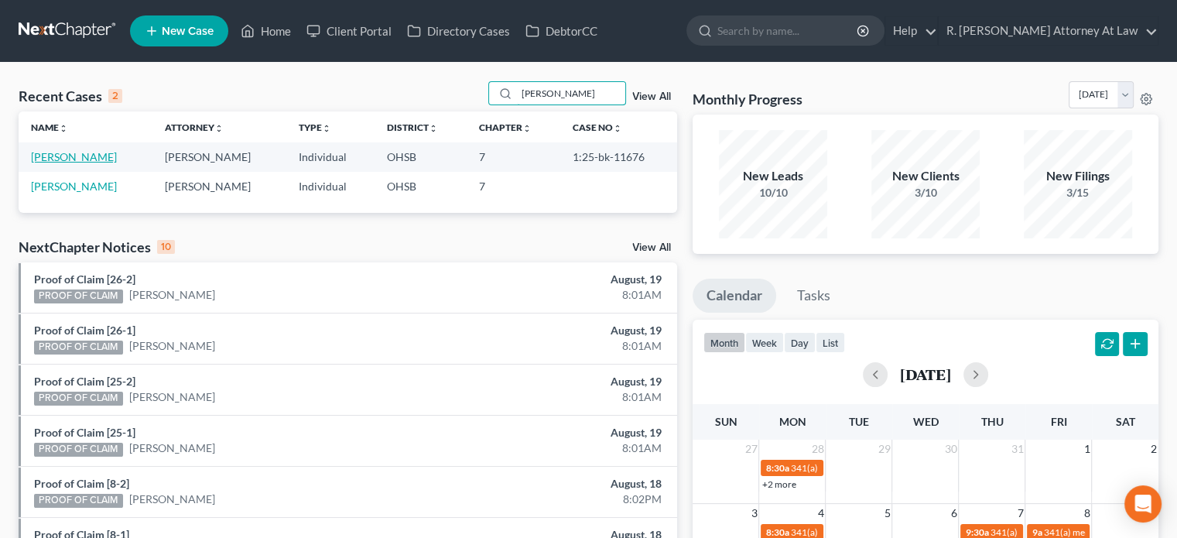
type input "hutchinson"
click at [65, 158] on link "Hutchinson, Ronald" at bounding box center [74, 156] width 86 height 13
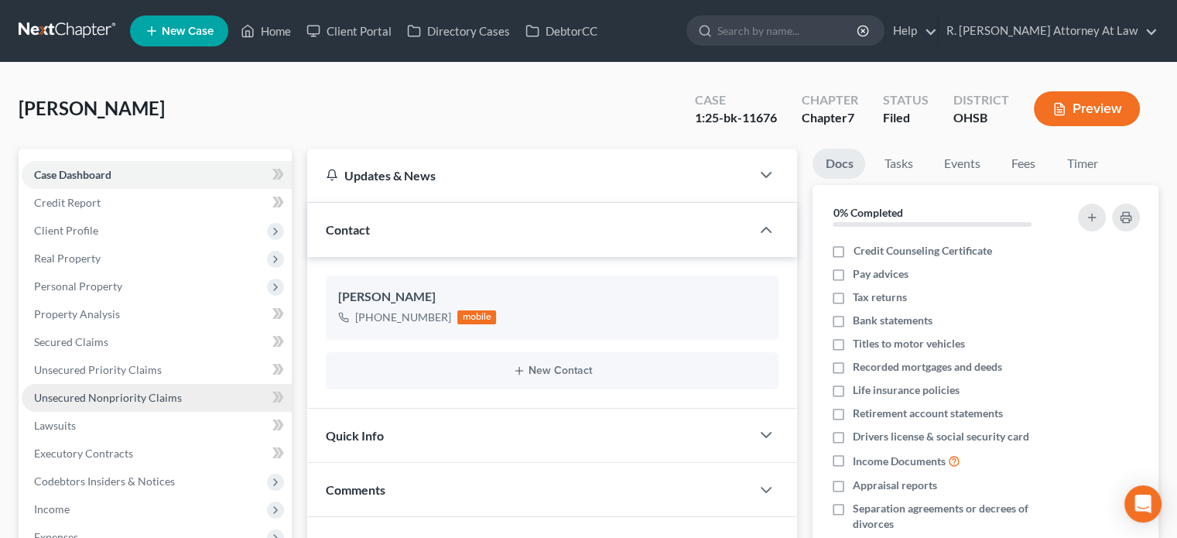
click at [106, 397] on span "Unsecured Nonpriority Claims" at bounding box center [108, 397] width 148 height 13
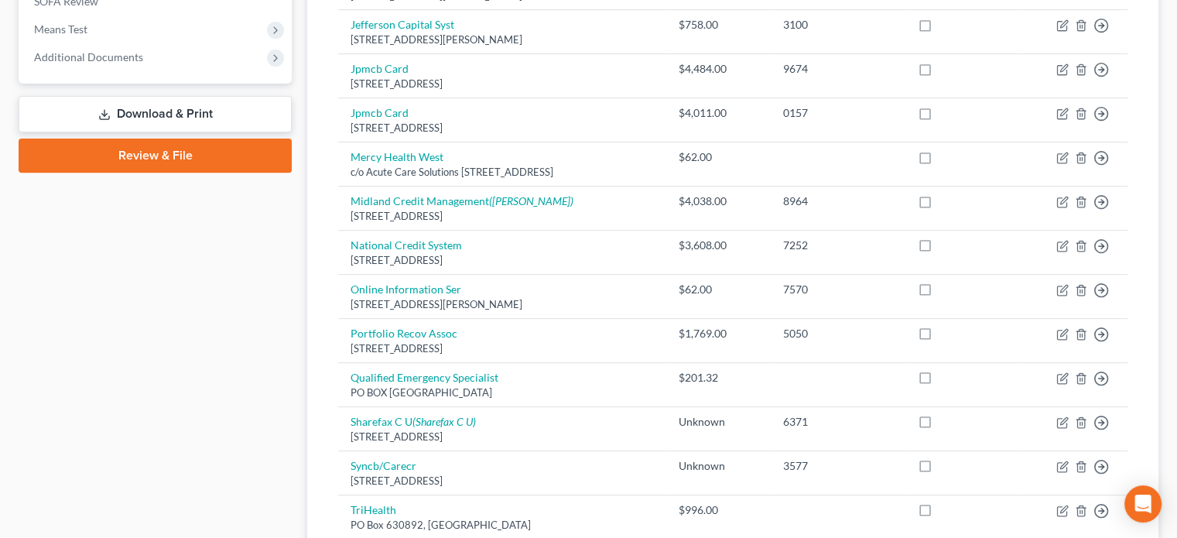
scroll to position [567, 0]
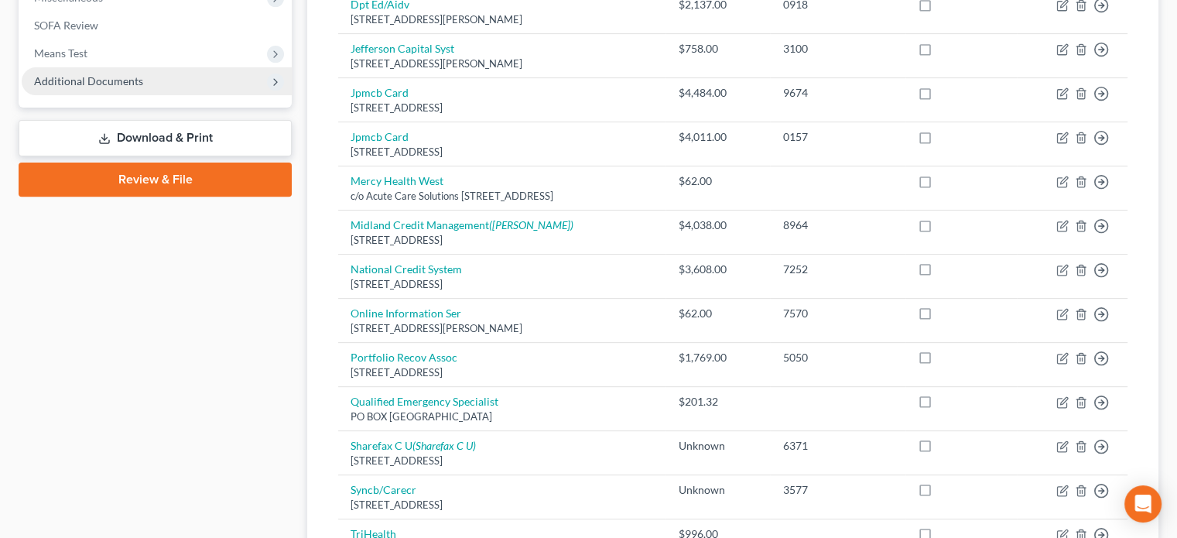
click at [80, 79] on span "Additional Documents" at bounding box center [88, 80] width 109 height 13
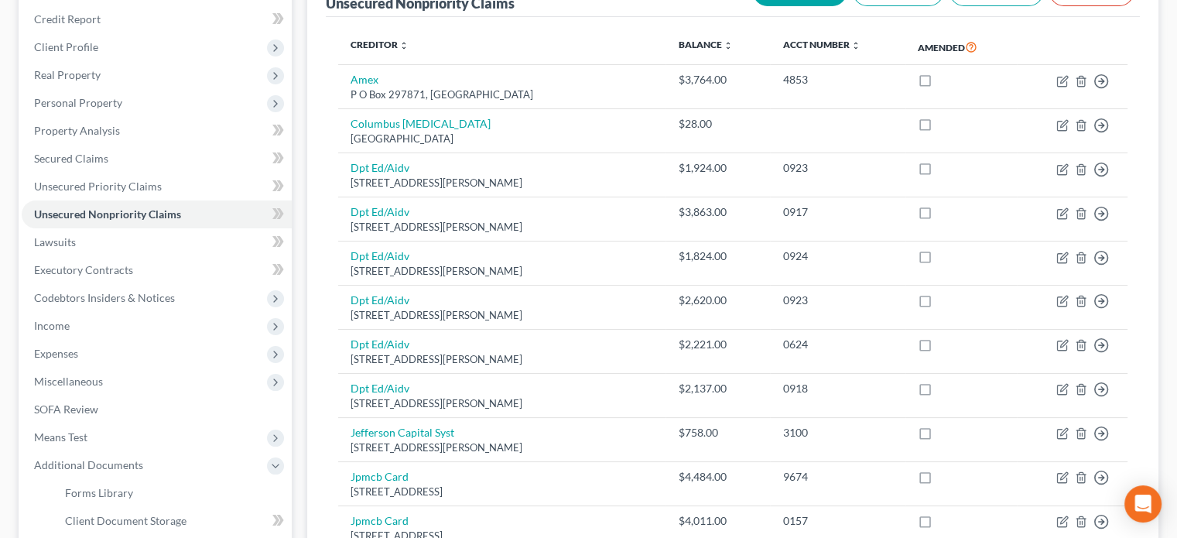
scroll to position [180, 0]
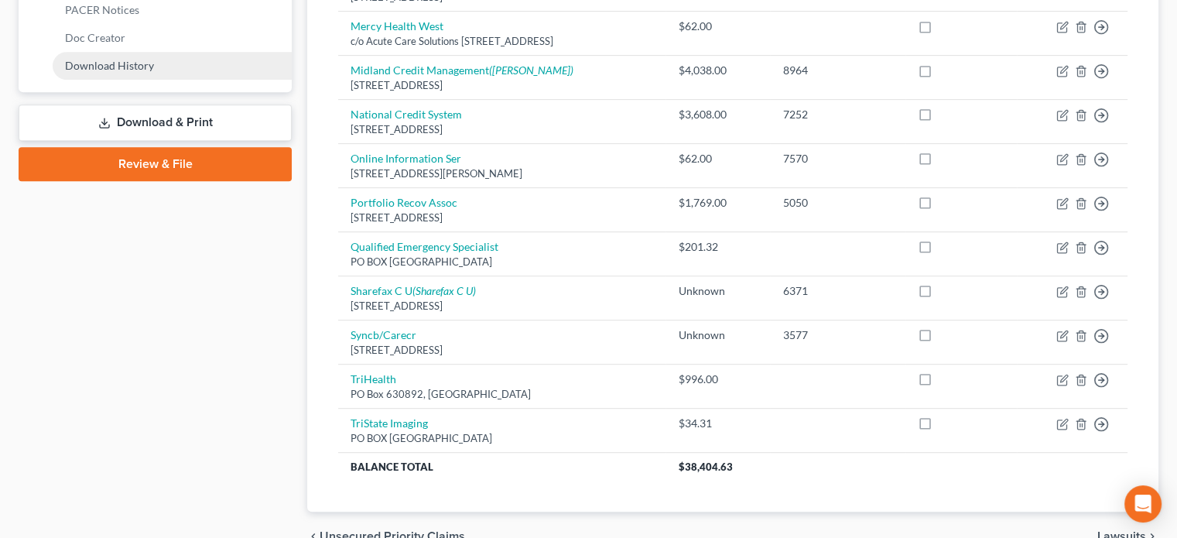
click at [130, 64] on span "Download History" at bounding box center [109, 65] width 89 height 13
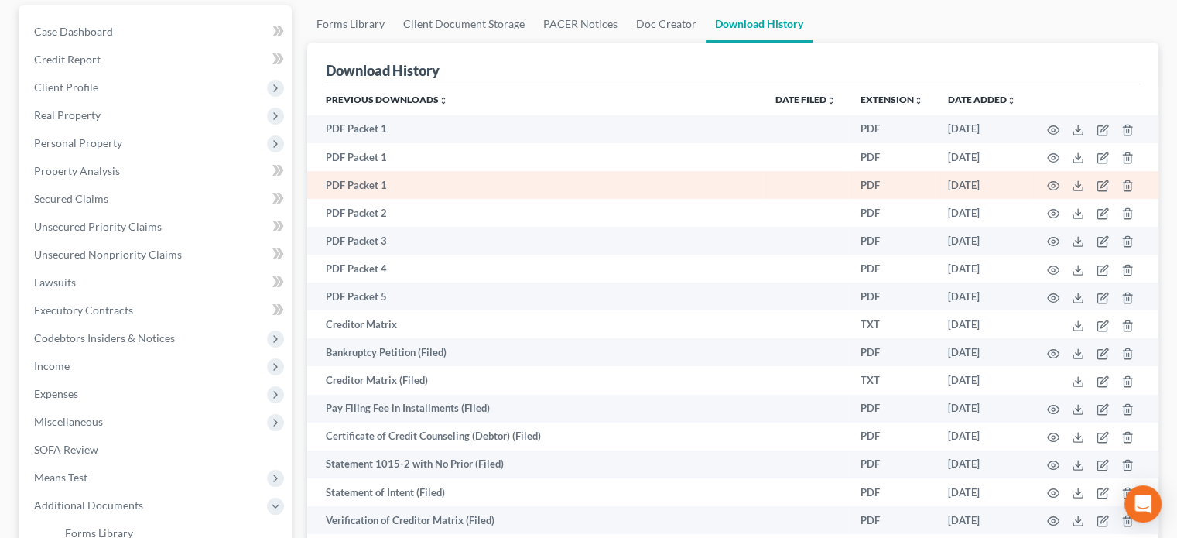
scroll to position [190, 0]
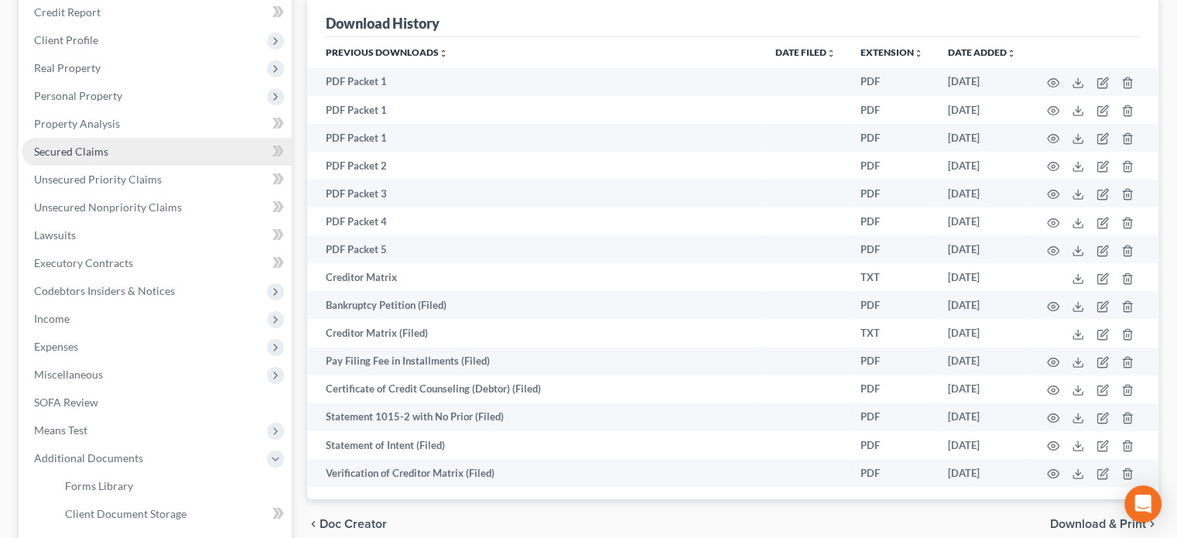
click at [97, 147] on span "Secured Claims" at bounding box center [71, 151] width 74 height 13
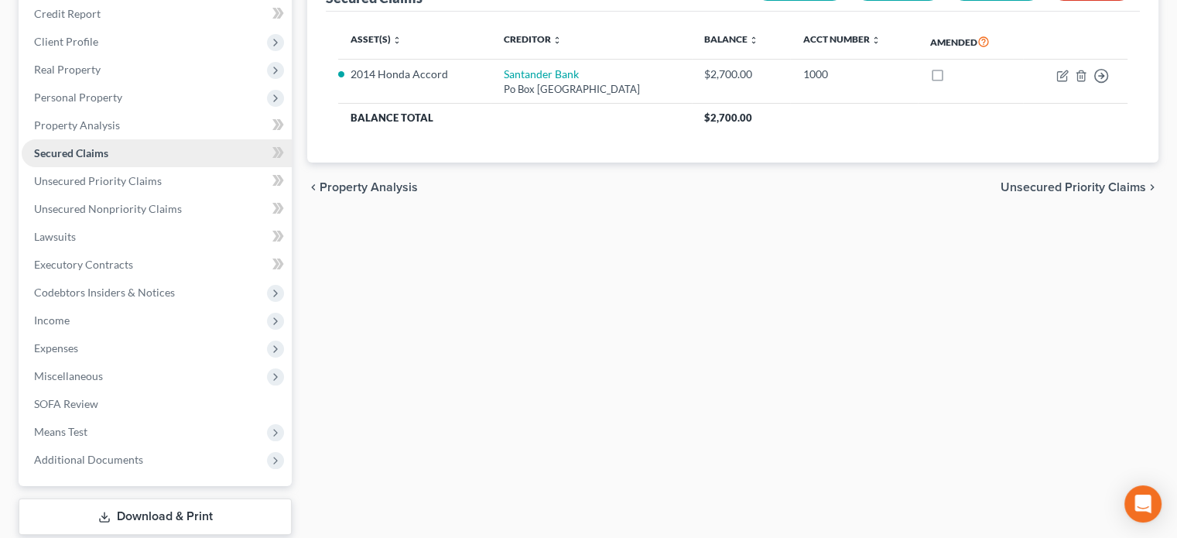
scroll to position [128, 0]
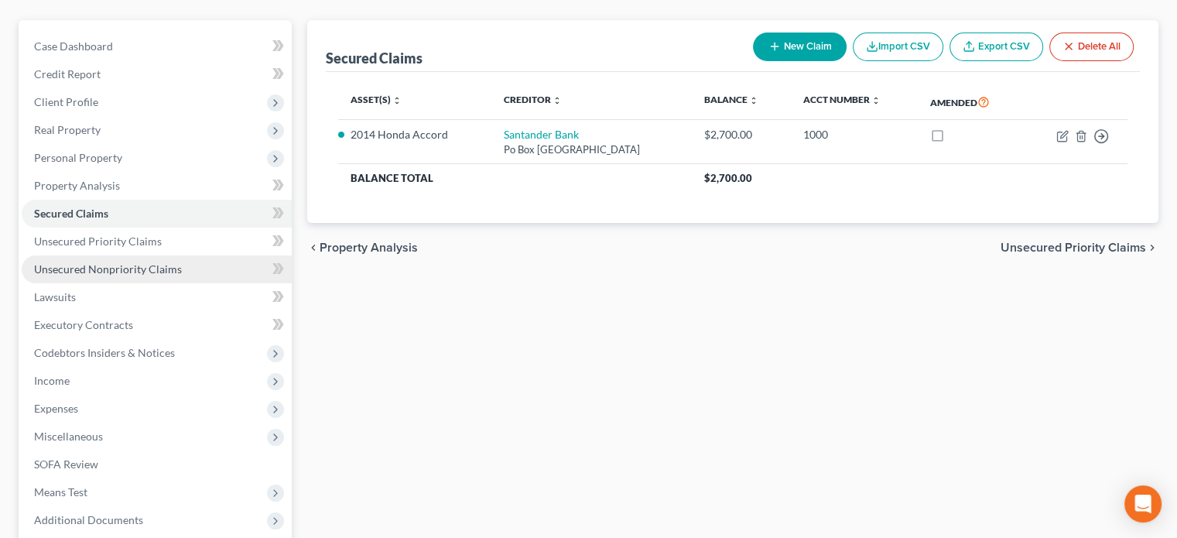
click at [64, 264] on span "Unsecured Nonpriority Claims" at bounding box center [108, 268] width 148 height 13
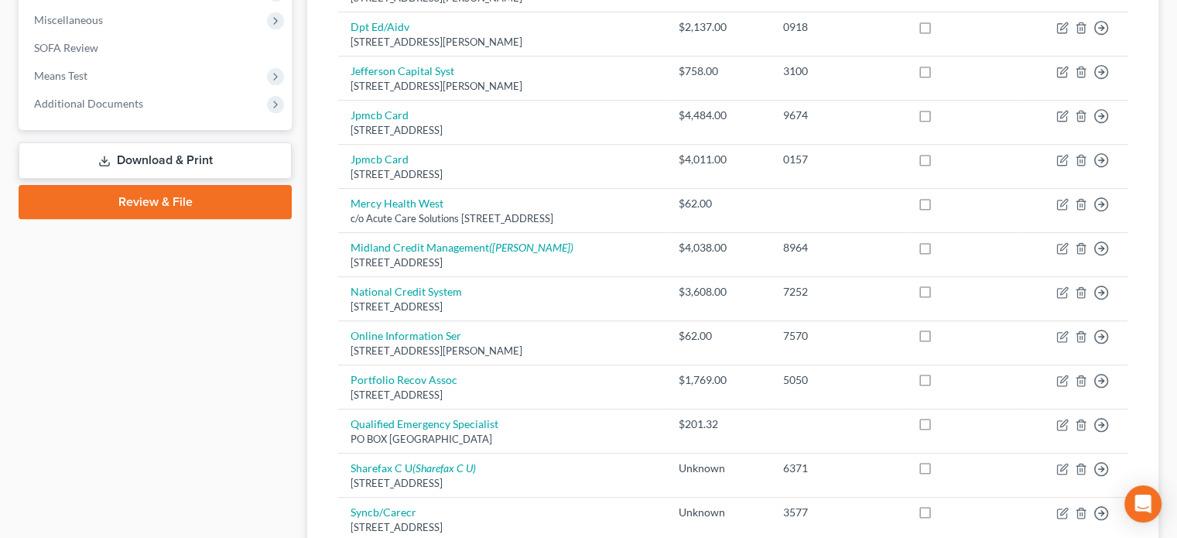
scroll to position [464, 0]
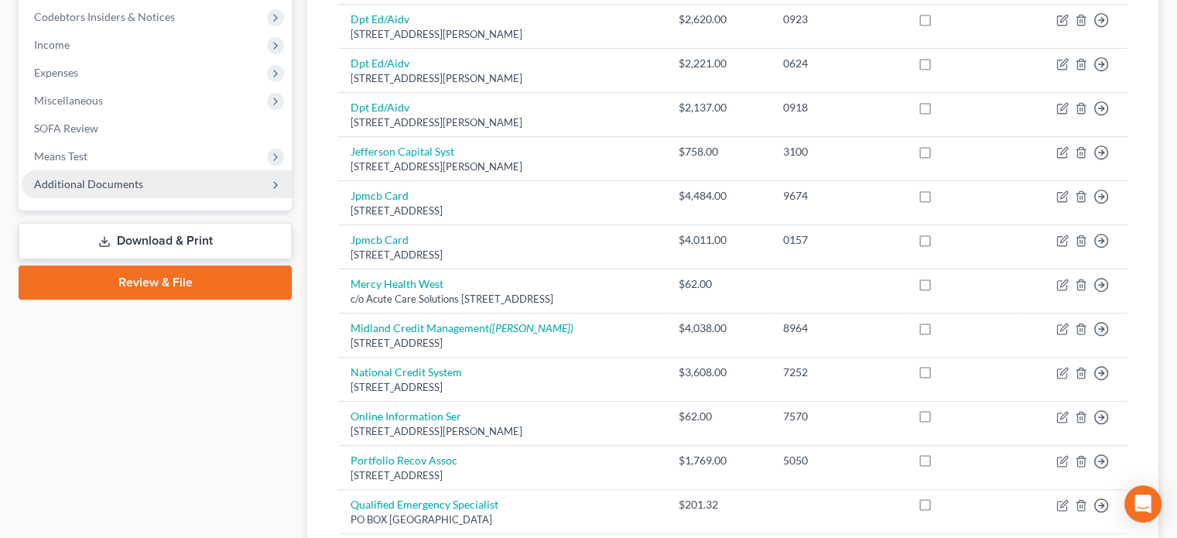
click at [108, 186] on span "Additional Documents" at bounding box center [88, 183] width 109 height 13
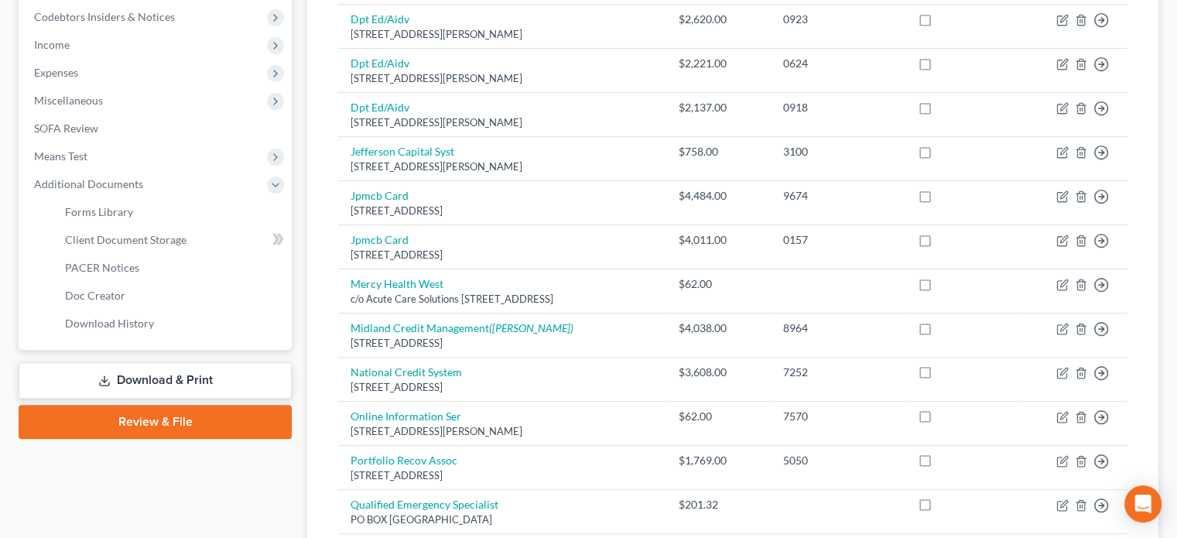
click at [145, 373] on link "Download & Print" at bounding box center [155, 380] width 273 height 36
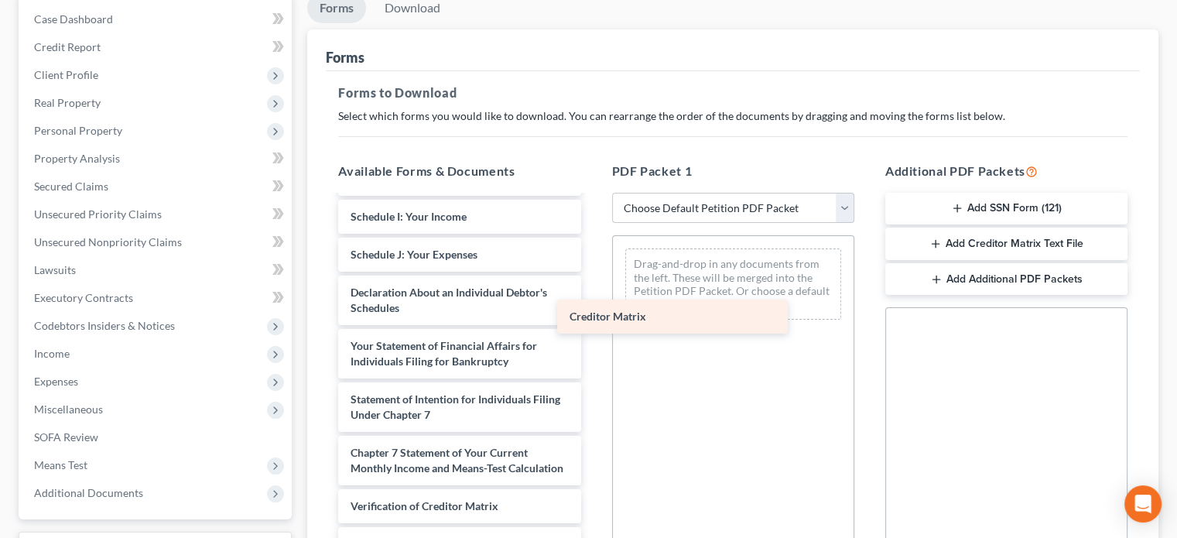
scroll to position [521, 0]
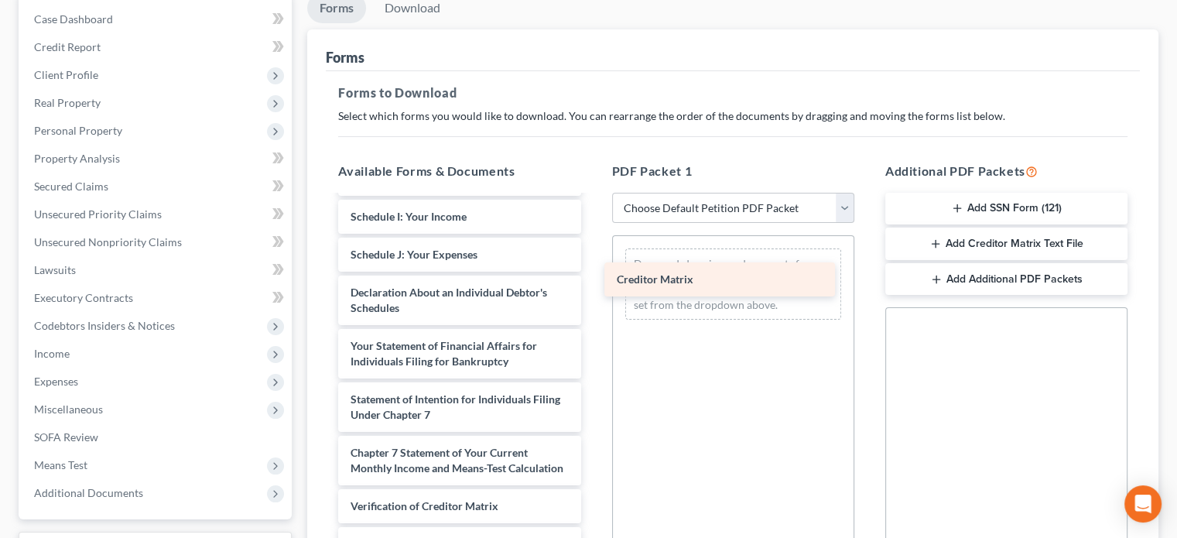
drag, startPoint x: 378, startPoint y: 468, endPoint x: 678, endPoint y: 282, distance: 352.9
click at [593, 279] on div "Creditor Matrix Statement of Related Cases (07/09/2025) CCC-pdf Installments Fe…" at bounding box center [459, 159] width 267 height 909
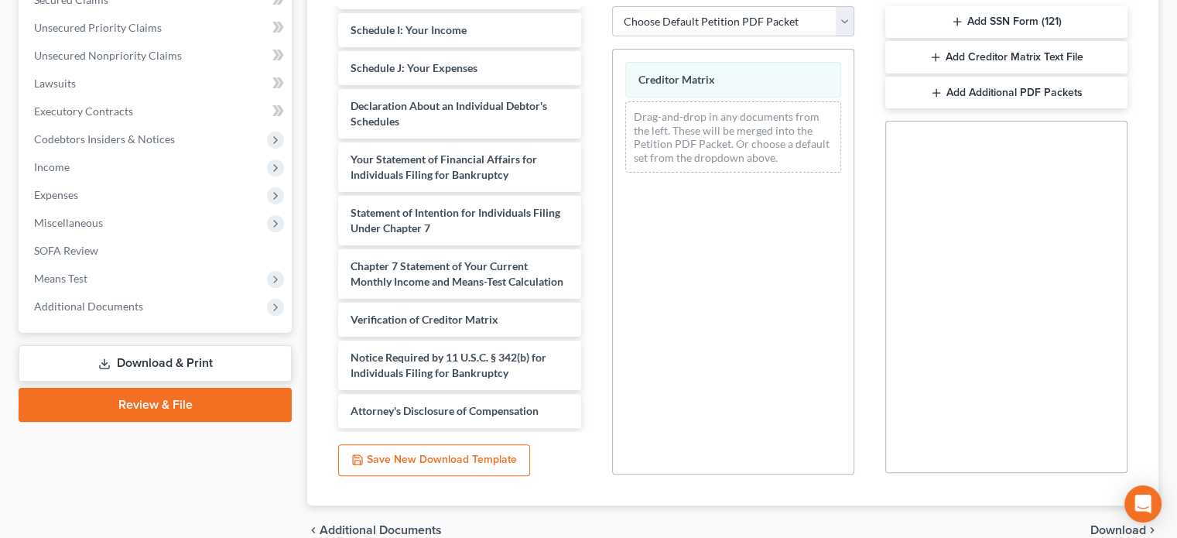
scroll to position [416, 0]
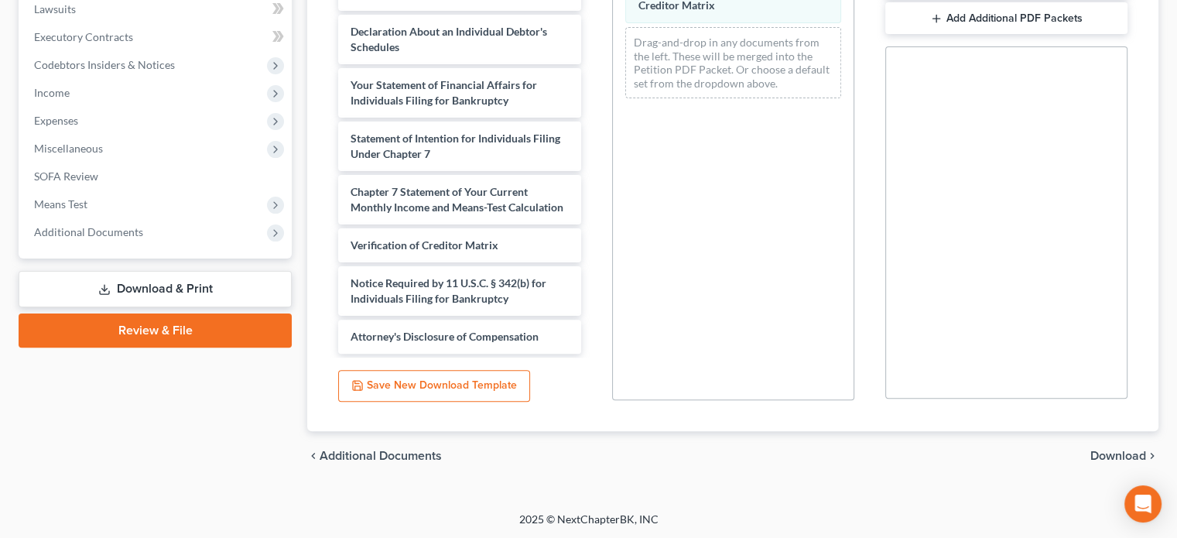
click at [1099, 454] on span "Download" at bounding box center [1118, 455] width 56 height 12
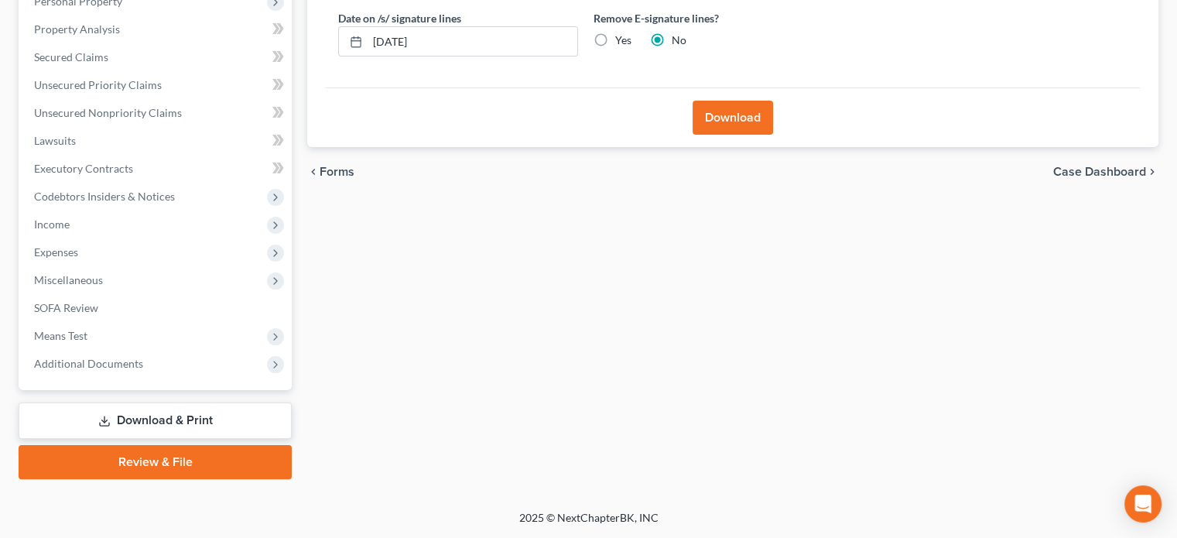
scroll to position [283, 0]
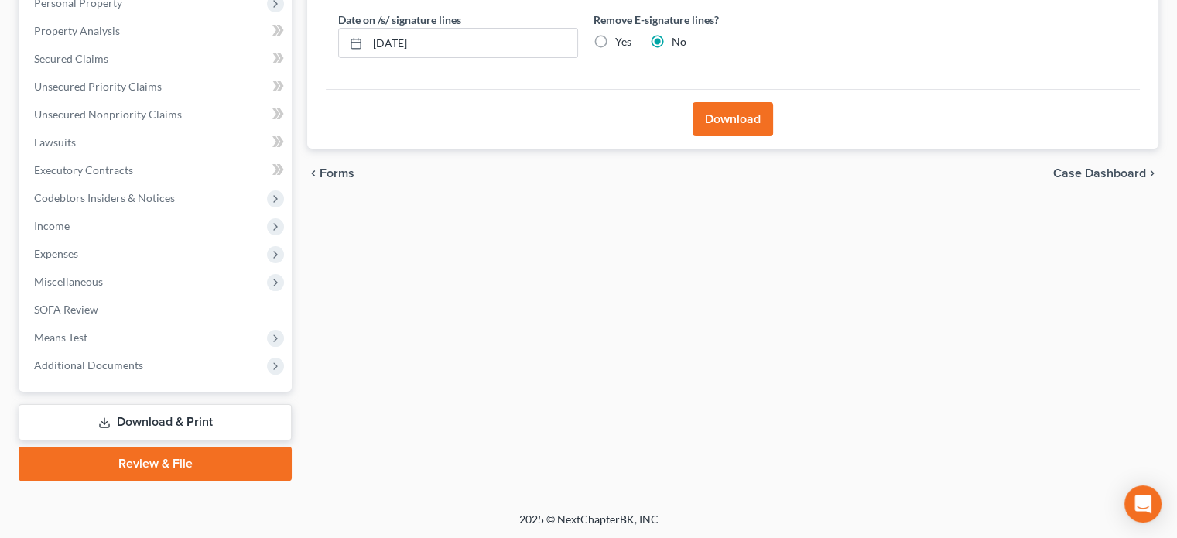
click at [719, 120] on button "Download" at bounding box center [732, 119] width 80 height 34
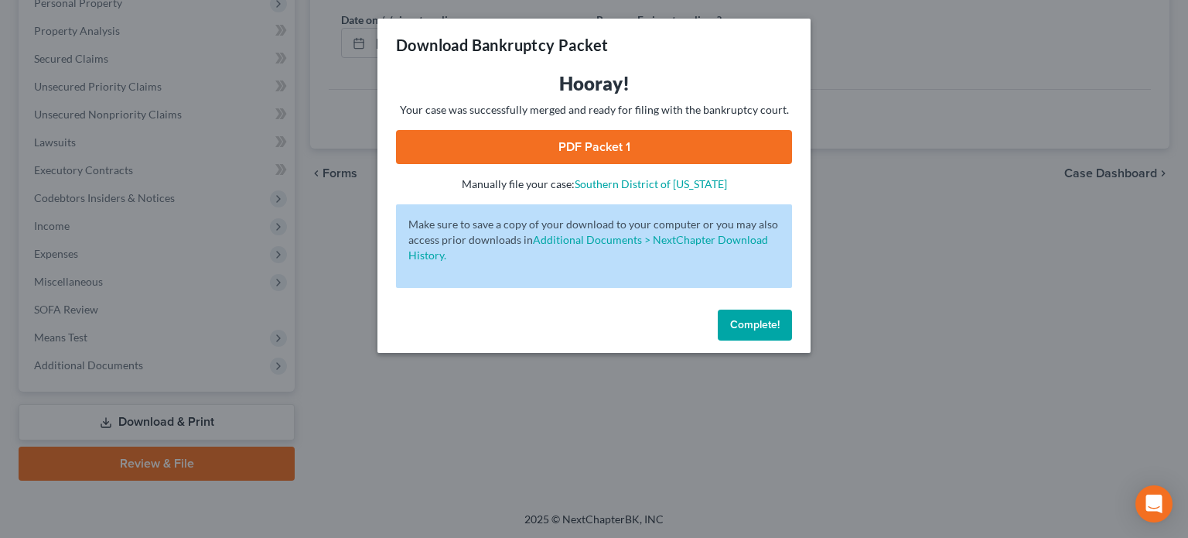
click at [587, 147] on link "PDF Packet 1" at bounding box center [594, 147] width 396 height 34
click at [746, 325] on span "Complete!" at bounding box center [755, 324] width 50 height 13
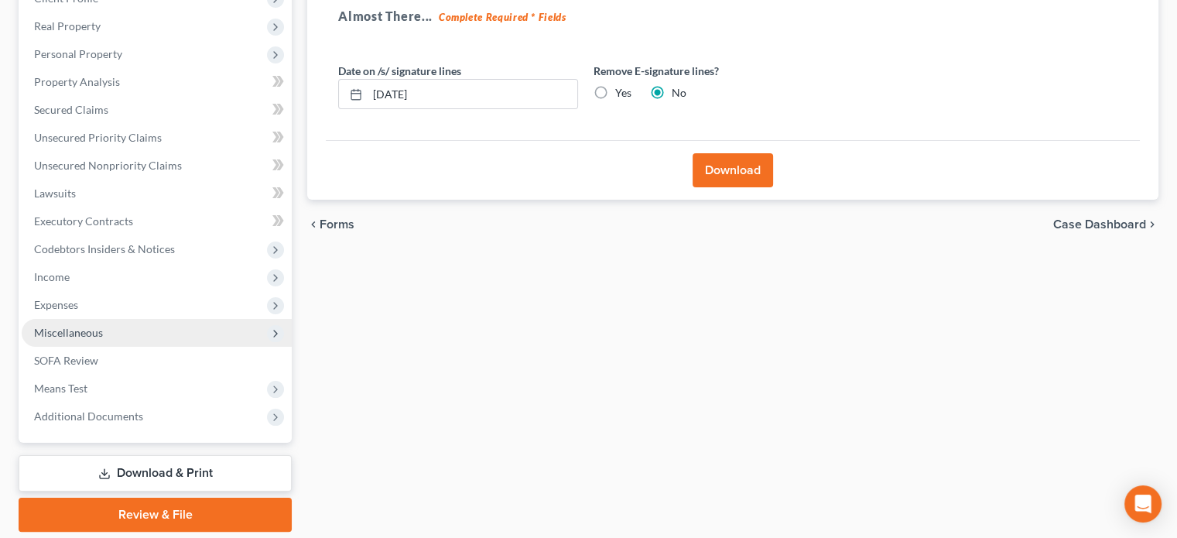
scroll to position [51, 0]
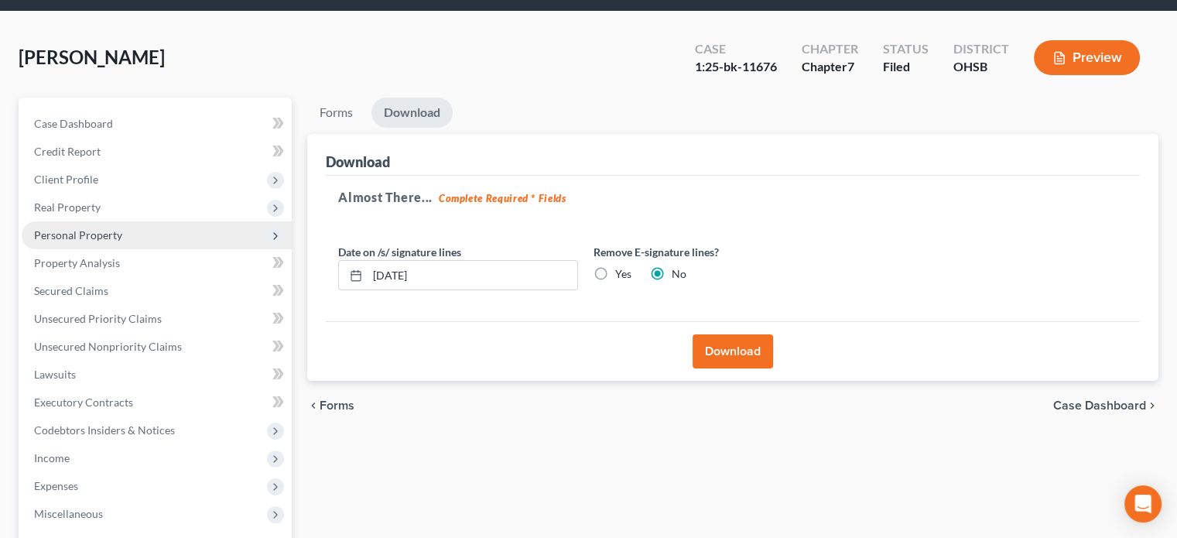
click at [59, 234] on span "Personal Property" at bounding box center [78, 234] width 88 height 13
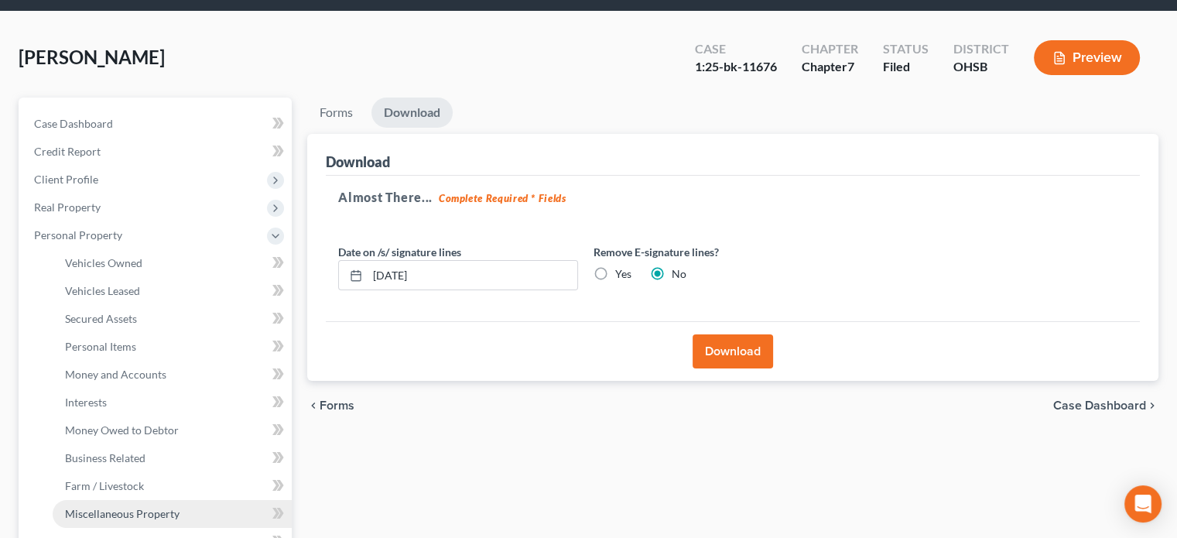
click at [108, 511] on span "Miscellaneous Property" at bounding box center [122, 513] width 114 height 13
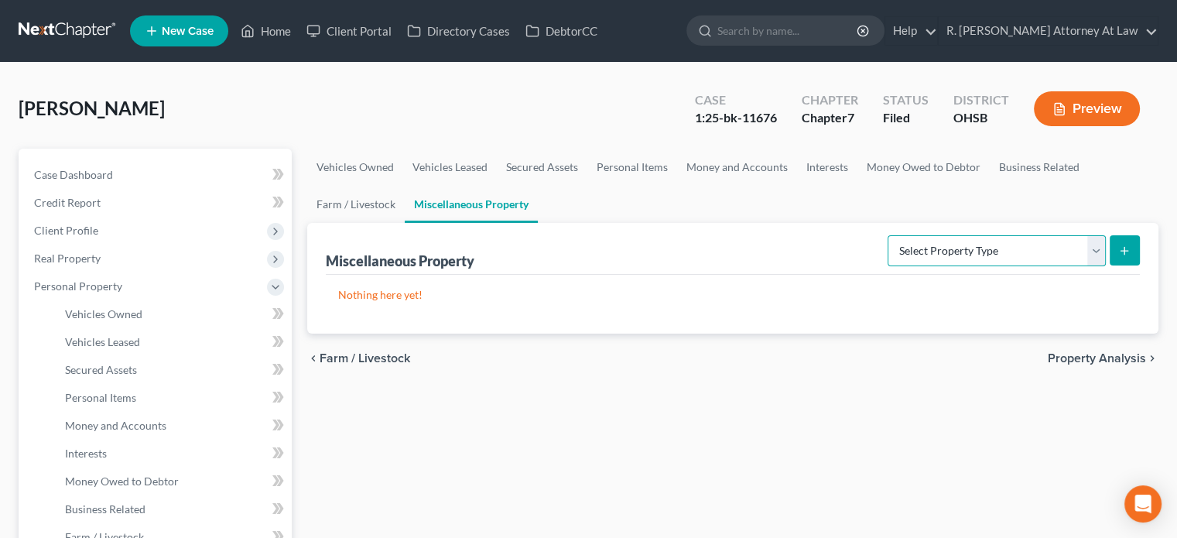
click at [925, 250] on select "Select Property Type Assigned for Creditor Benefit Within 1 Year Holding for An…" at bounding box center [996, 250] width 218 height 31
select select "stored_within_1_year"
click at [887, 235] on select "Select Property Type Assigned for Creditor Benefit Within 1 Year Holding for An…" at bounding box center [996, 250] width 218 height 31
click at [1124, 247] on line "submit" at bounding box center [1124, 250] width 0 height 7
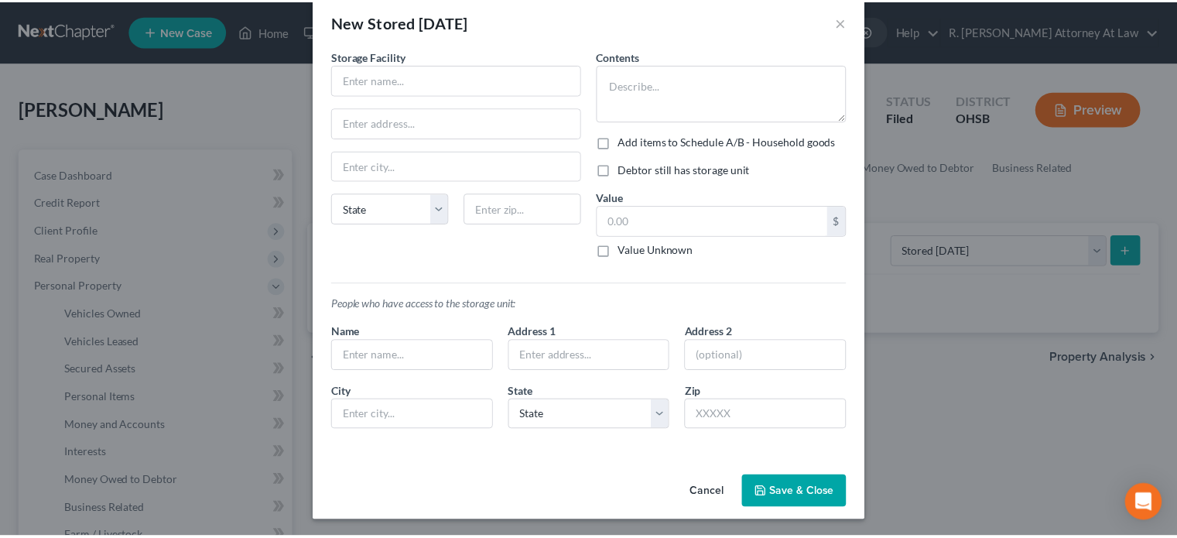
scroll to position [24, 0]
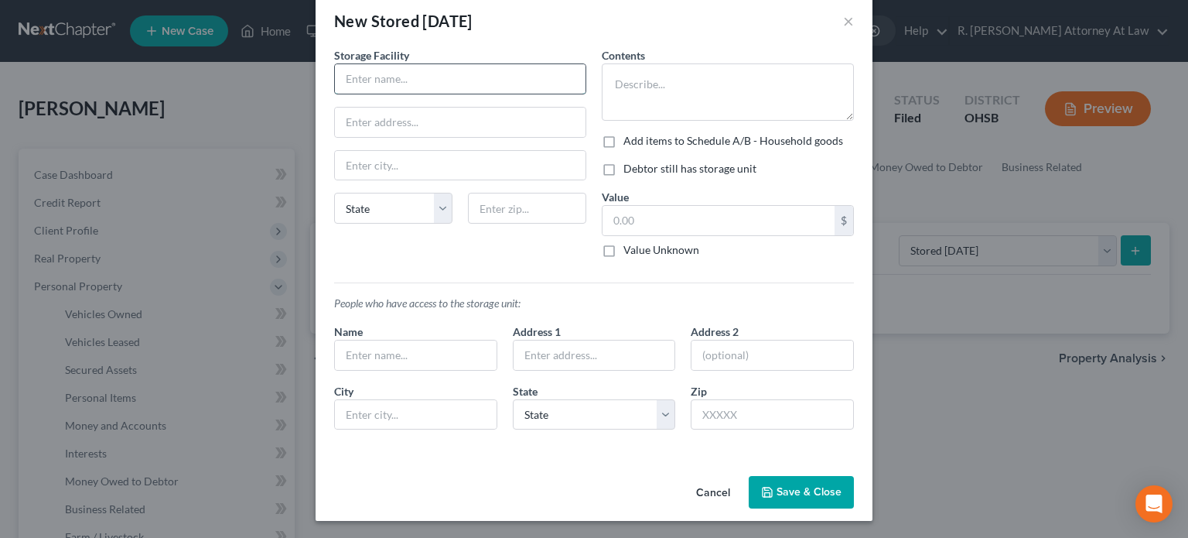
click at [388, 80] on input "text" at bounding box center [460, 78] width 251 height 29
type input "Miami Savings"
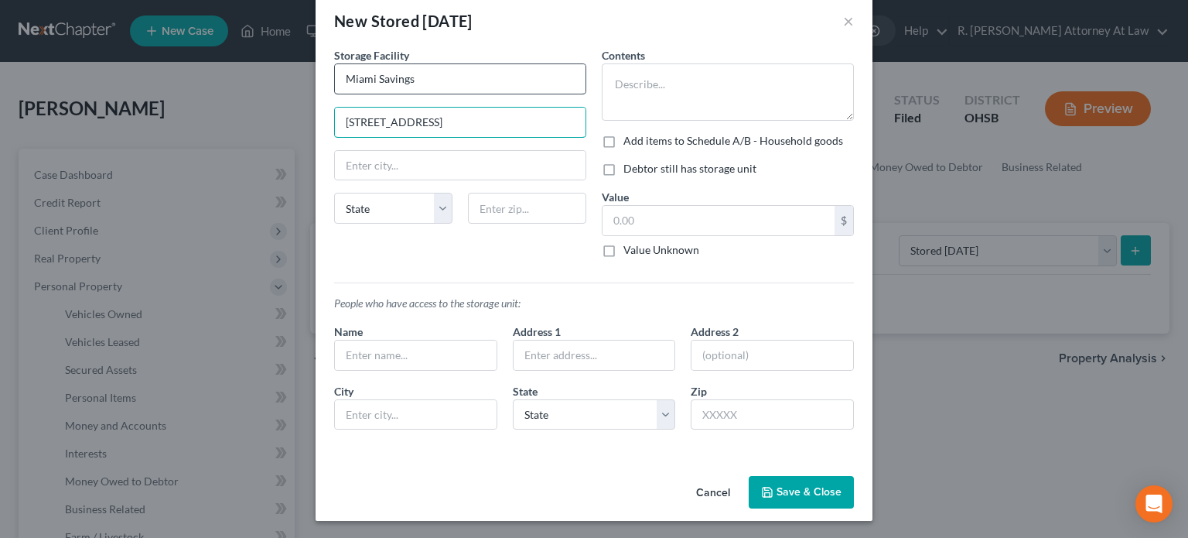
type input "8008 Ferry St"
type input "45041"
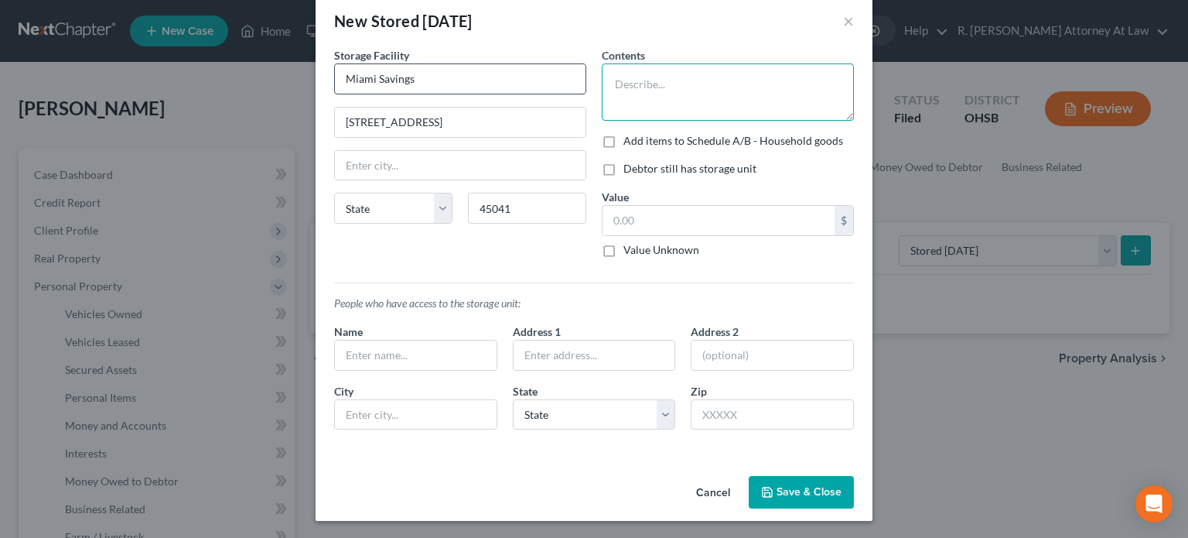
type input "Miamitown"
select select "36"
drag, startPoint x: 648, startPoint y: 74, endPoint x: 638, endPoint y: 43, distance: 33.3
click at [648, 64] on textarea at bounding box center [728, 91] width 252 height 57
type textarea "Empty"
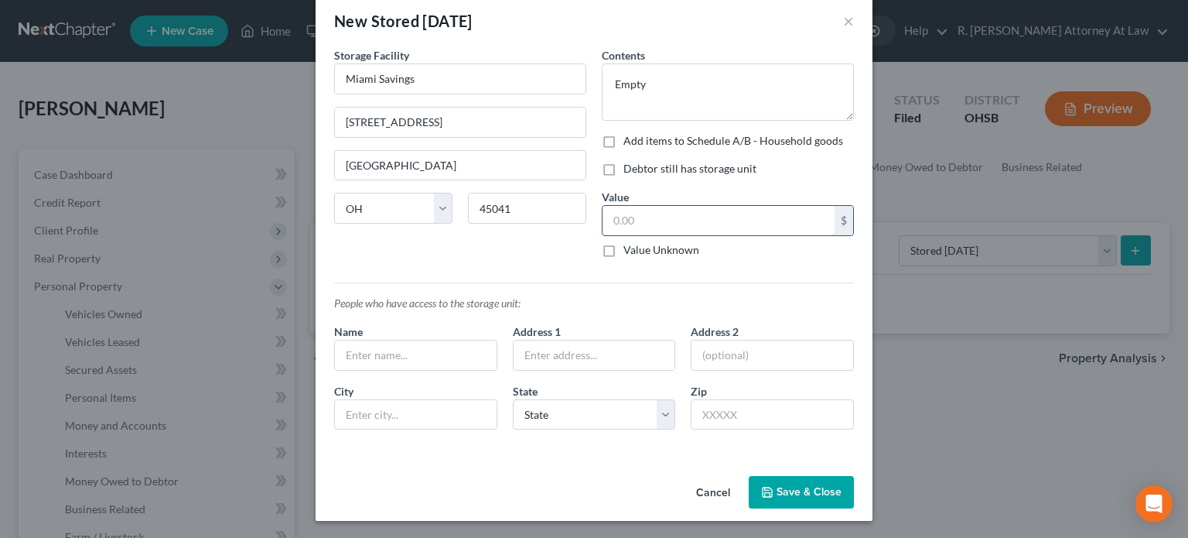
click at [617, 228] on input "text" at bounding box center [719, 220] width 232 height 29
type input "0"
click at [378, 357] on input "text" at bounding box center [416, 354] width 162 height 29
type input "Ronald"
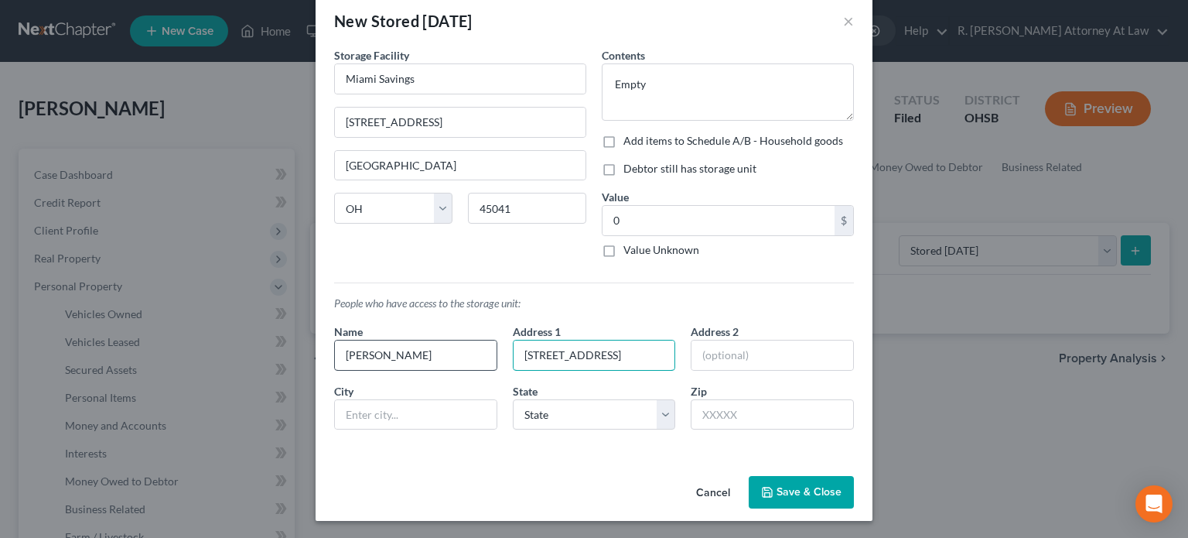
type input "8129 W Mill St."
type input "Cleves"
drag, startPoint x: 659, startPoint y: 412, endPoint x: 628, endPoint y: 400, distance: 33.0
click at [651, 413] on select "State AL AK AR AZ CA CO CT DE DC FL GA GU HI ID IL IN IA KS KY LA ME MD MA MI M…" at bounding box center [594, 414] width 163 height 31
select select "36"
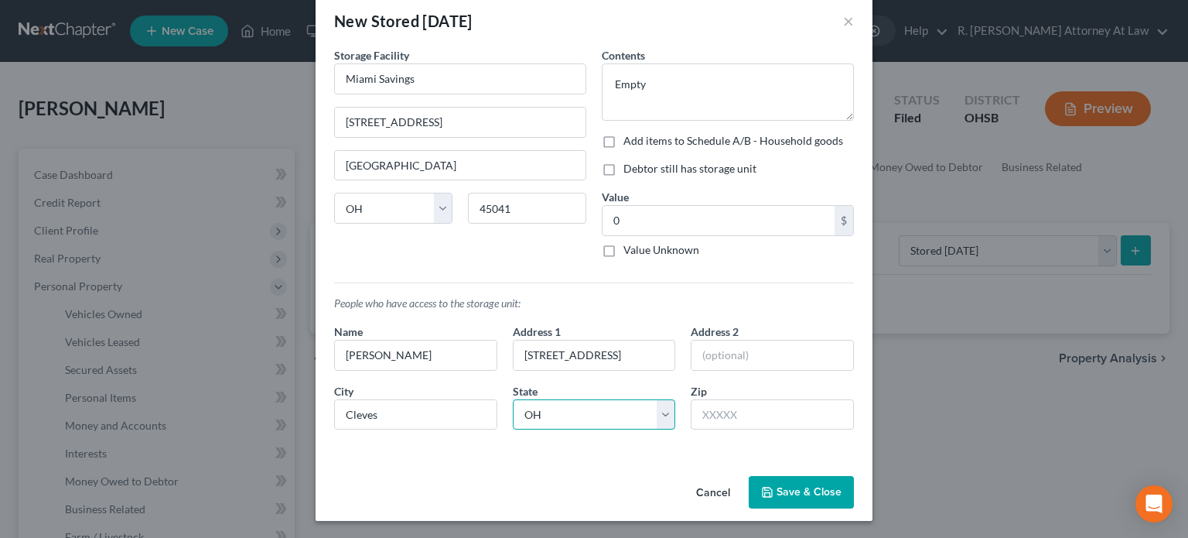
click at [513, 399] on select "State AL AK AR AZ CA CO CT DE DC FL GA GU HI ID IL IN IA KS KY LA ME MD MA MI M…" at bounding box center [594, 414] width 163 height 31
click at [693, 409] on input "text" at bounding box center [772, 414] width 163 height 31
type input "45002"
click at [798, 494] on button "Save & Close" at bounding box center [801, 492] width 105 height 32
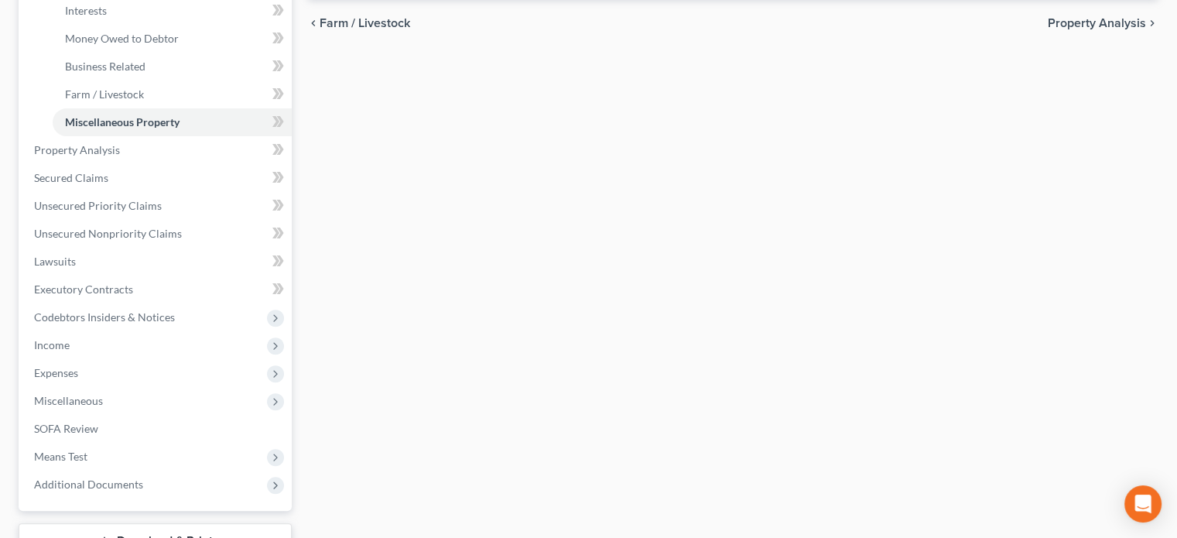
scroll to position [175, 0]
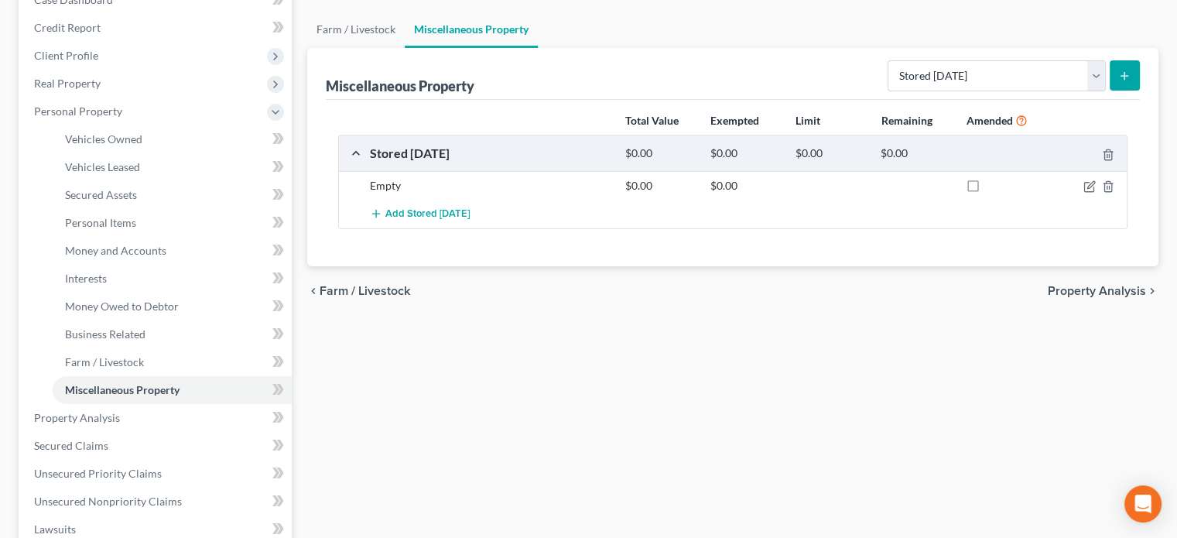
drag, startPoint x: 972, startPoint y: 182, endPoint x: 693, endPoint y: 224, distance: 282.5
click at [987, 190] on label at bounding box center [987, 190] width 0 height 0
click at [993, 183] on input "checkbox" at bounding box center [998, 183] width 10 height 10
checkbox input "true"
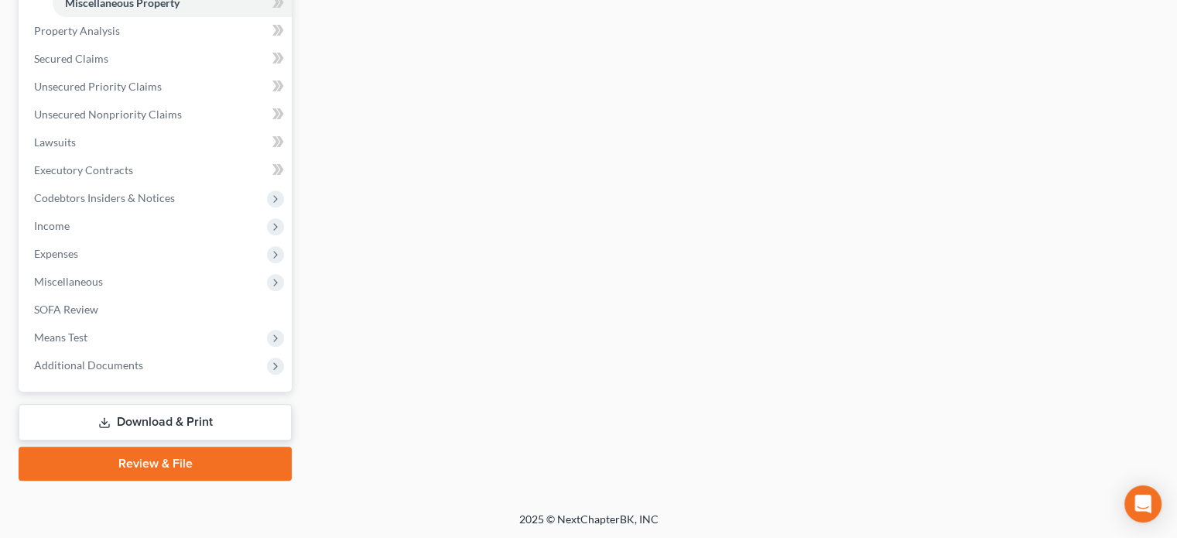
click at [125, 416] on link "Download & Print" at bounding box center [155, 422] width 273 height 36
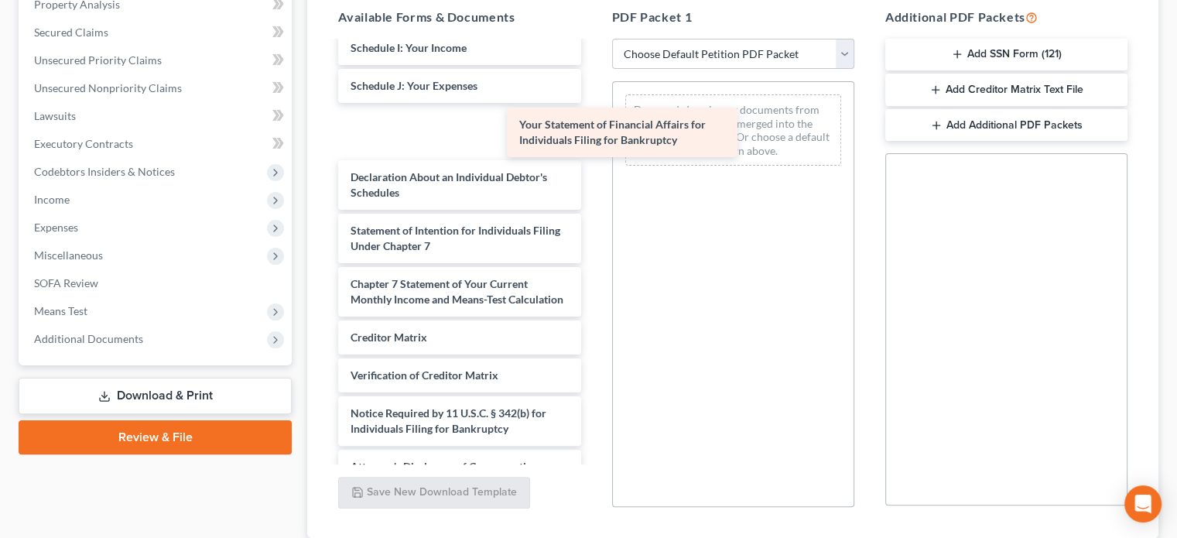
scroll to position [560, 0]
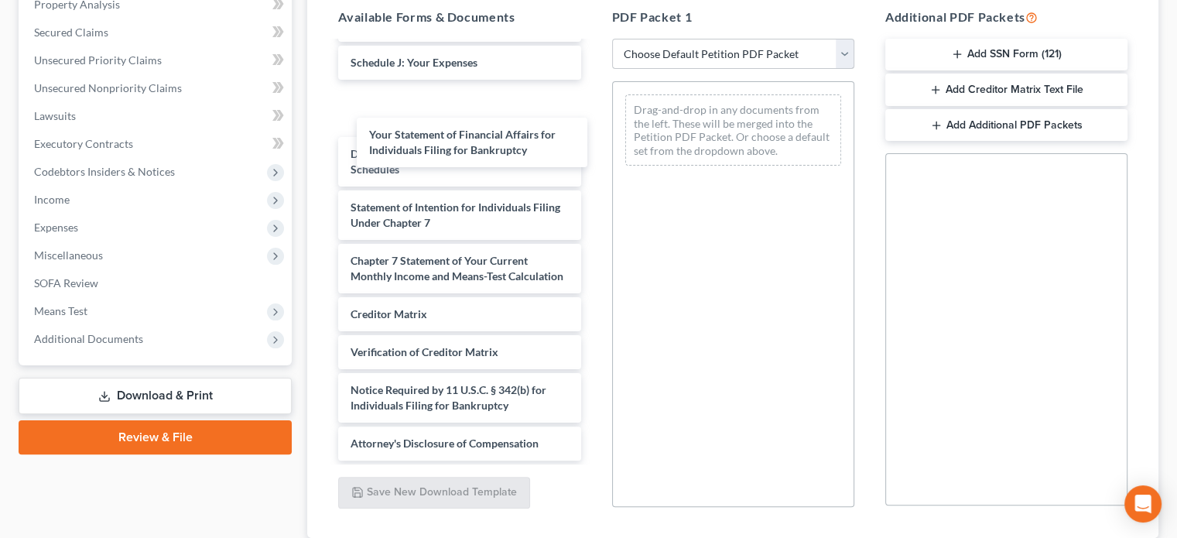
drag, startPoint x: 423, startPoint y: 144, endPoint x: 789, endPoint y: 65, distance: 374.3
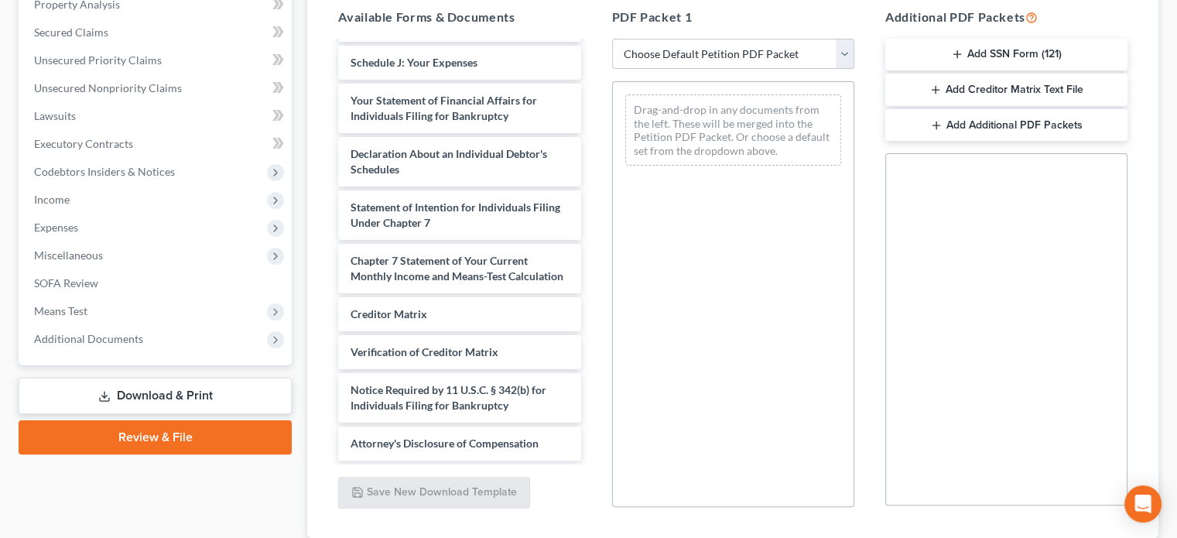
drag, startPoint x: 777, startPoint y: 52, endPoint x: 762, endPoint y: 55, distance: 15.8
click at [777, 52] on select "Choose Default Petition PDF Packet Complete Bankruptcy Petition (all forms and …" at bounding box center [733, 54] width 242 height 31
select select "2"
click at [612, 39] on select "Choose Default Petition PDF Packet Complete Bankruptcy Petition (all forms and …" at bounding box center [733, 54] width 242 height 31
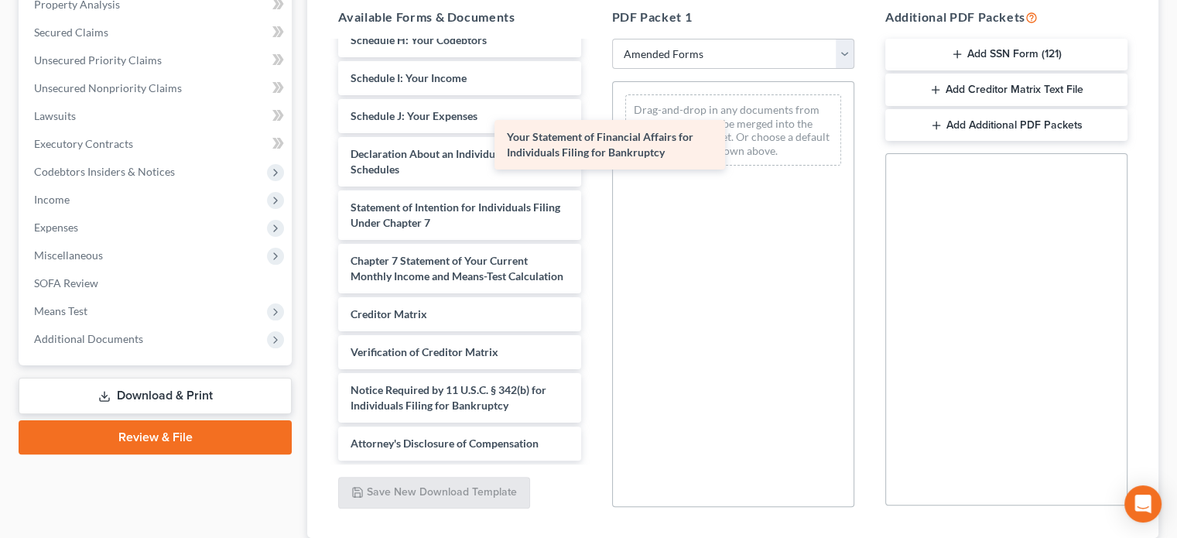
scroll to position [378, 0]
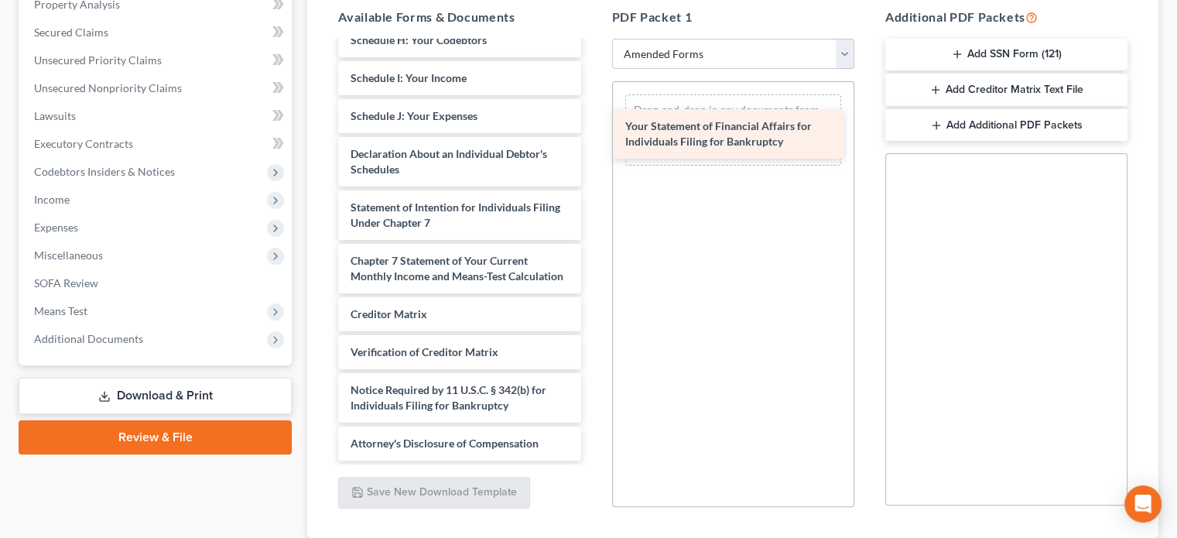
drag, startPoint x: 446, startPoint y: 145, endPoint x: 721, endPoint y: 133, distance: 274.9
click at [593, 133] on div "Your Statement of Financial Affairs for Individuals Filing for Bankruptcy Volun…" at bounding box center [459, 70] width 267 height 780
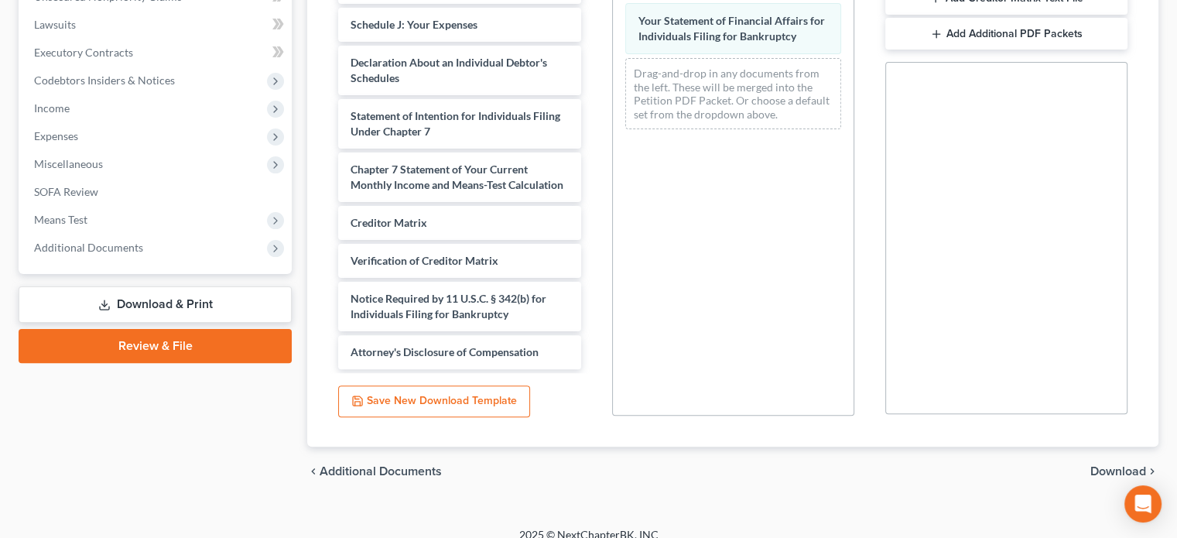
scroll to position [416, 0]
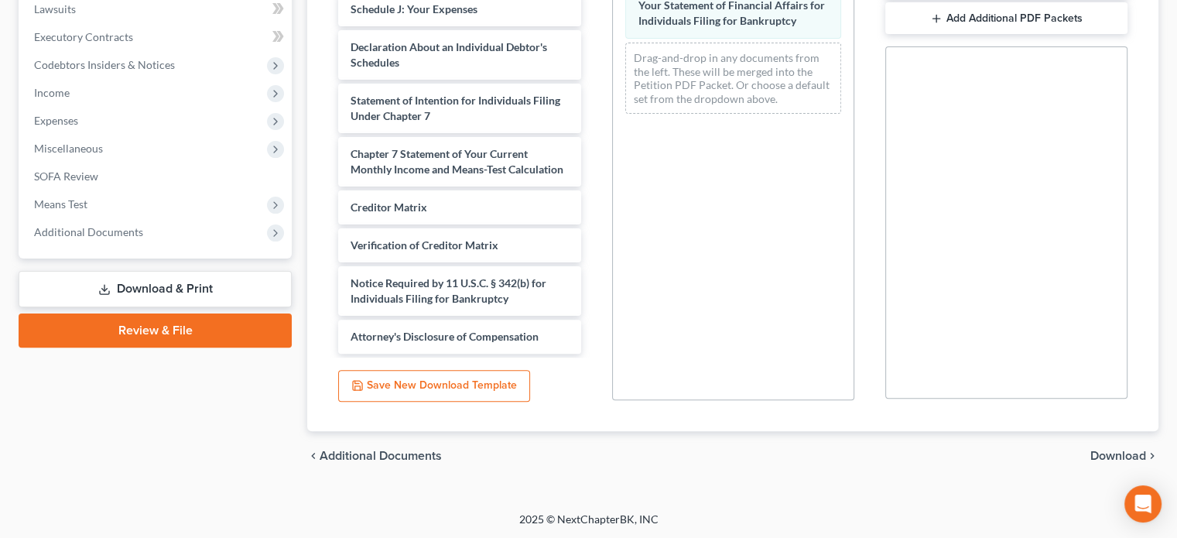
click at [1112, 449] on span "Download" at bounding box center [1118, 455] width 56 height 12
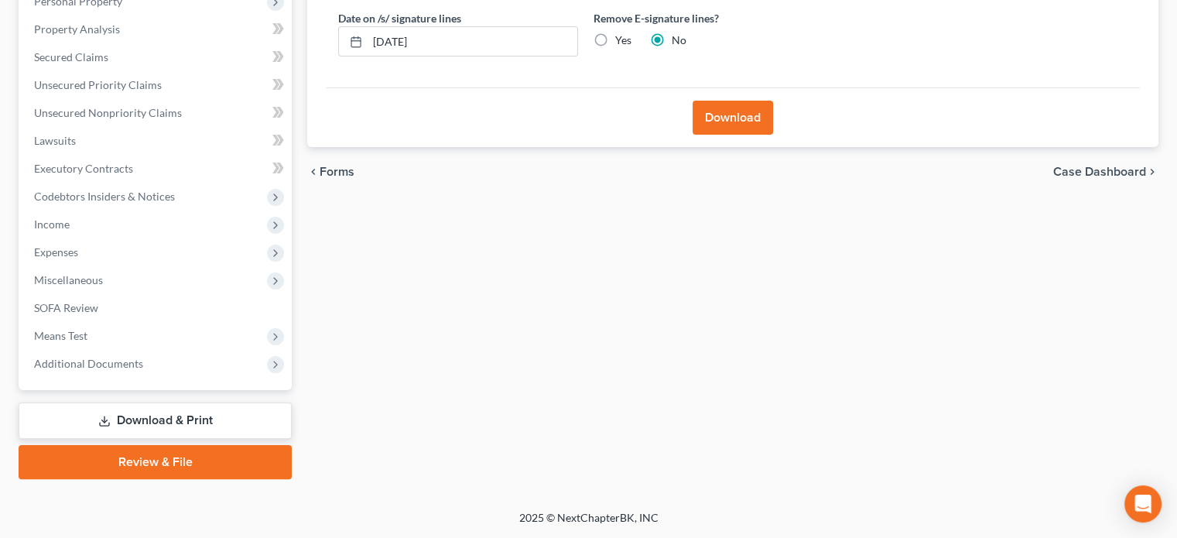
scroll to position [283, 0]
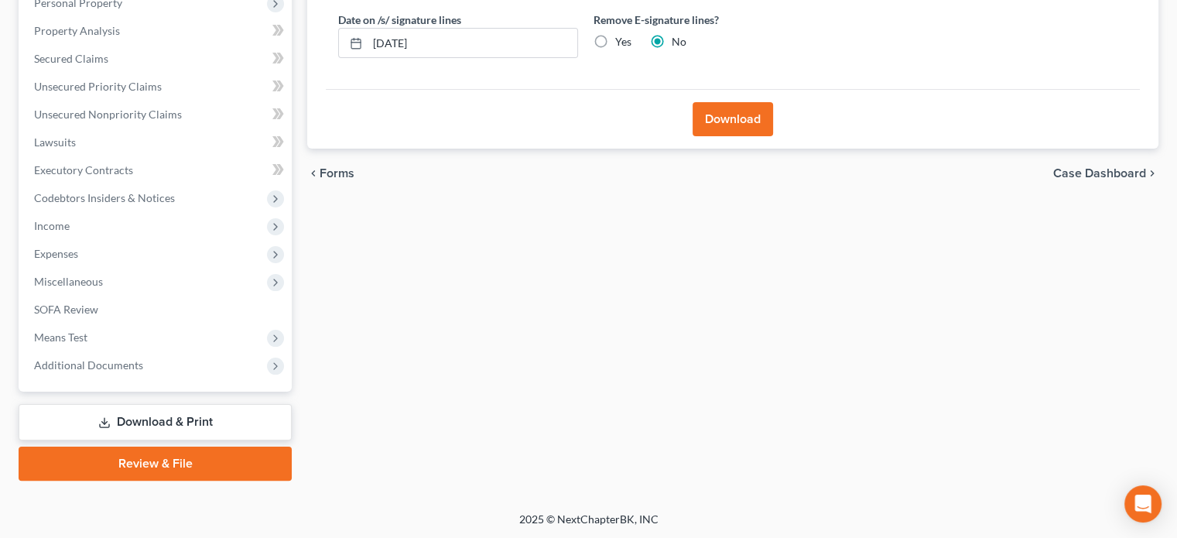
click at [746, 113] on button "Download" at bounding box center [732, 119] width 80 height 34
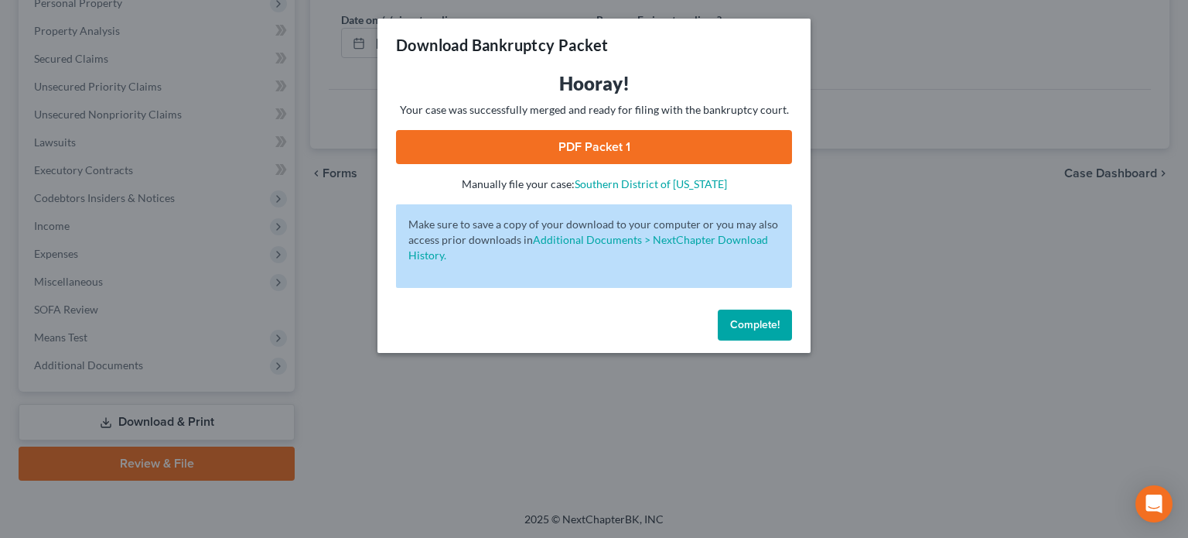
click at [576, 148] on link "PDF Packet 1" at bounding box center [594, 147] width 396 height 34
drag, startPoint x: 745, startPoint y: 326, endPoint x: 908, endPoint y: 179, distance: 219.7
click at [745, 325] on span "Complete!" at bounding box center [755, 324] width 50 height 13
